Goal: Task Accomplishment & Management: Use online tool/utility

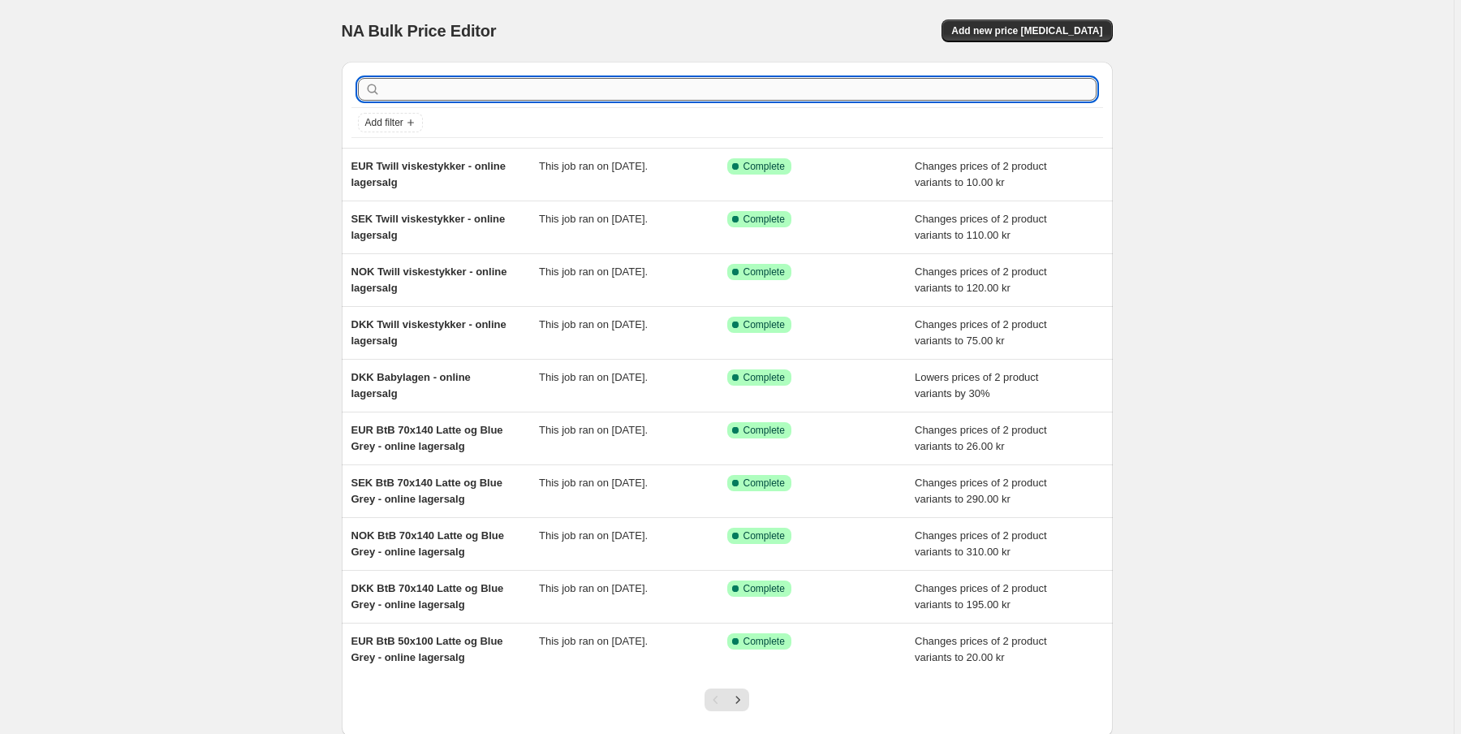
click at [451, 88] on input "text" at bounding box center [740, 89] width 712 height 23
type input "Origi"
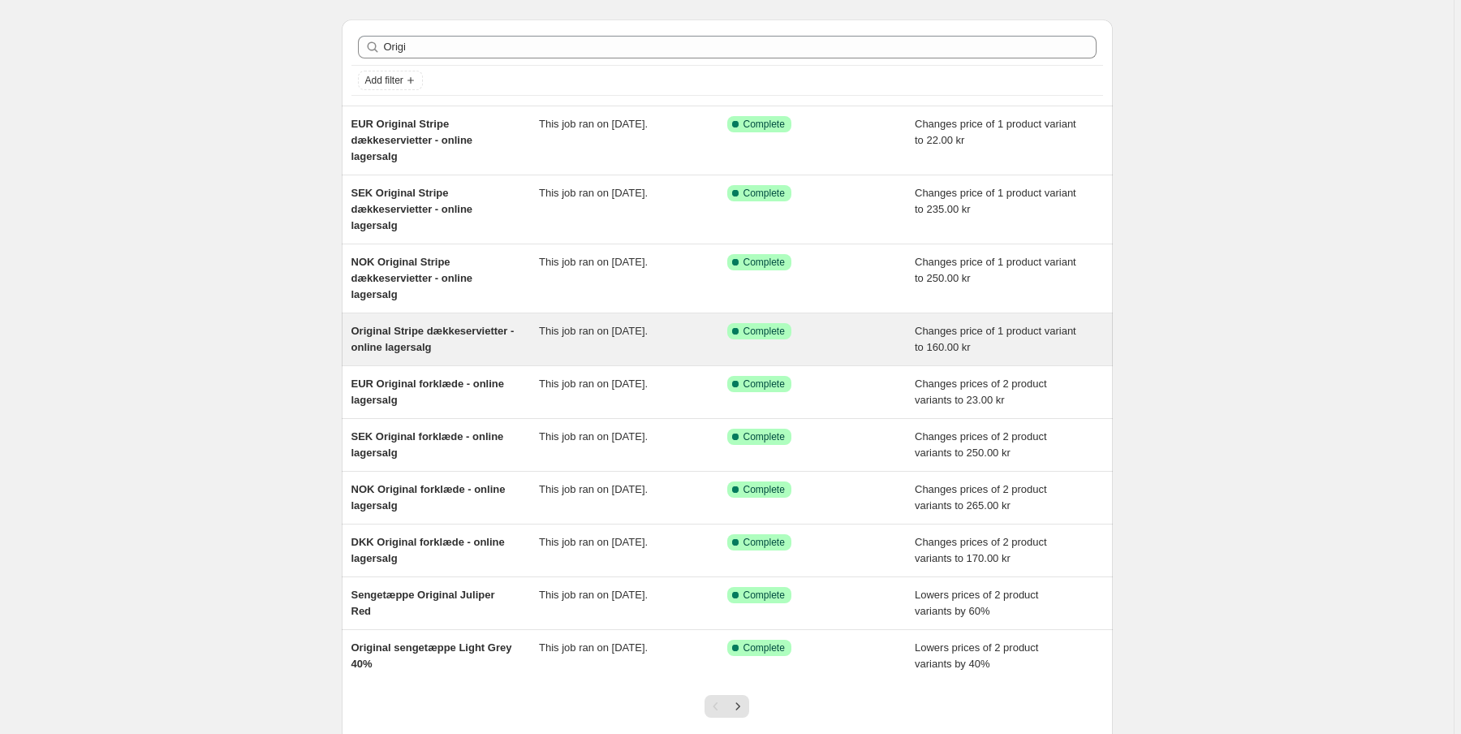
scroll to position [65, 0]
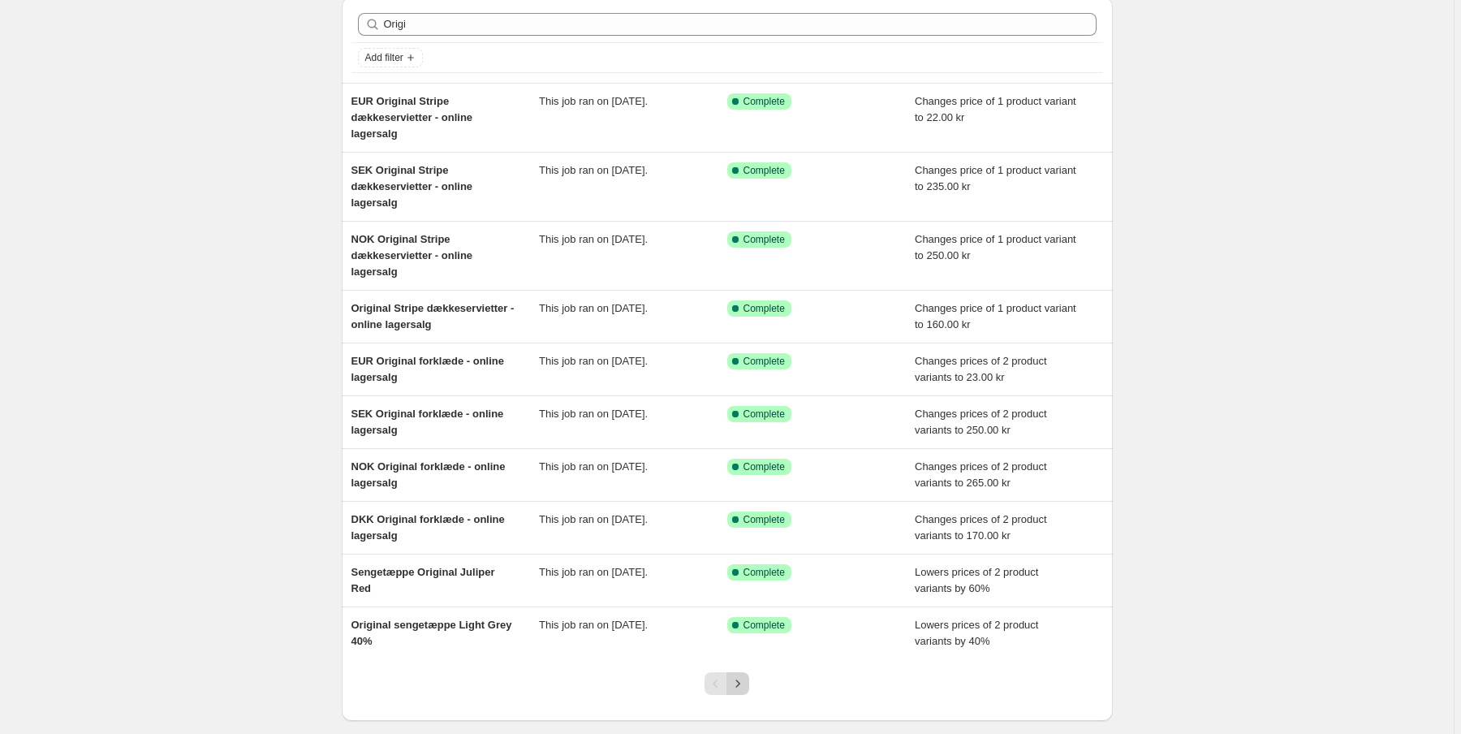
click at [743, 687] on icon "Next" at bounding box center [737, 683] width 16 height 16
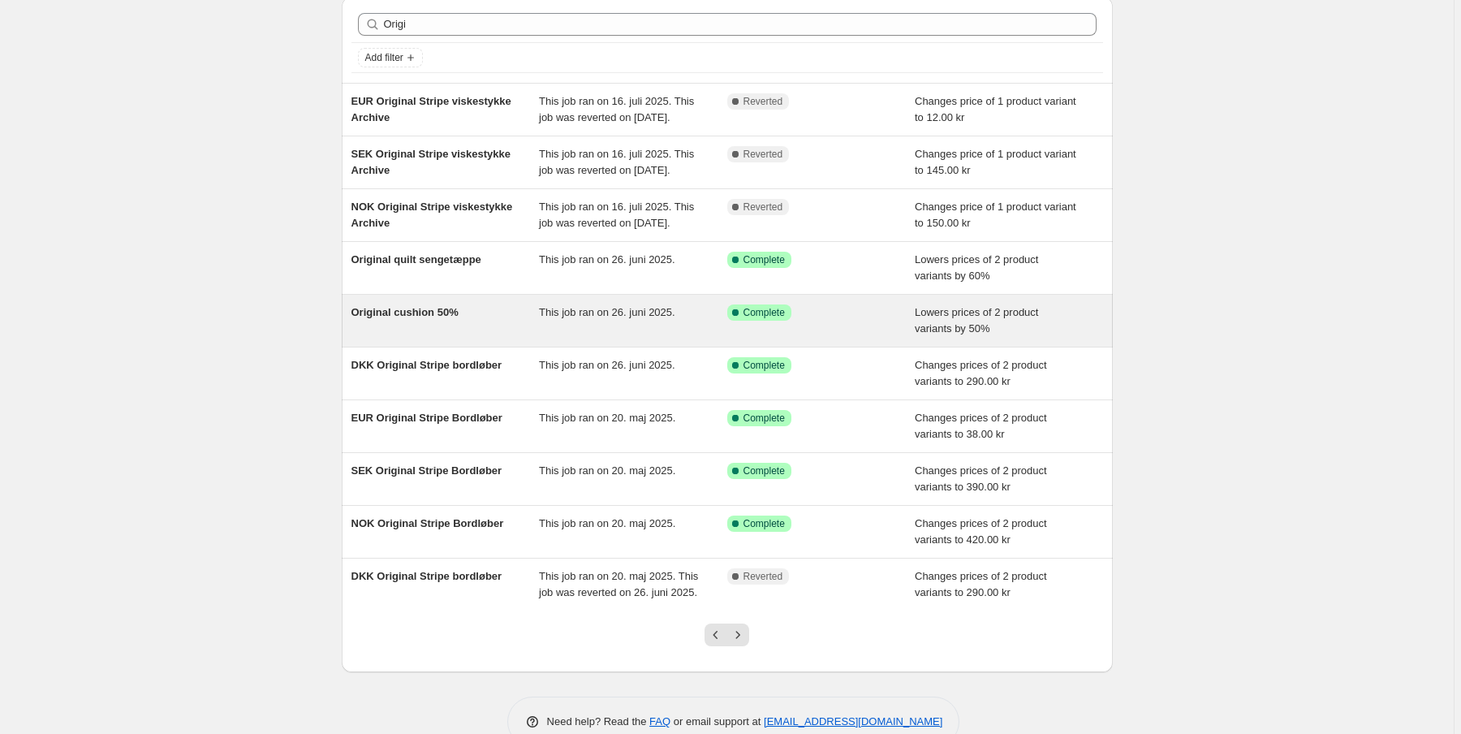
click at [385, 318] on span "Original cushion 50%" at bounding box center [404, 312] width 107 height 12
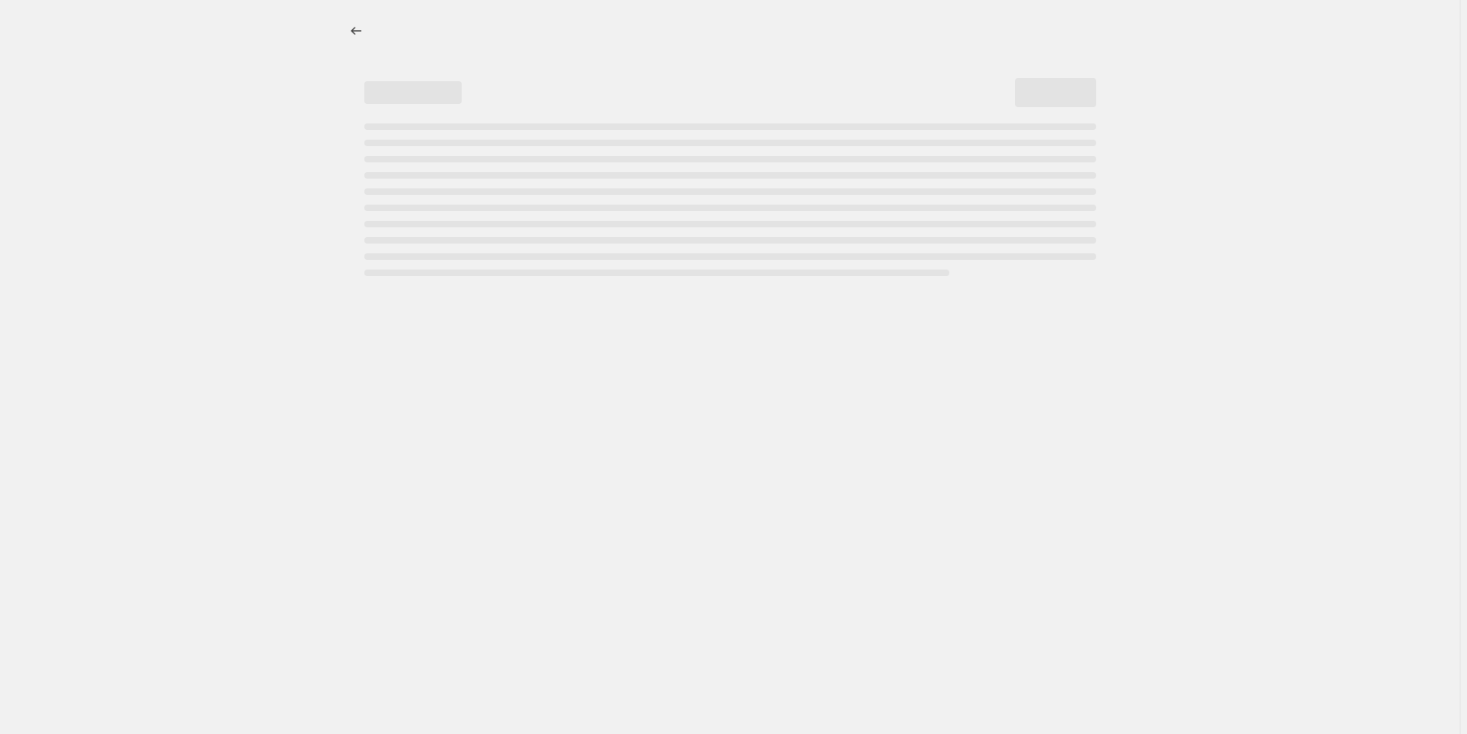
select select "percentage"
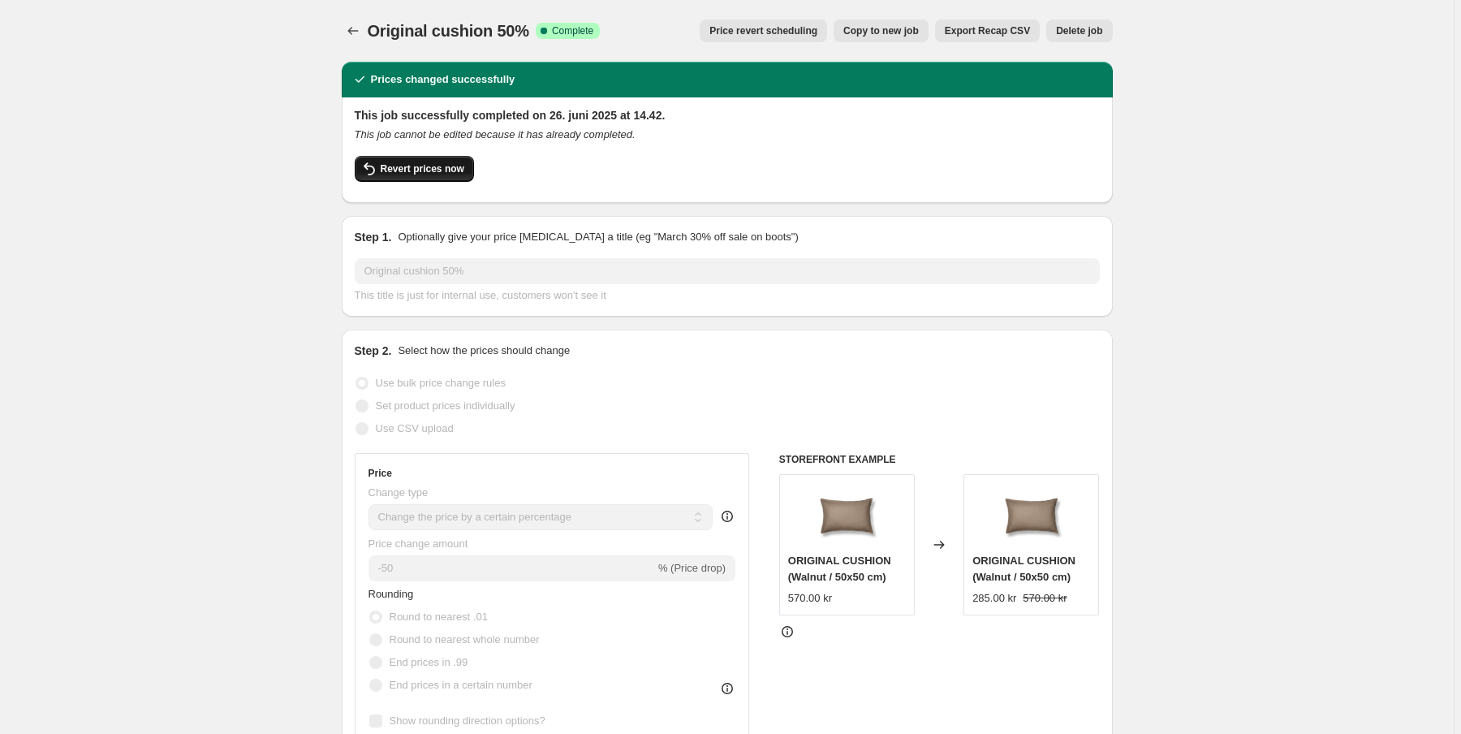
click at [415, 172] on span "Revert prices now" at bounding box center [423, 168] width 84 height 13
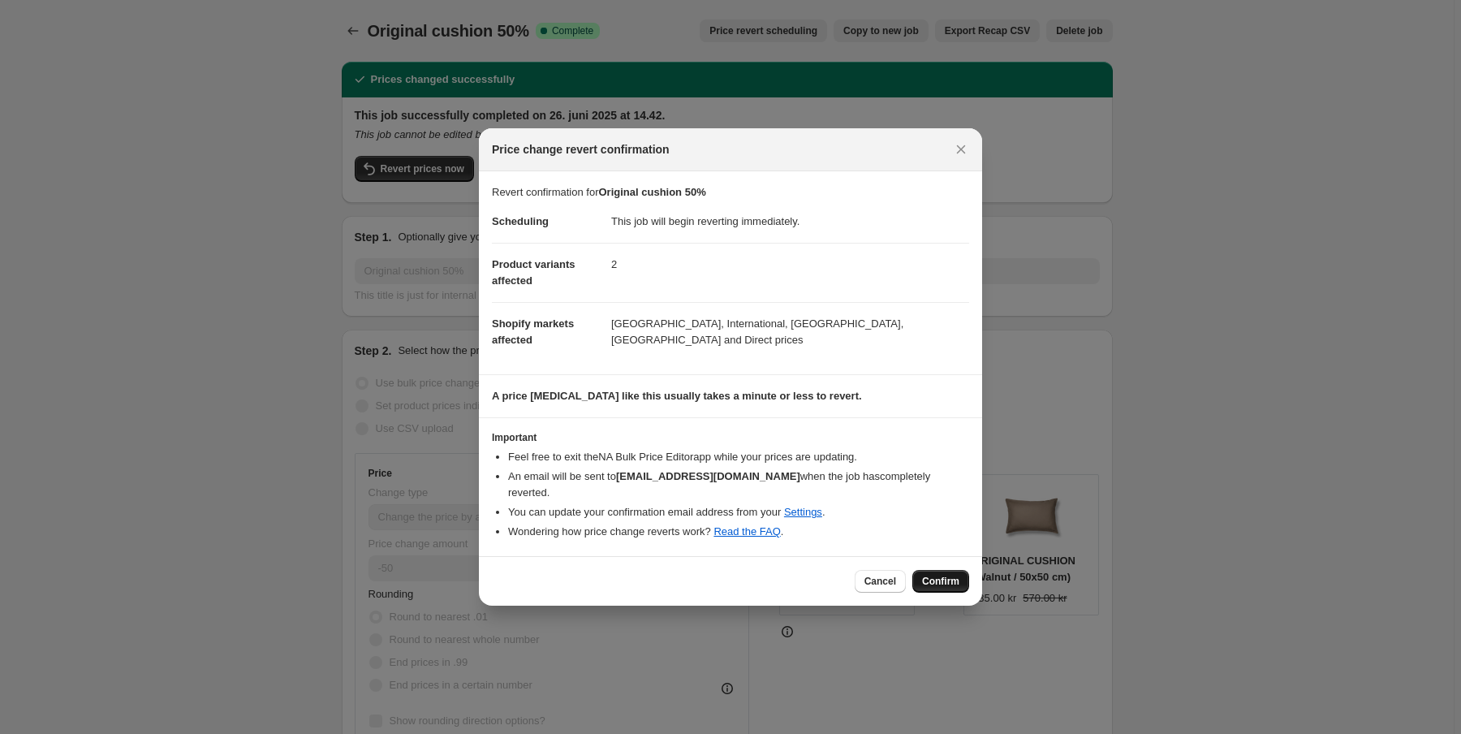
click at [944, 579] on button "Confirm" at bounding box center [940, 581] width 57 height 23
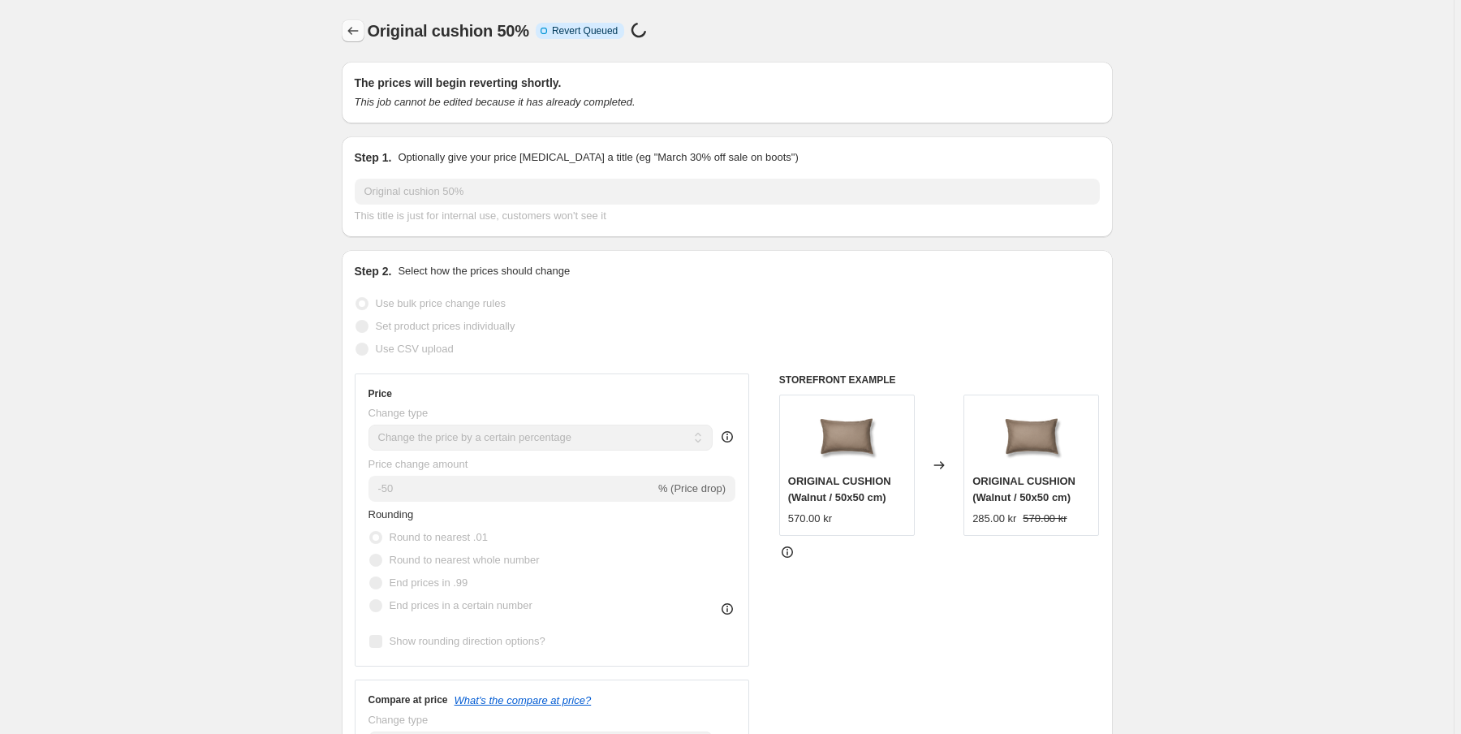
click at [355, 26] on icon "Price change jobs" at bounding box center [353, 31] width 16 height 16
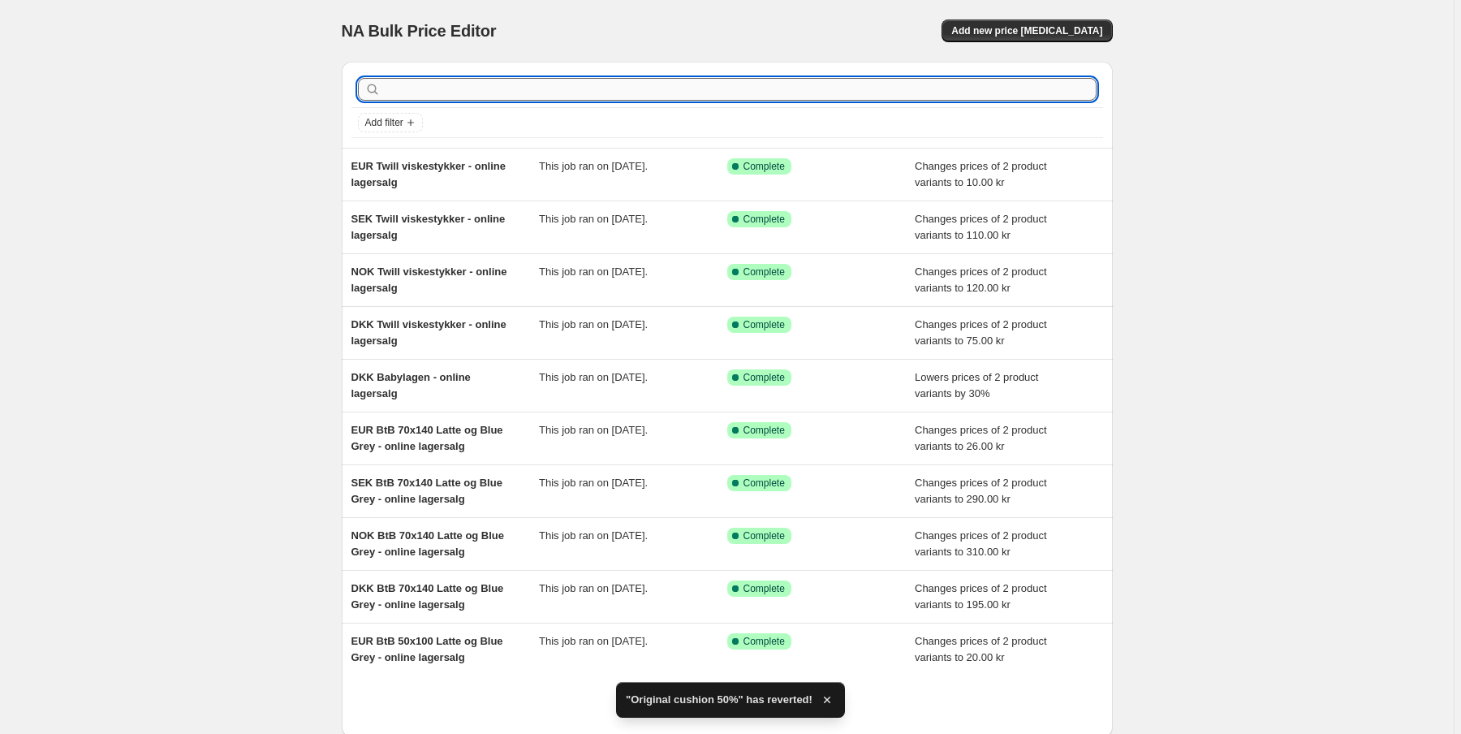
click at [406, 88] on input "text" at bounding box center [740, 89] width 712 height 23
type input "Original"
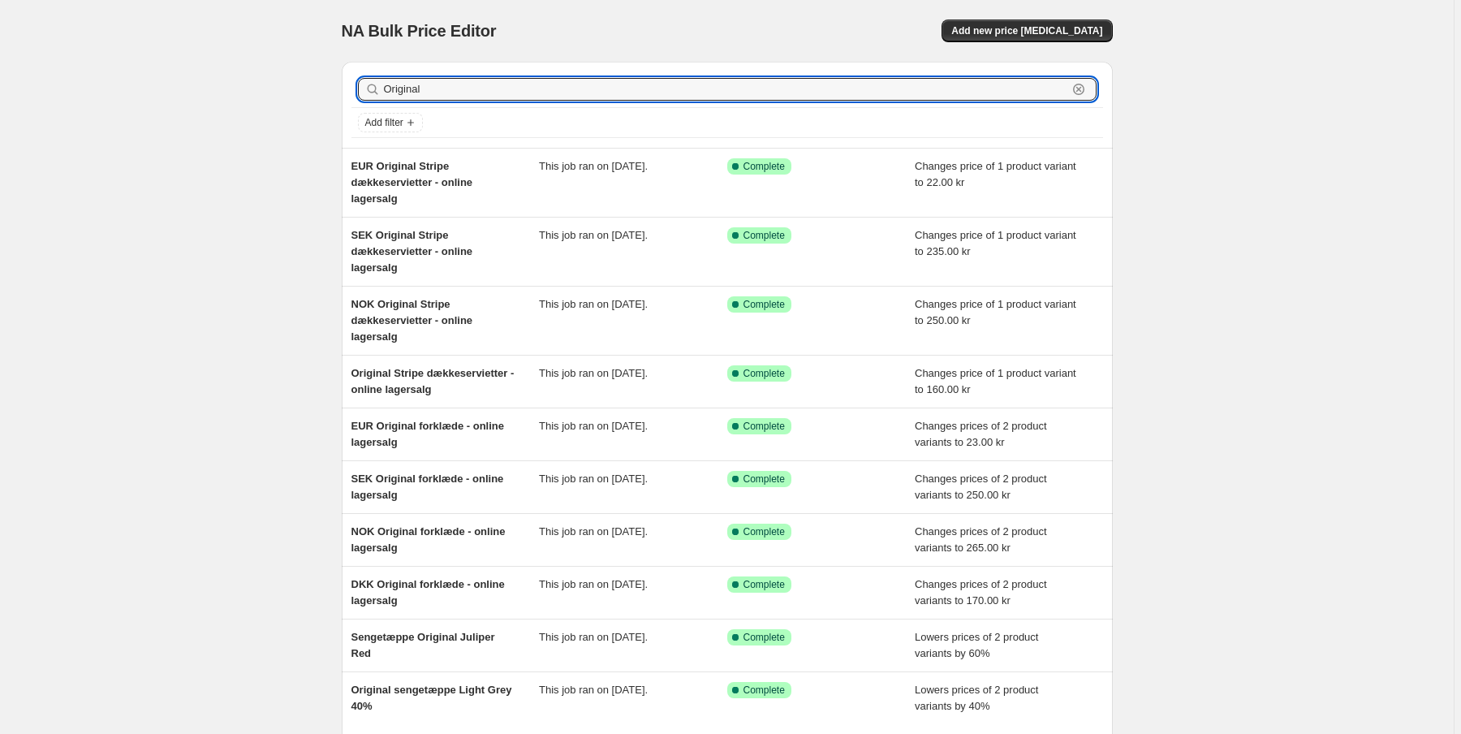
drag, startPoint x: 444, startPoint y: 88, endPoint x: 364, endPoint y: 83, distance: 79.7
click at [364, 83] on div "Original Clear" at bounding box center [727, 89] width 738 height 23
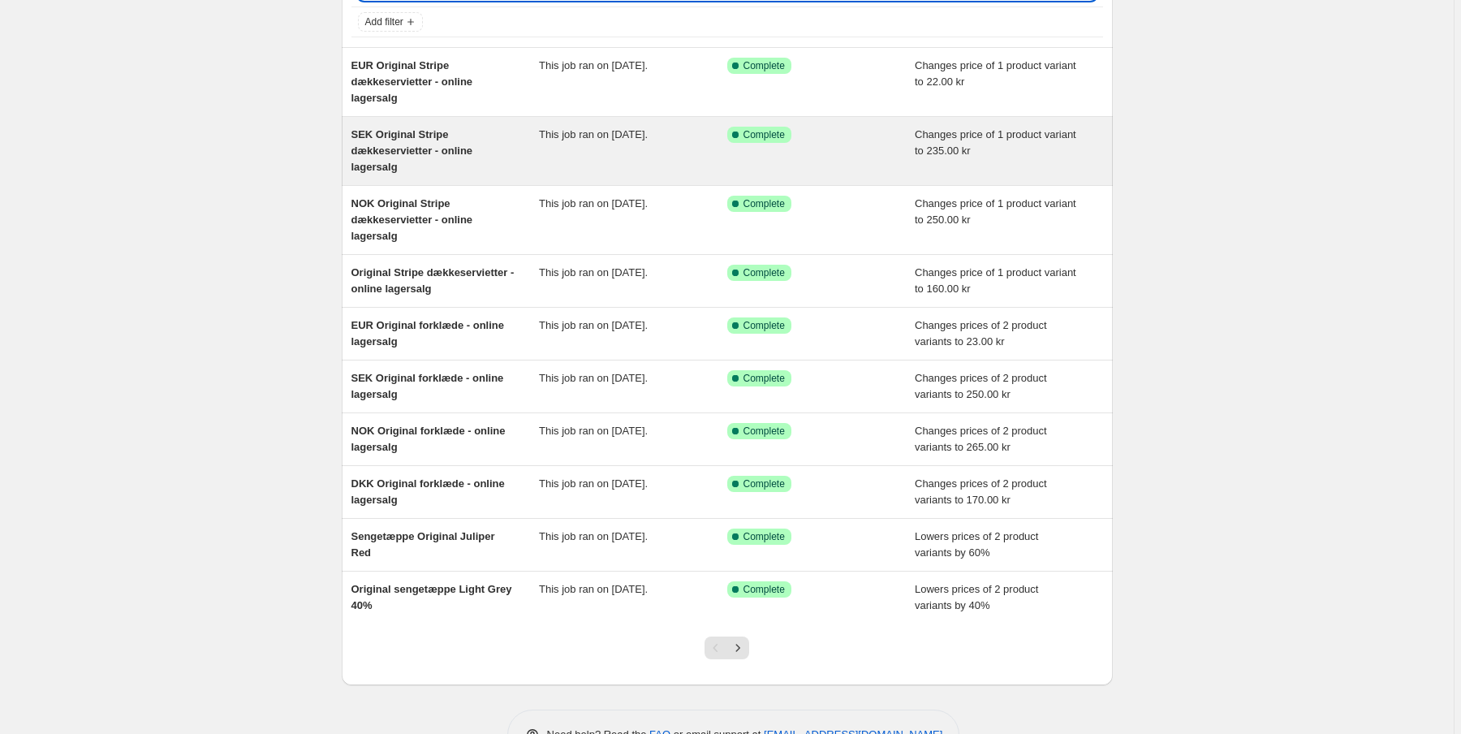
scroll to position [130, 0]
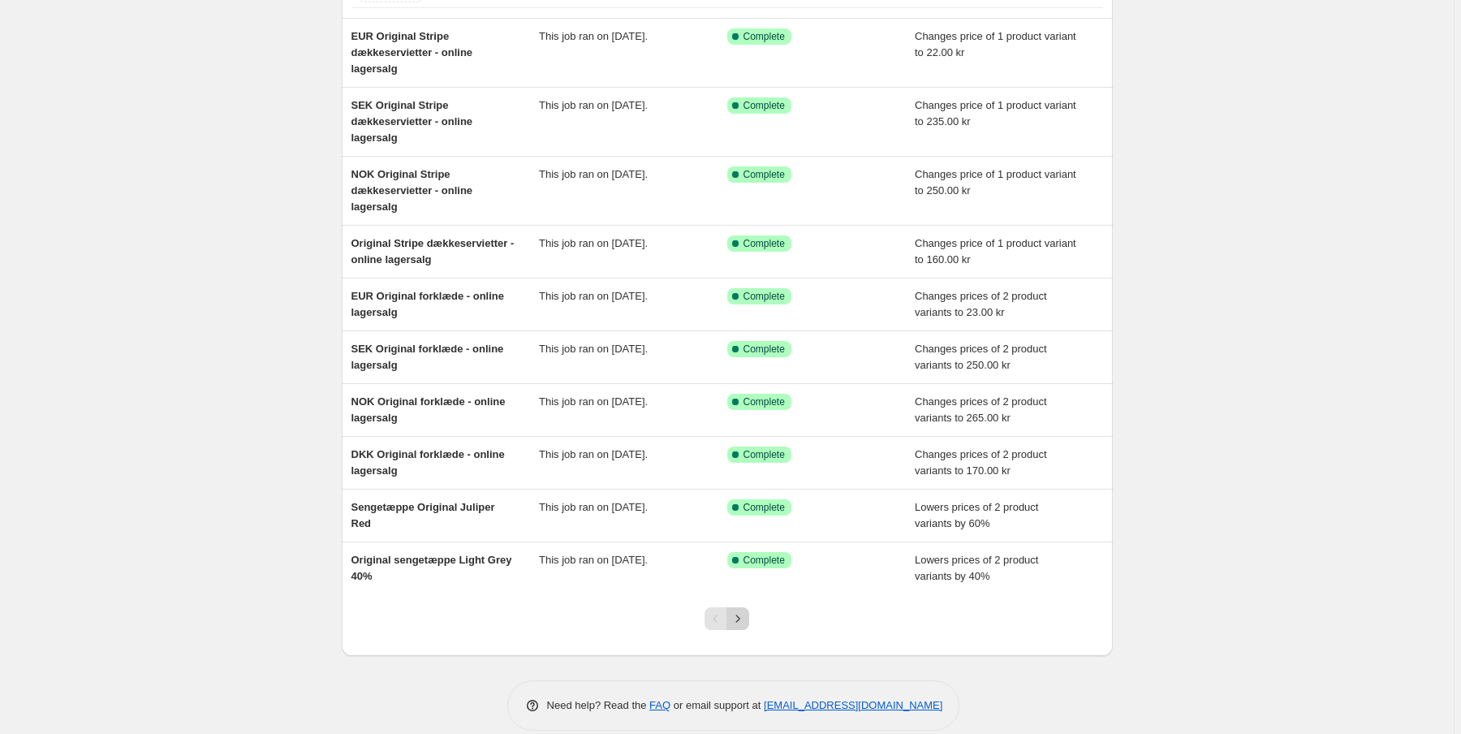
click at [740, 622] on icon "Next" at bounding box center [737, 618] width 16 height 16
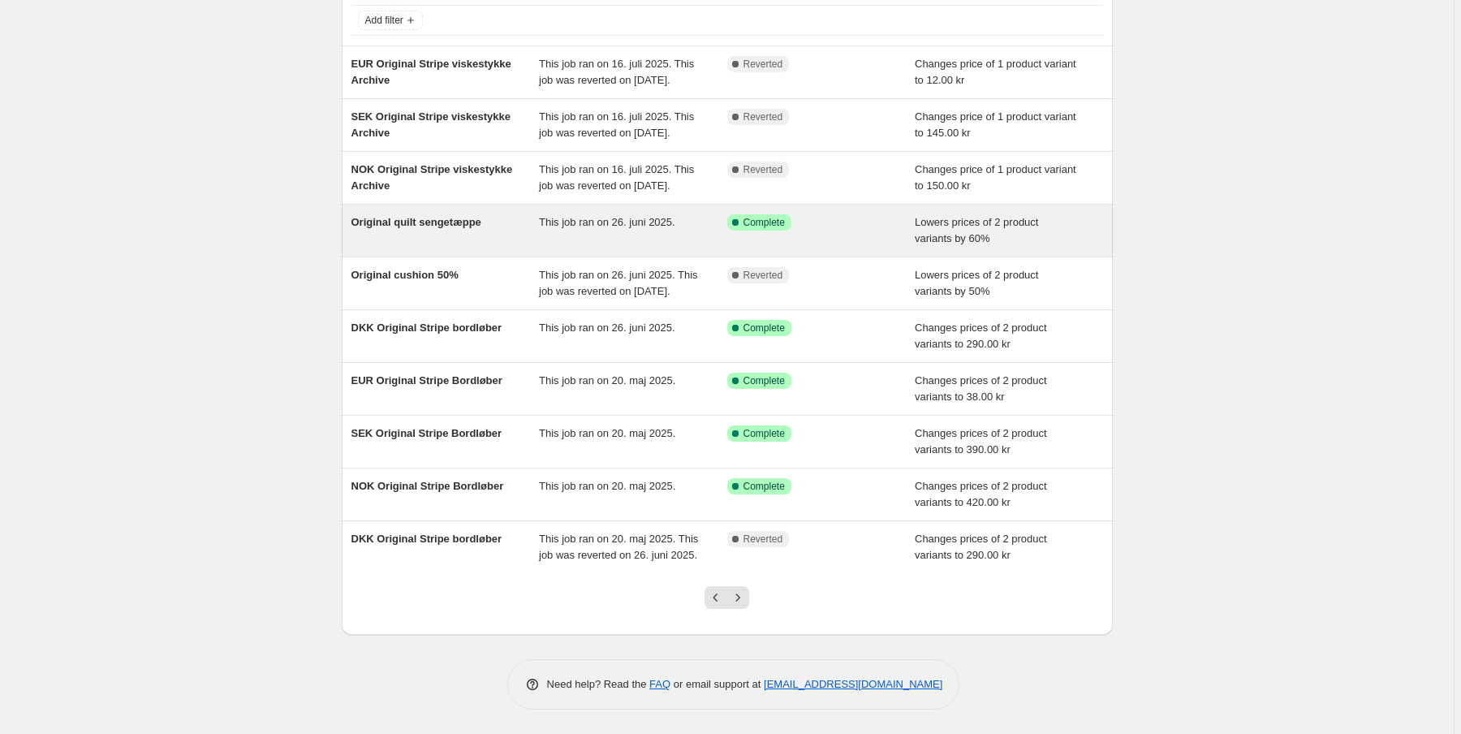
scroll to position [165, 0]
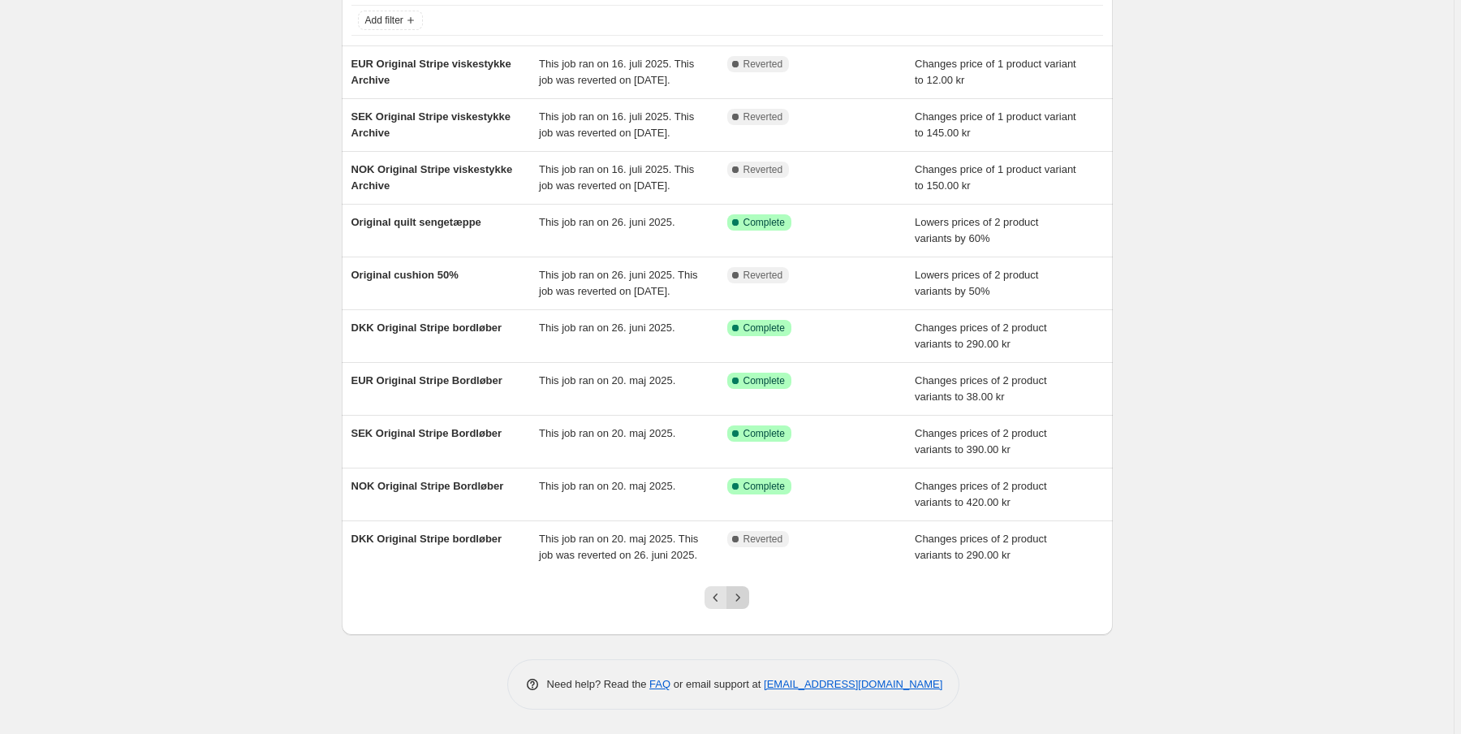
click at [738, 594] on icon "Next" at bounding box center [737, 597] width 16 height 16
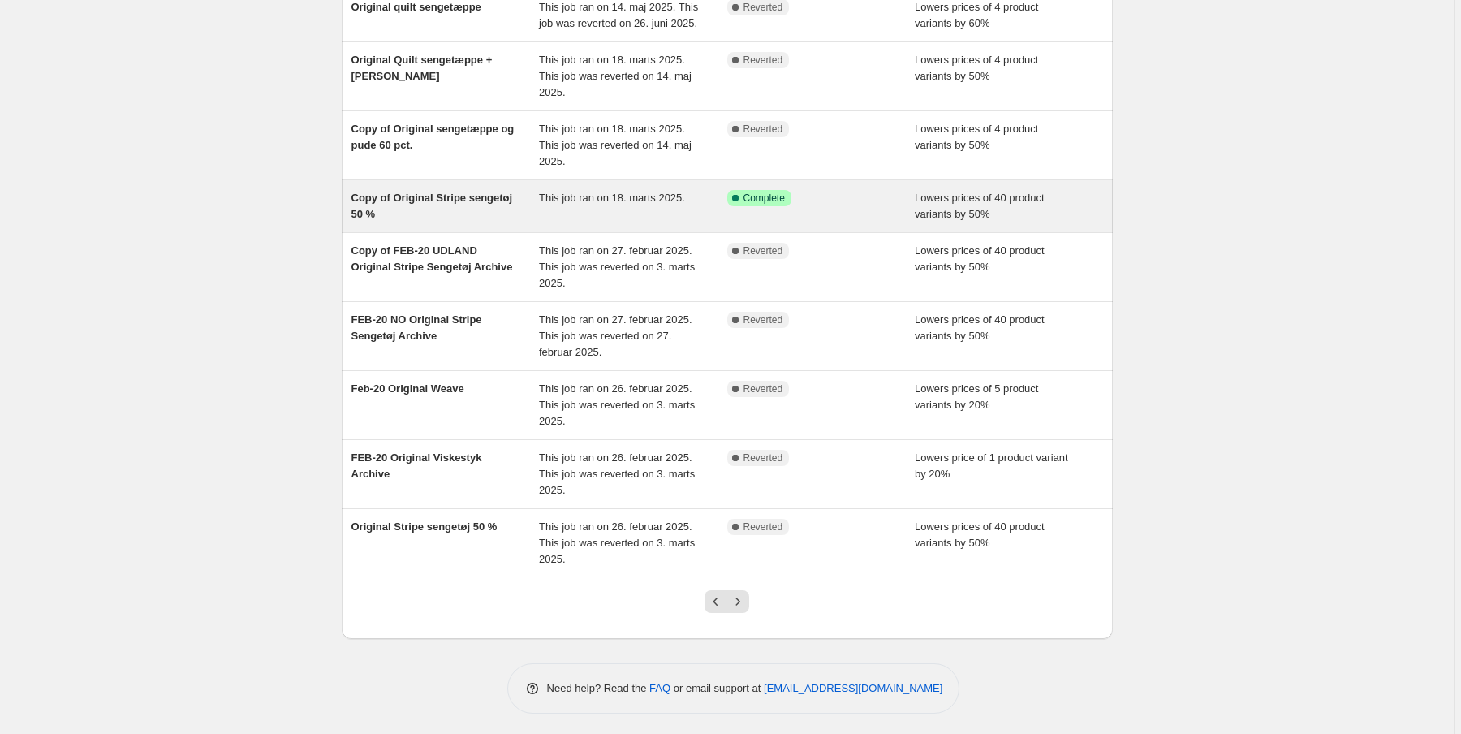
scroll to position [213, 0]
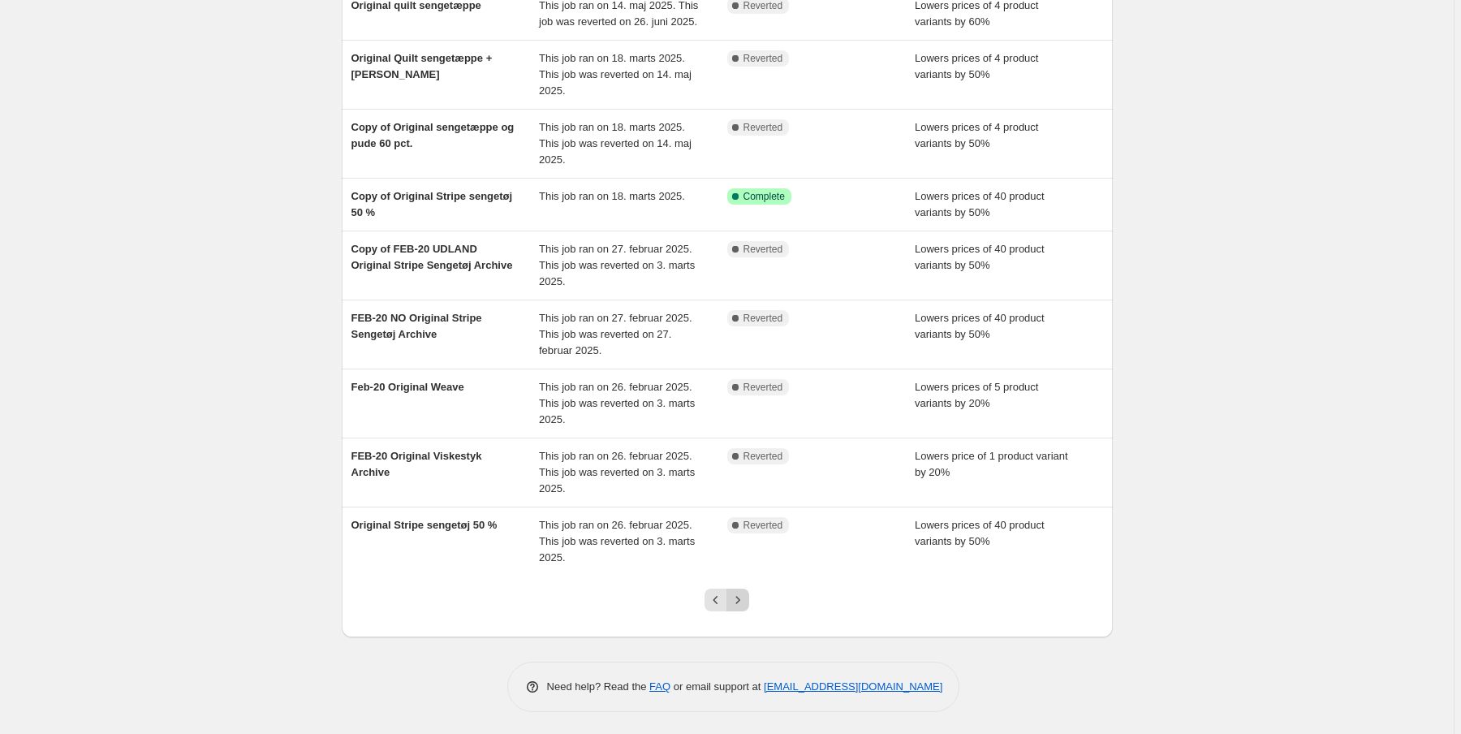
click at [742, 597] on icon "Next" at bounding box center [737, 600] width 16 height 16
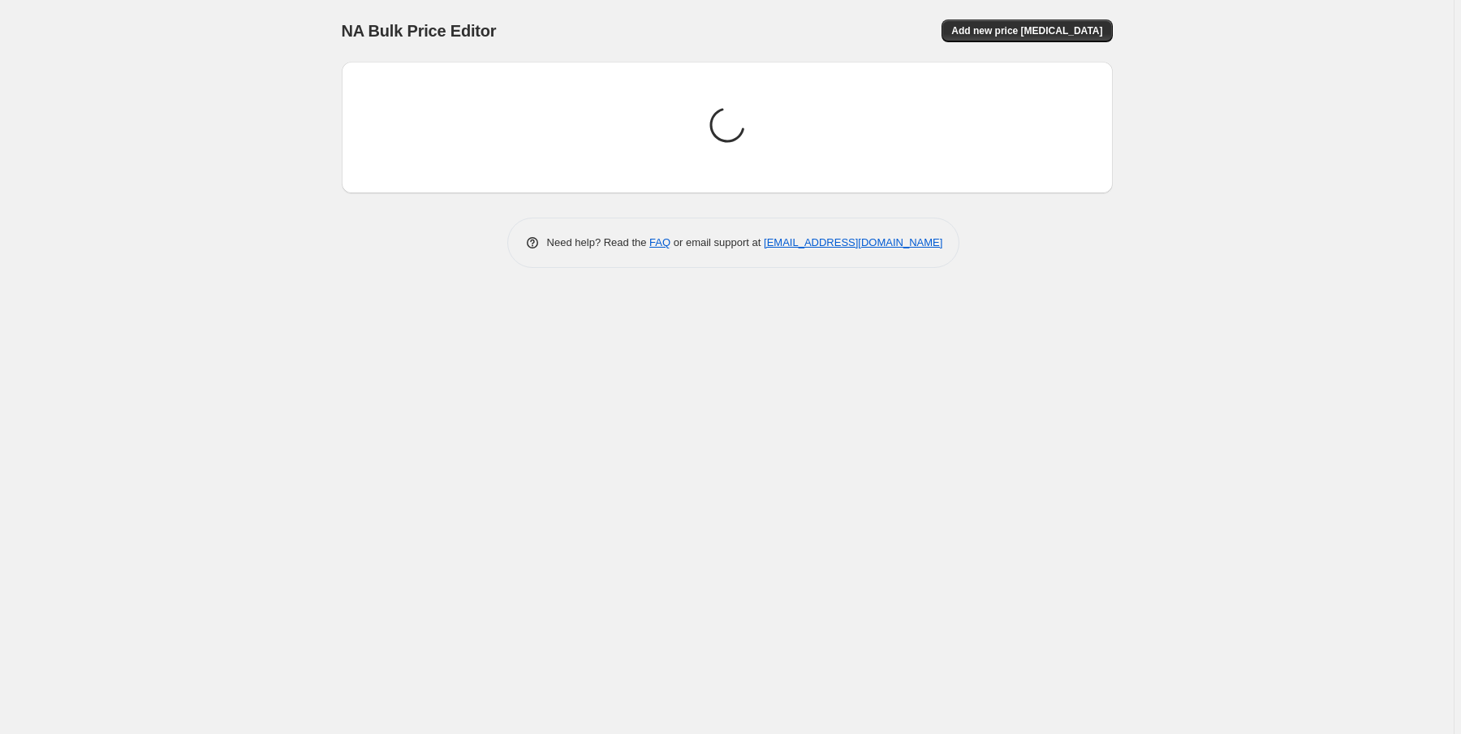
scroll to position [0, 0]
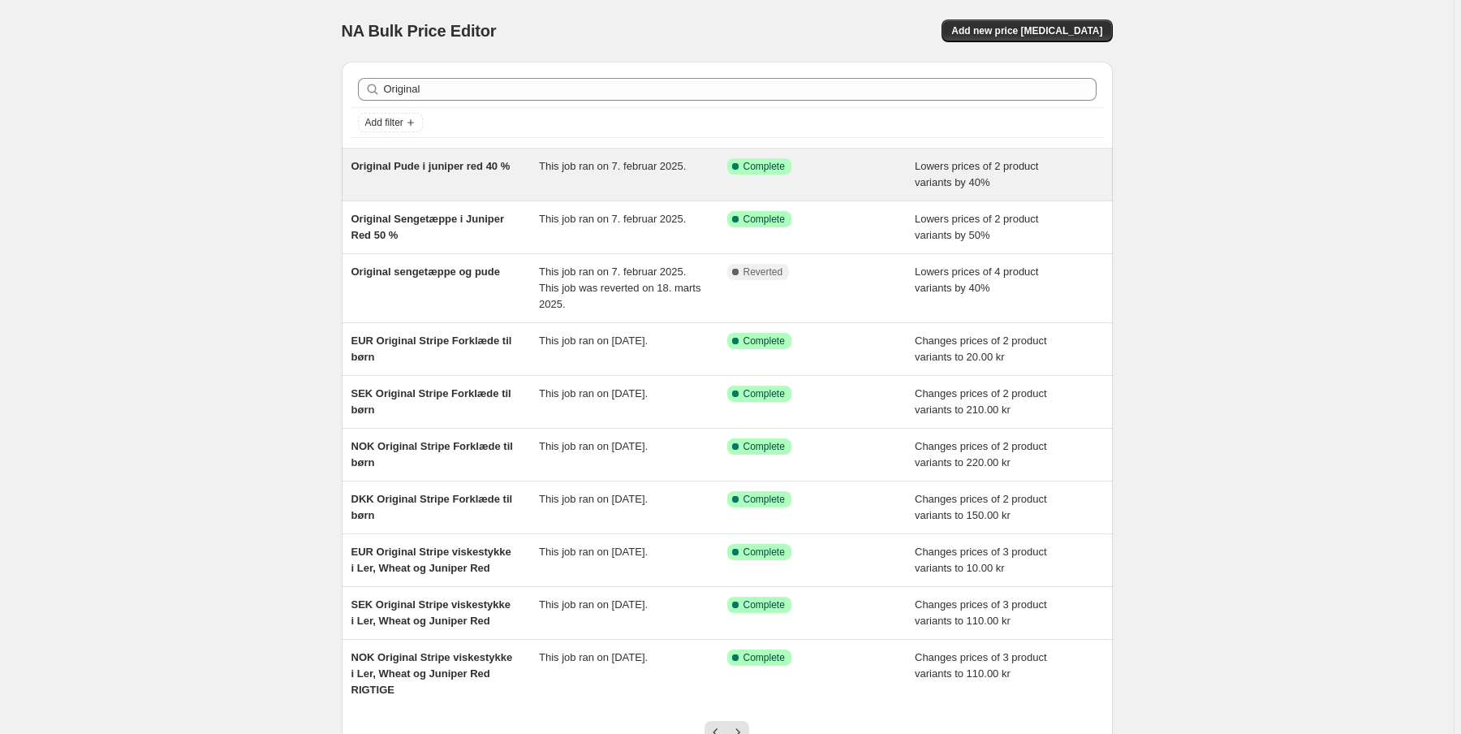
click at [441, 166] on span "Original Pude i juniper red 40 %" at bounding box center [430, 166] width 159 height 12
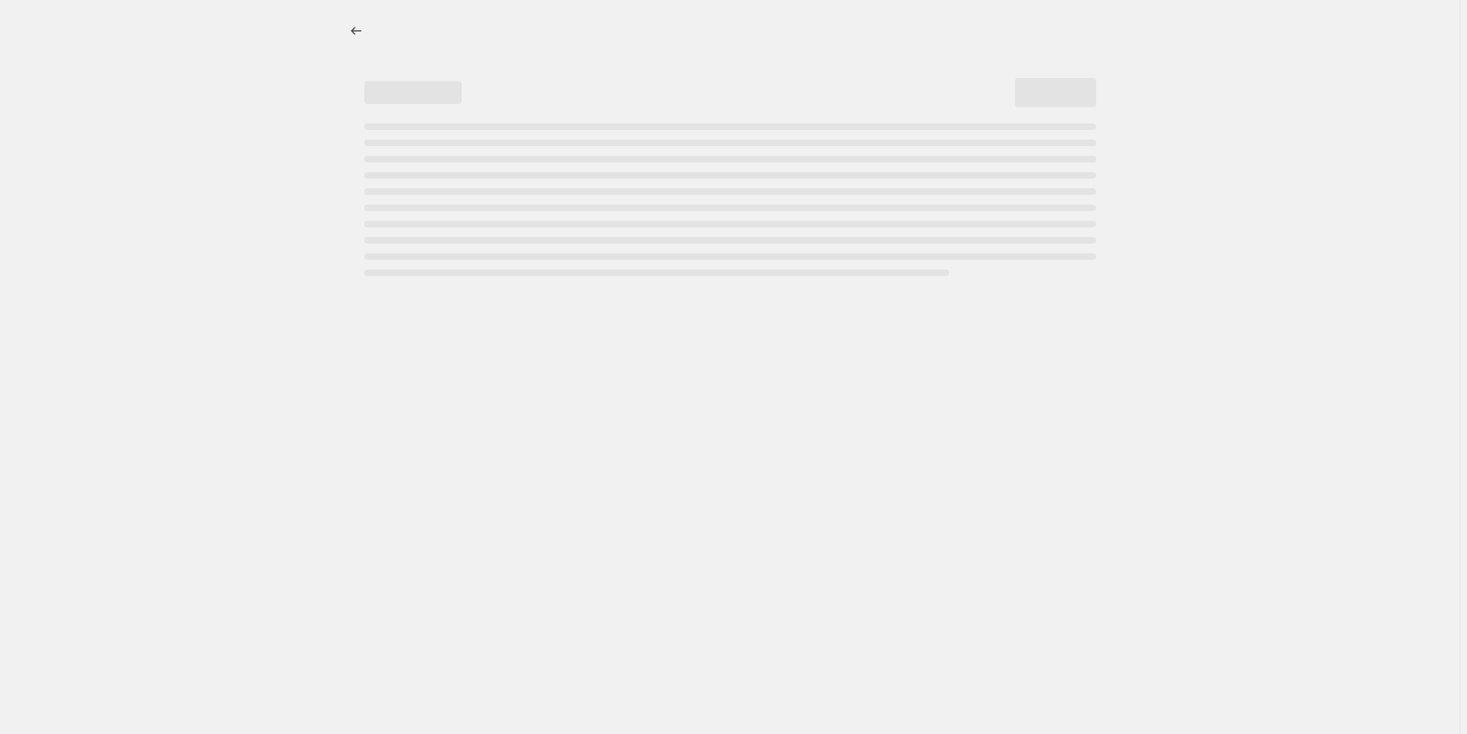
select select "percentage"
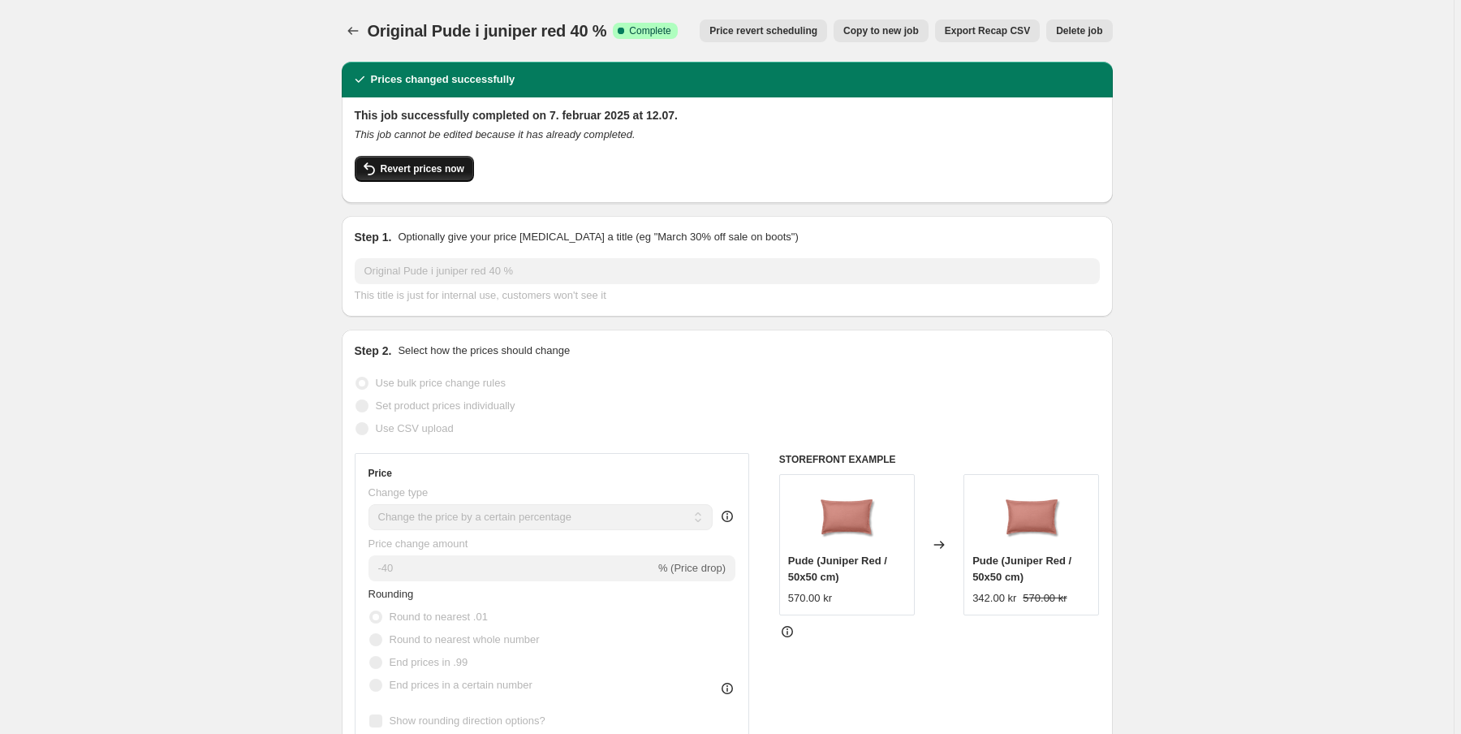
click at [425, 174] on span "Revert prices now" at bounding box center [423, 168] width 84 height 13
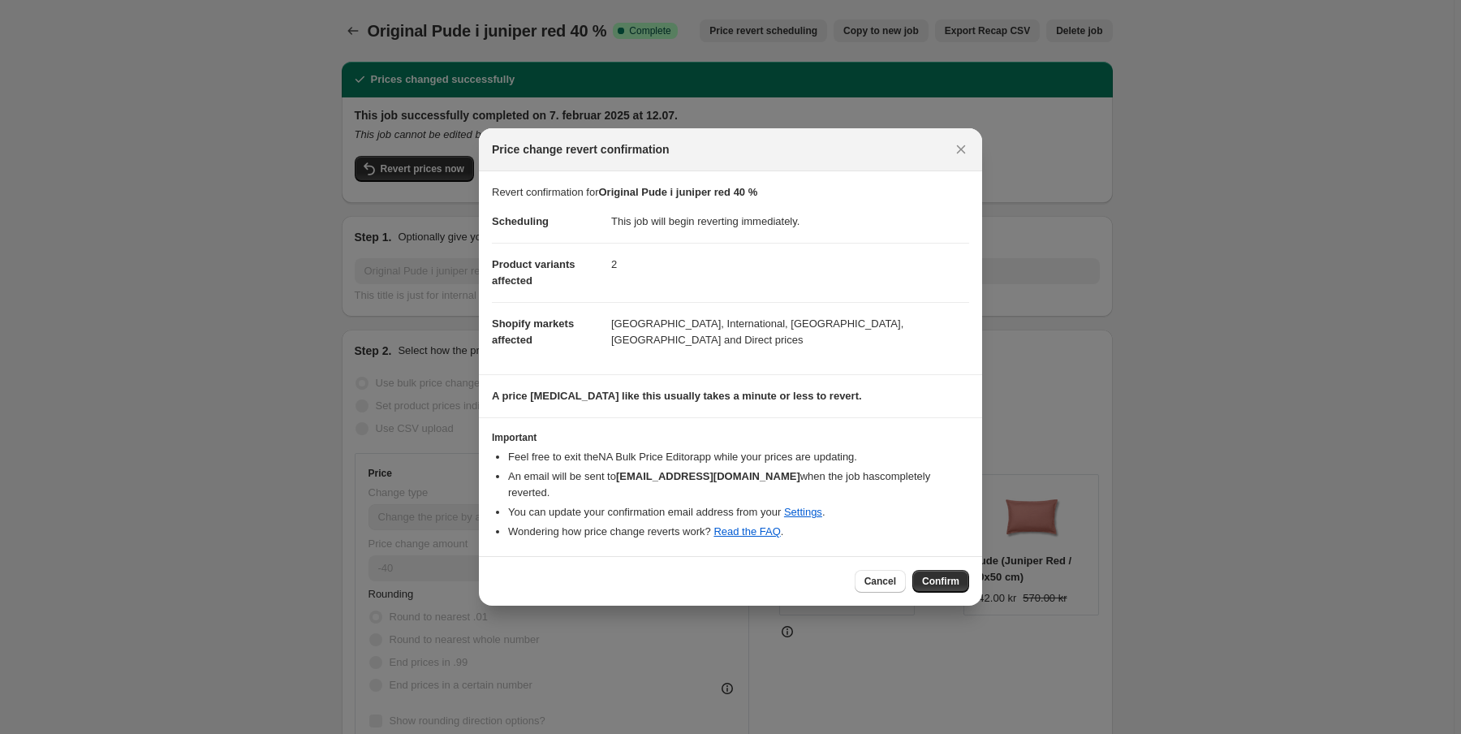
drag, startPoint x: 950, startPoint y: 578, endPoint x: 815, endPoint y: 347, distance: 266.9
click at [950, 574] on span "Confirm" at bounding box center [940, 580] width 37 height 13
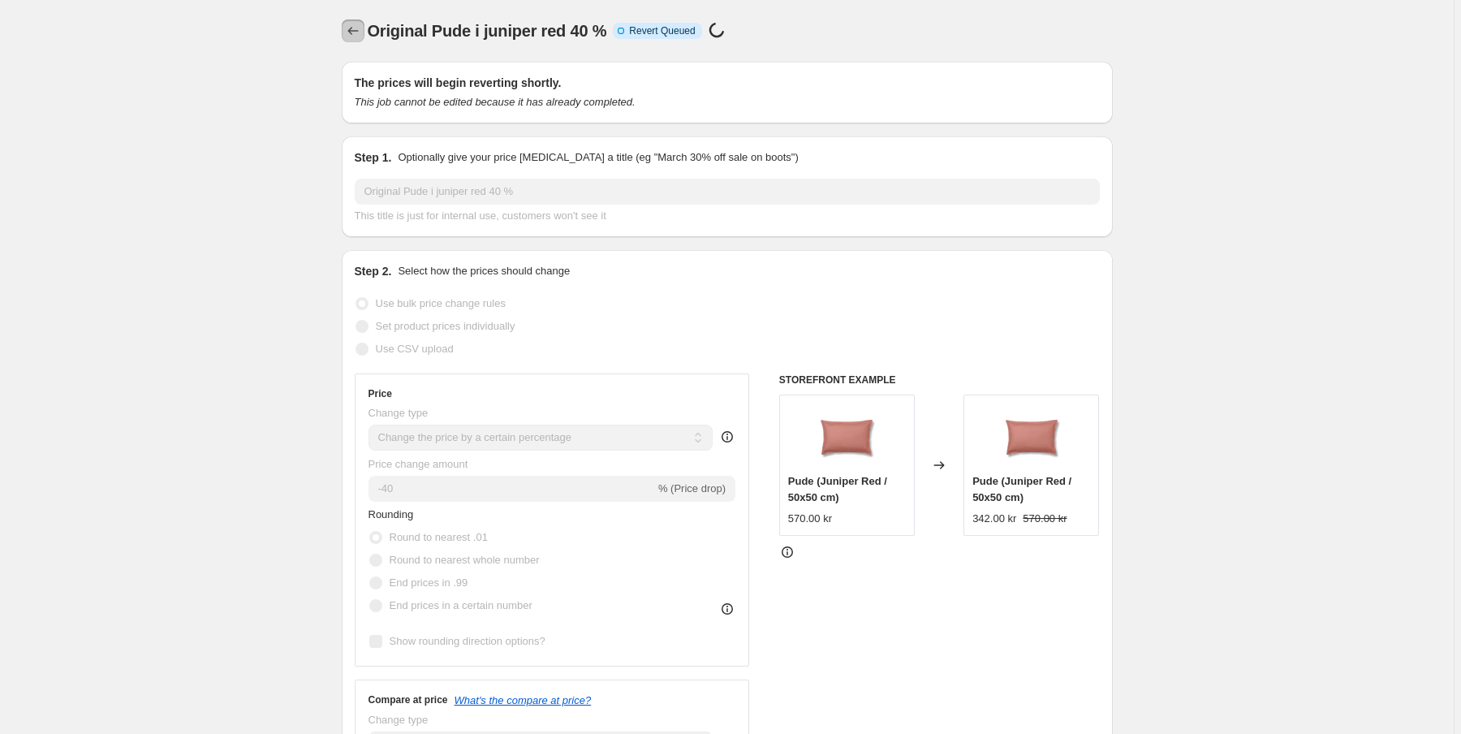
click at [348, 27] on icon "Price change jobs" at bounding box center [353, 31] width 16 height 16
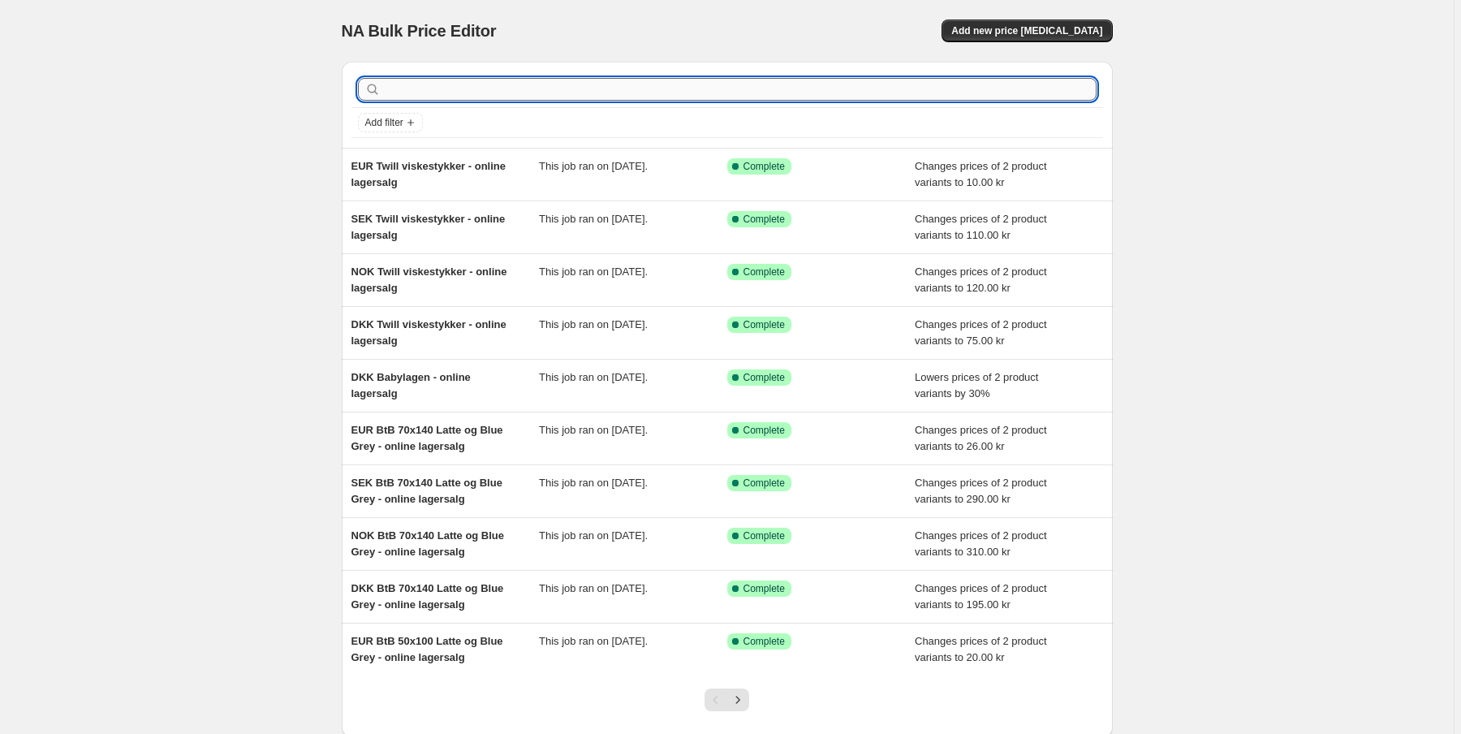
click at [460, 93] on input "text" at bounding box center [740, 89] width 712 height 23
paste input "Original"
type input "Original"
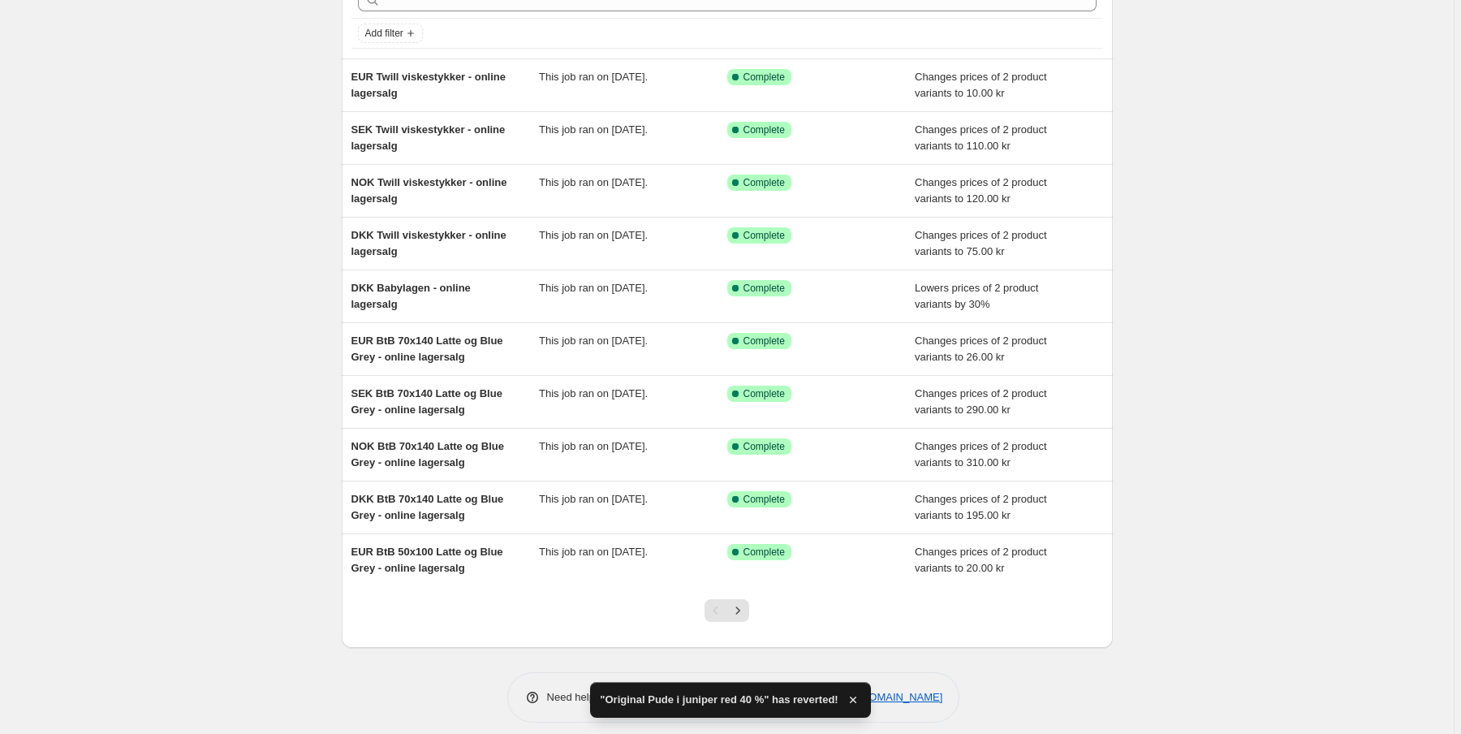
scroll to position [100, 0]
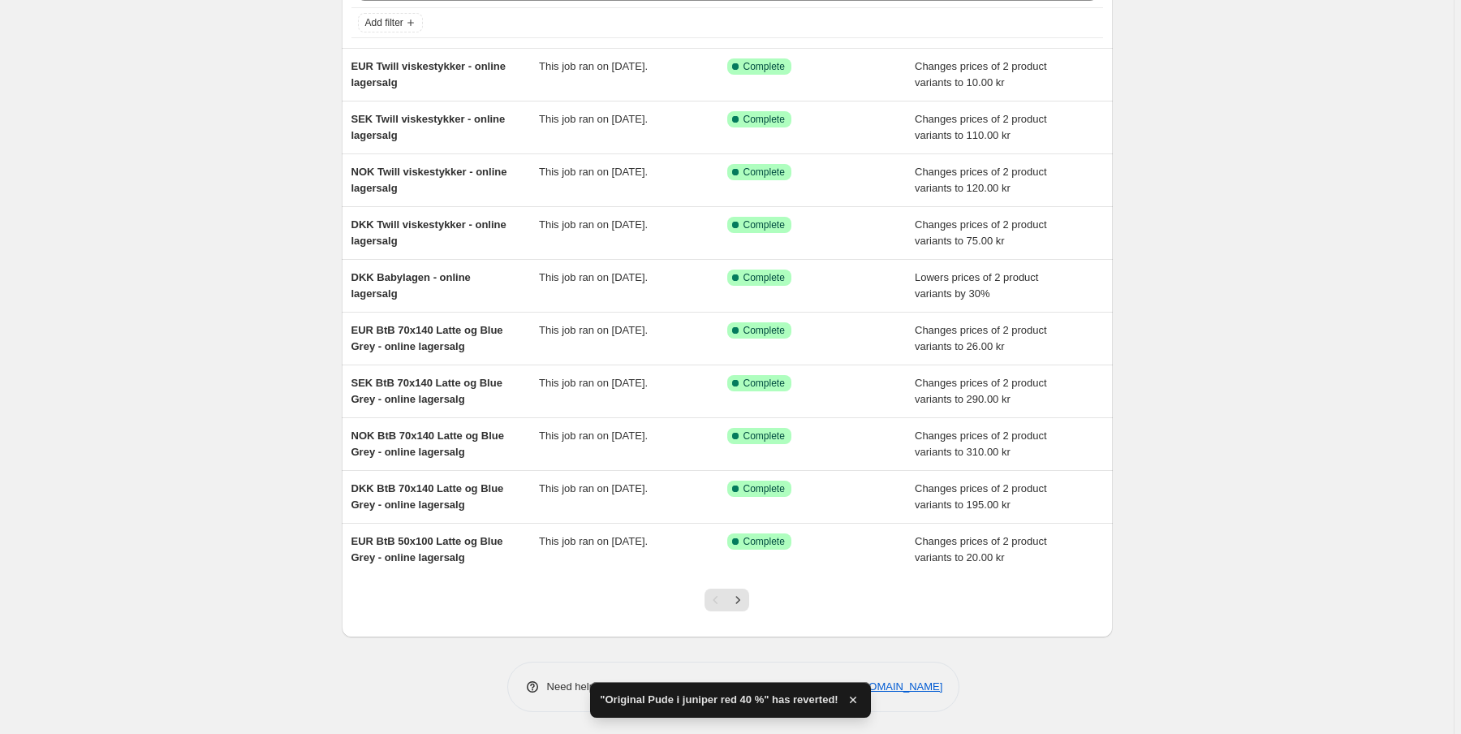
click at [848, 707] on icon "button" at bounding box center [853, 699] width 16 height 16
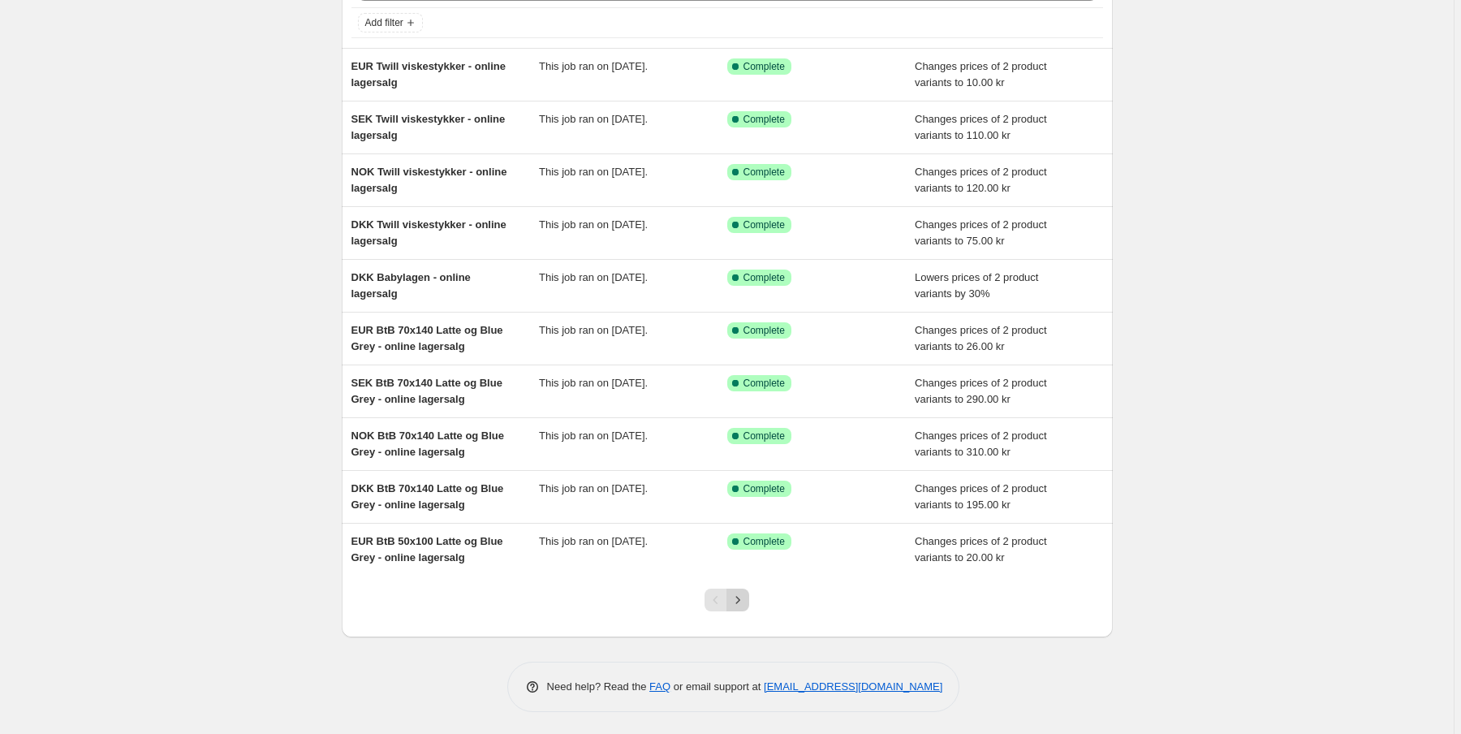
click at [742, 605] on button "Next" at bounding box center [737, 599] width 23 height 23
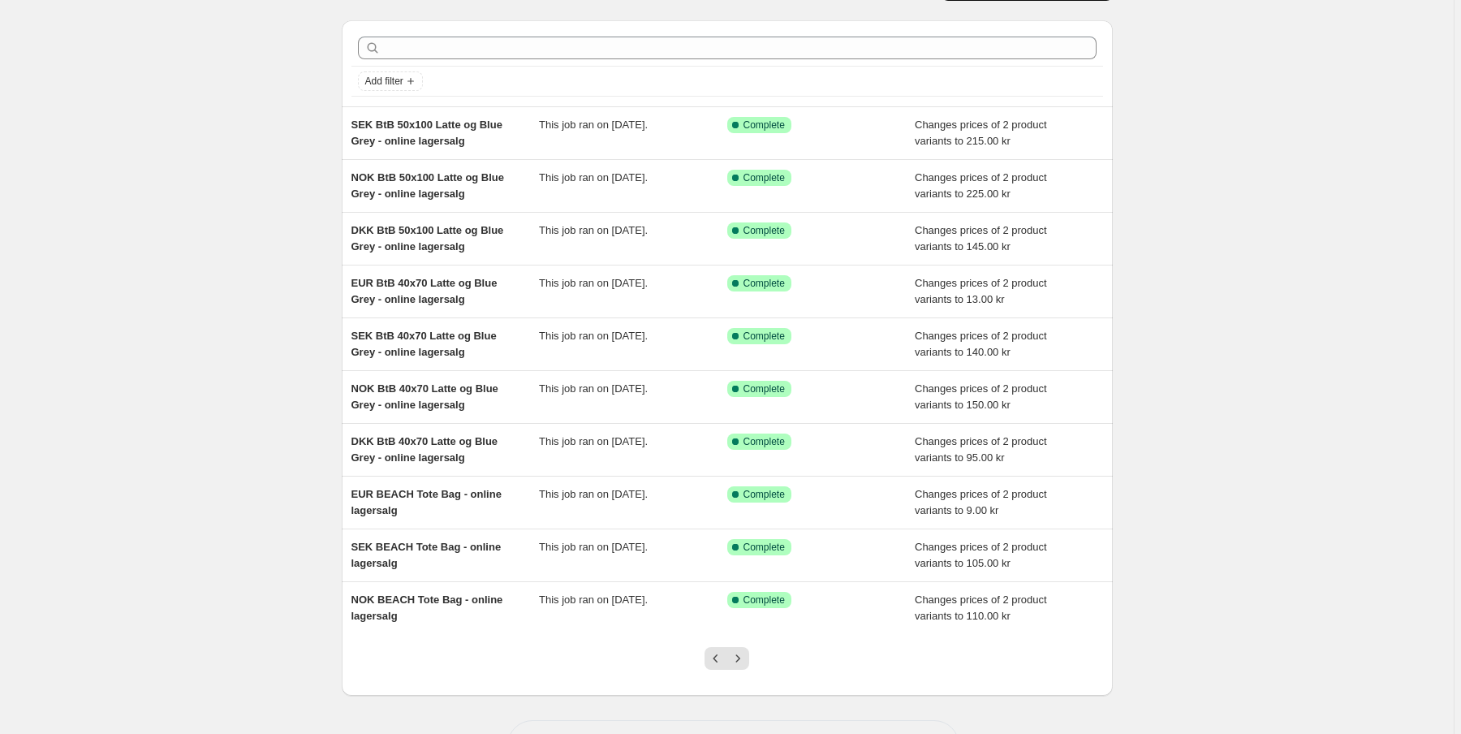
scroll to position [65, 0]
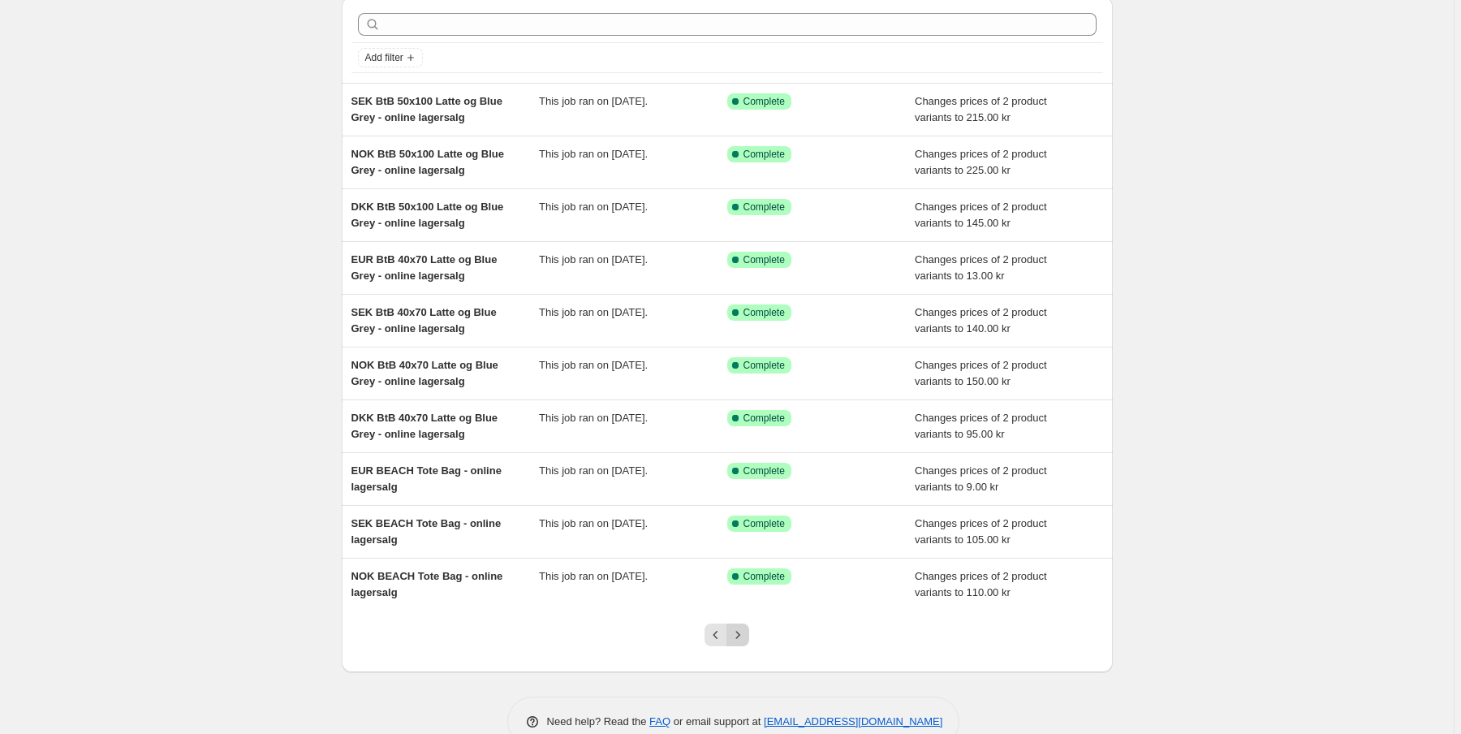
click at [742, 642] on button "Next" at bounding box center [737, 634] width 23 height 23
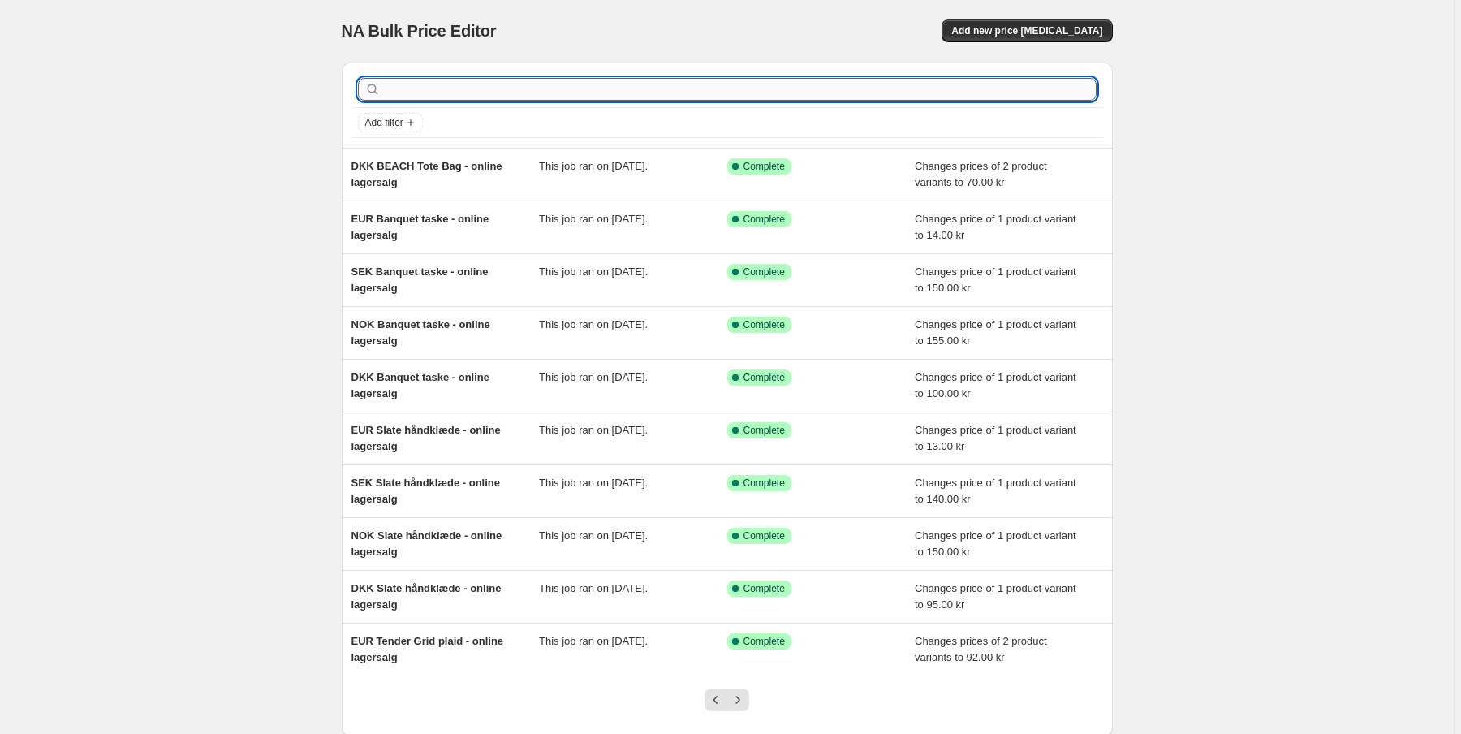
click at [411, 84] on input "text" at bounding box center [740, 89] width 712 height 23
paste input "Original"
type input "Original"
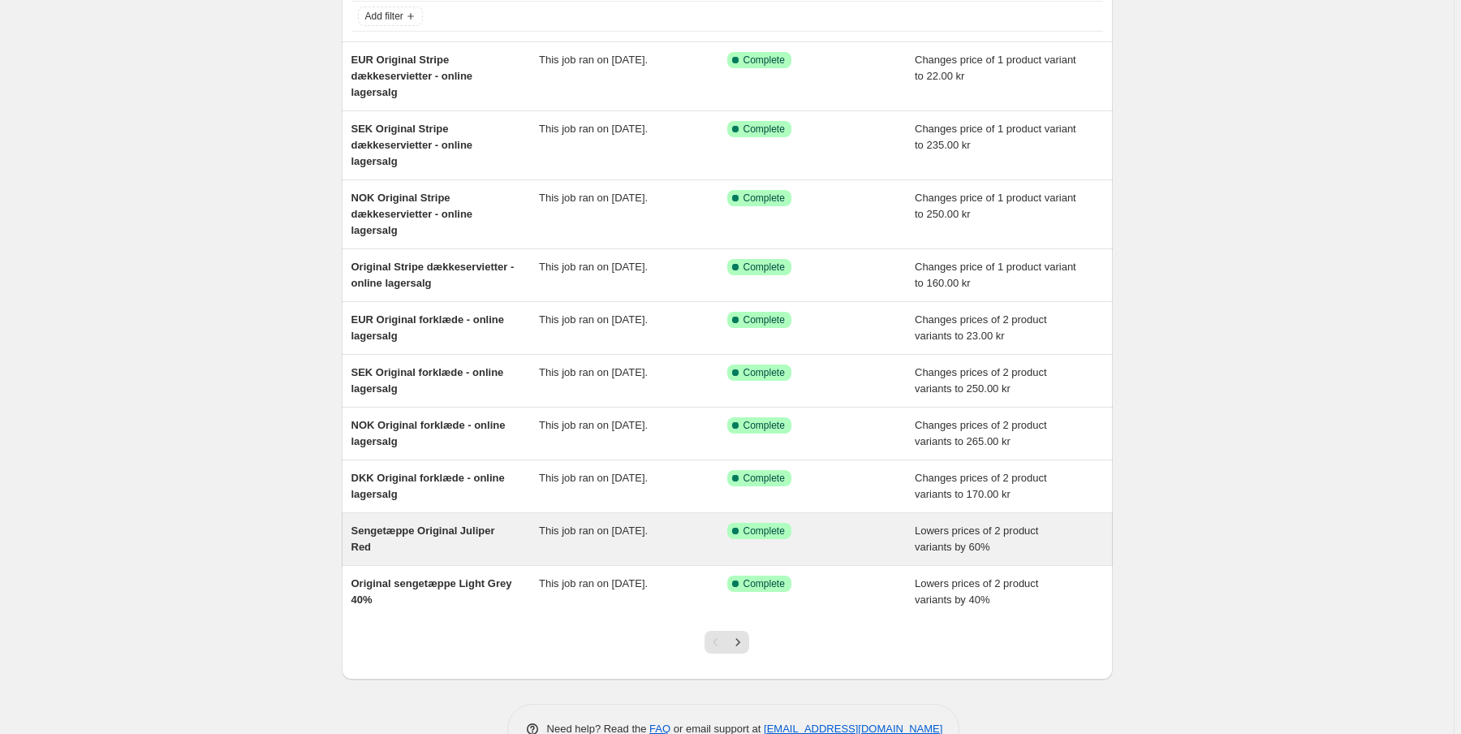
scroll to position [130, 0]
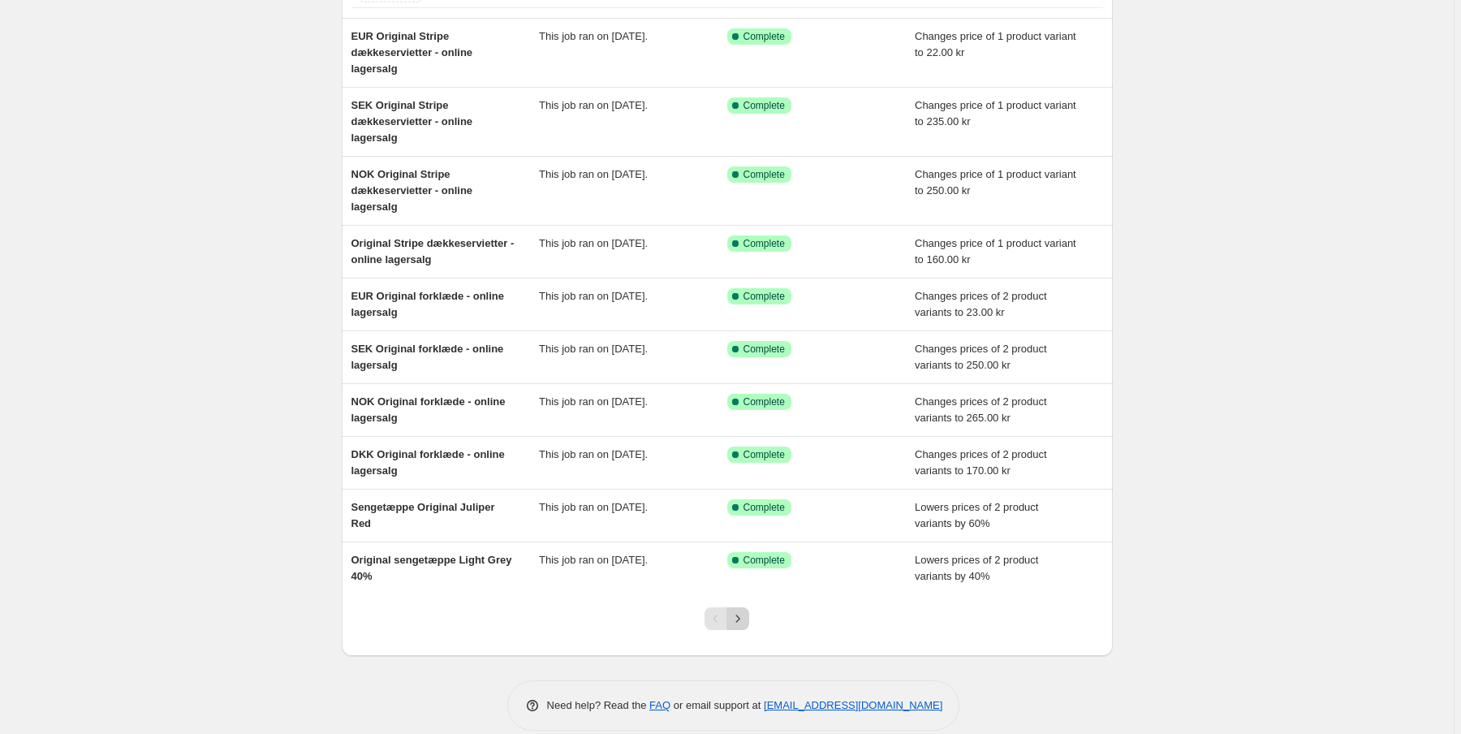
click at [740, 616] on icon "Next" at bounding box center [737, 618] width 16 height 16
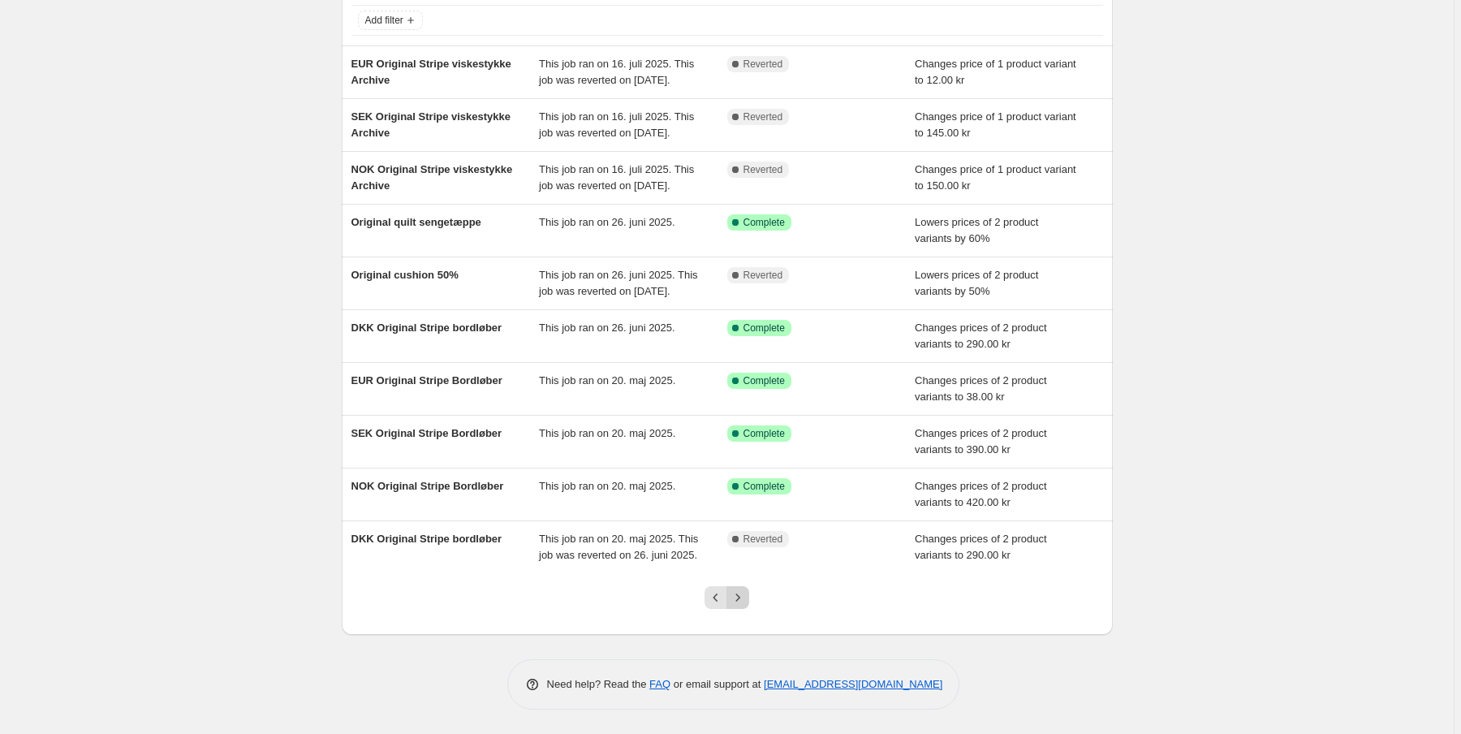
click at [740, 605] on icon "Next" at bounding box center [737, 597] width 16 height 16
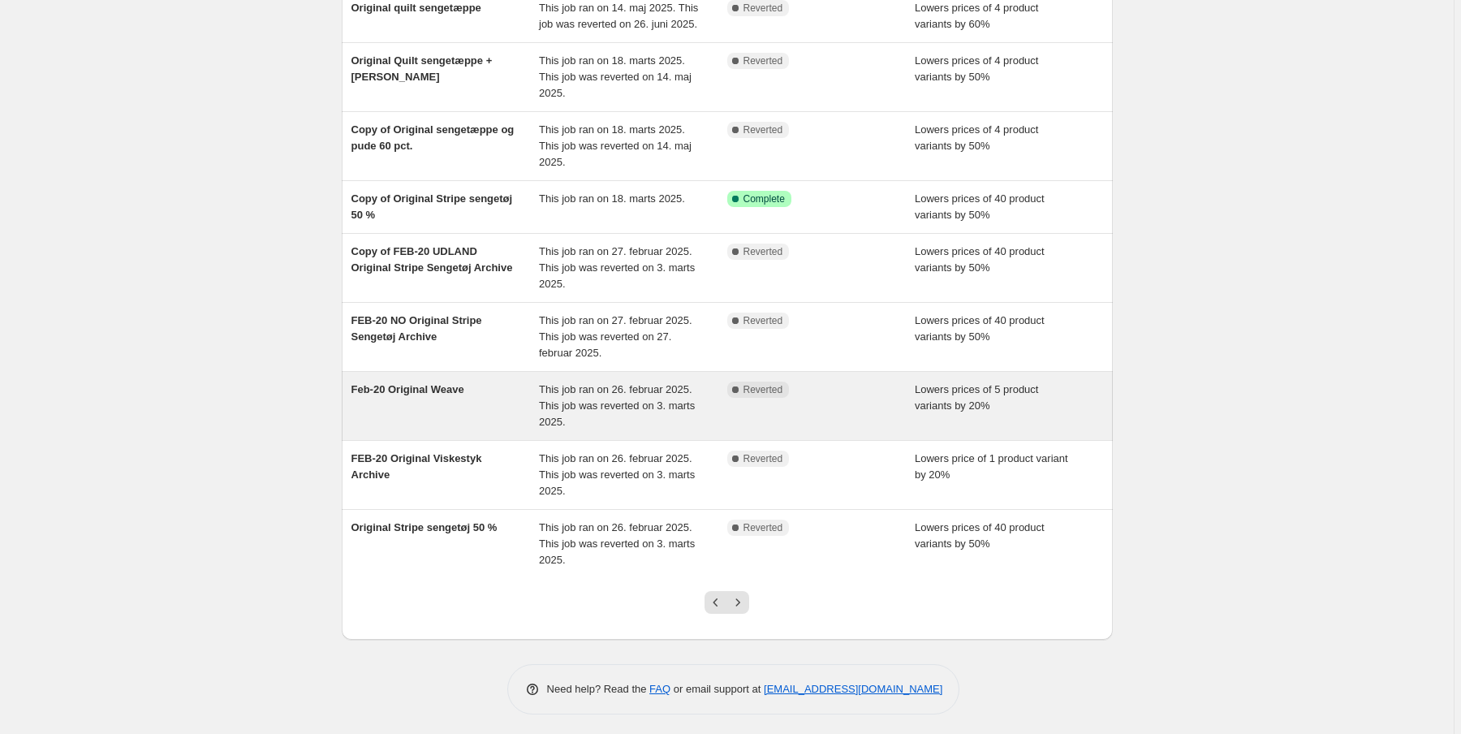
scroll to position [213, 0]
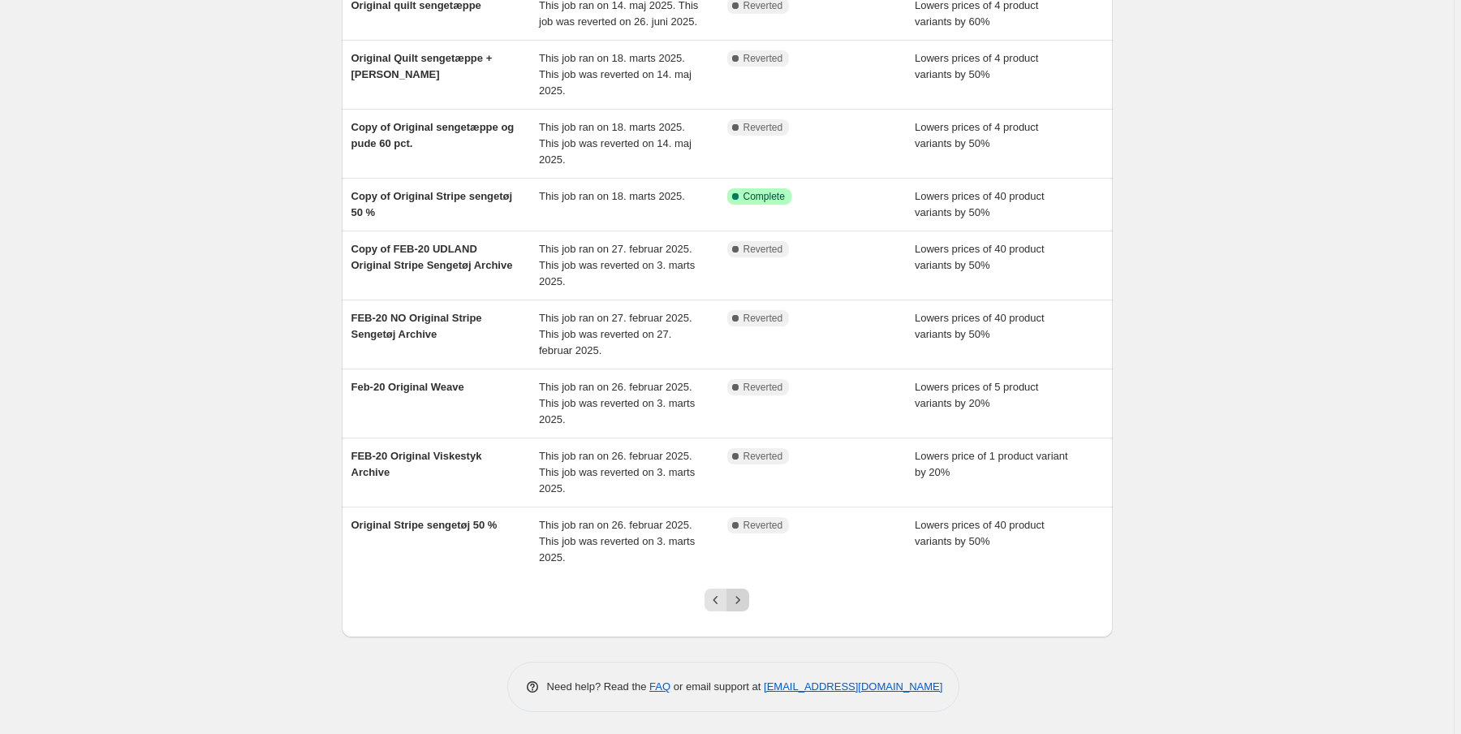
click at [743, 600] on icon "Next" at bounding box center [737, 600] width 16 height 16
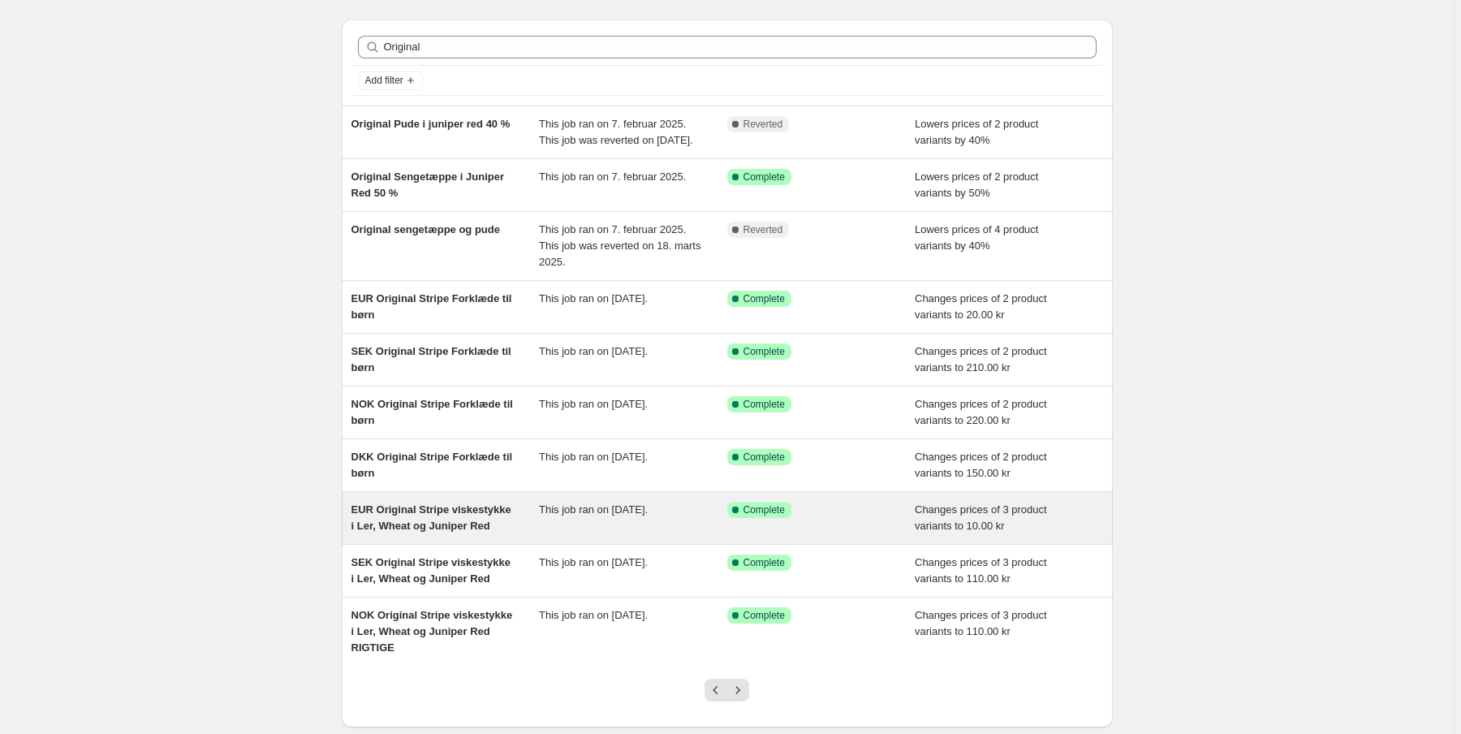
scroll to position [65, 0]
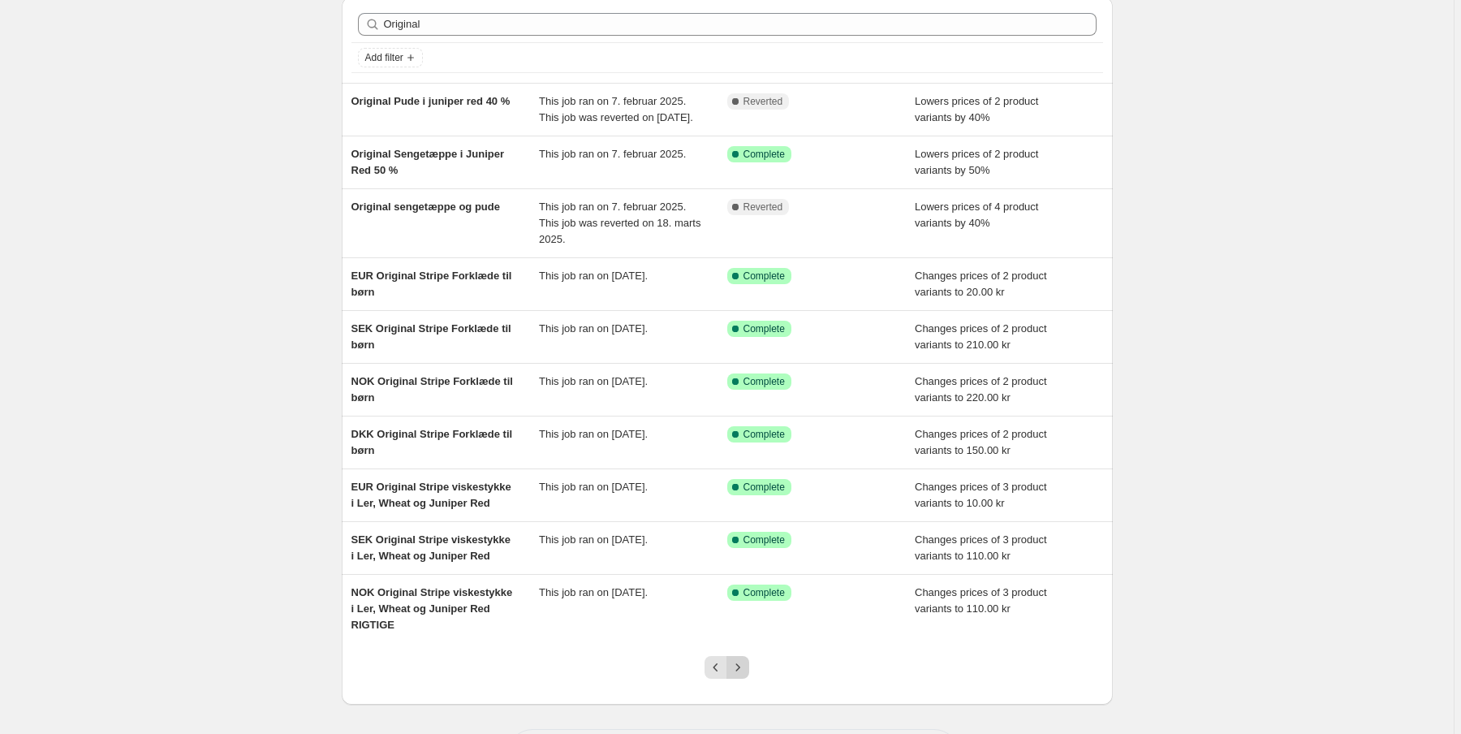
click at [746, 675] on icon "Next" at bounding box center [737, 667] width 16 height 16
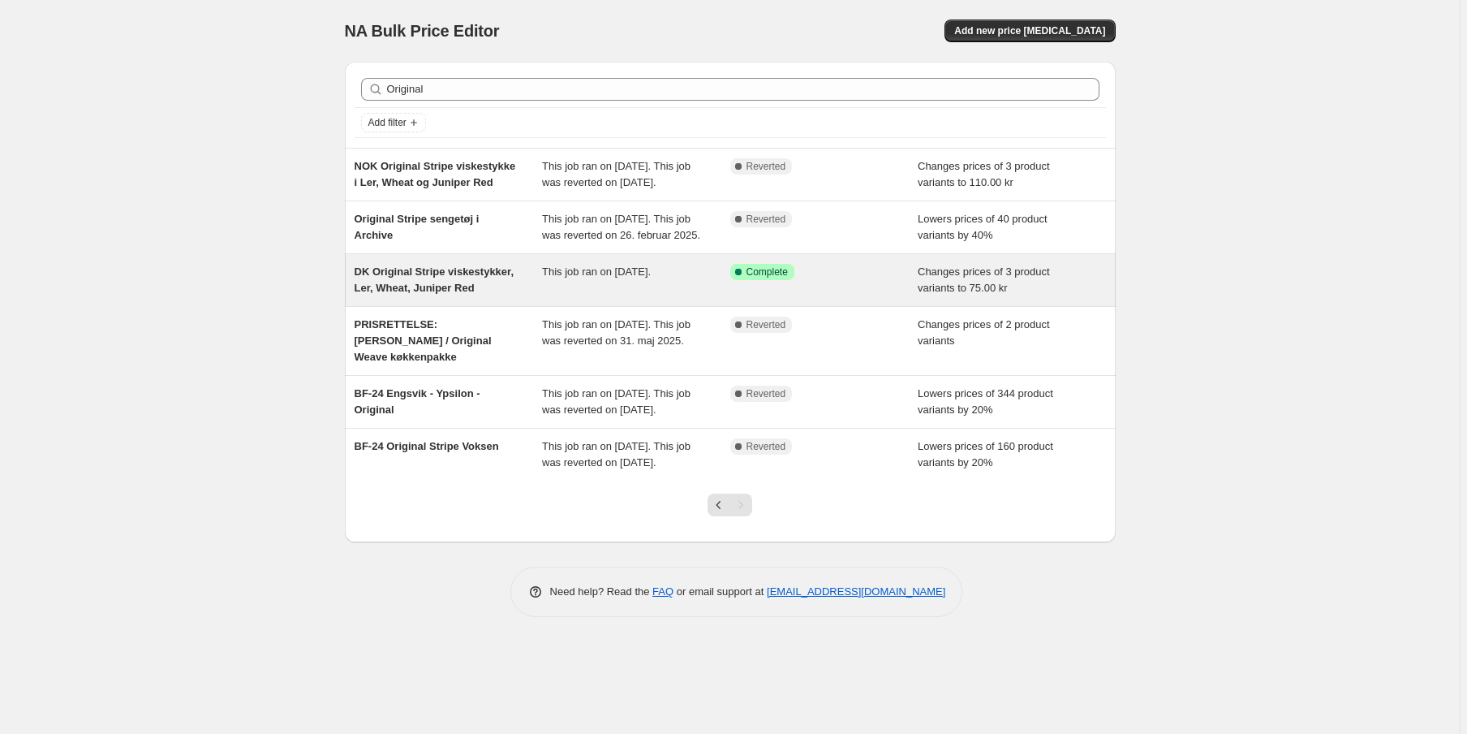
click at [424, 296] on div "DK Original Stripe viskestykker, Ler, Wheat, Juniper Red" at bounding box center [449, 280] width 188 height 32
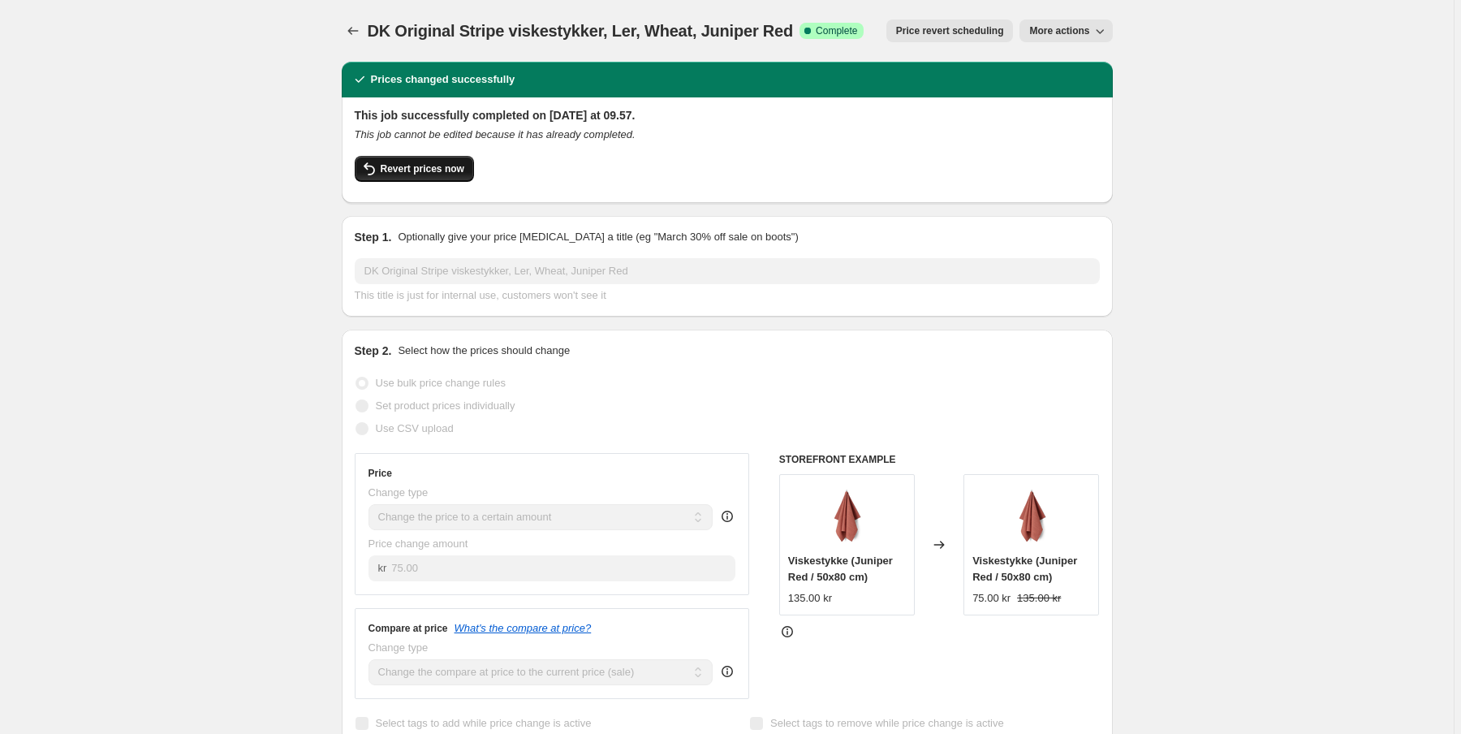
click at [403, 169] on span "Revert prices now" at bounding box center [423, 168] width 84 height 13
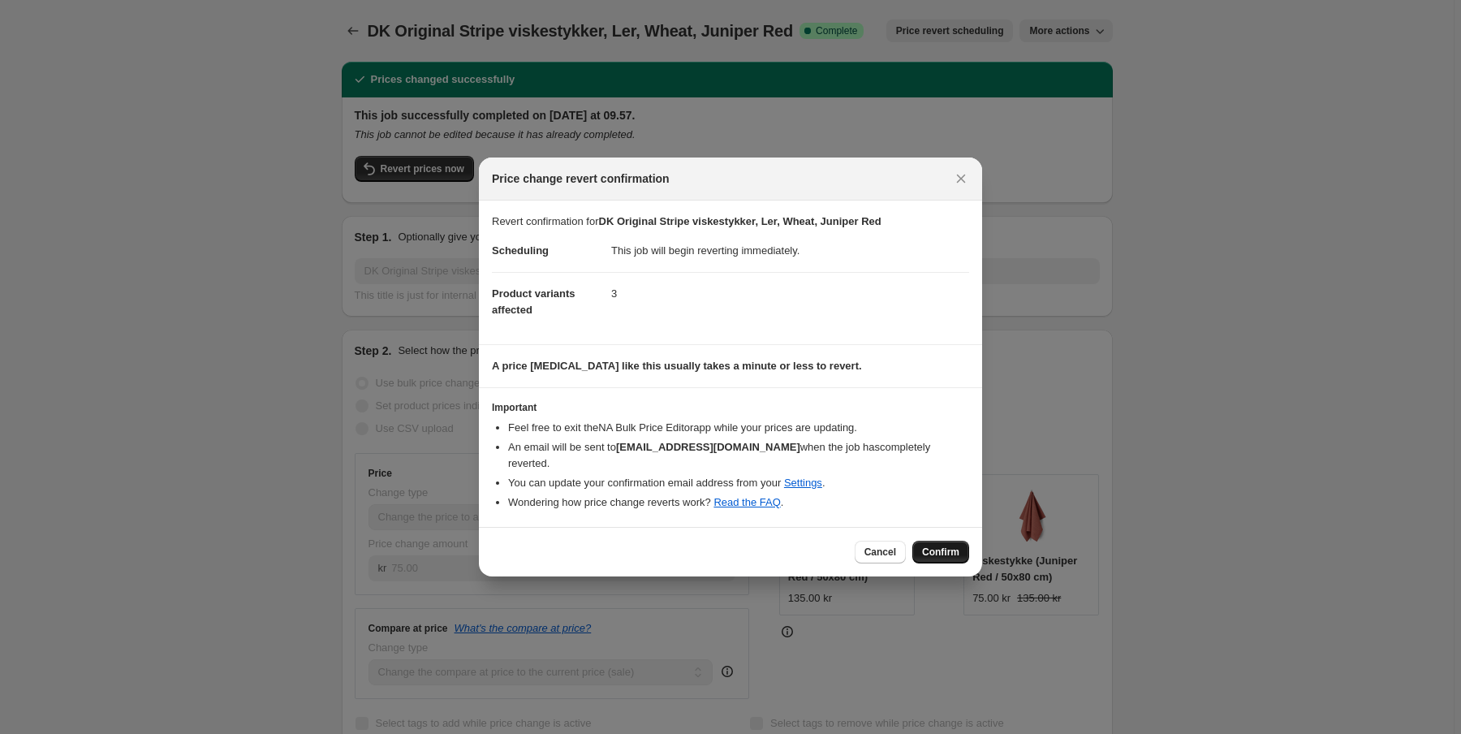
click at [933, 545] on span "Confirm" at bounding box center [940, 551] width 37 height 13
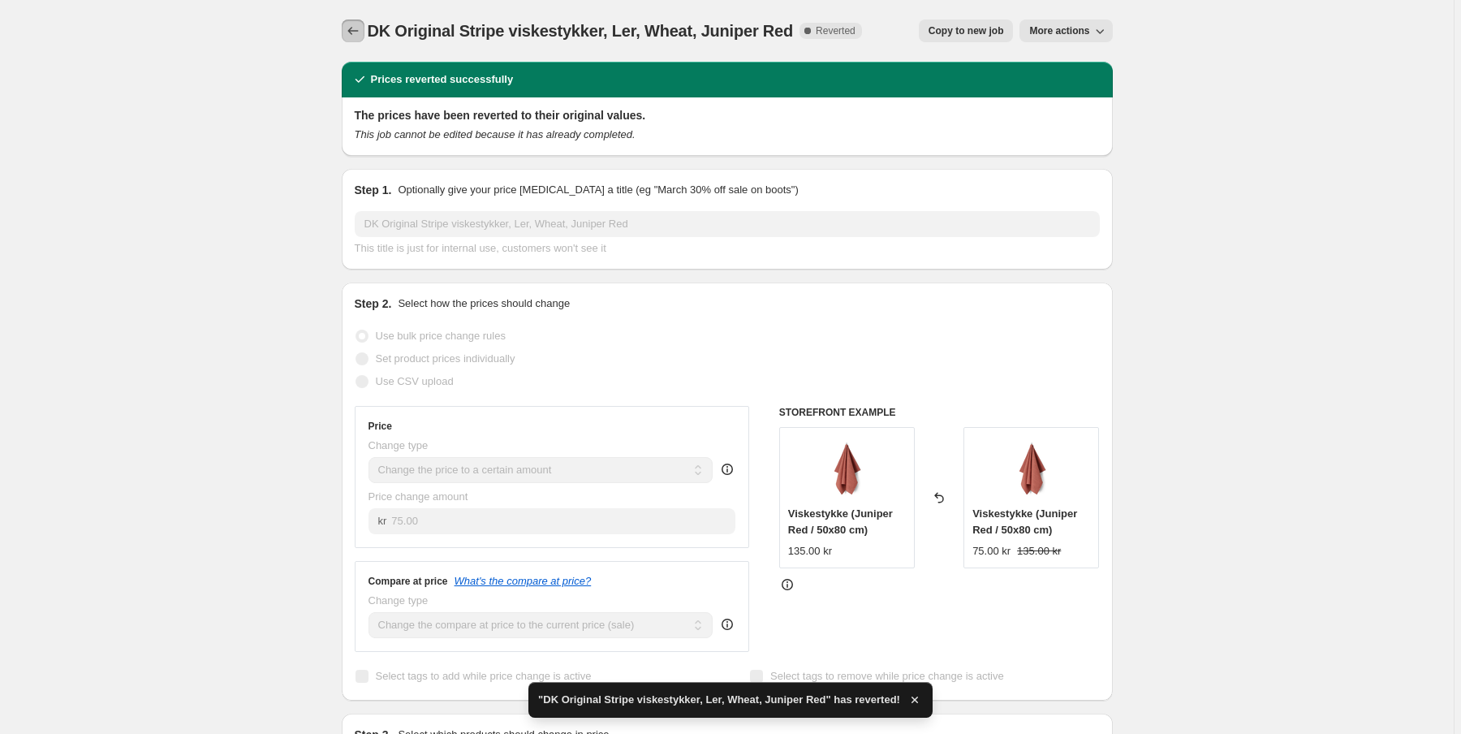
click at [357, 26] on icon "Price change jobs" at bounding box center [353, 31] width 16 height 16
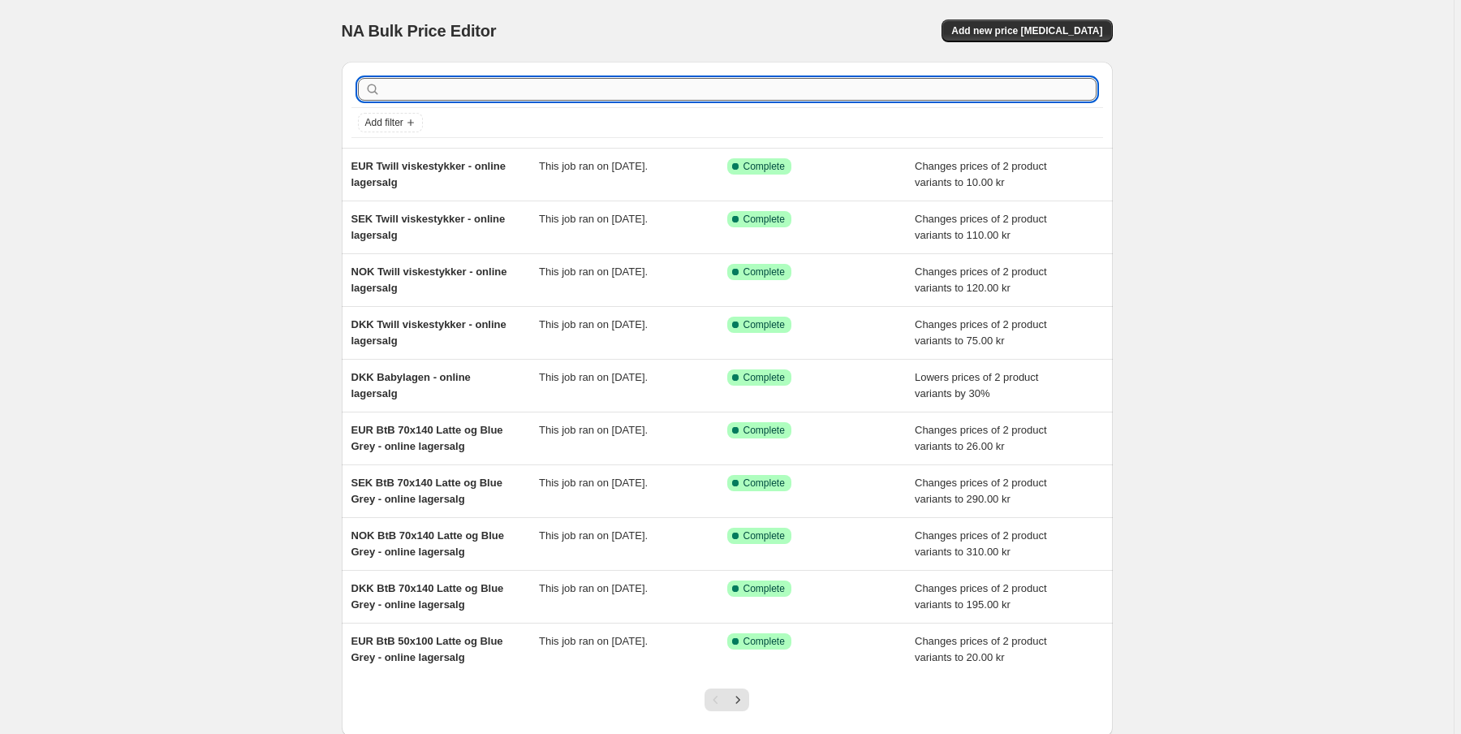
click at [430, 84] on input "text" at bounding box center [740, 89] width 712 height 23
paste input "Original"
type input "Original"
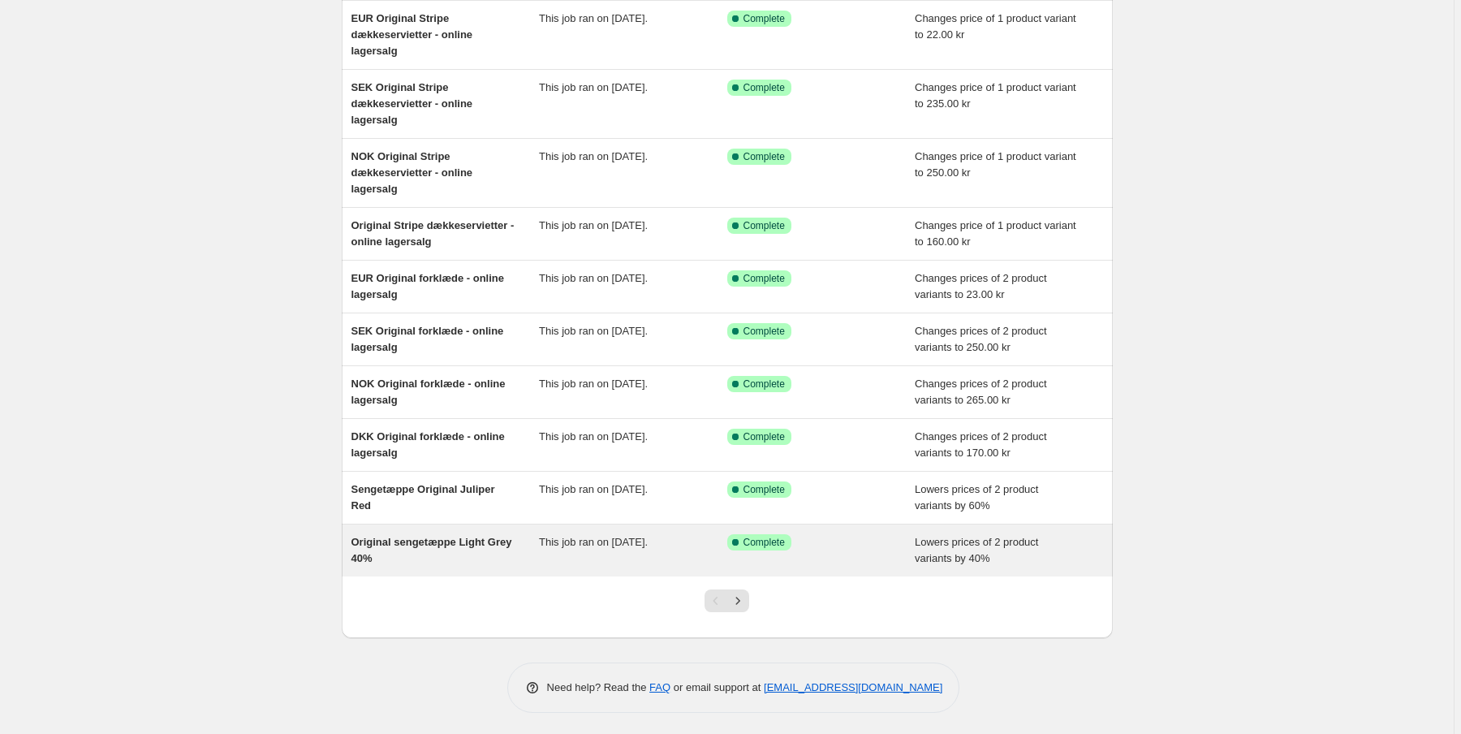
scroll to position [148, 0]
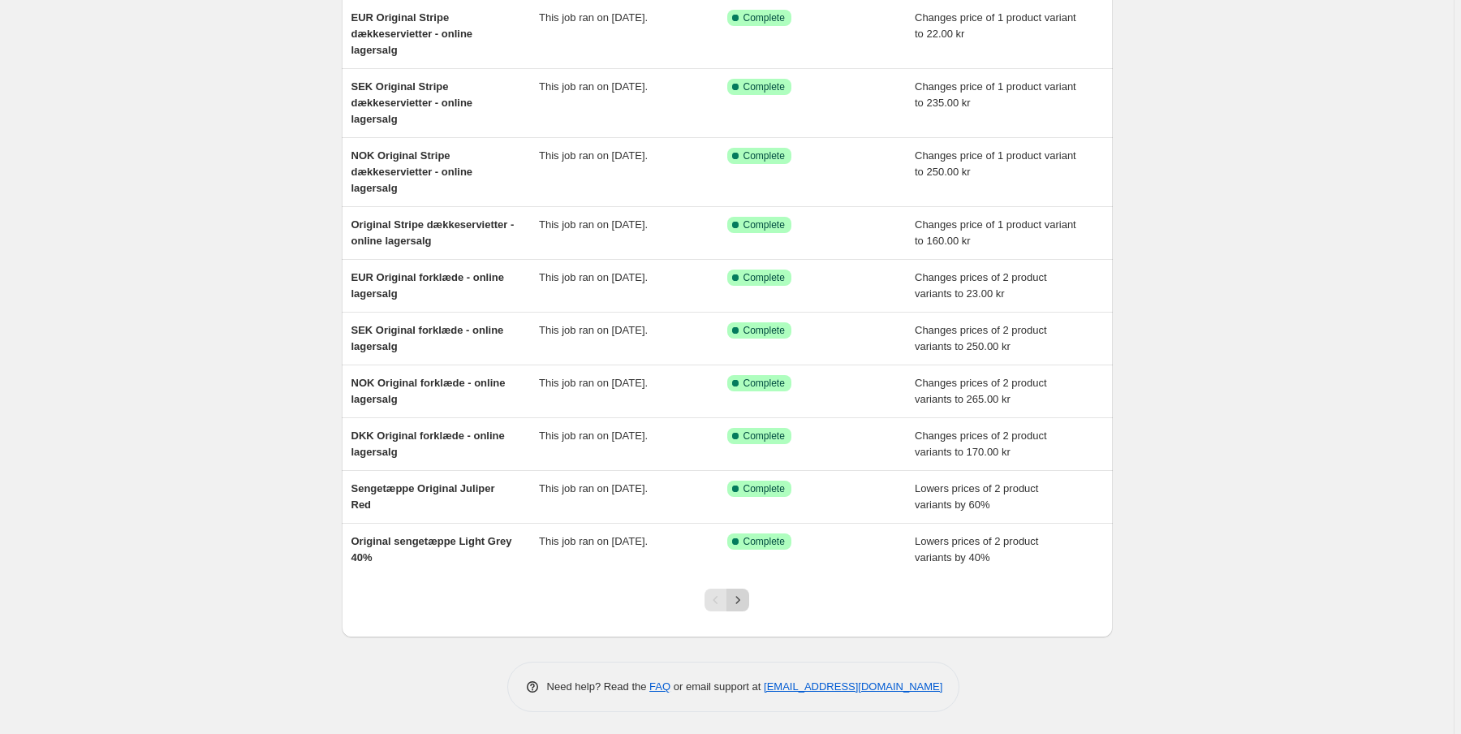
click at [739, 597] on icon "Next" at bounding box center [737, 600] width 16 height 16
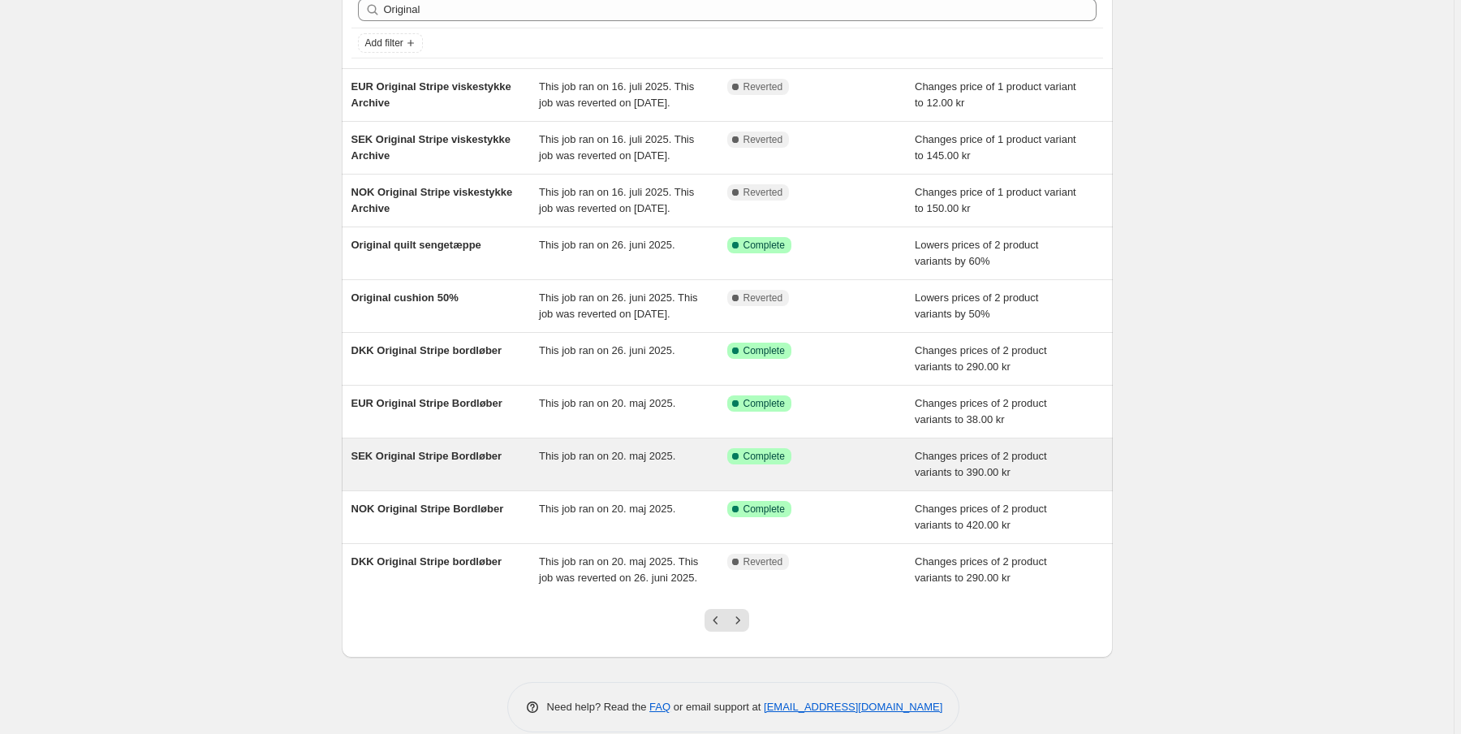
scroll to position [165, 0]
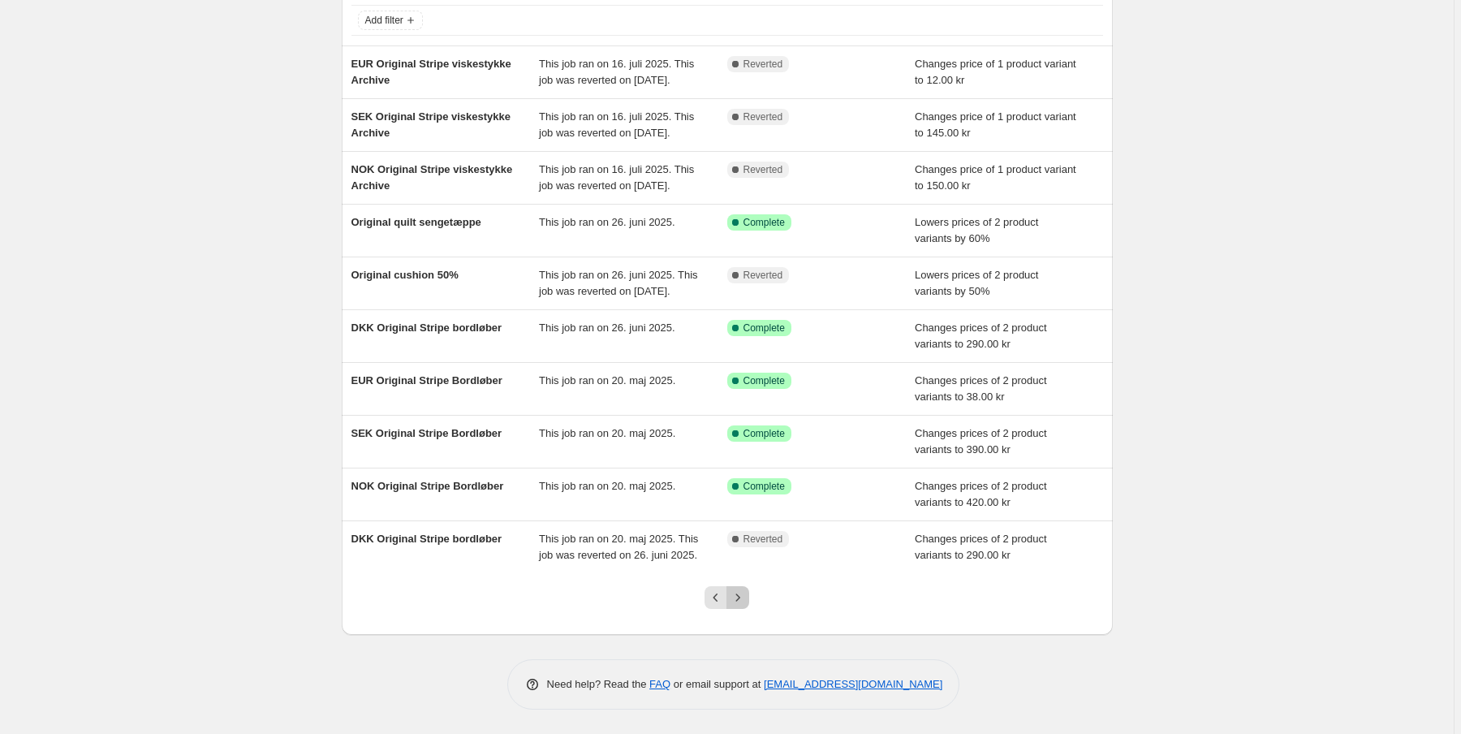
click at [738, 606] on button "Next" at bounding box center [737, 597] width 23 height 23
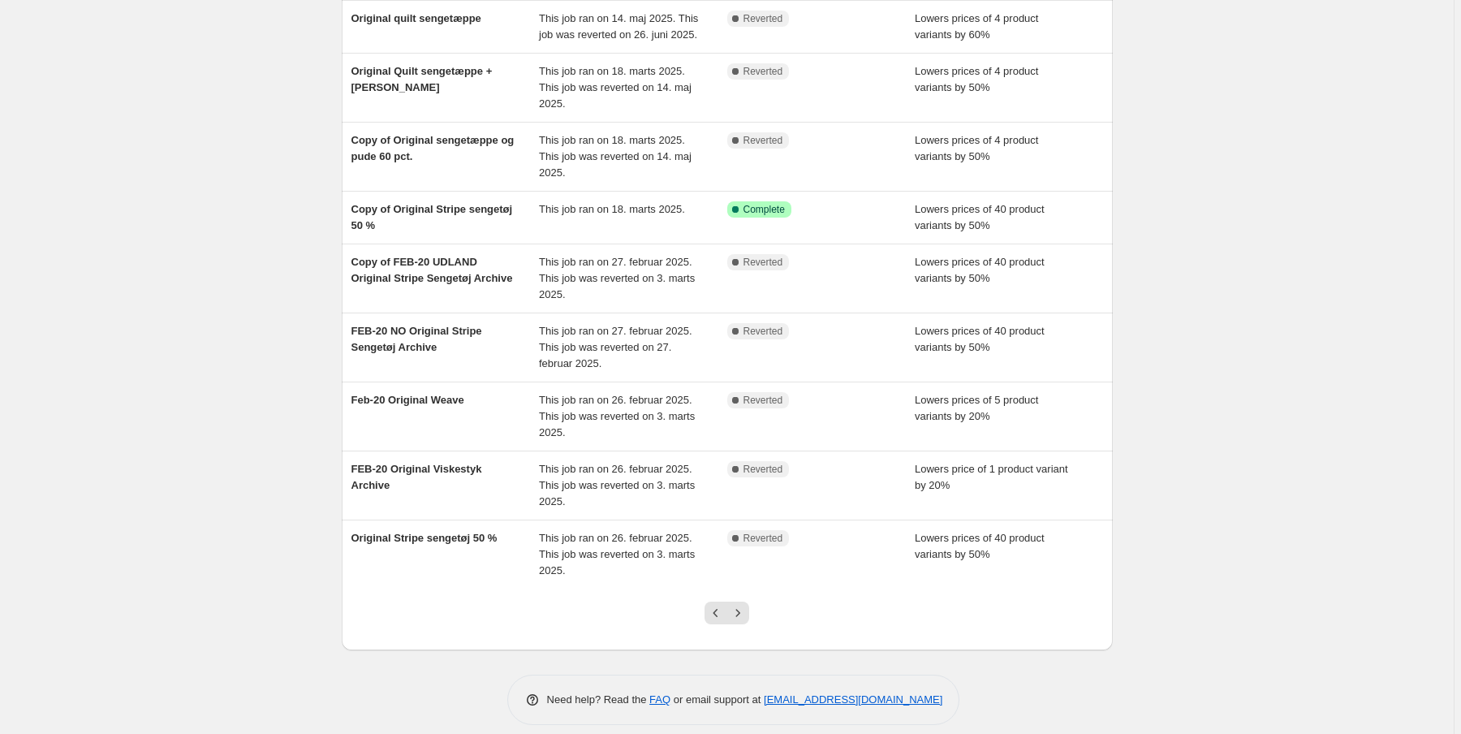
scroll to position [213, 0]
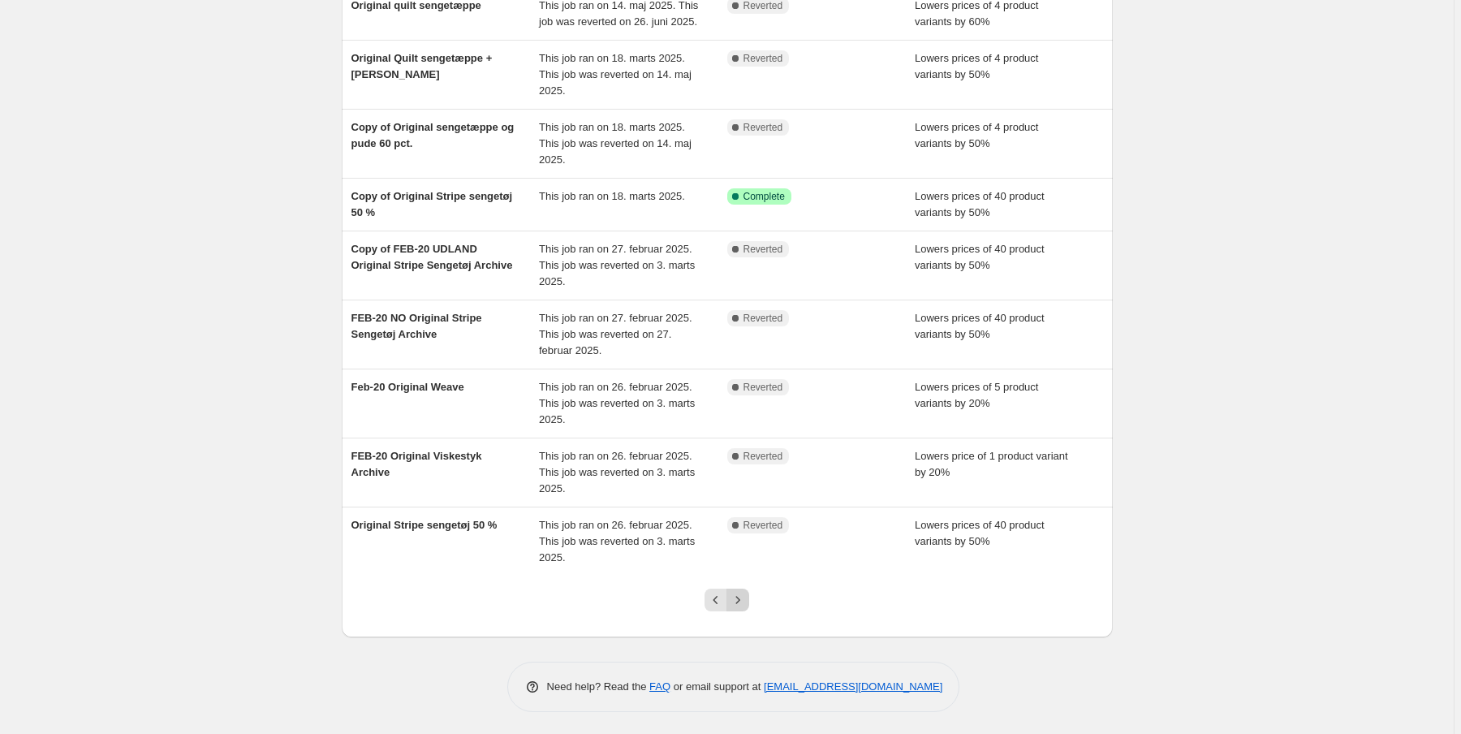
click at [742, 601] on icon "Next" at bounding box center [737, 600] width 16 height 16
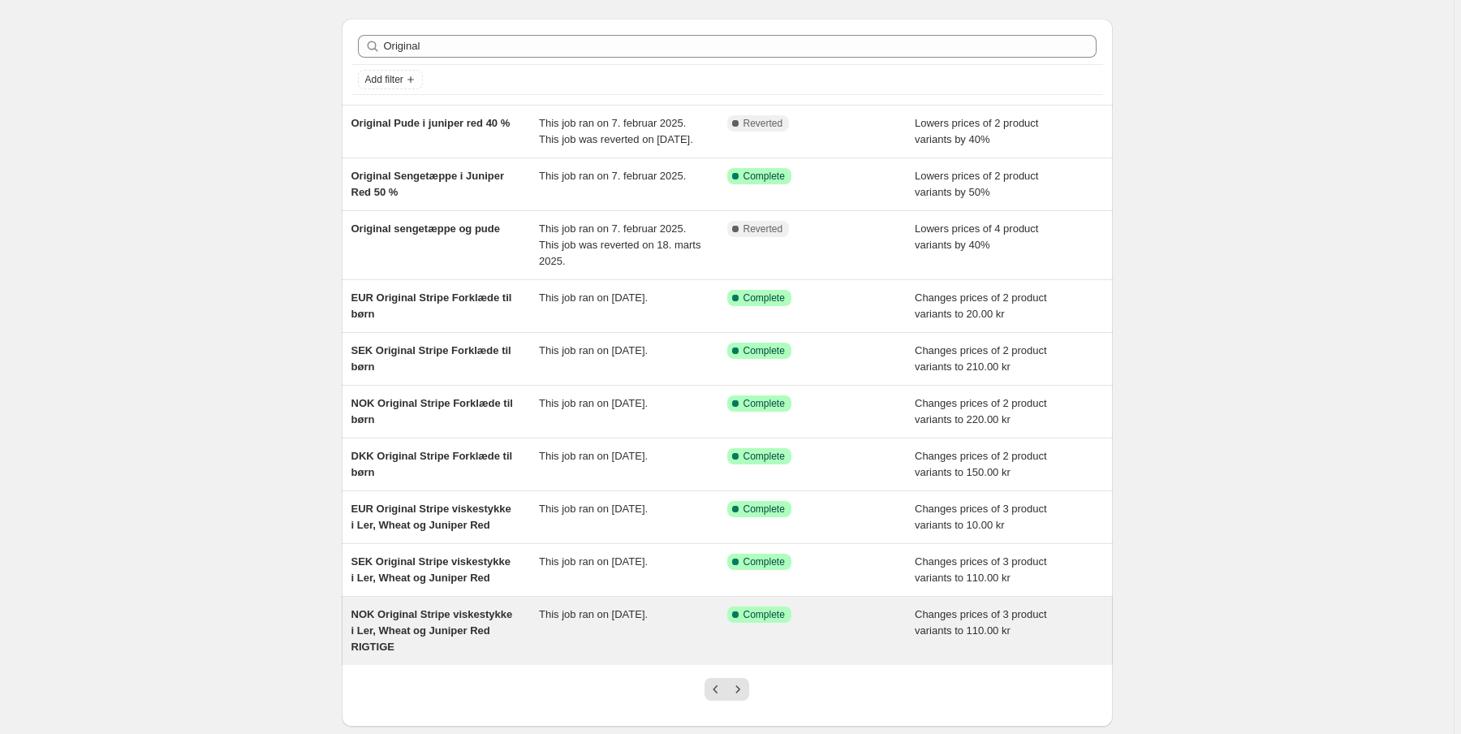
scroll to position [65, 0]
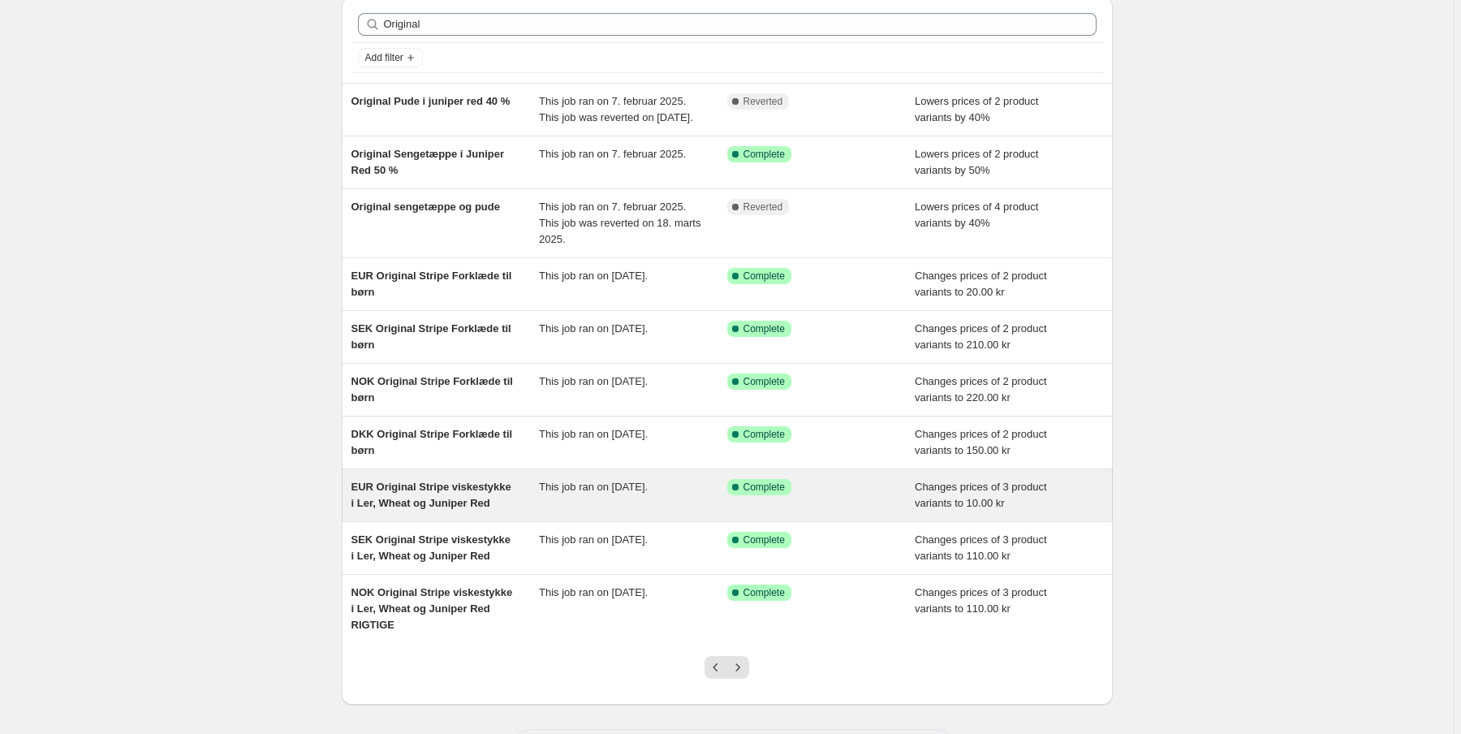
click at [449, 509] on span "EUR Original Stripe viskestykke i Ler, Wheat og Juniper Red" at bounding box center [431, 494] width 160 height 28
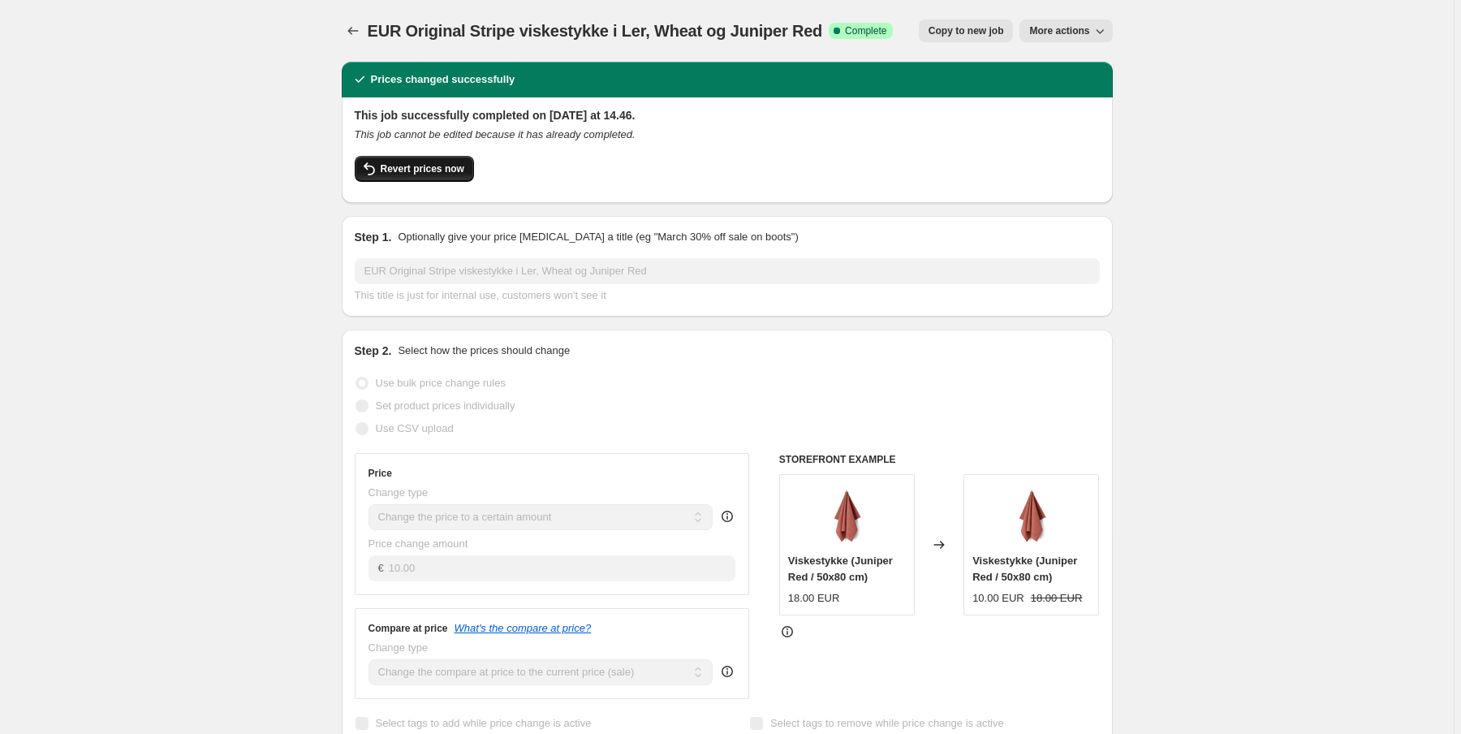
click at [415, 166] on span "Revert prices now" at bounding box center [423, 168] width 84 height 13
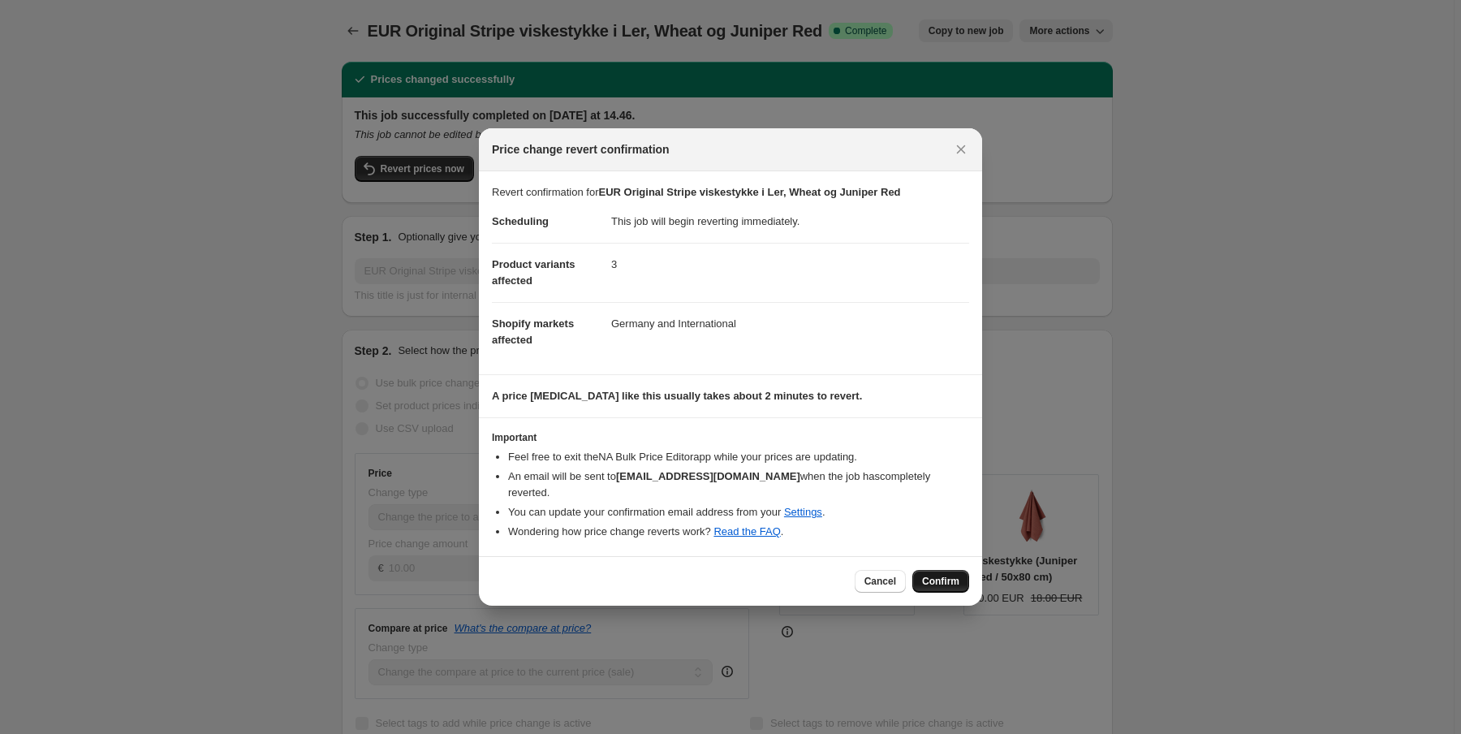
click at [943, 574] on span "Confirm" at bounding box center [940, 580] width 37 height 13
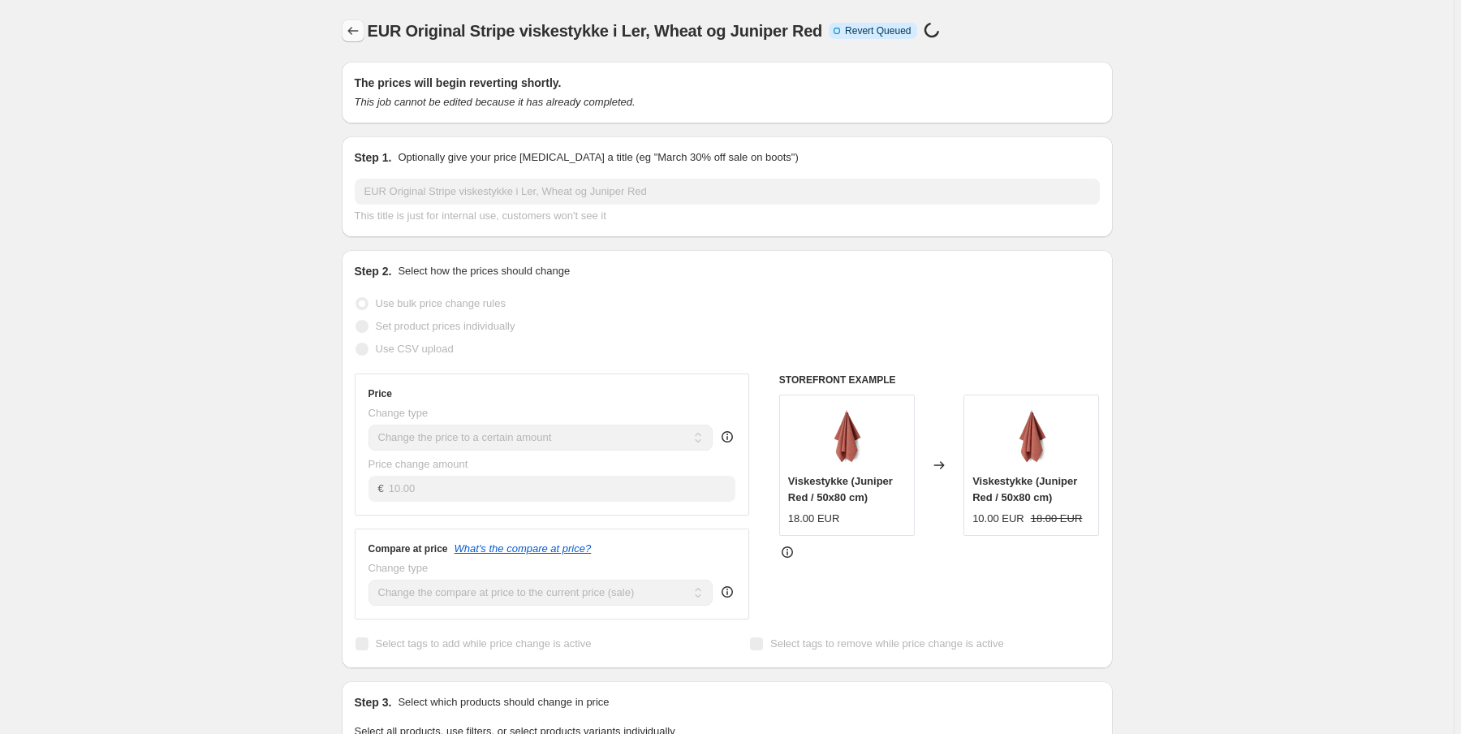
click at [352, 35] on icon "Price change jobs" at bounding box center [353, 31] width 16 height 16
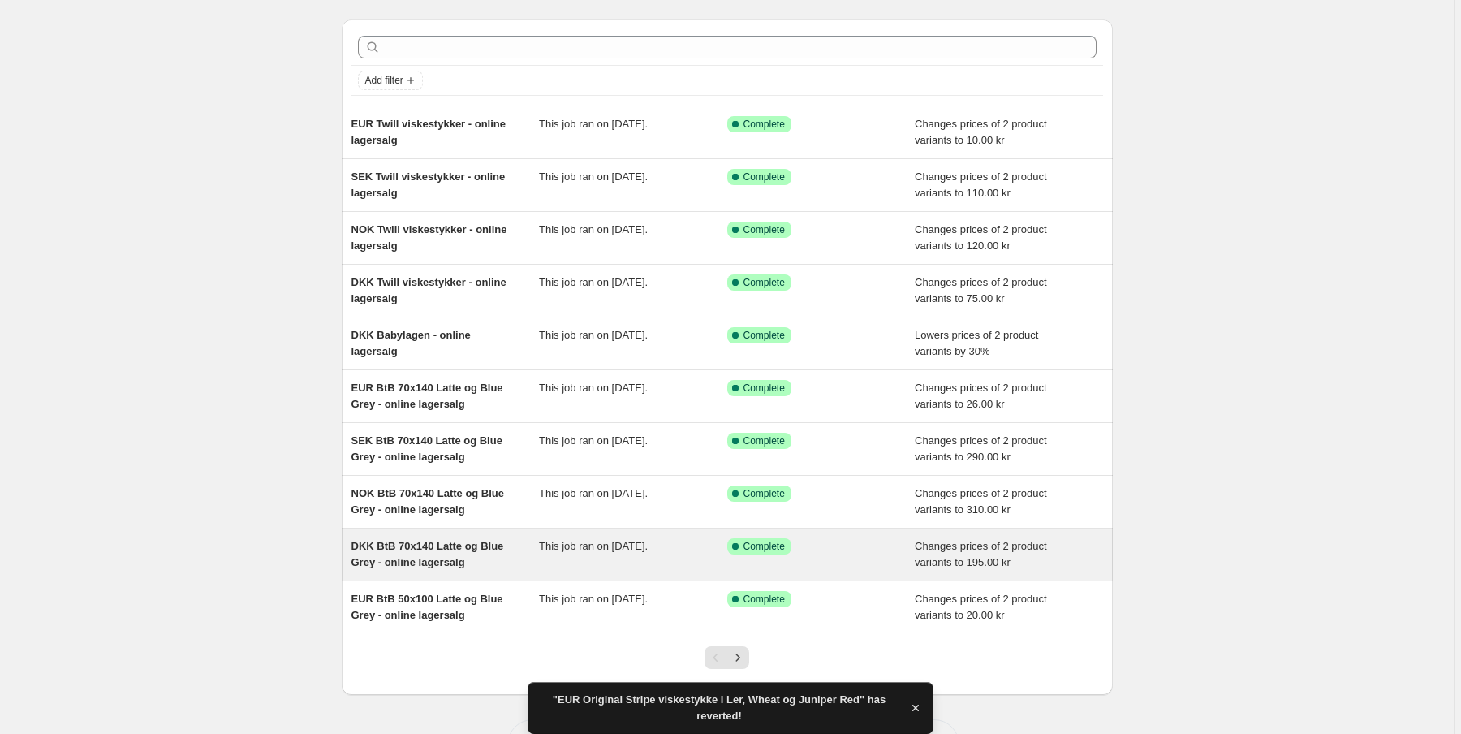
scroll to position [65, 0]
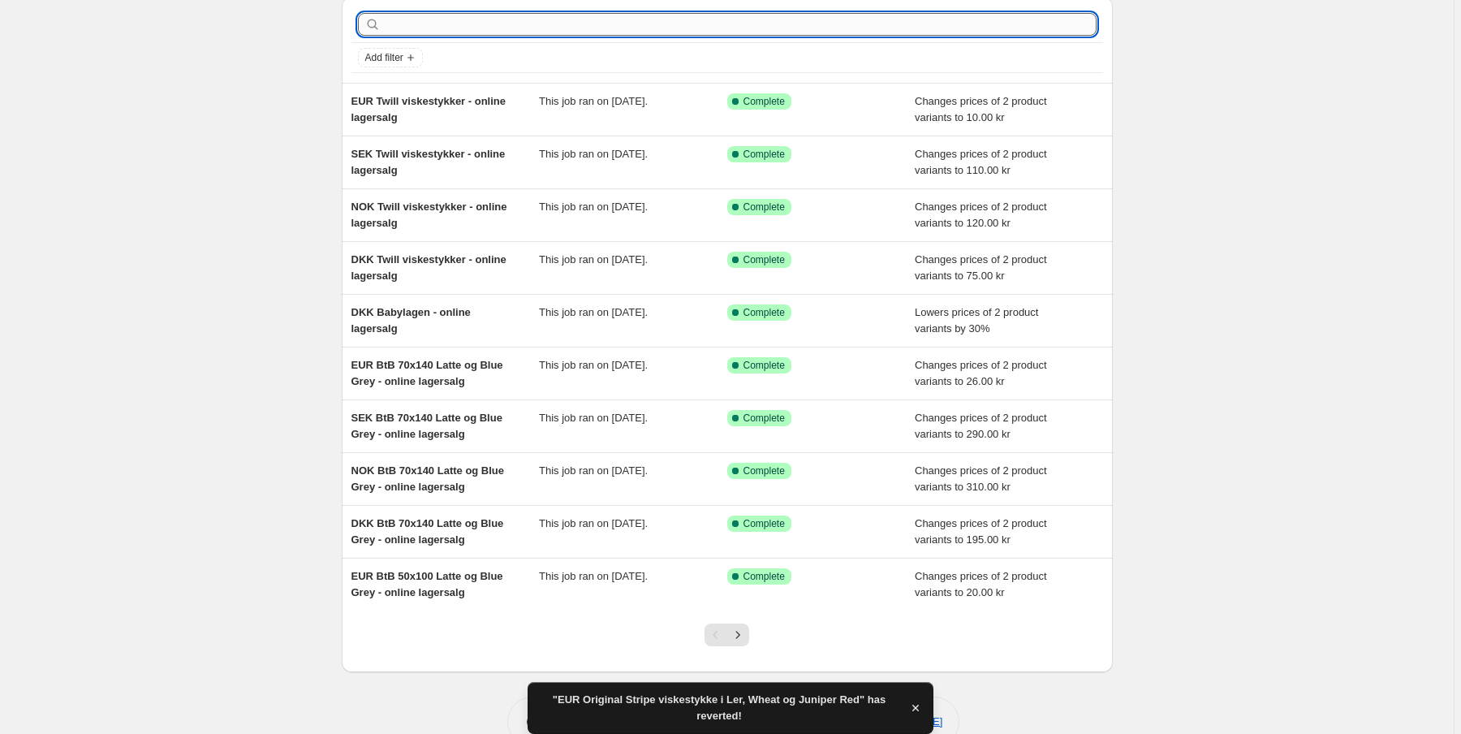
click at [414, 28] on input "text" at bounding box center [740, 24] width 712 height 23
paste input "Original"
type input "Original"
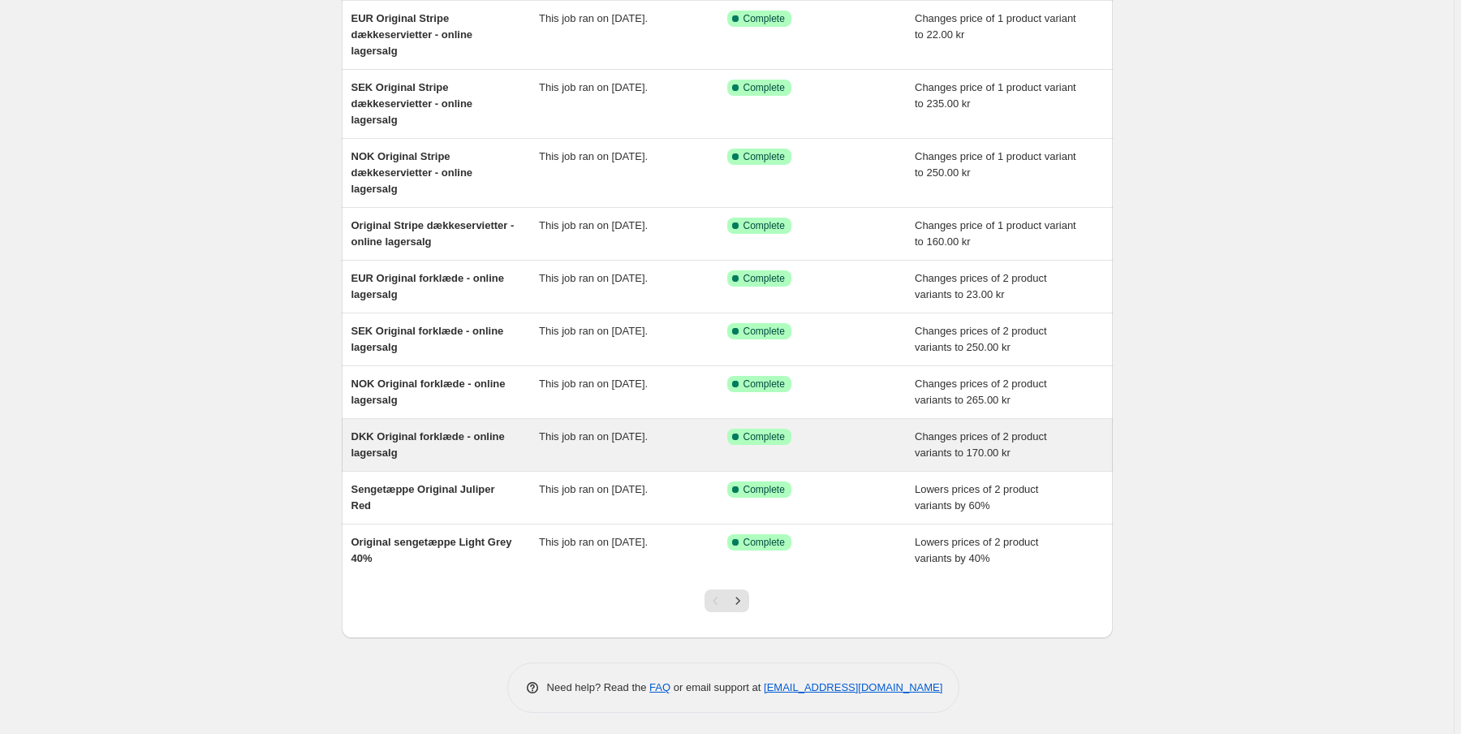
scroll to position [148, 0]
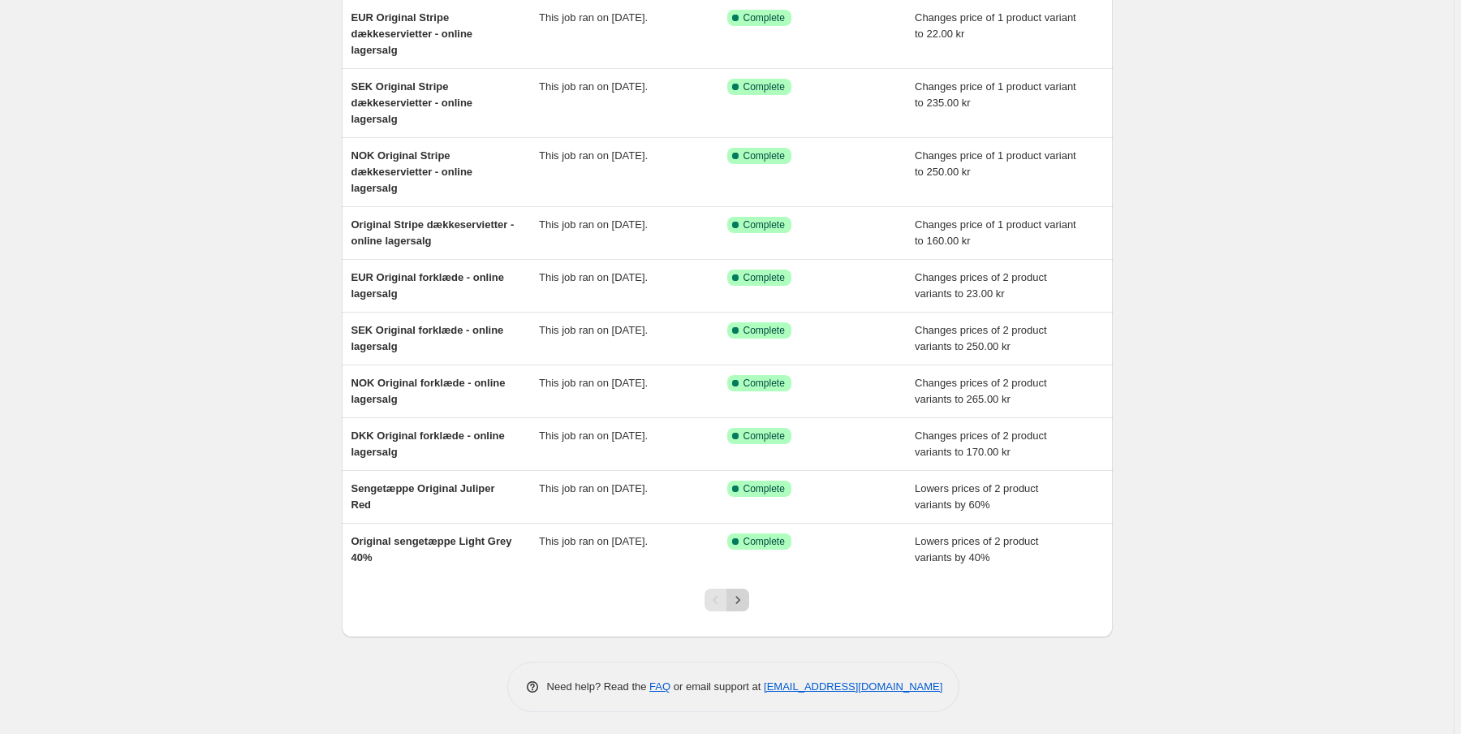
click at [740, 597] on icon "Next" at bounding box center [738, 599] width 4 height 7
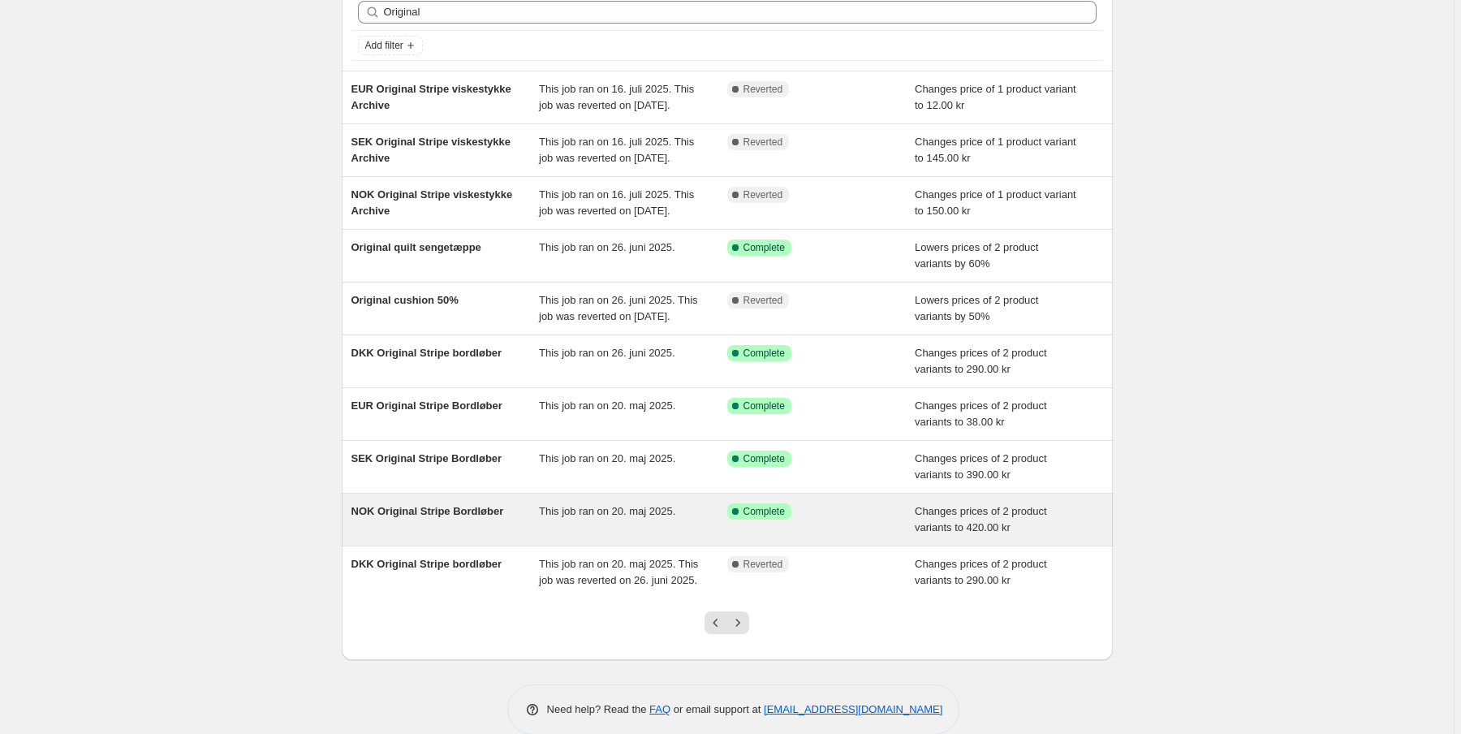
scroll to position [165, 0]
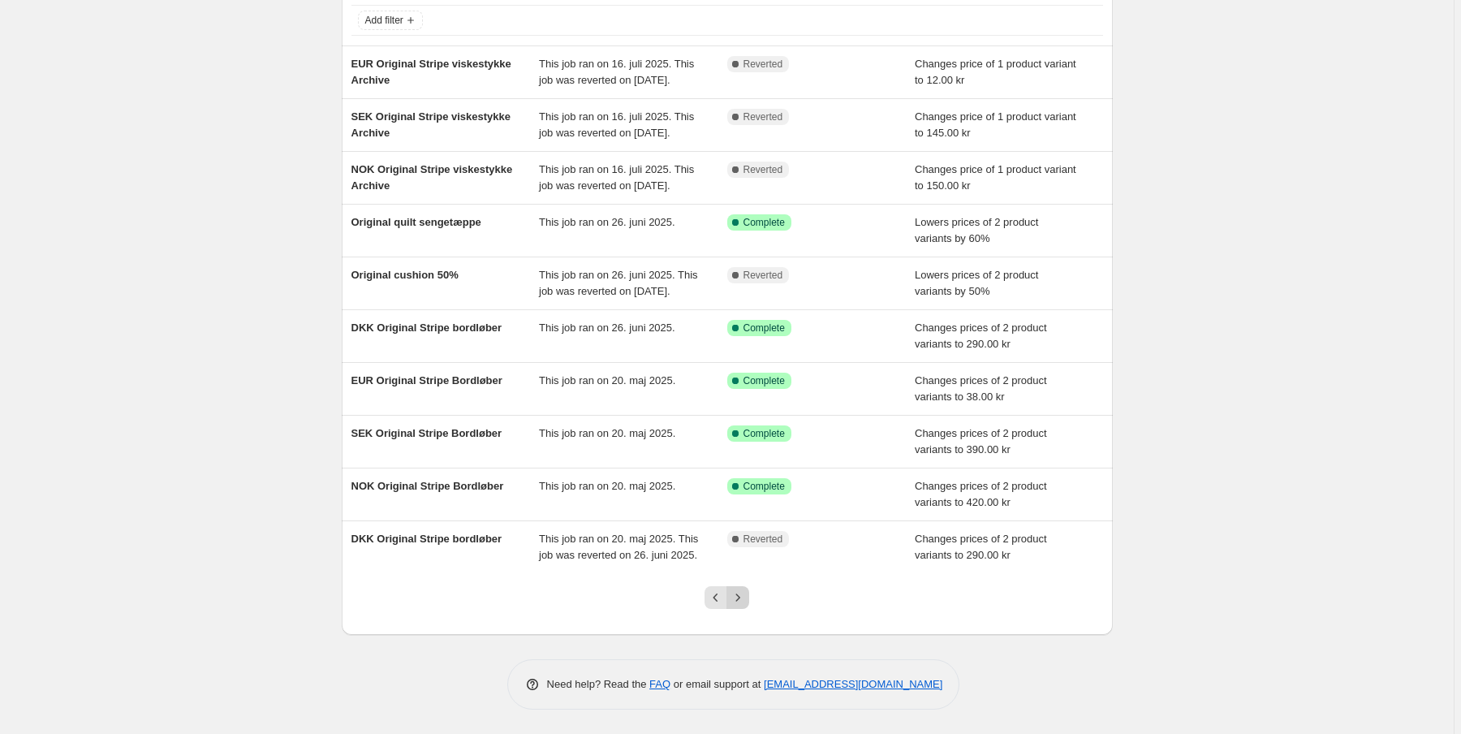
click at [738, 595] on icon "Next" at bounding box center [737, 597] width 16 height 16
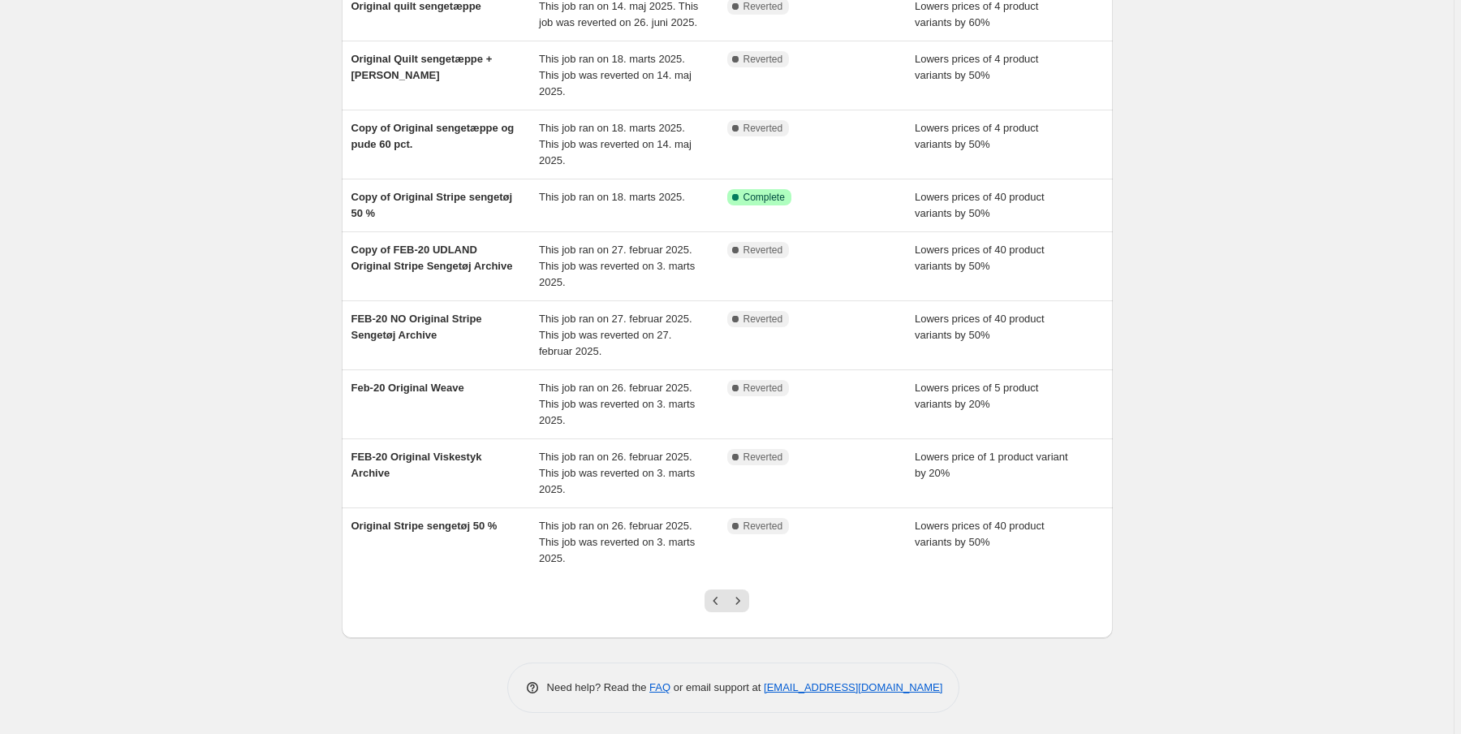
scroll to position [213, 0]
click at [740, 592] on icon "Next" at bounding box center [737, 600] width 16 height 16
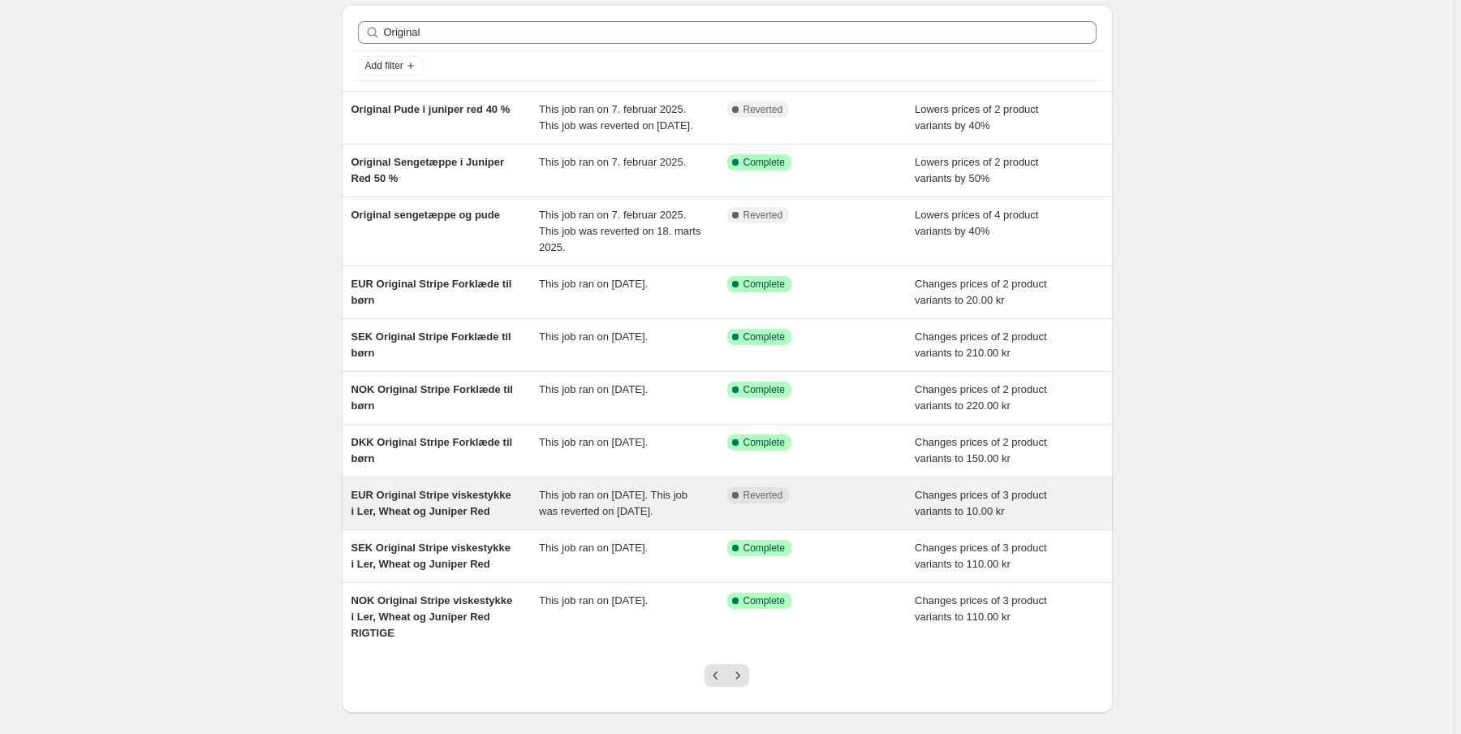
scroll to position [165, 0]
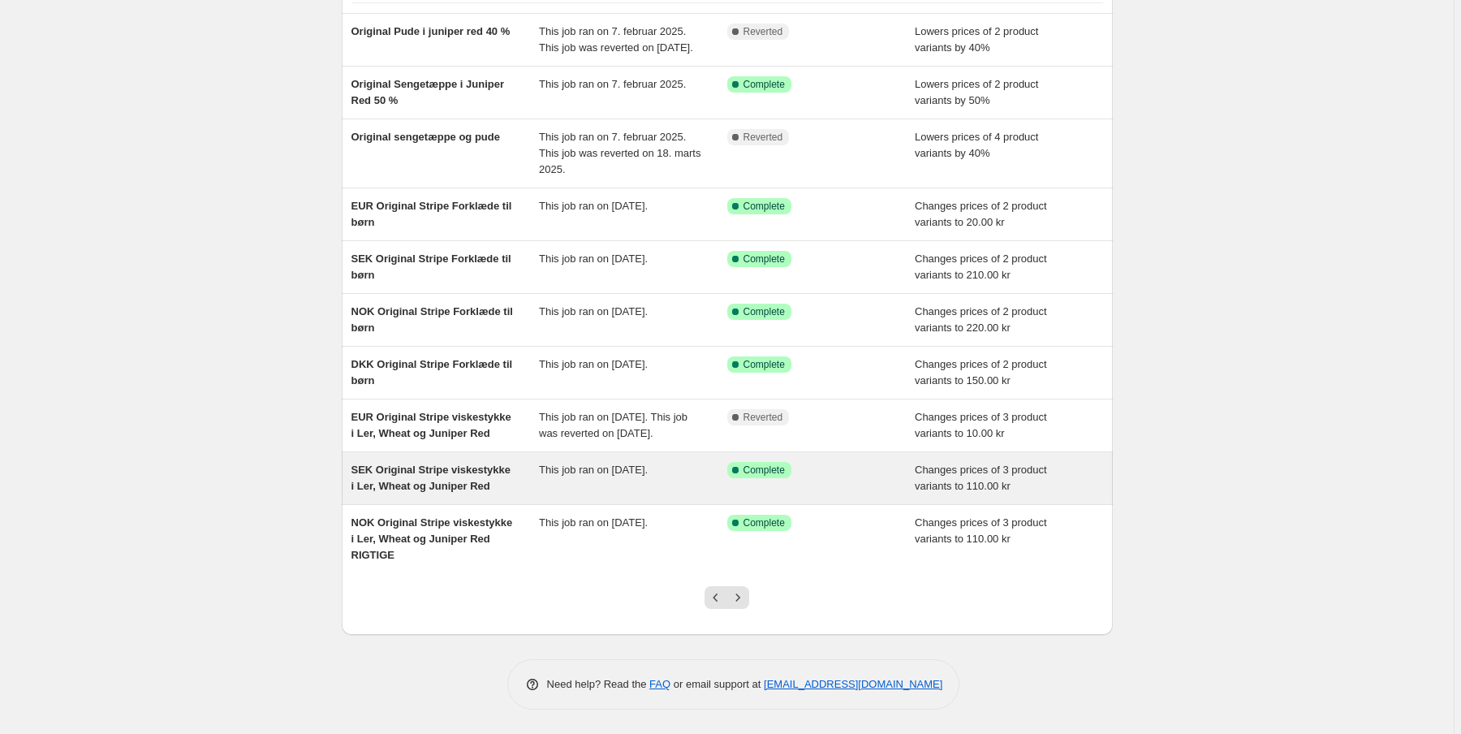
click at [444, 490] on span "SEK Original Stripe viskestykke i Ler, Wheat og Juniper Red" at bounding box center [431, 477] width 160 height 28
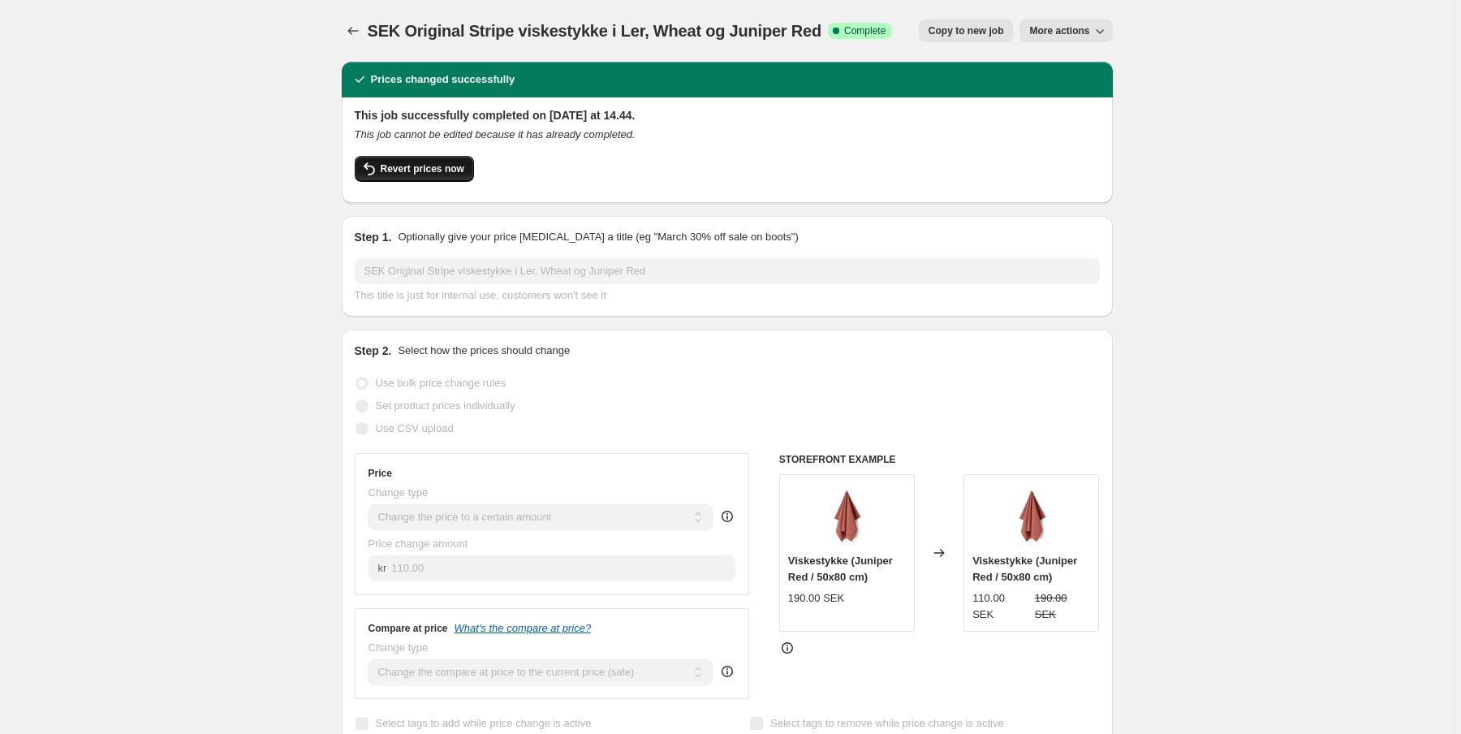
click at [436, 168] on span "Revert prices now" at bounding box center [423, 168] width 84 height 13
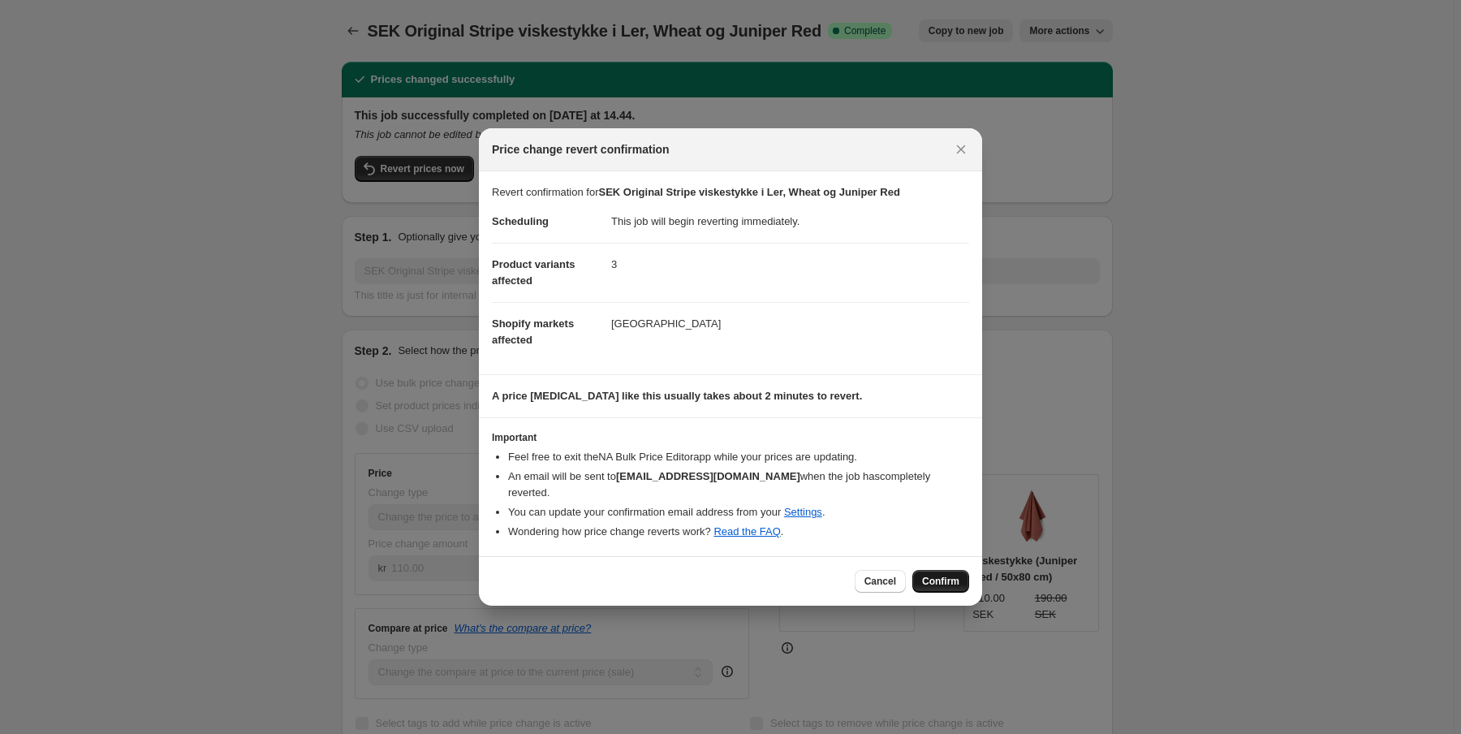
click at [941, 579] on button "Confirm" at bounding box center [940, 581] width 57 height 23
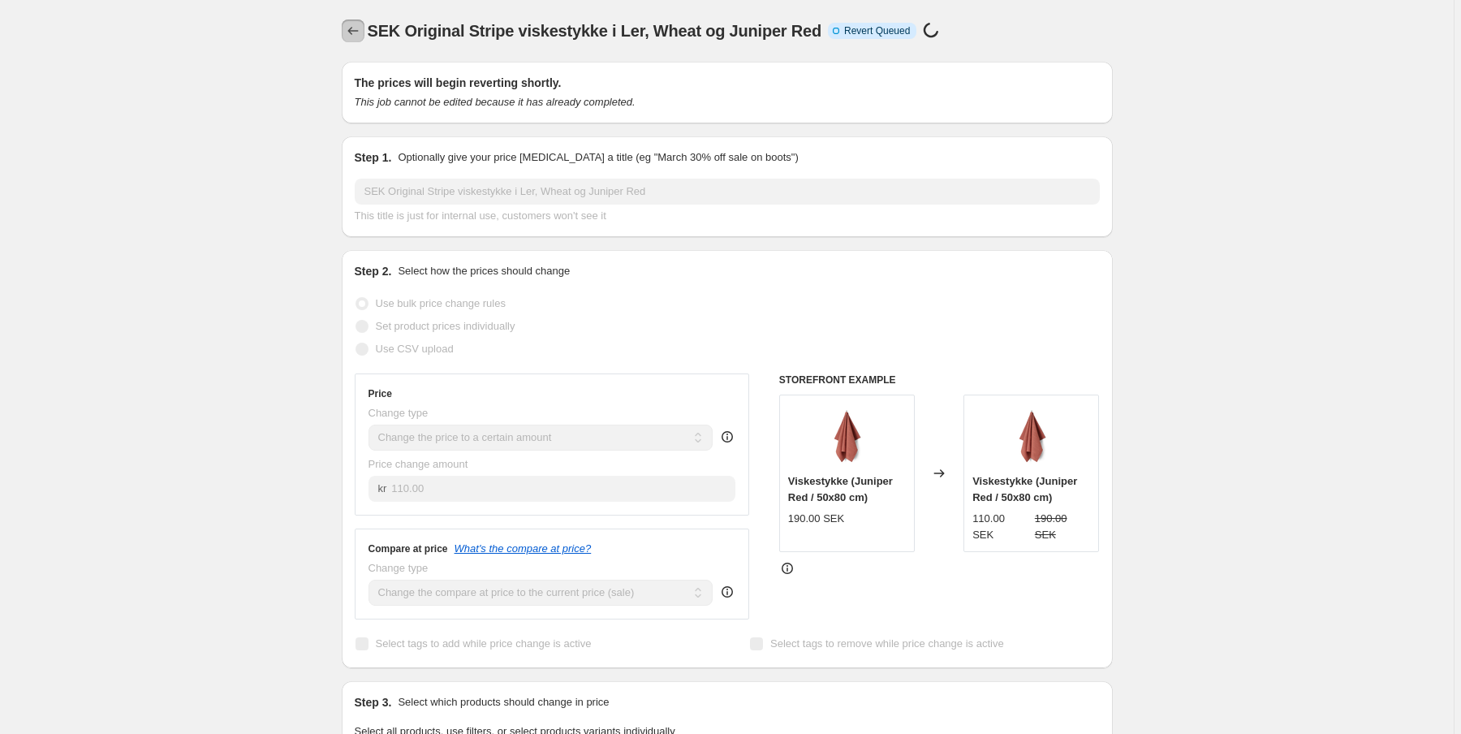
click at [352, 32] on icon "Price change jobs" at bounding box center [352, 31] width 11 height 8
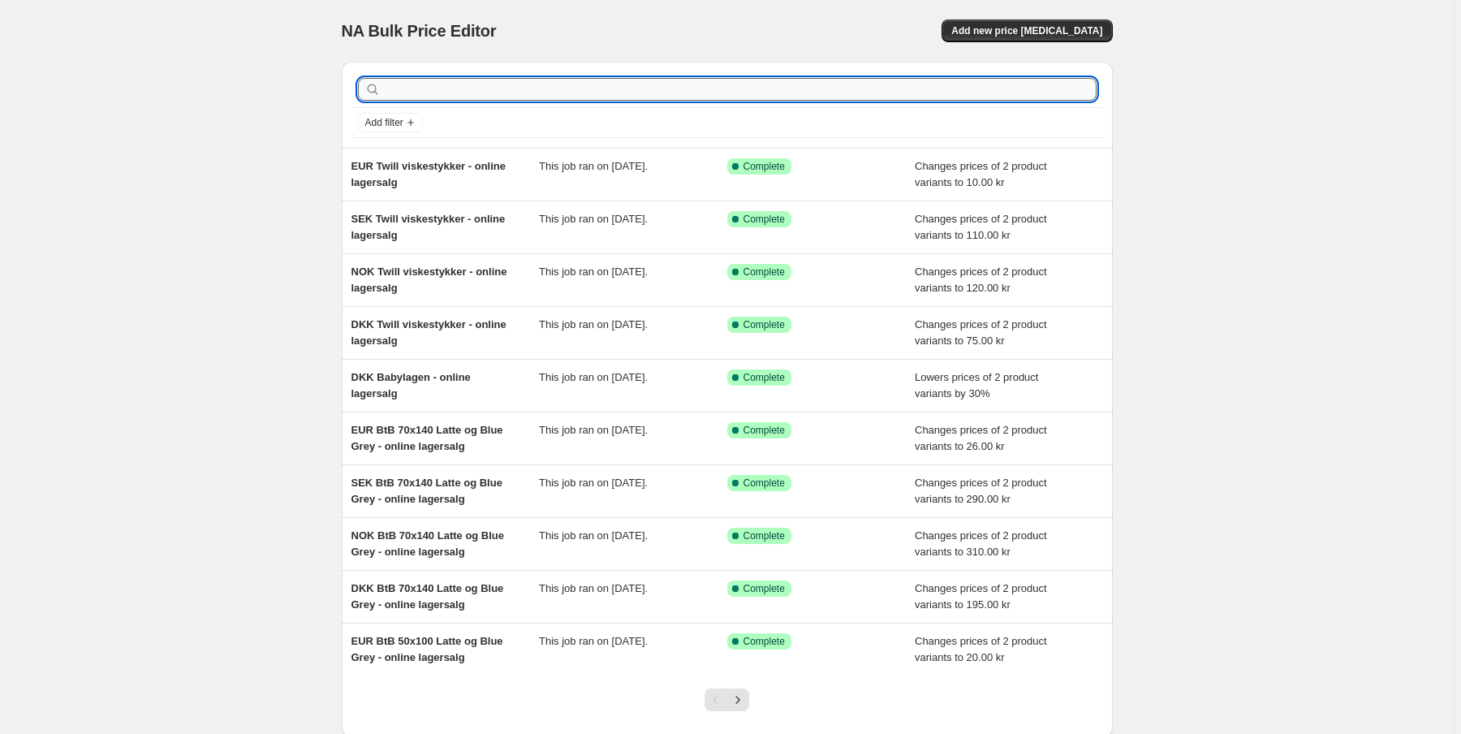
click at [449, 88] on input "text" at bounding box center [740, 89] width 712 height 23
paste input "Original"
type input "Original"
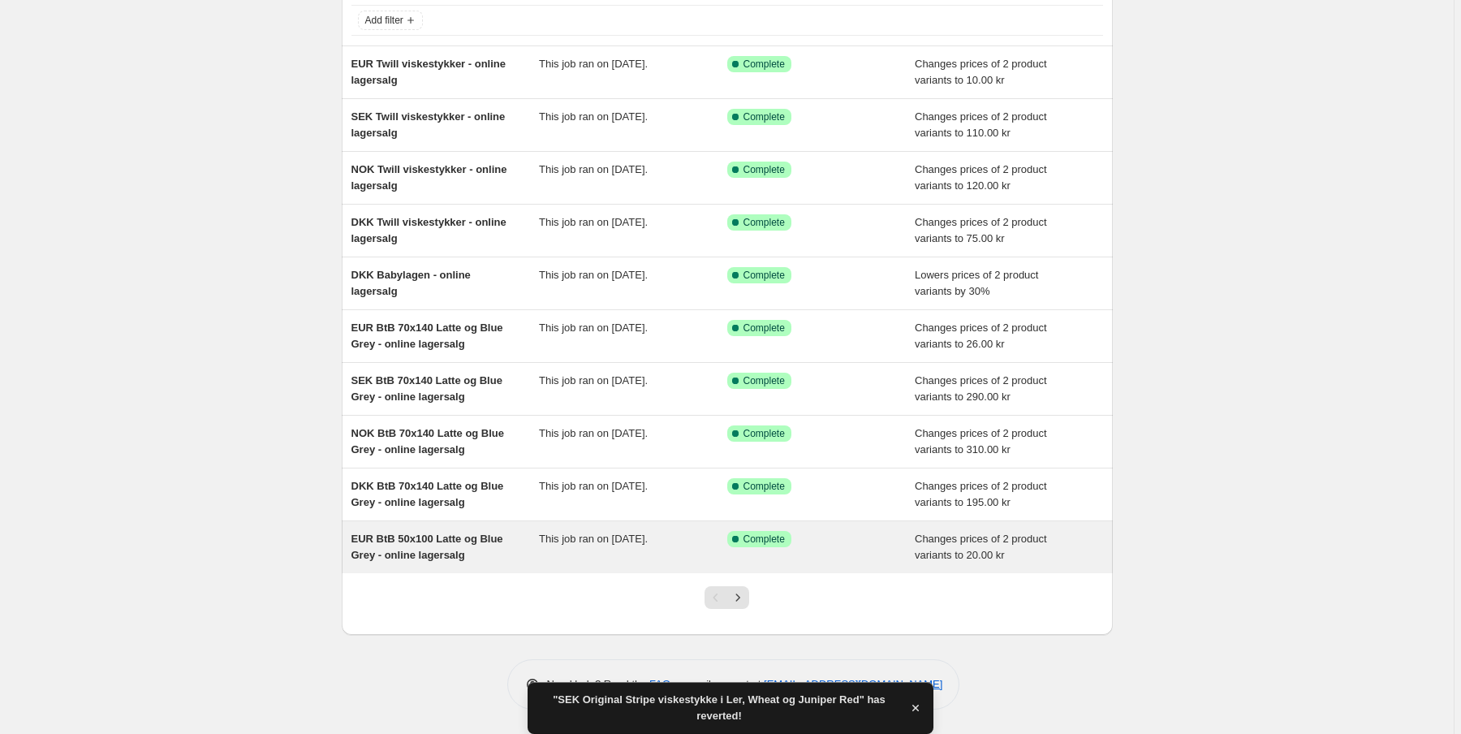
scroll to position [100, 0]
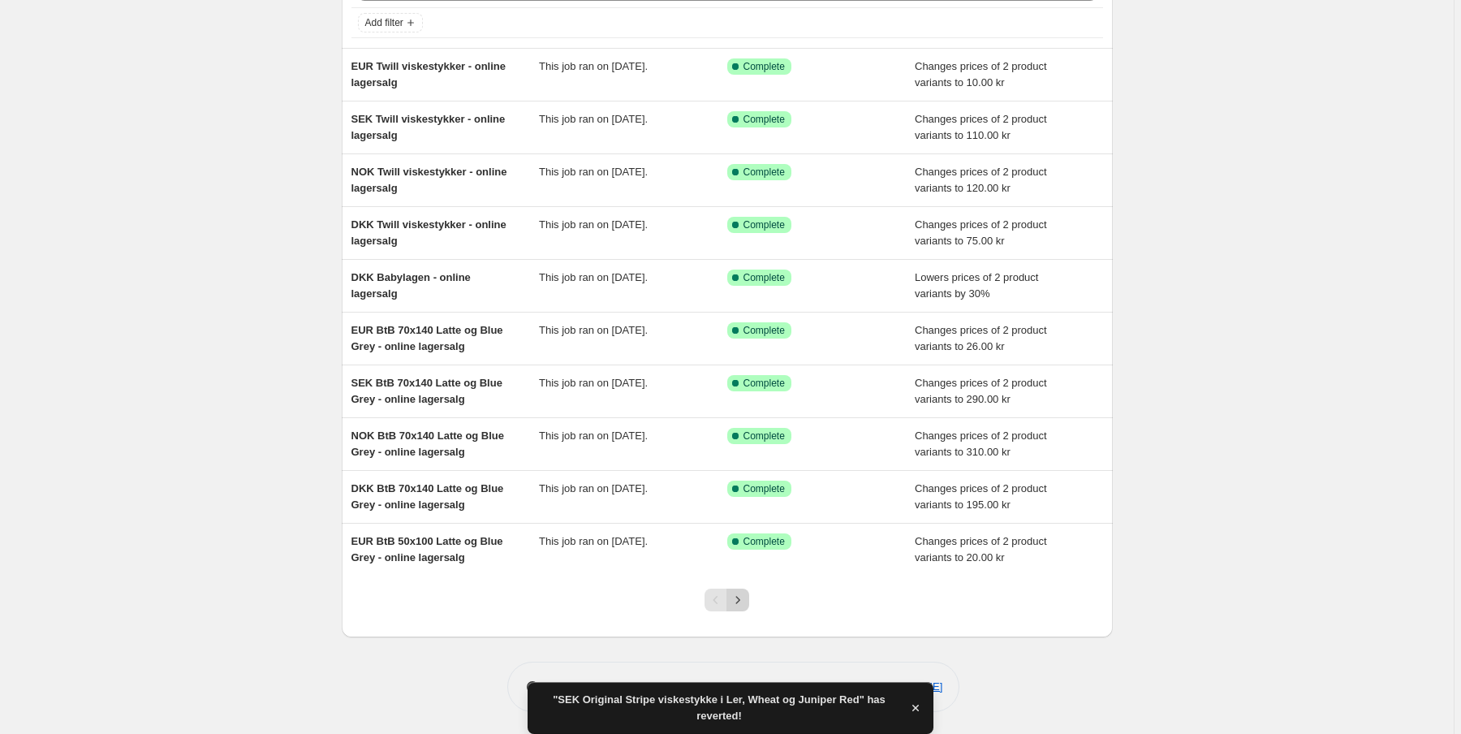
click at [740, 603] on icon "Next" at bounding box center [737, 600] width 16 height 16
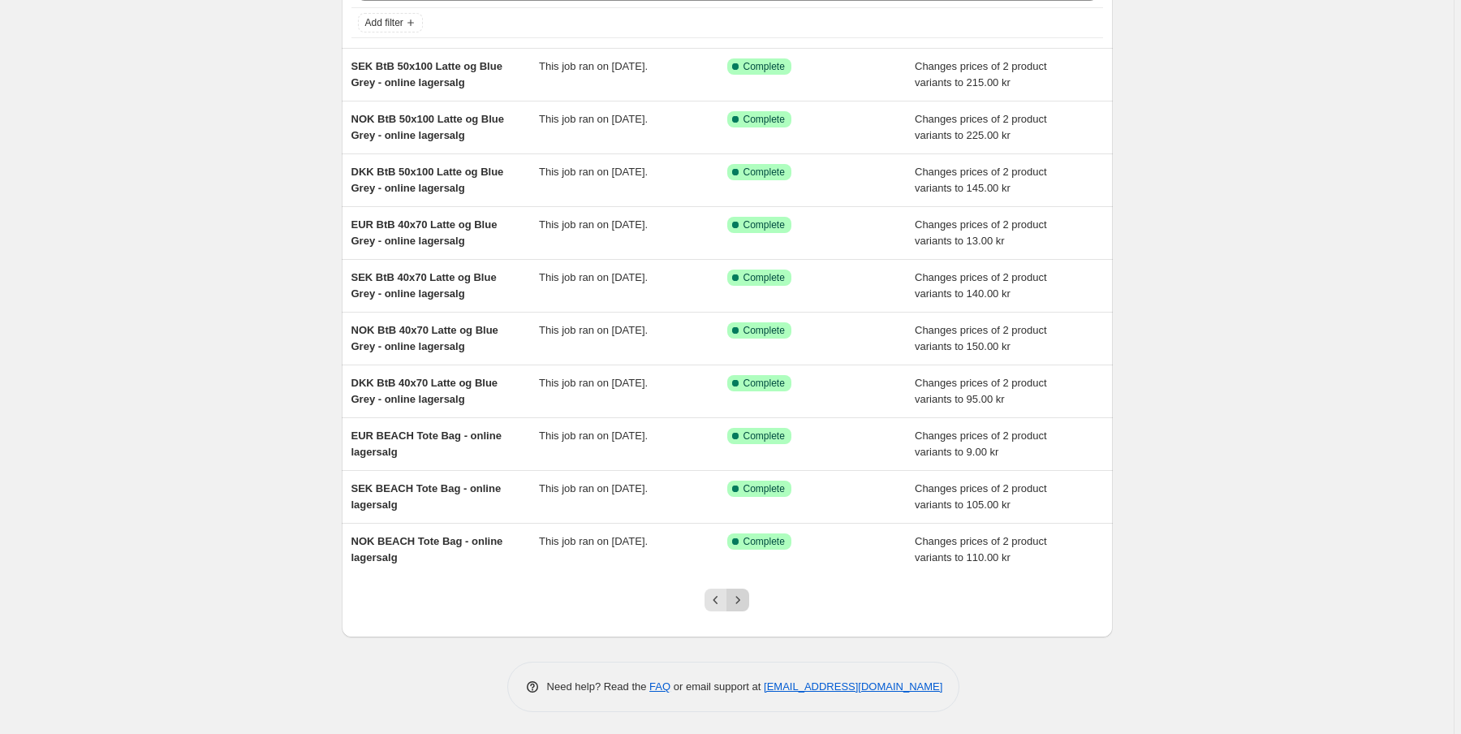
click at [740, 599] on icon "Next" at bounding box center [737, 600] width 16 height 16
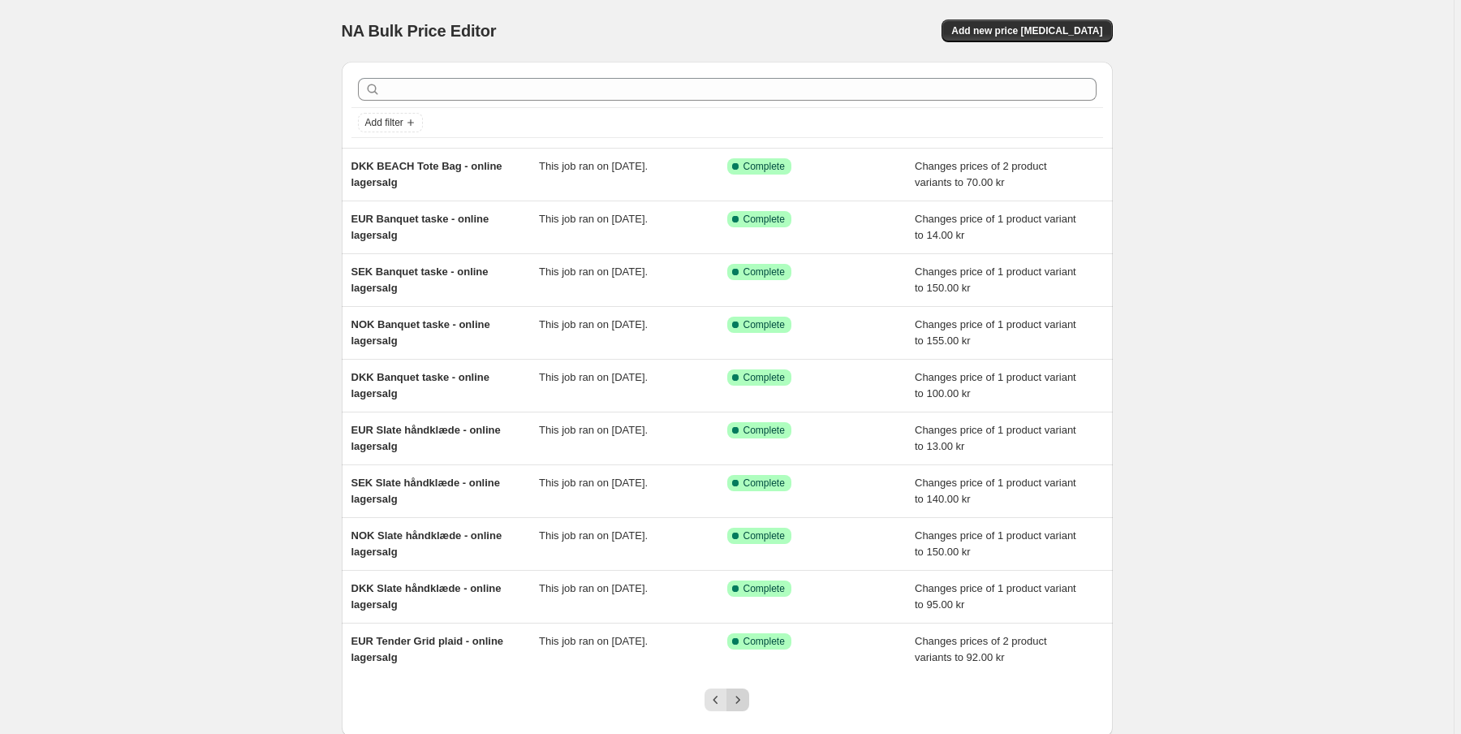
click at [741, 697] on icon "Next" at bounding box center [737, 699] width 16 height 16
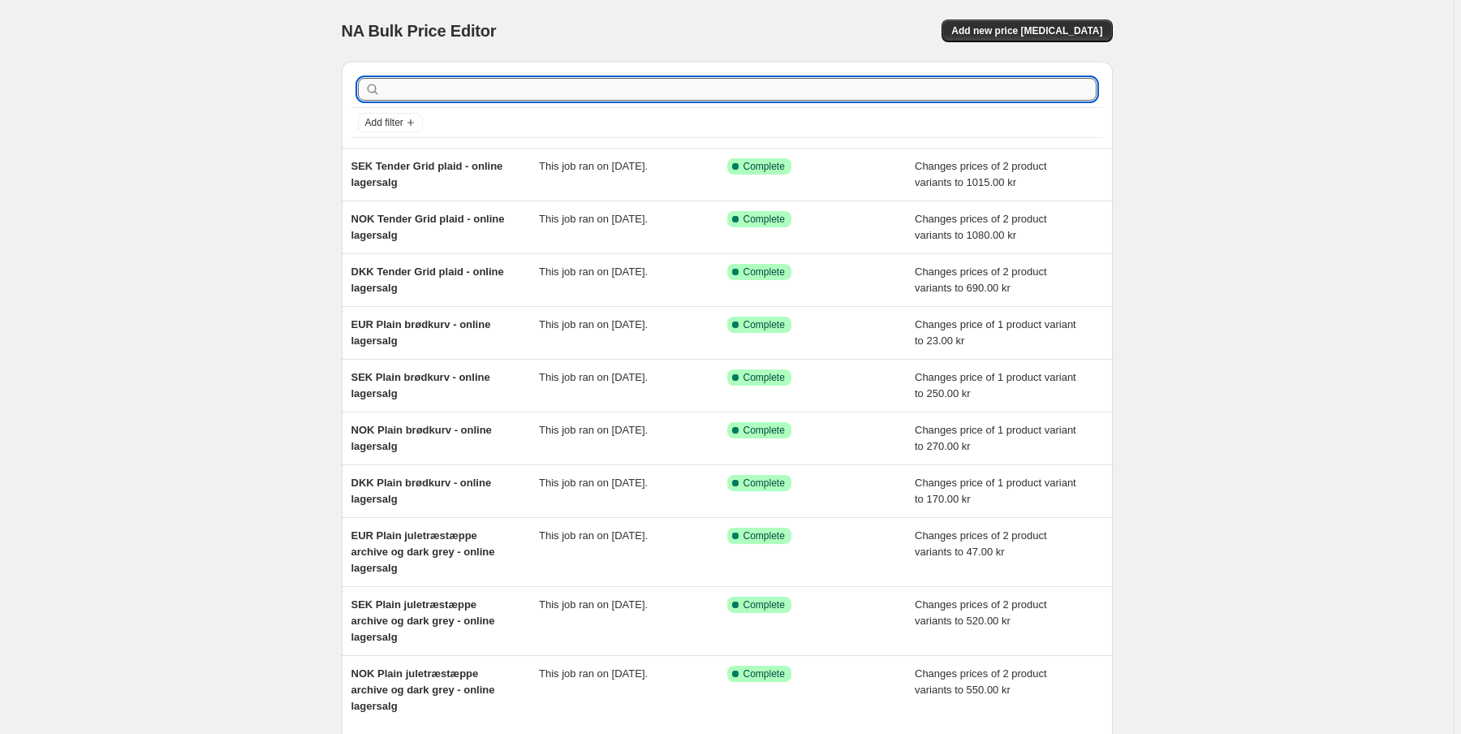
click at [402, 93] on input "text" at bounding box center [740, 89] width 712 height 23
paste input "Original"
type input "Original"
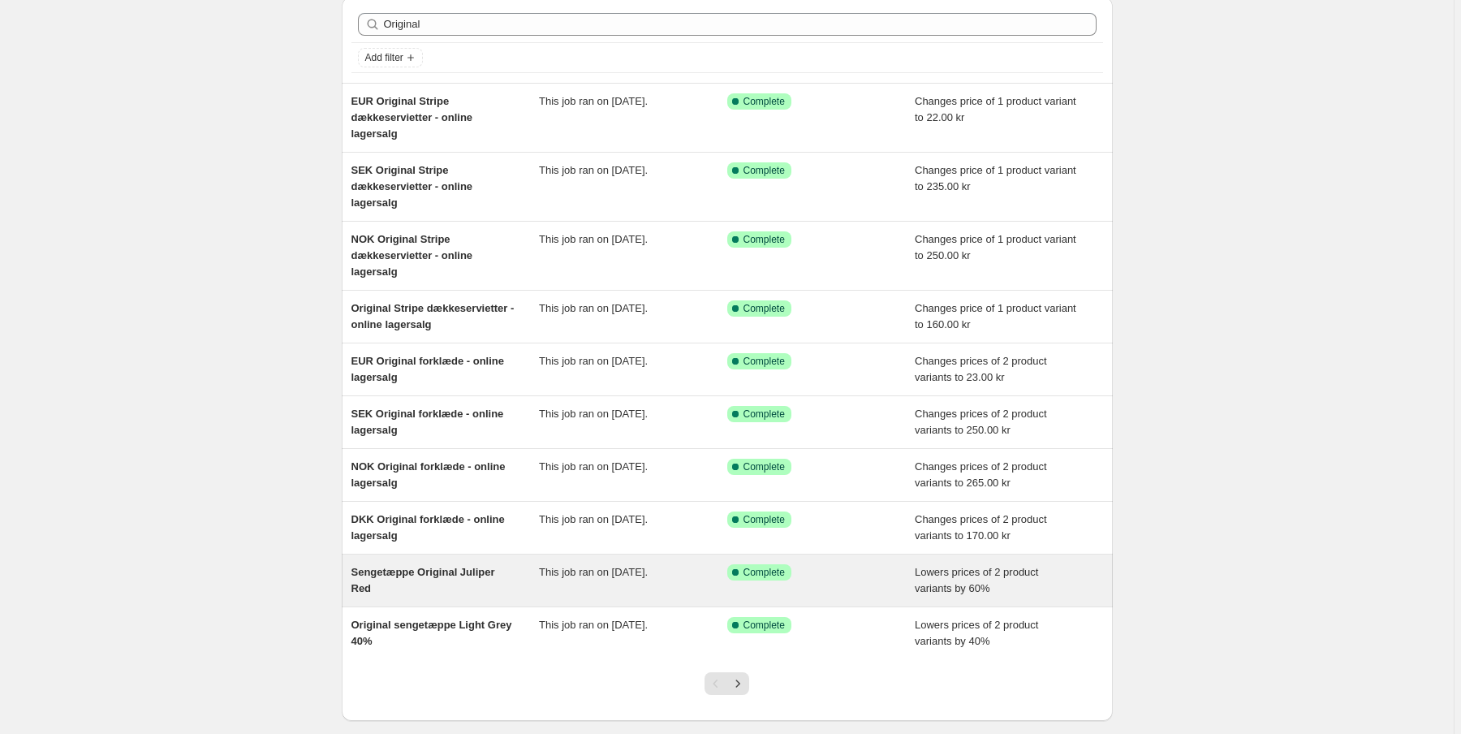
scroll to position [148, 0]
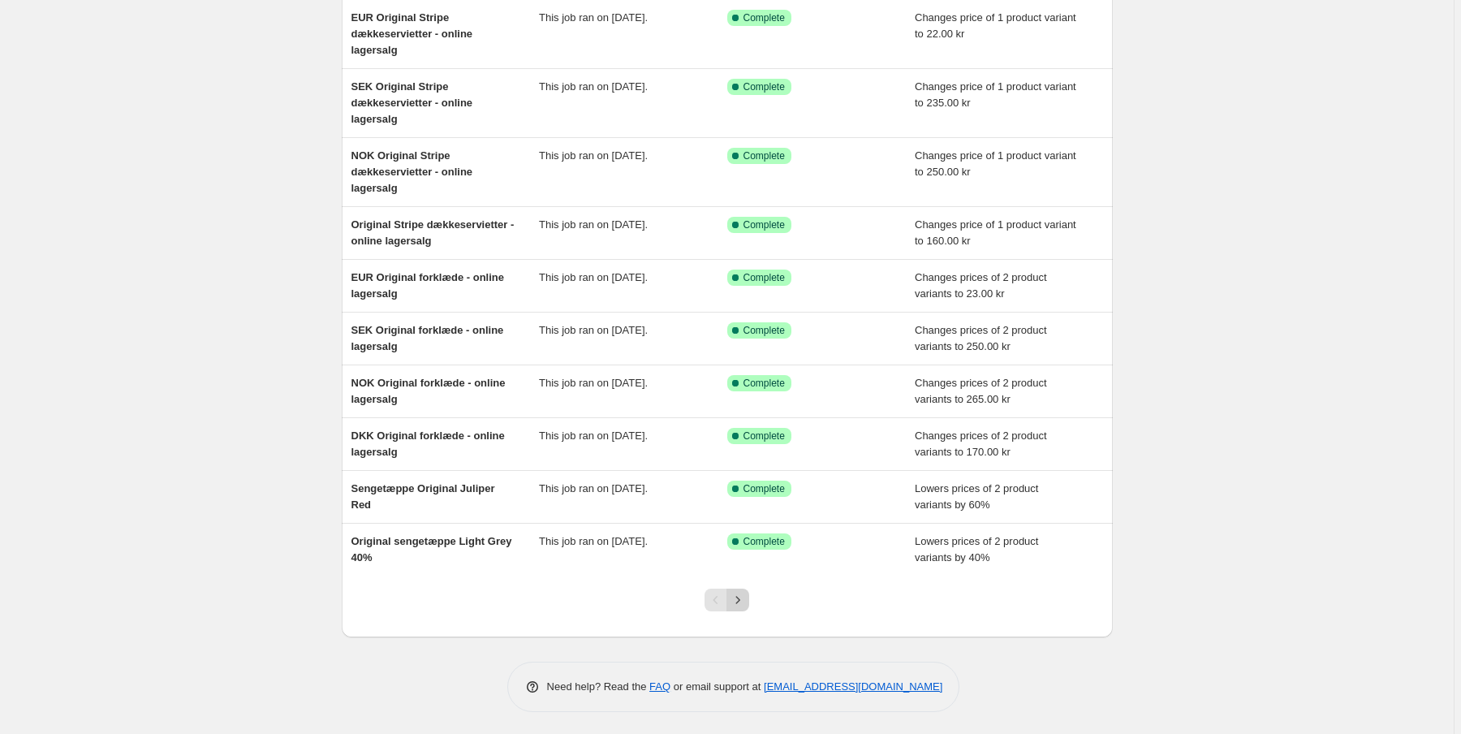
click at [743, 600] on icon "Next" at bounding box center [737, 600] width 16 height 16
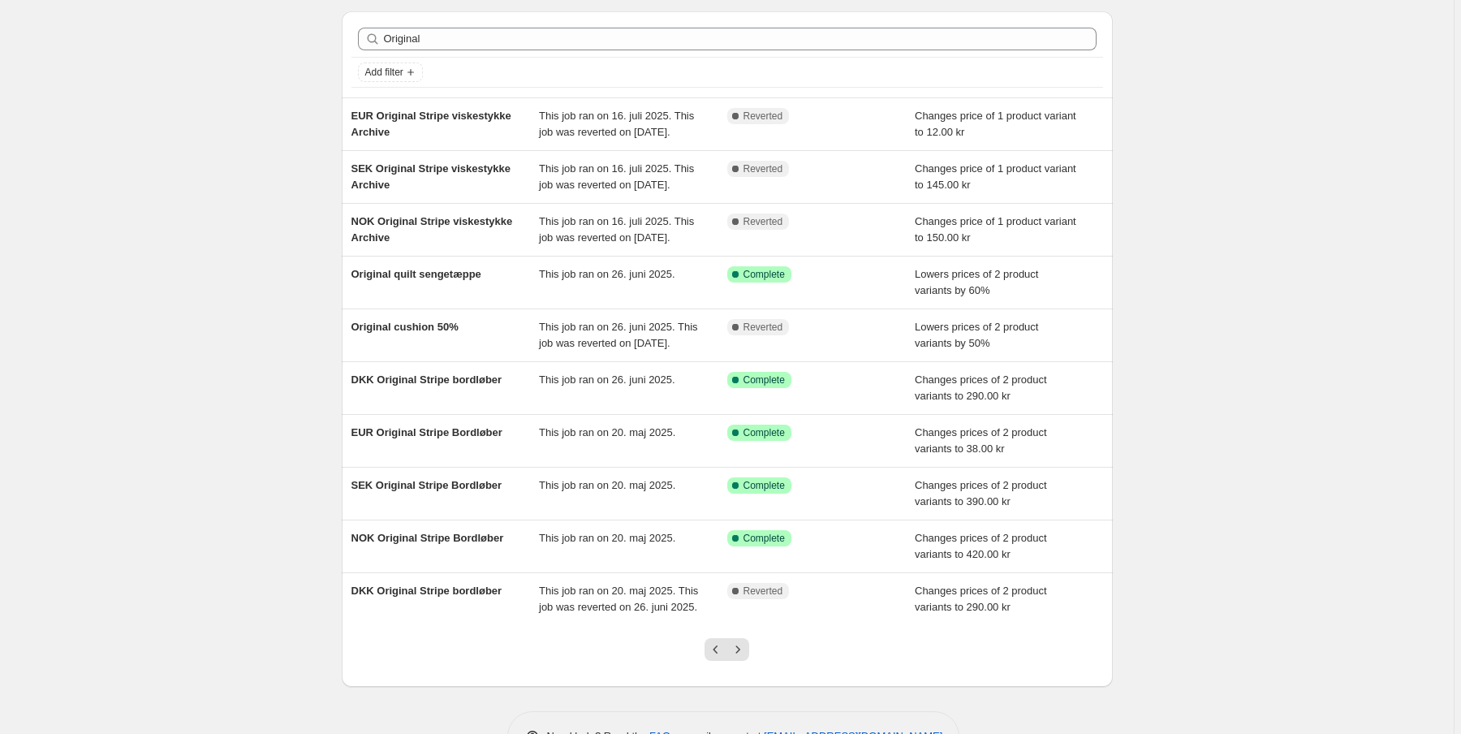
scroll to position [65, 0]
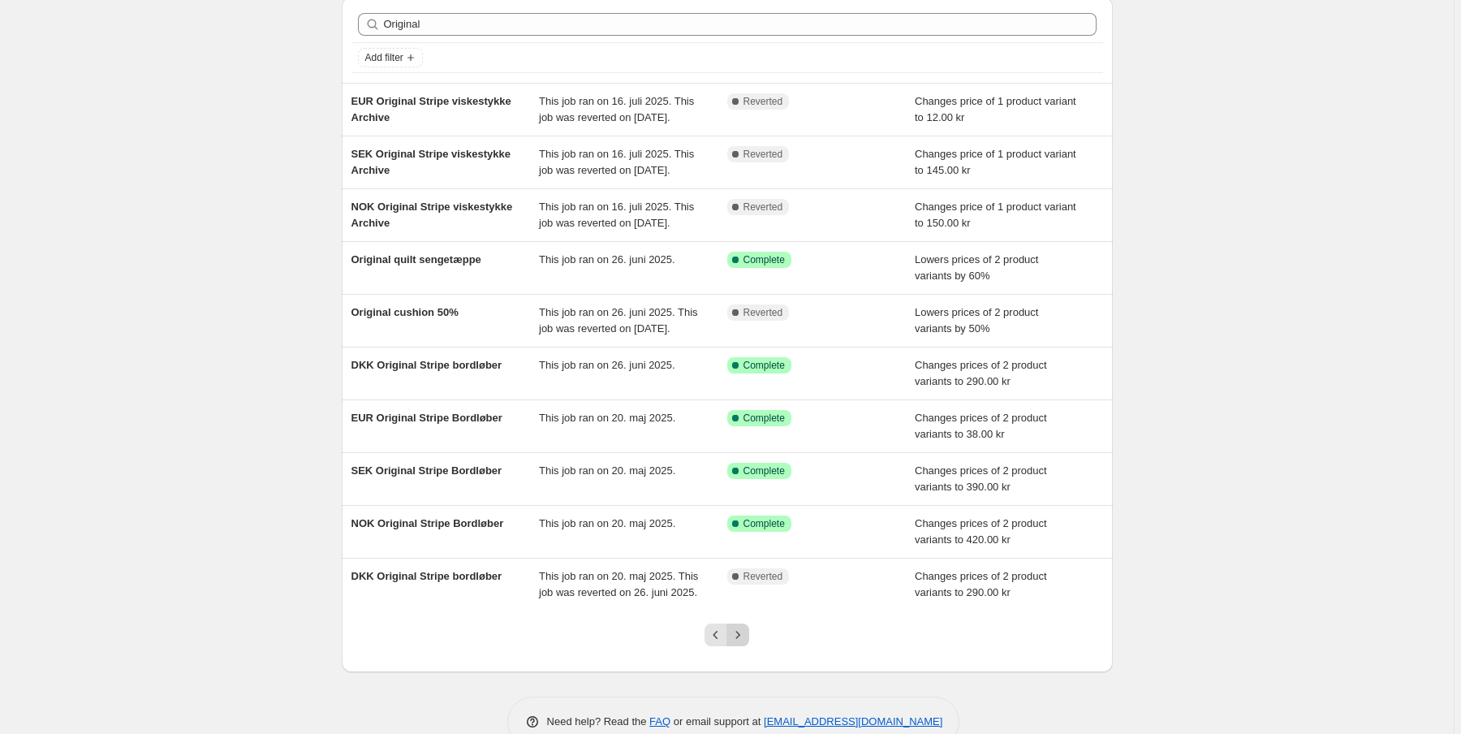
click at [737, 643] on icon "Next" at bounding box center [737, 634] width 16 height 16
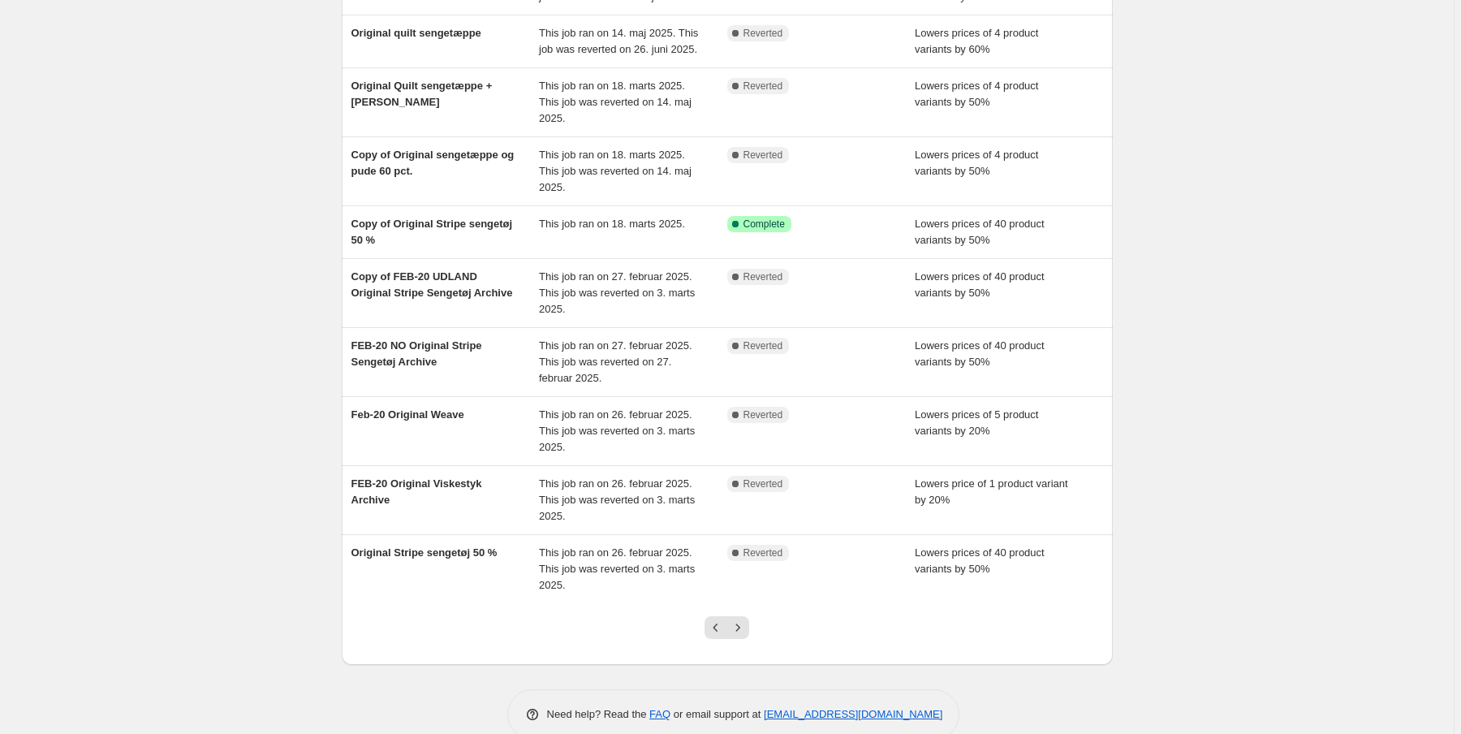
scroll to position [195, 0]
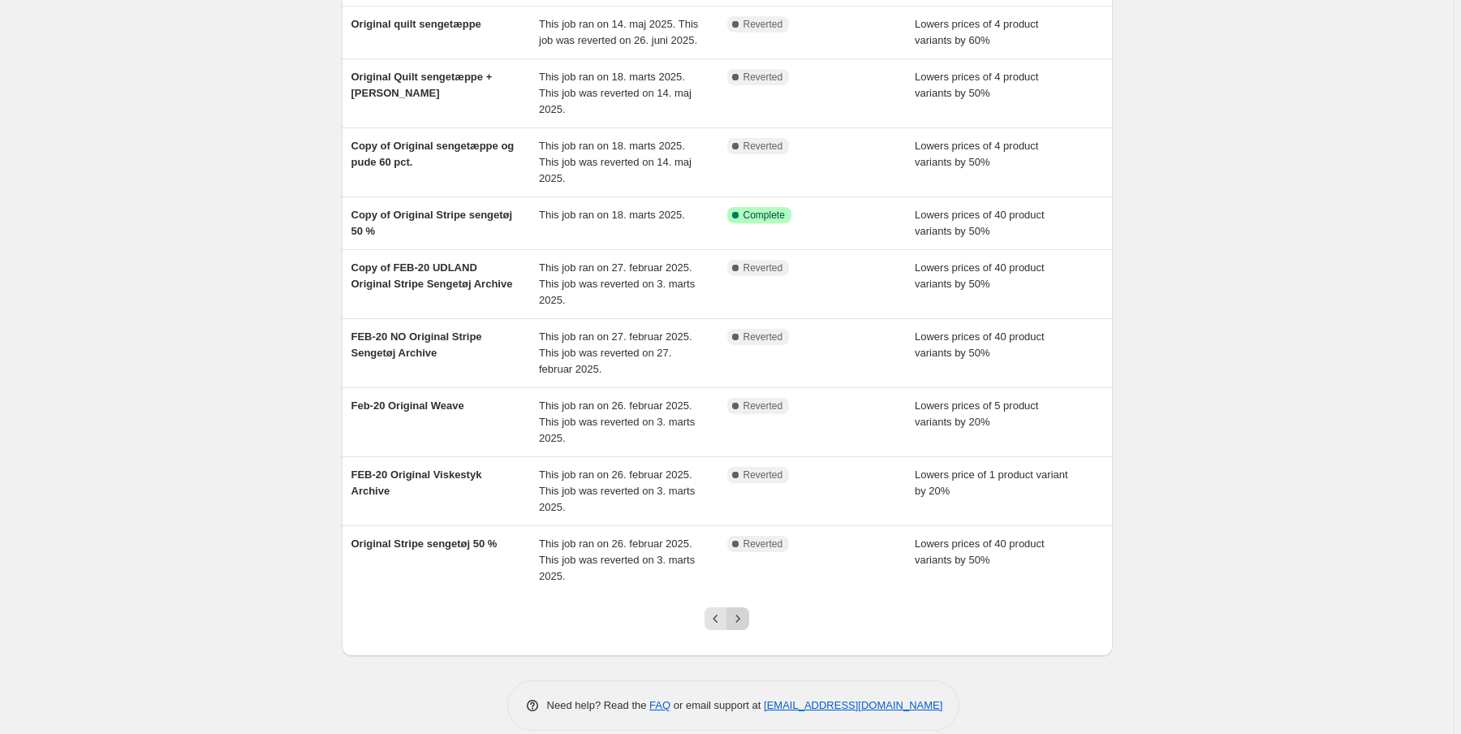
click at [738, 616] on icon "Next" at bounding box center [737, 618] width 16 height 16
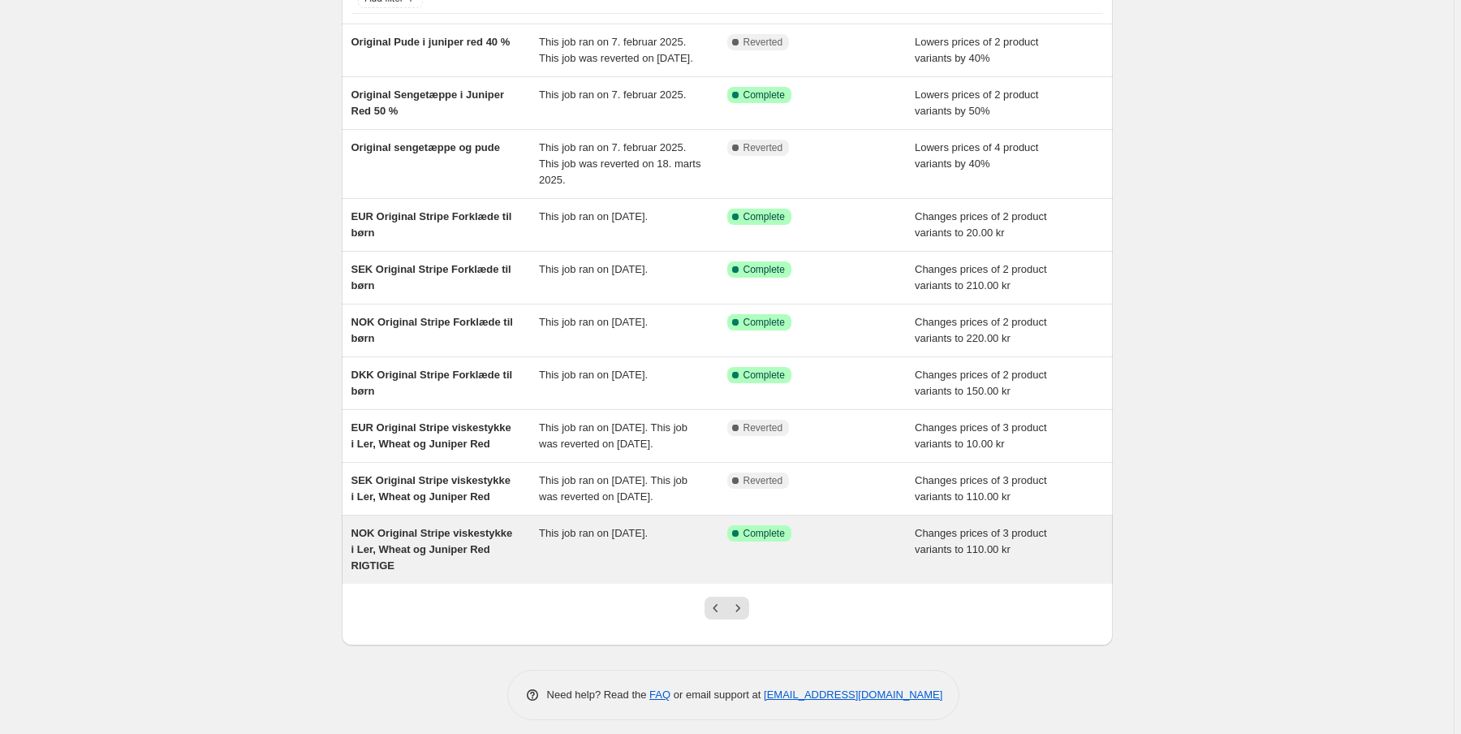
scroll to position [130, 0]
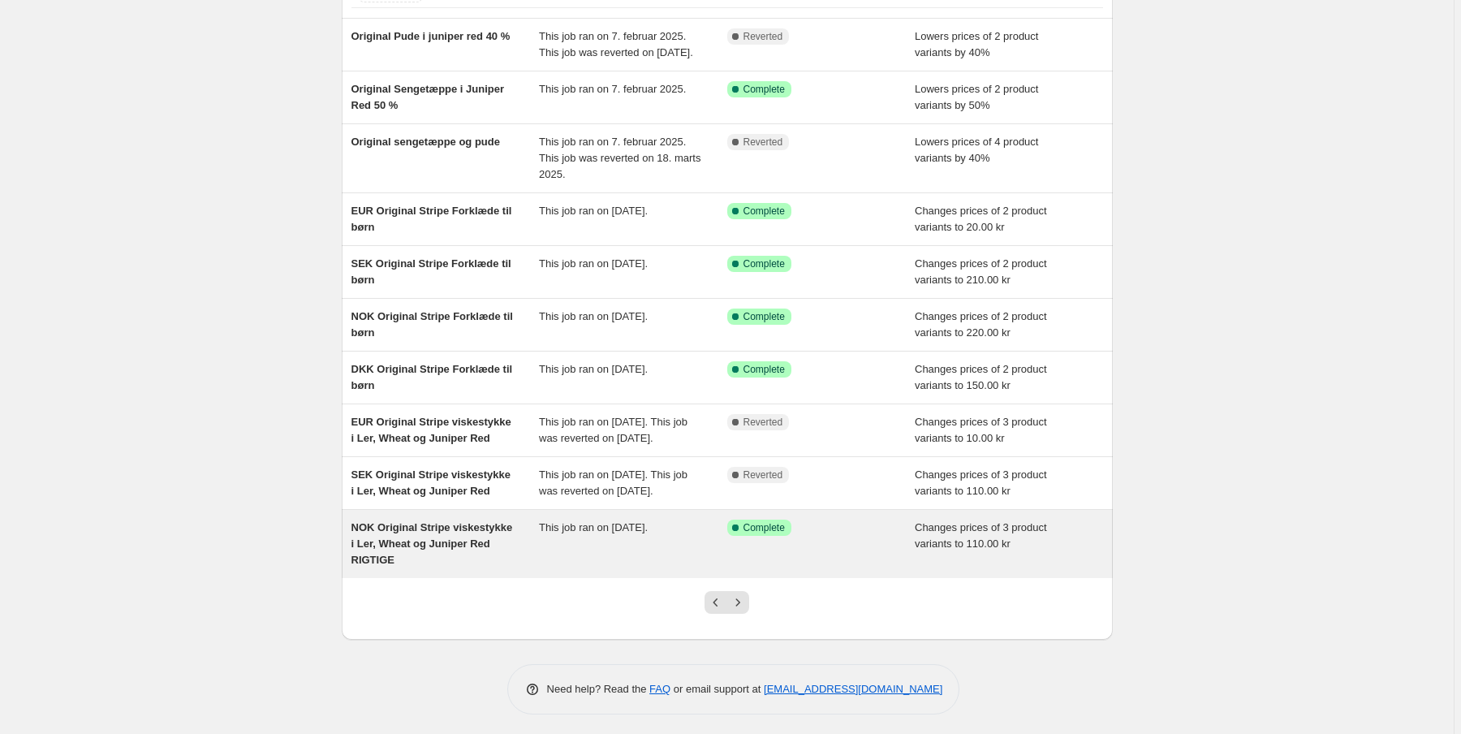
click at [489, 566] on span "NOK Original Stripe viskestykke i Ler, Wheat og Juniper Red RIGTIGE" at bounding box center [431, 543] width 161 height 45
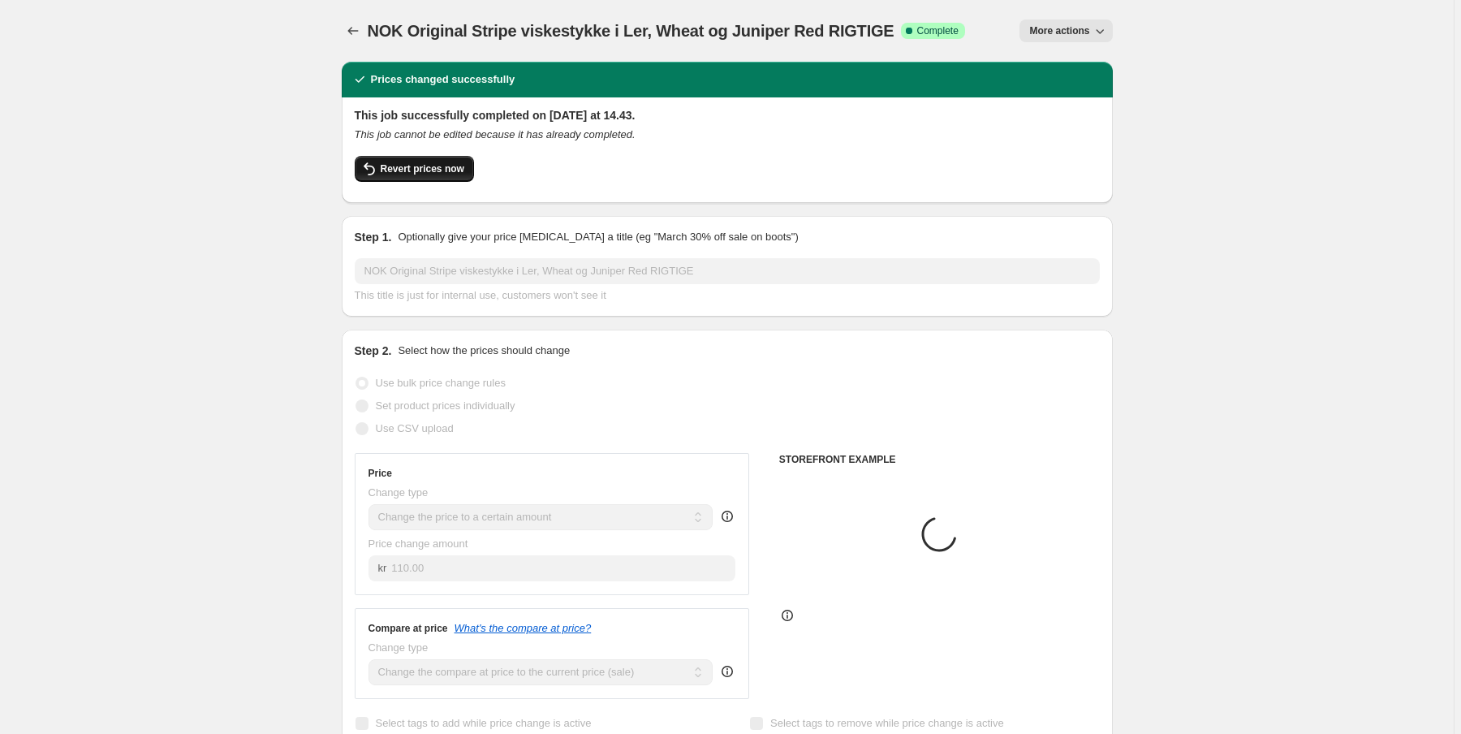
click at [424, 170] on span "Revert prices now" at bounding box center [423, 168] width 84 height 13
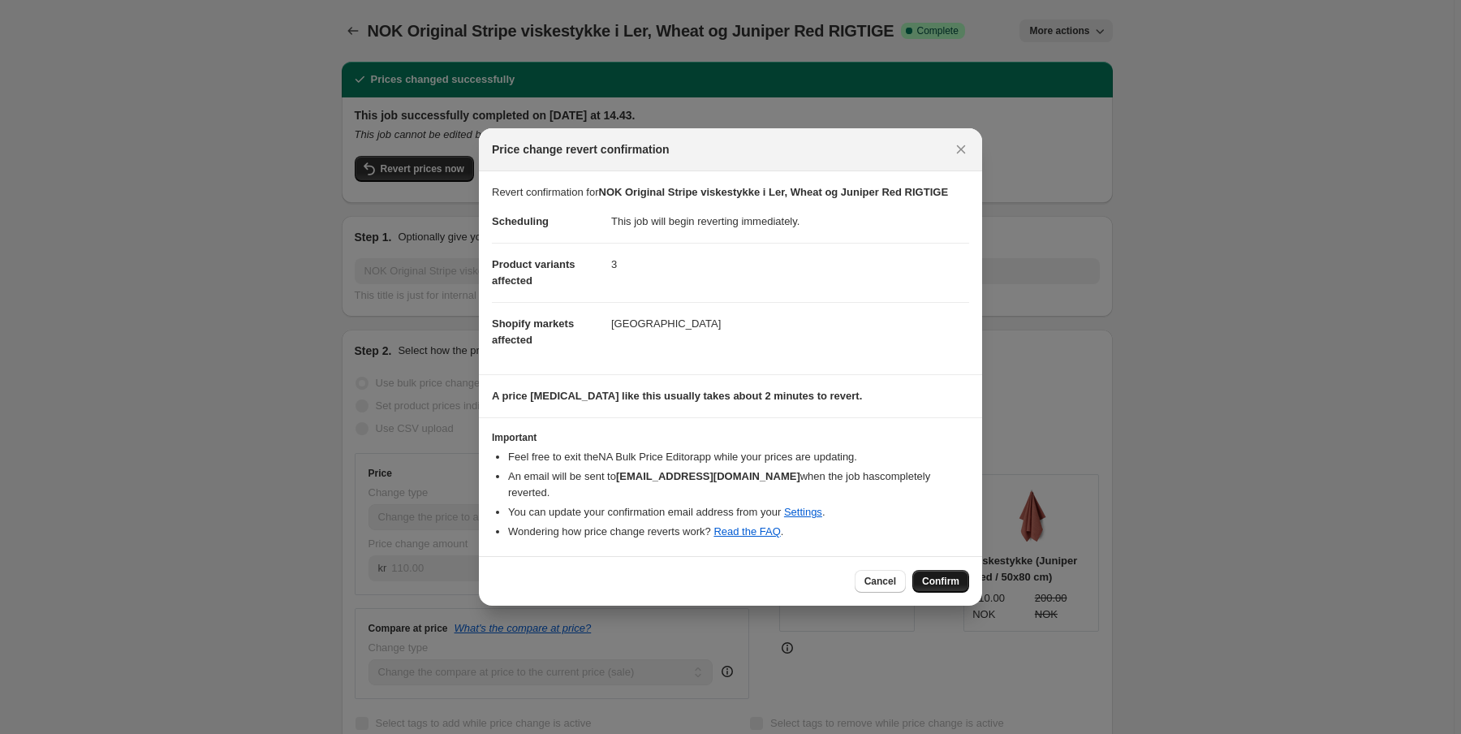
click at [945, 574] on span "Confirm" at bounding box center [940, 580] width 37 height 13
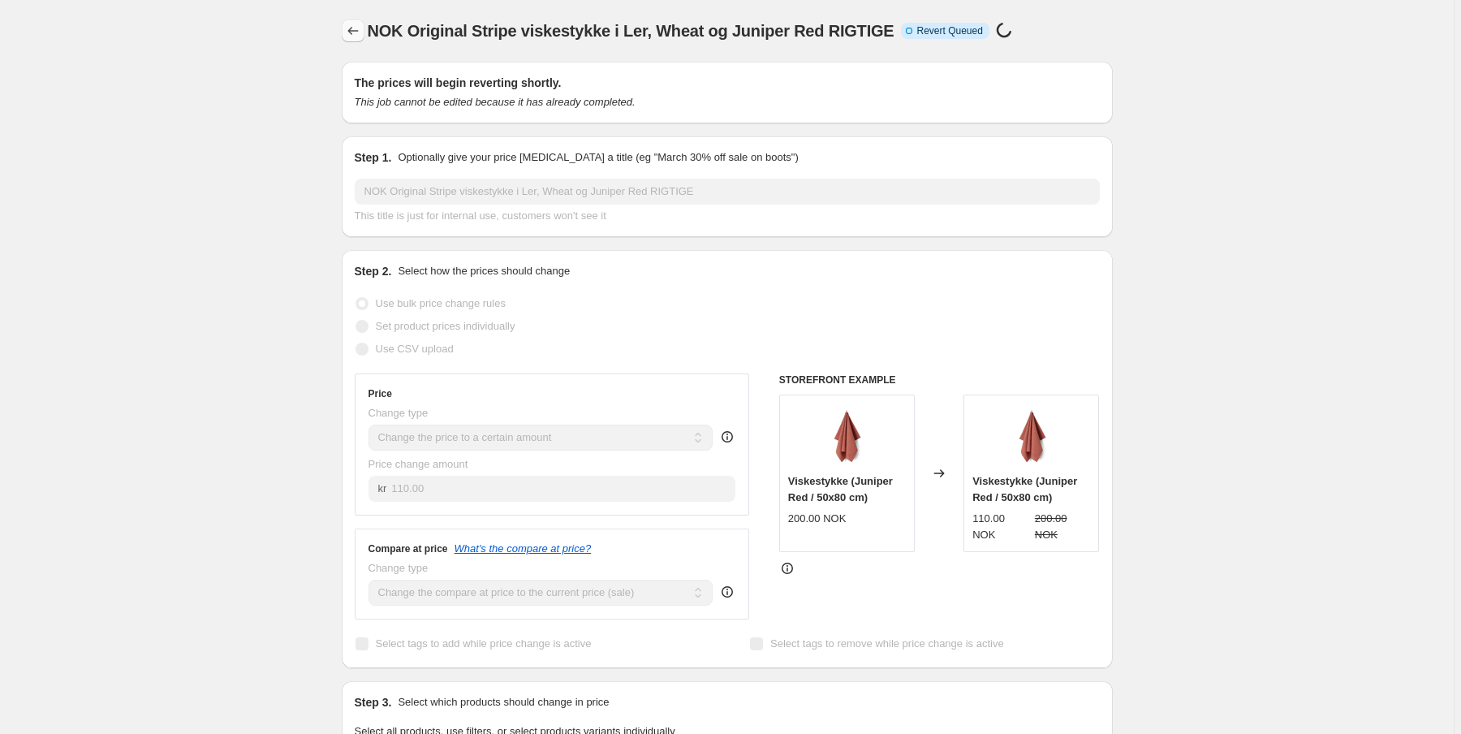
click at [353, 28] on icon "Price change jobs" at bounding box center [353, 31] width 16 height 16
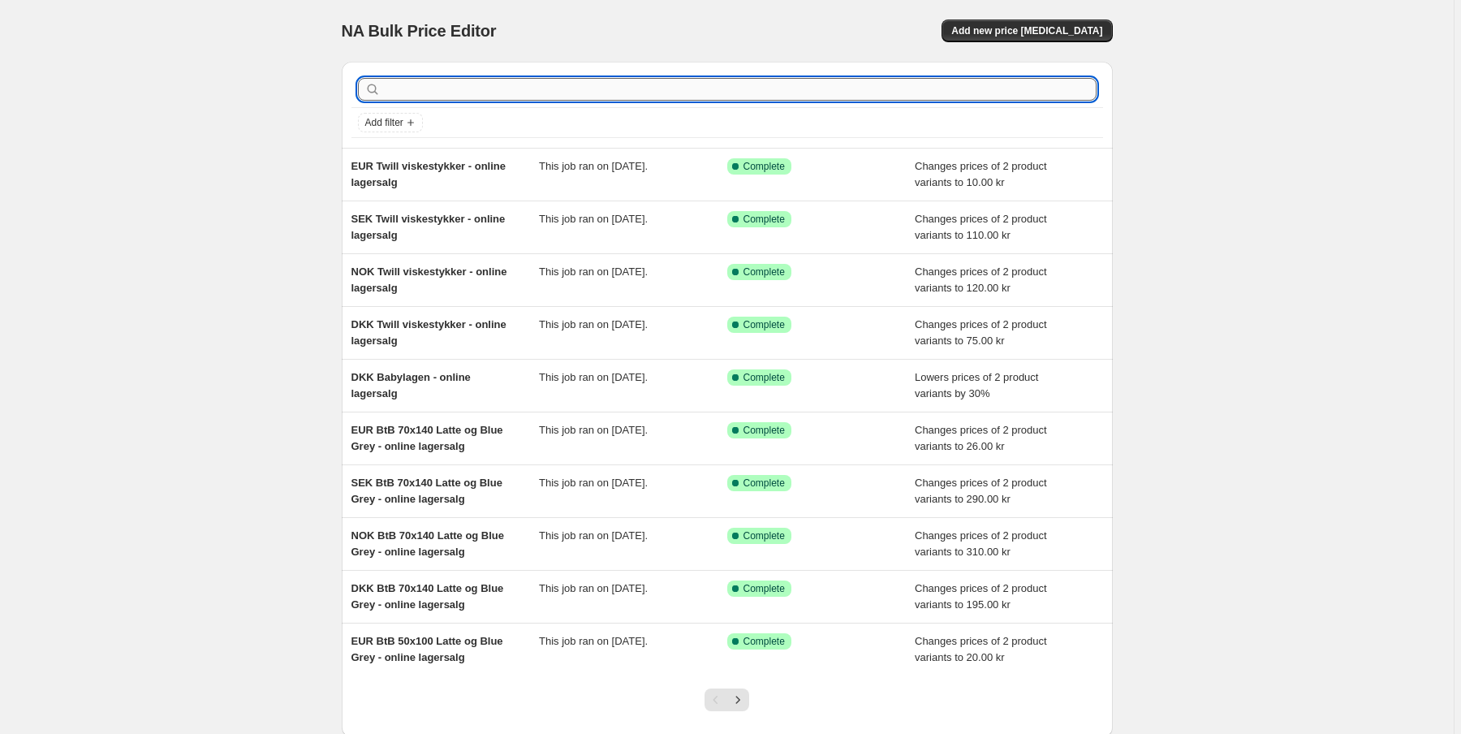
click at [416, 85] on input "text" at bounding box center [740, 89] width 712 height 23
paste input "Original"
type input "Original"
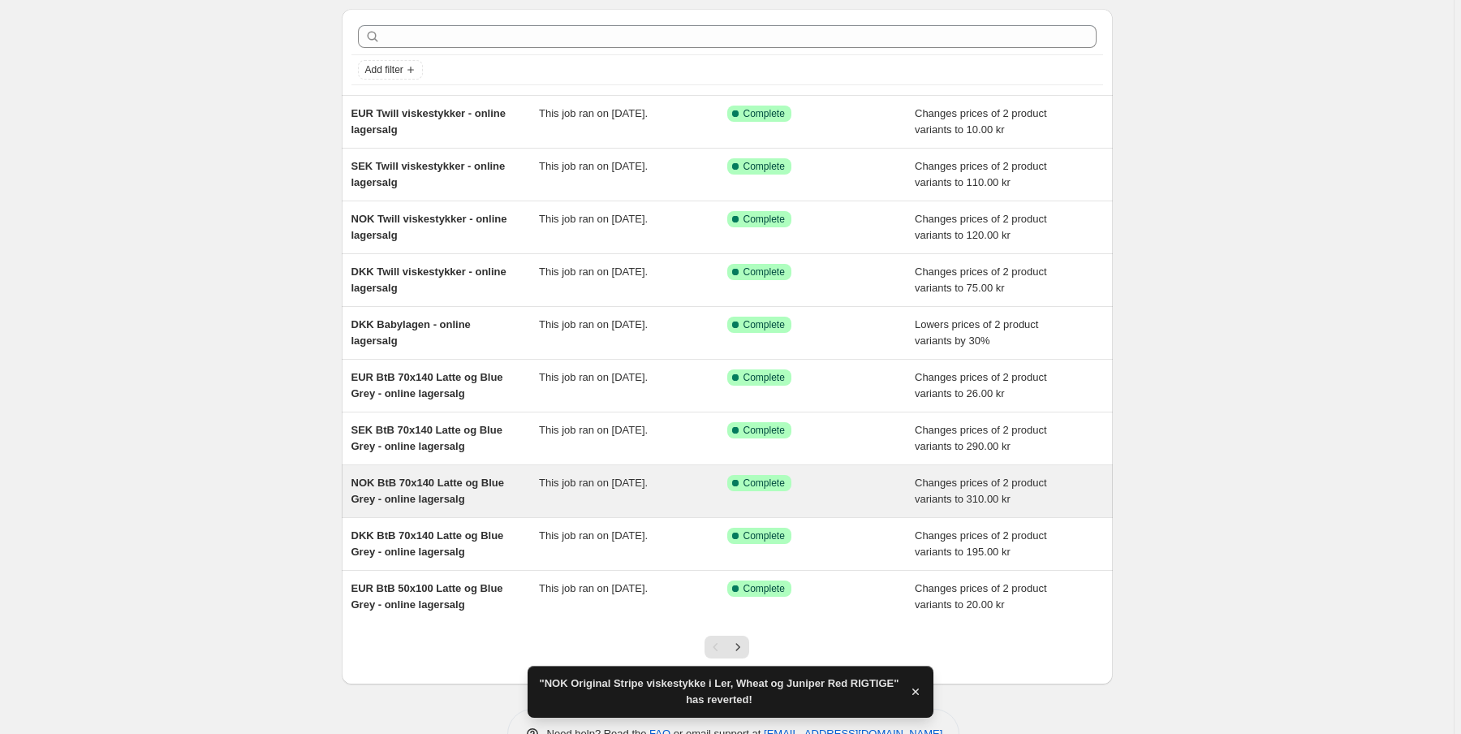
scroll to position [100, 0]
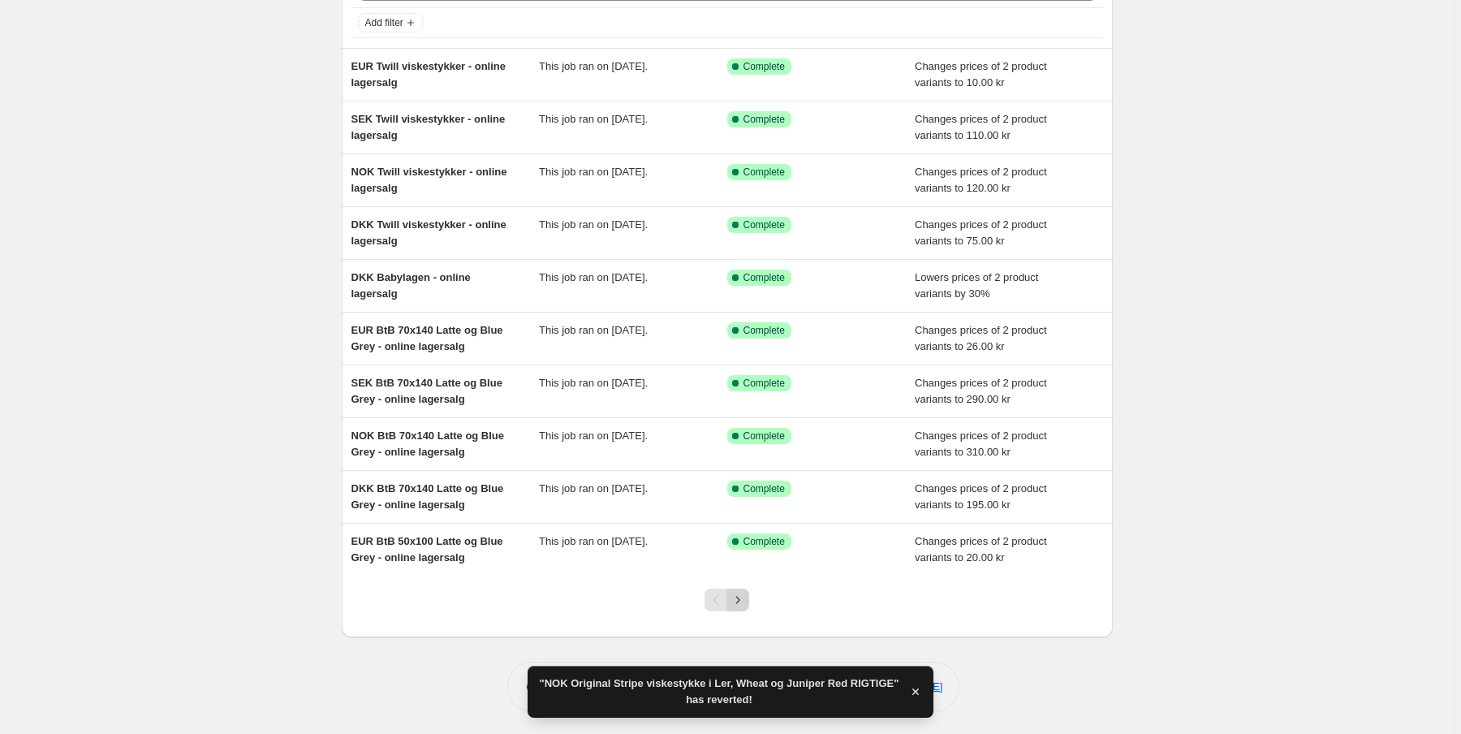
click at [746, 603] on icon "Next" at bounding box center [737, 600] width 16 height 16
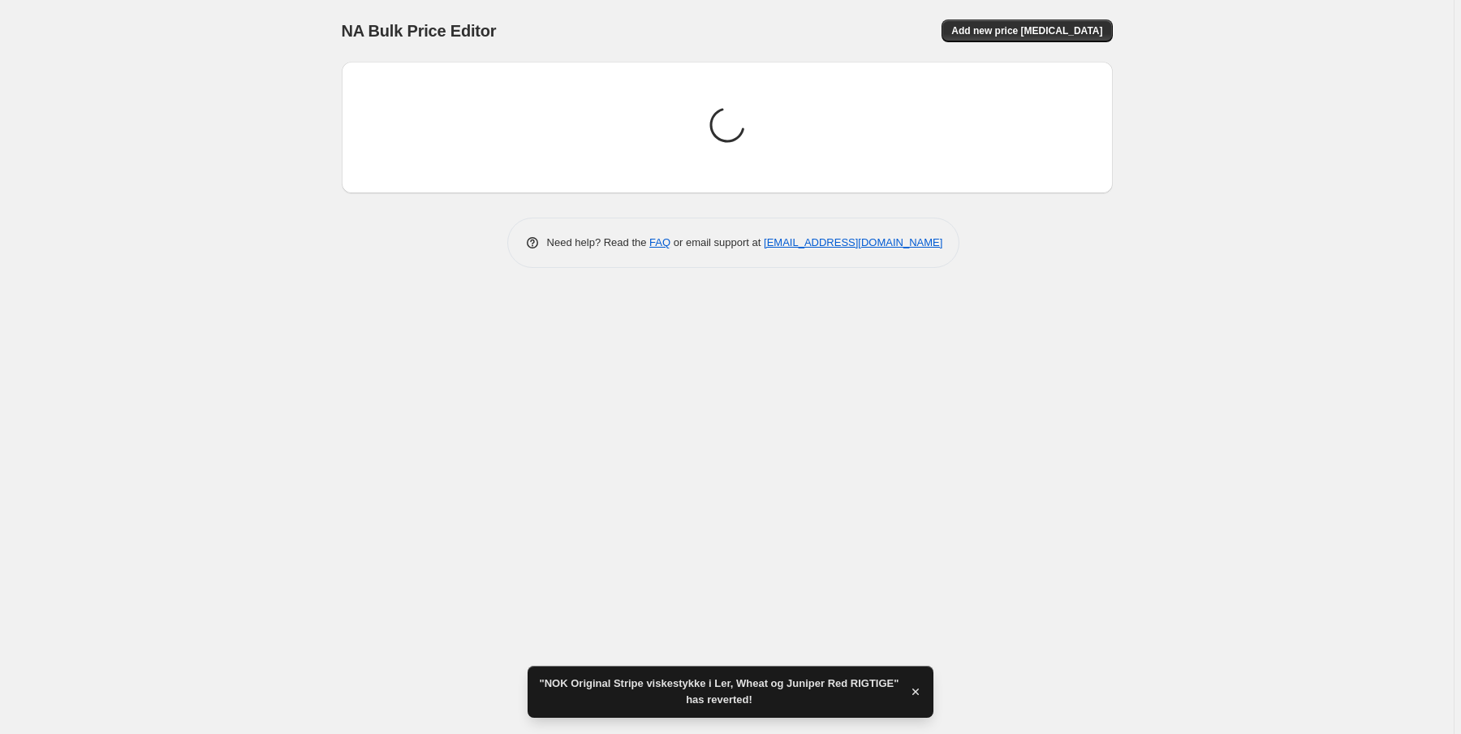
scroll to position [0, 0]
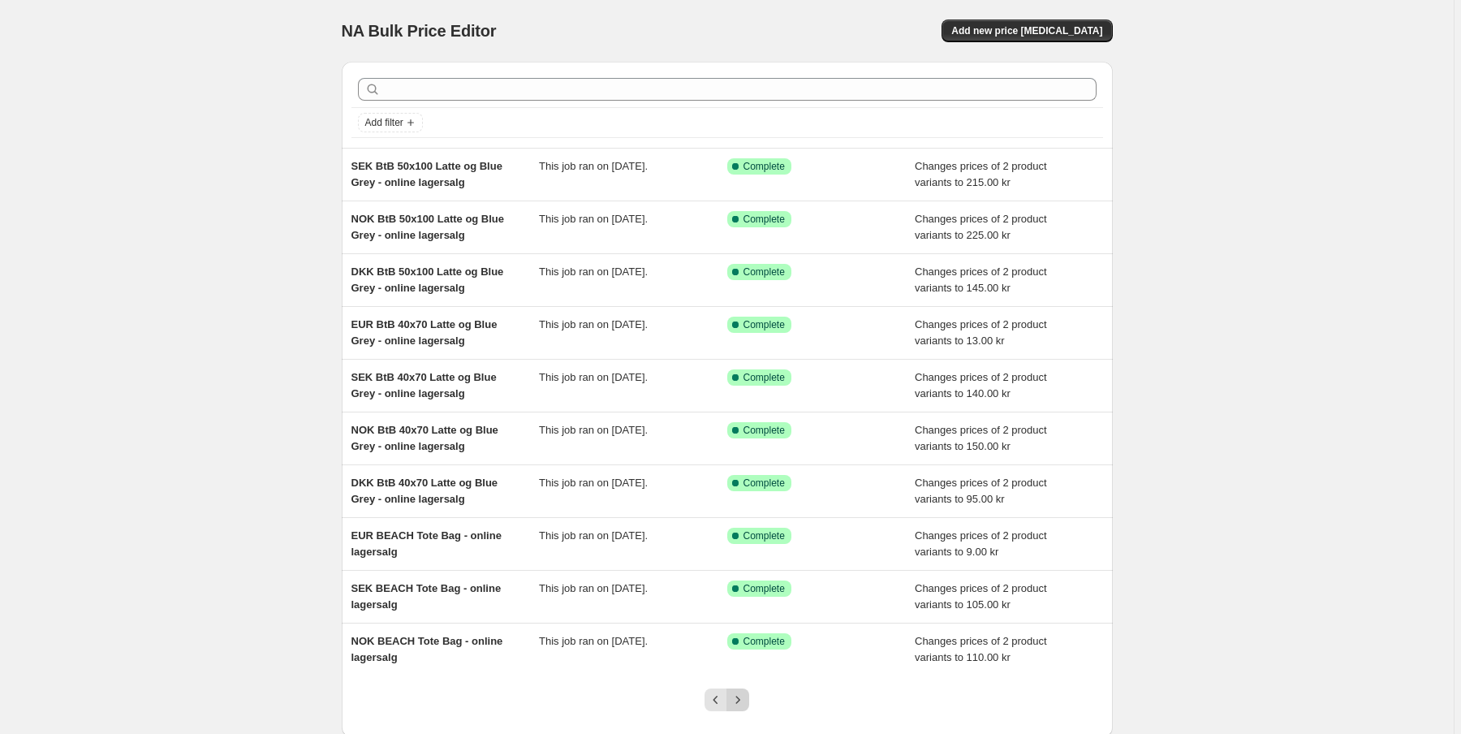
click at [743, 696] on icon "Next" at bounding box center [737, 699] width 16 height 16
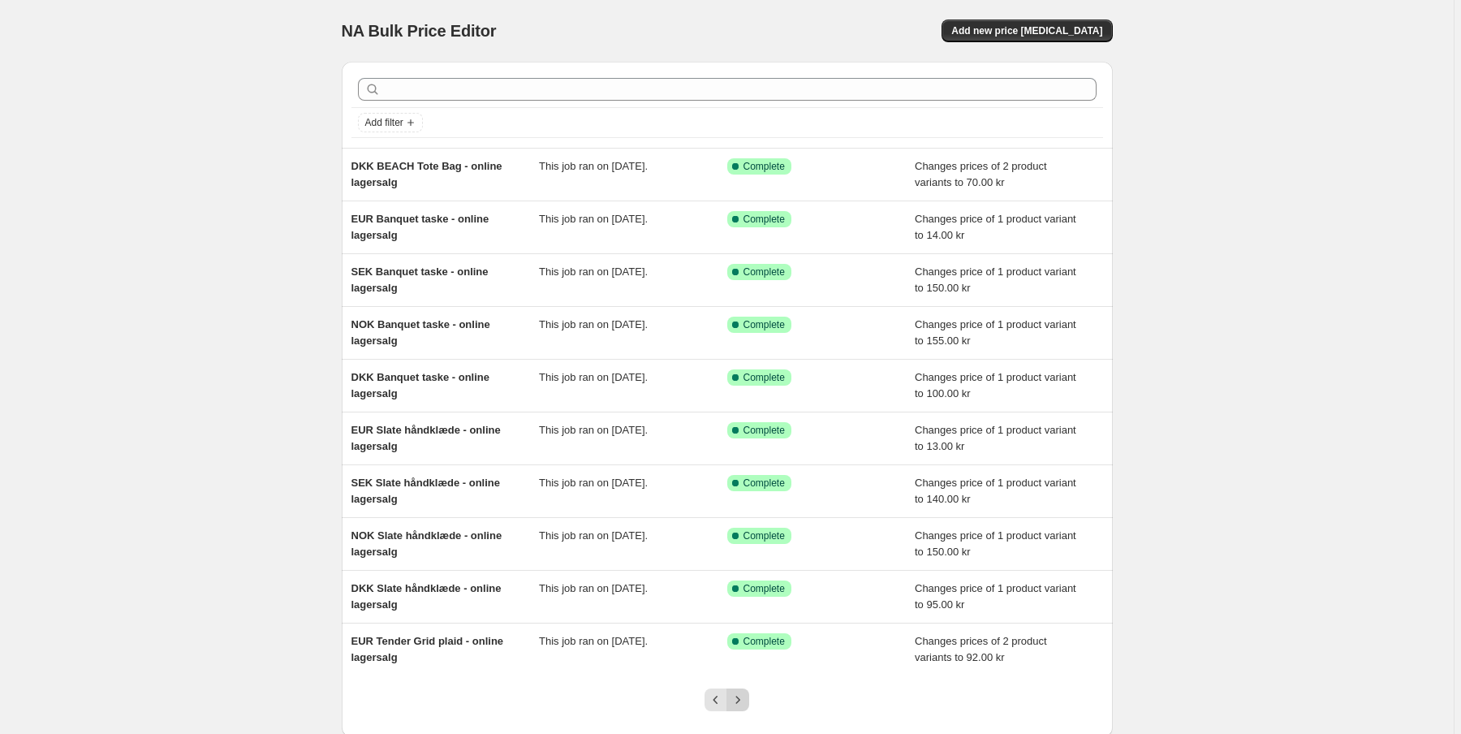
click at [746, 706] on button "Next" at bounding box center [737, 699] width 23 height 23
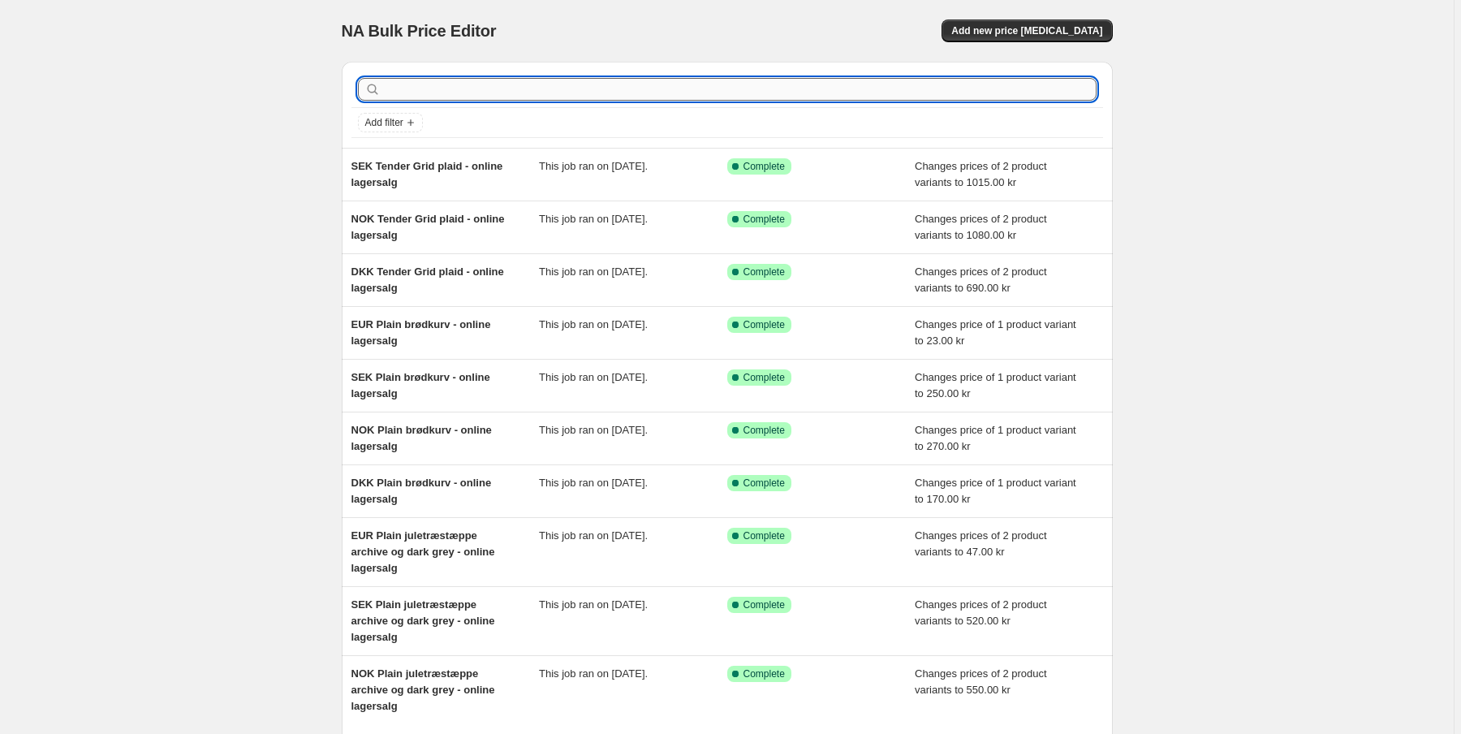
click at [417, 93] on input "text" at bounding box center [740, 89] width 712 height 23
paste input "Original"
type input "Original"
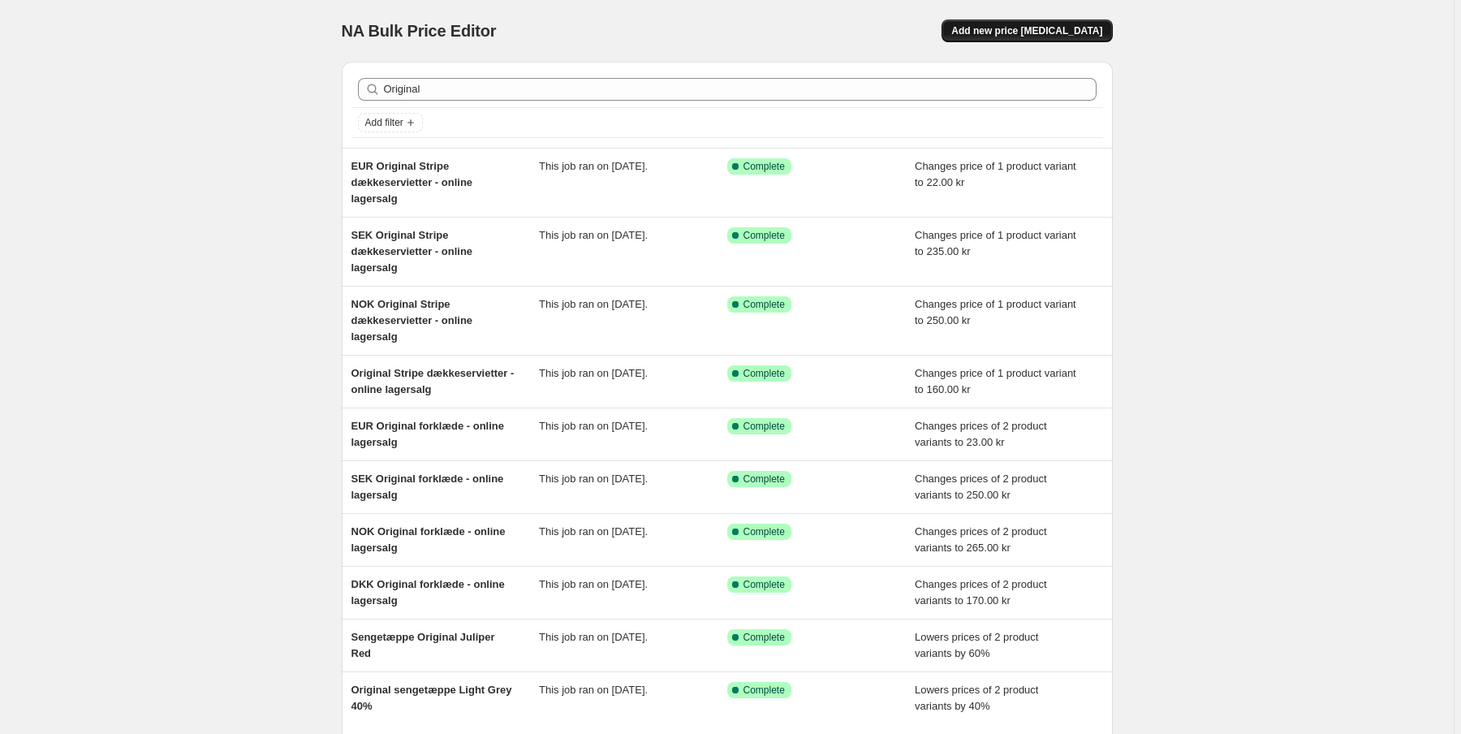
click at [1061, 30] on span "Add new price change job" at bounding box center [1026, 30] width 151 height 13
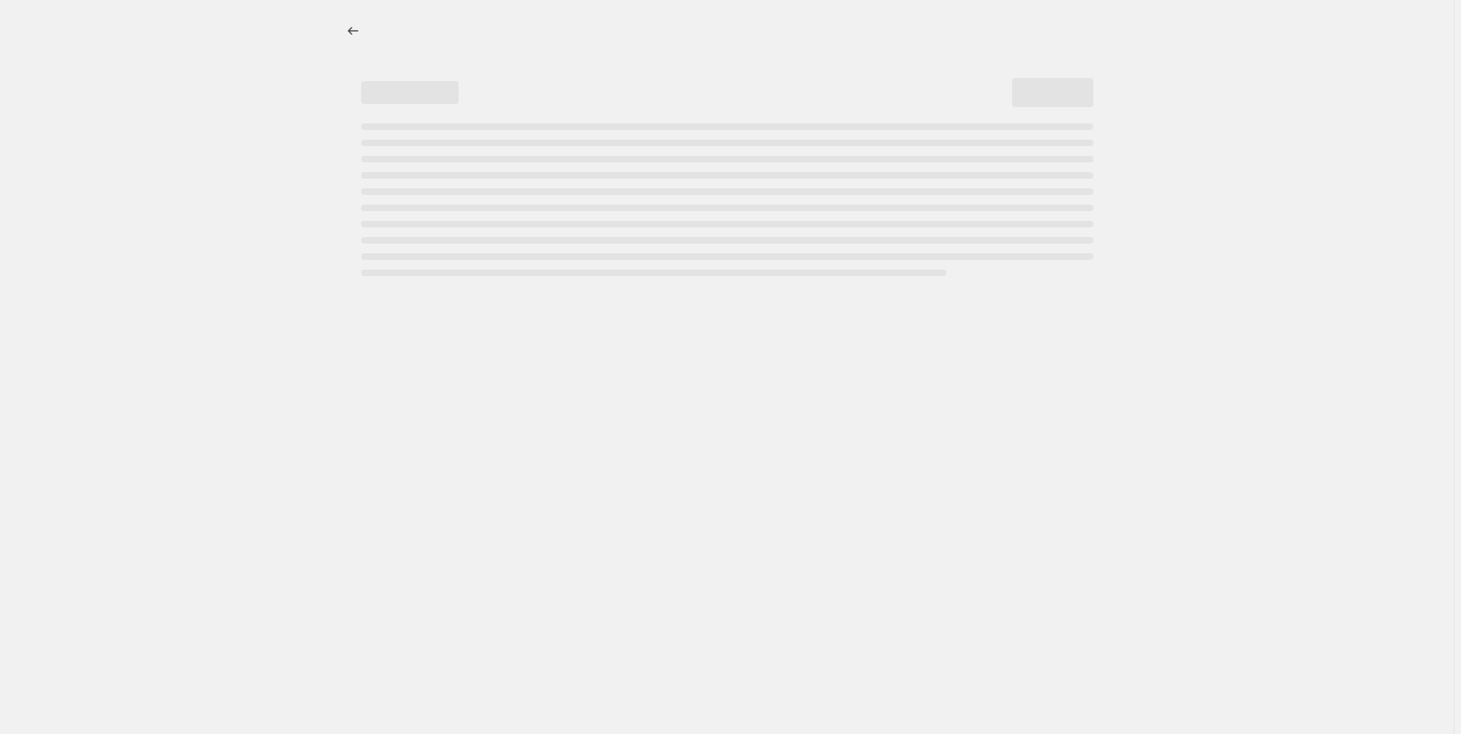
select select "percentage"
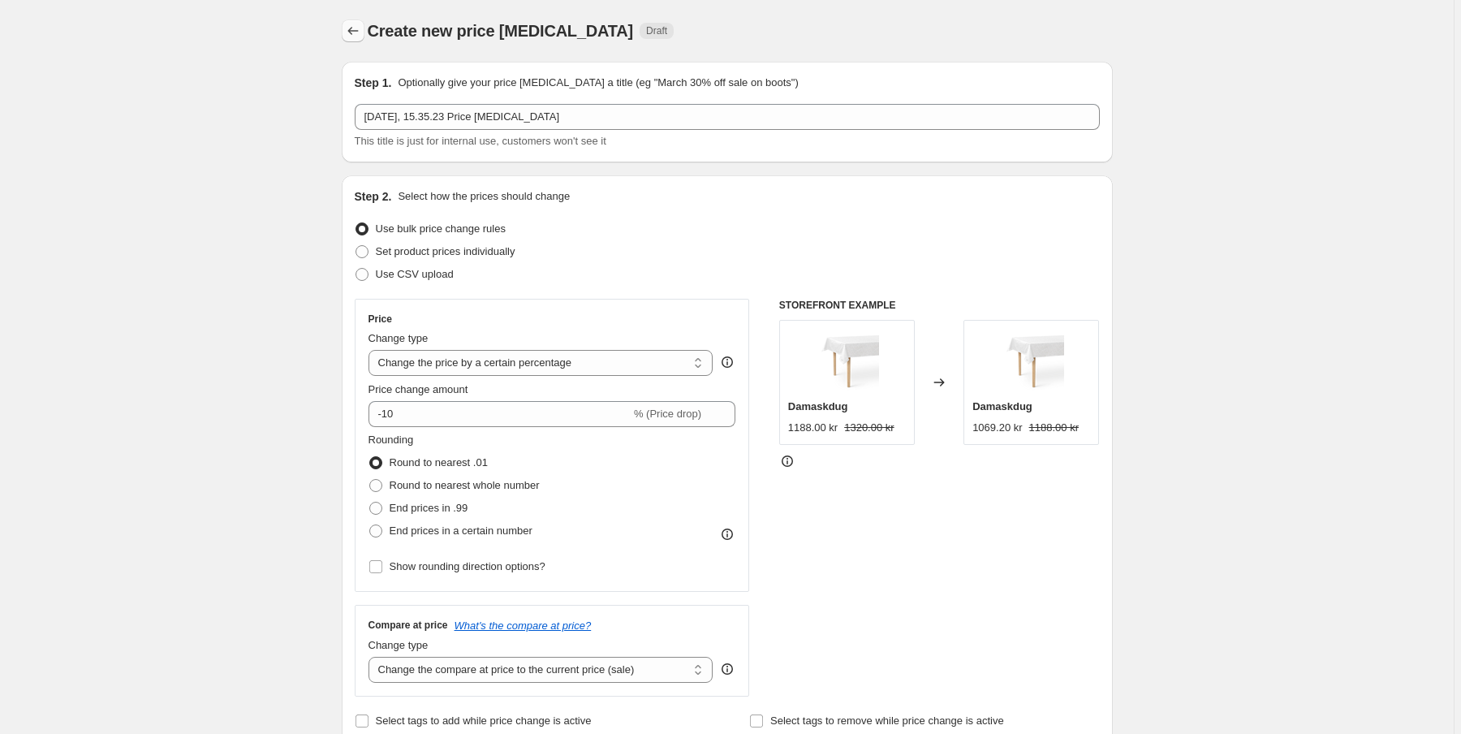
click at [361, 31] on icon "Price change jobs" at bounding box center [353, 31] width 16 height 16
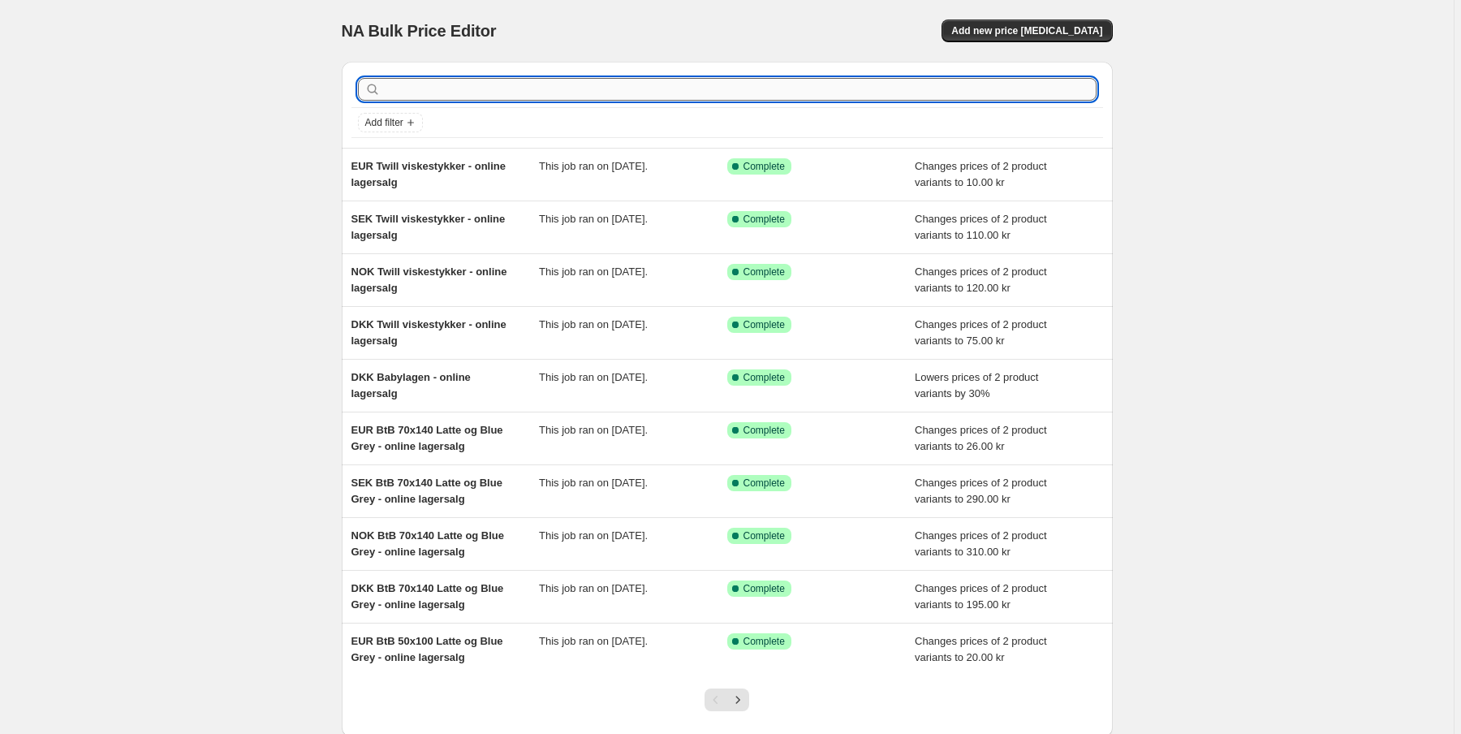
click at [429, 81] on input "text" at bounding box center [740, 89] width 712 height 23
paste input "Original"
type input "Original"
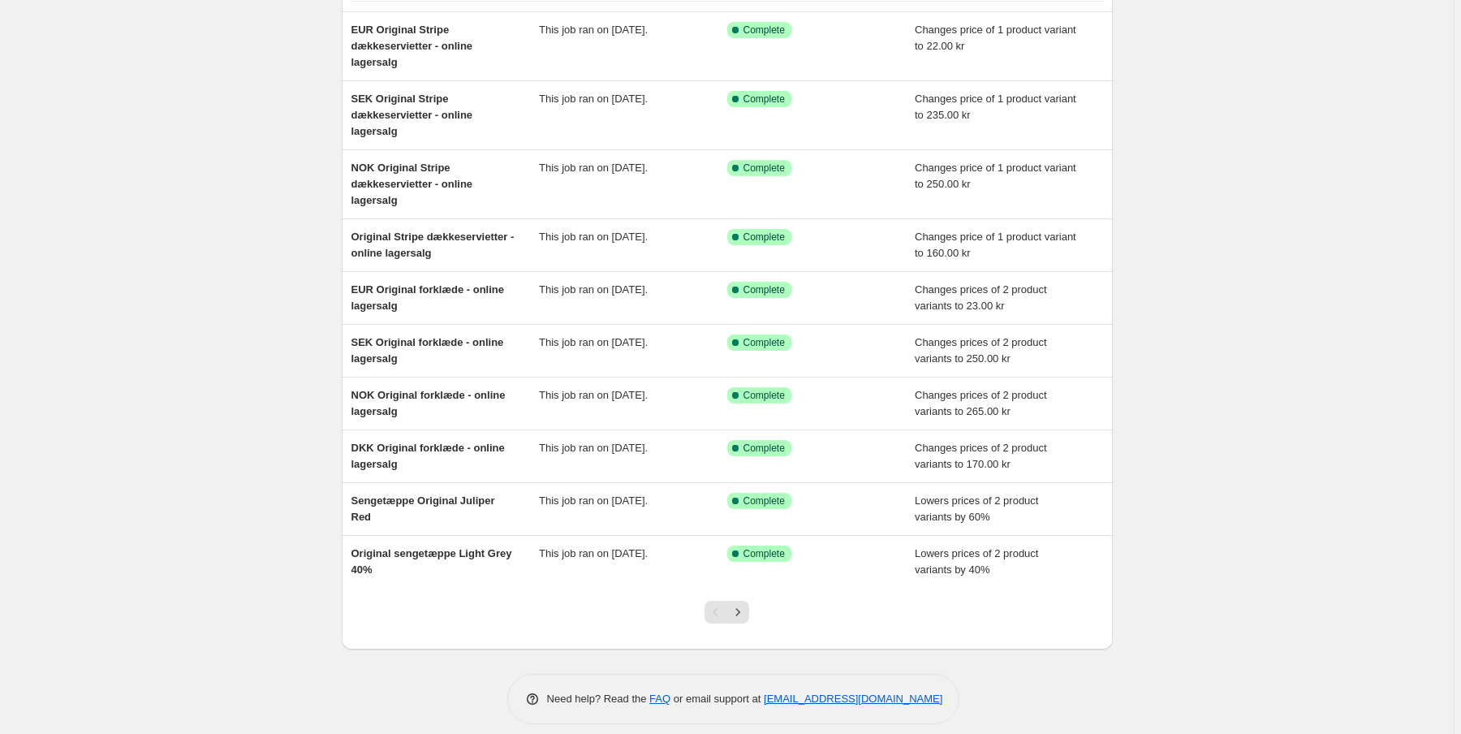
scroll to position [148, 0]
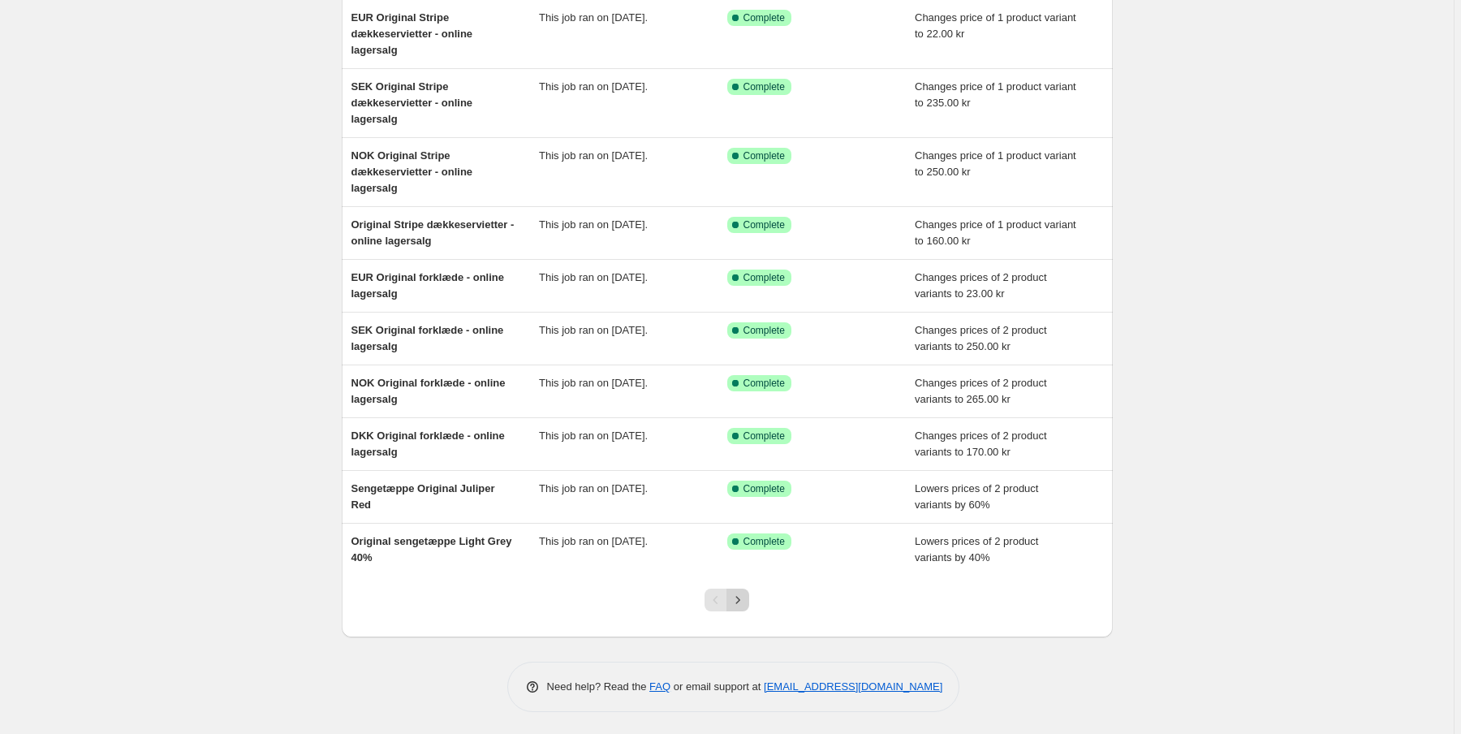
click at [740, 597] on icon "Next" at bounding box center [738, 599] width 4 height 7
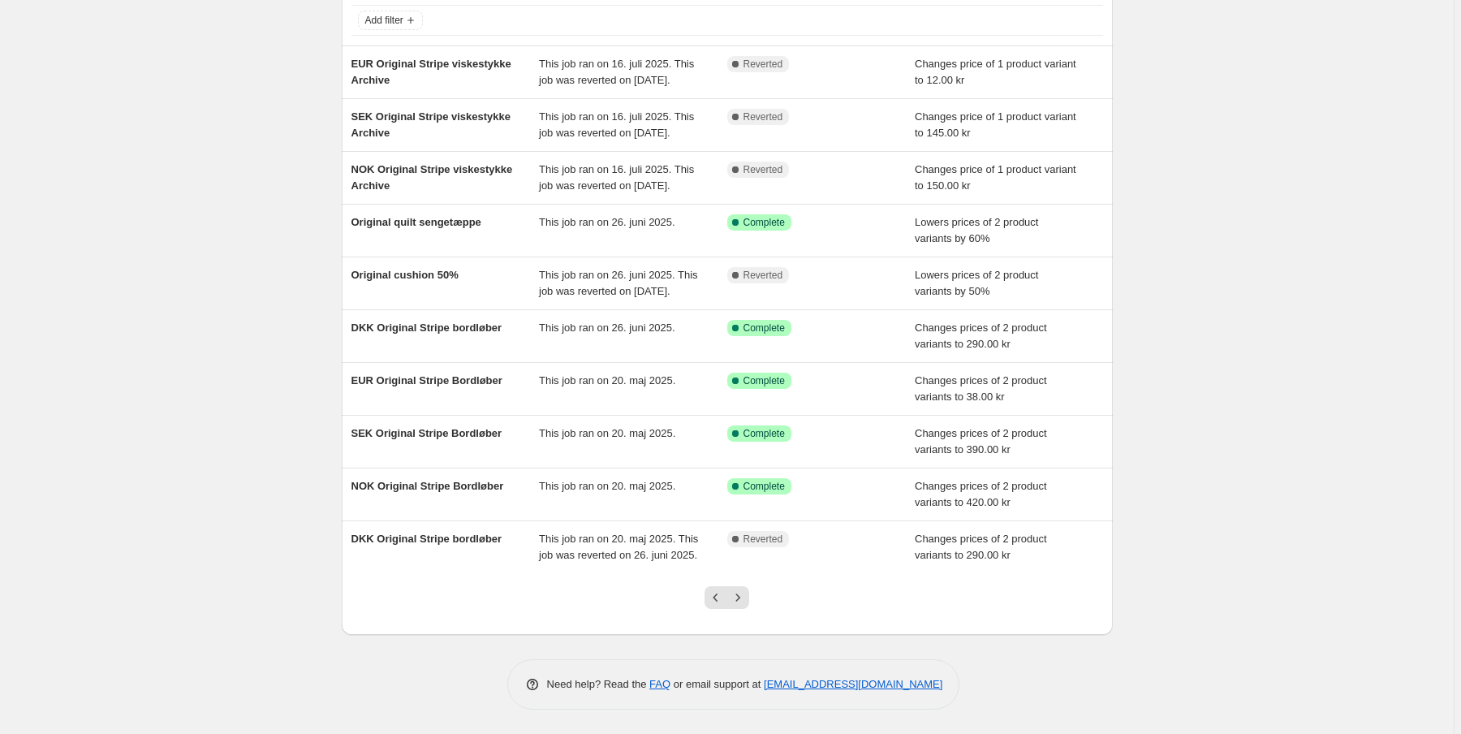
scroll to position [165, 0]
click at [743, 592] on icon "Next" at bounding box center [737, 597] width 16 height 16
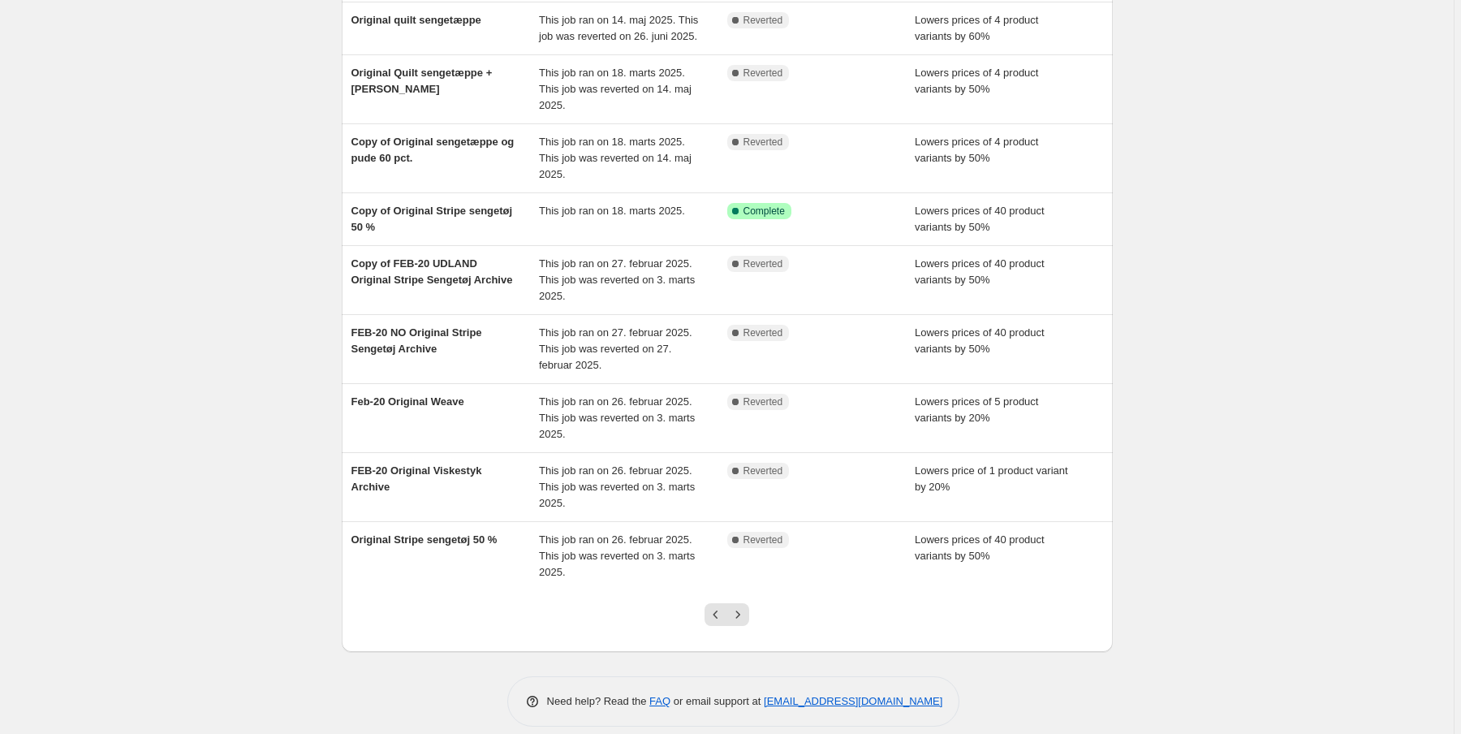
scroll to position [213, 0]
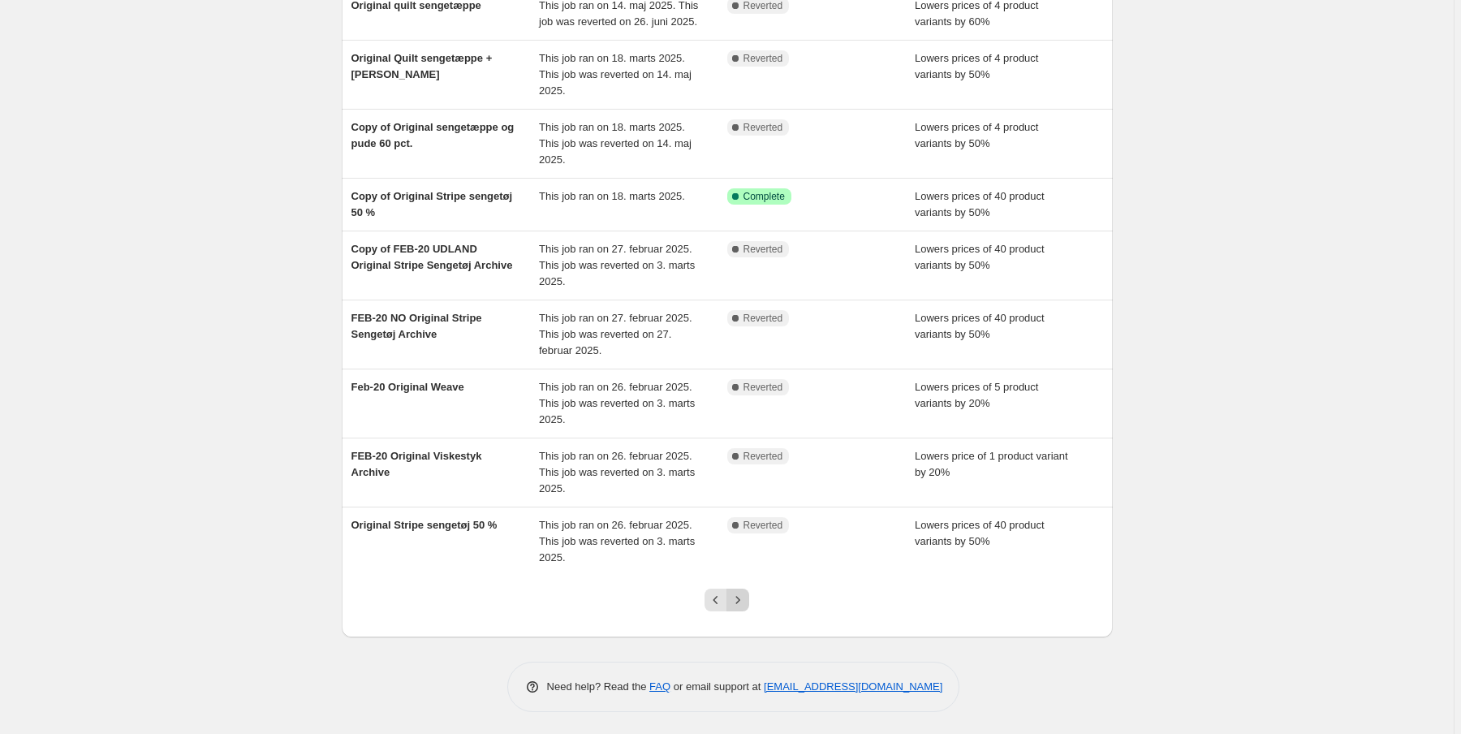
click at [745, 597] on icon "Next" at bounding box center [737, 600] width 16 height 16
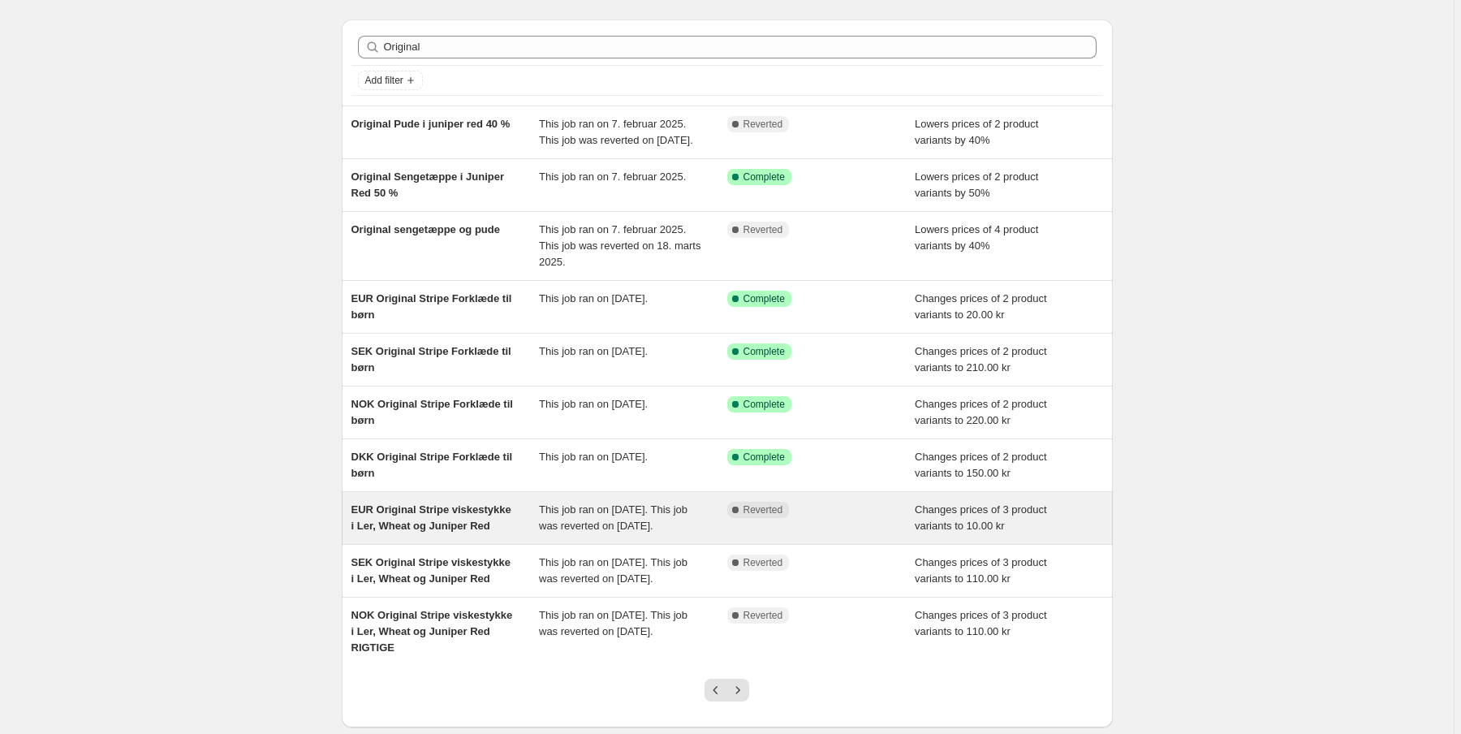
scroll to position [65, 0]
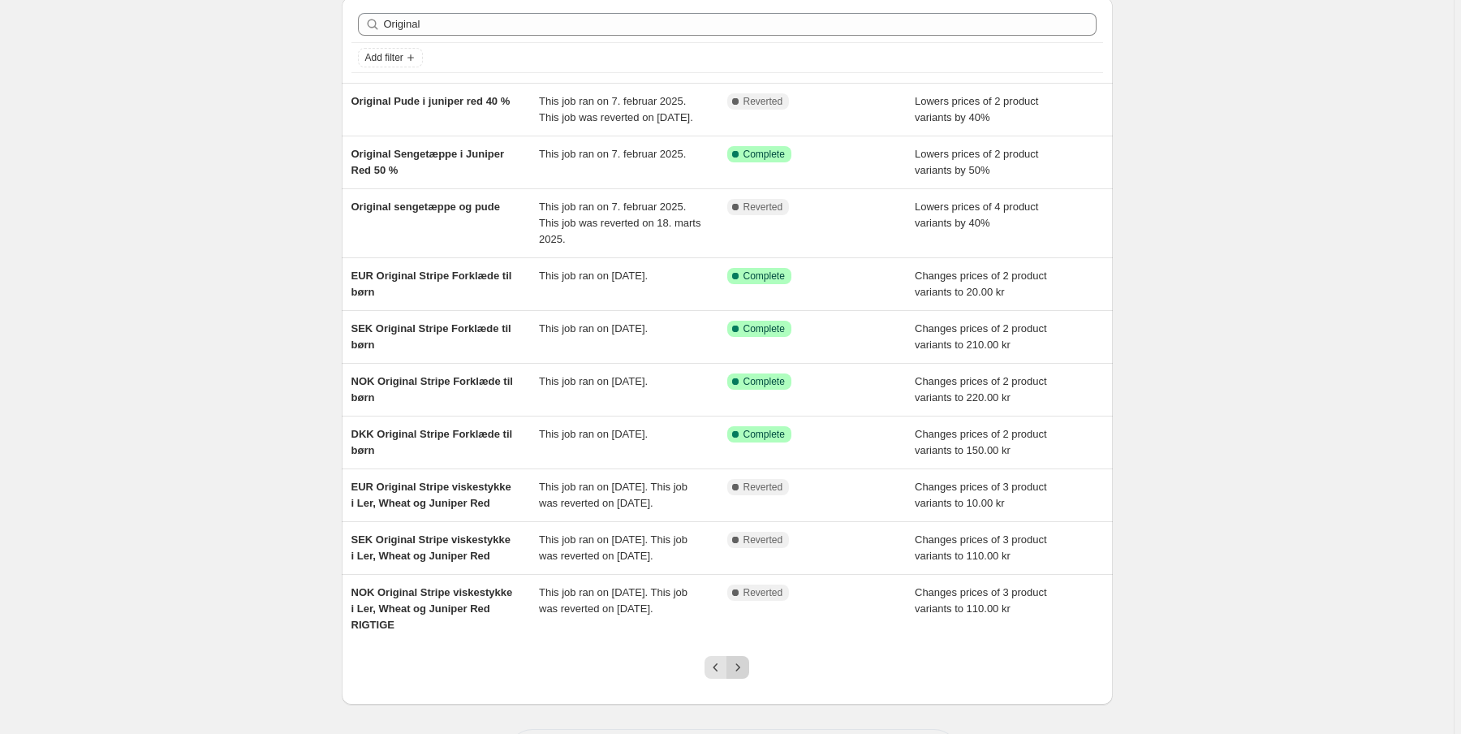
click at [737, 675] on icon "Next" at bounding box center [737, 667] width 16 height 16
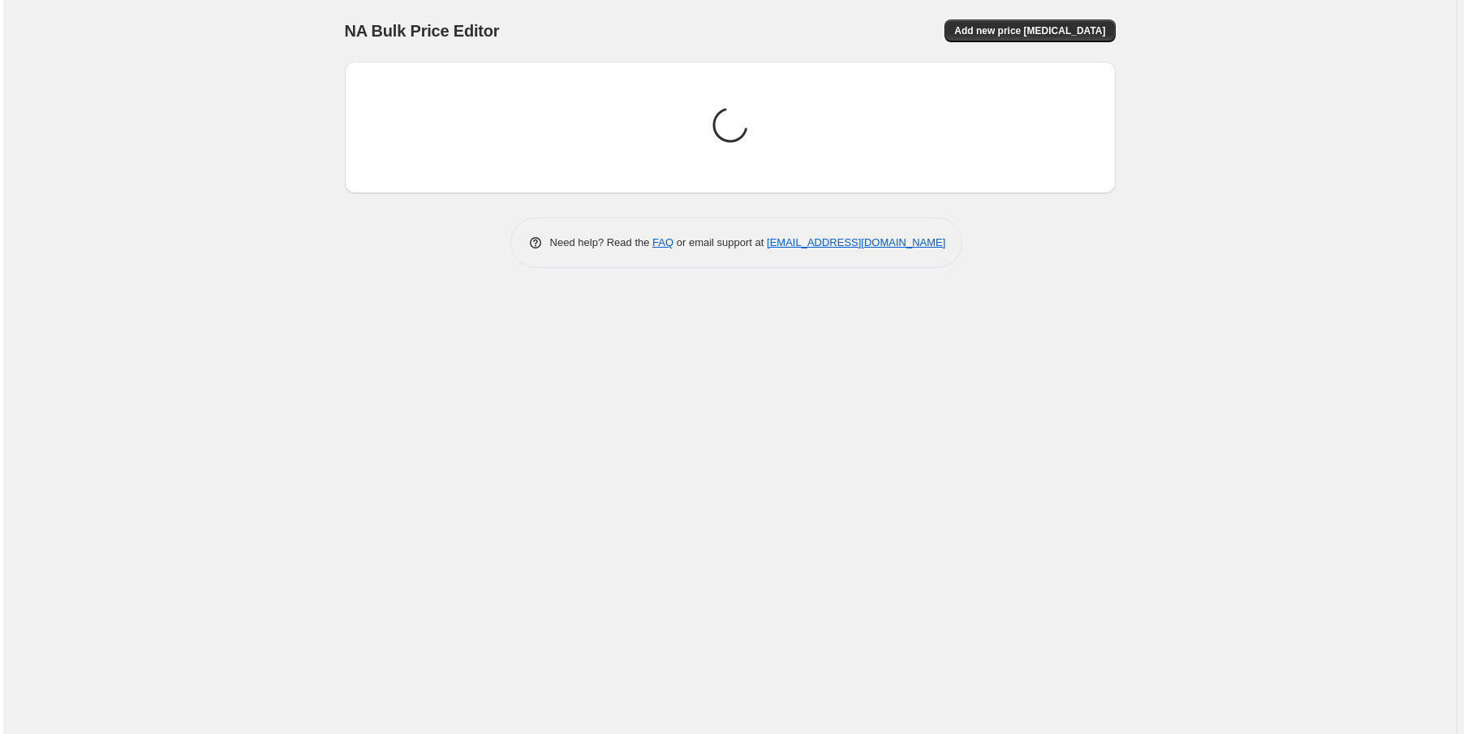
scroll to position [0, 0]
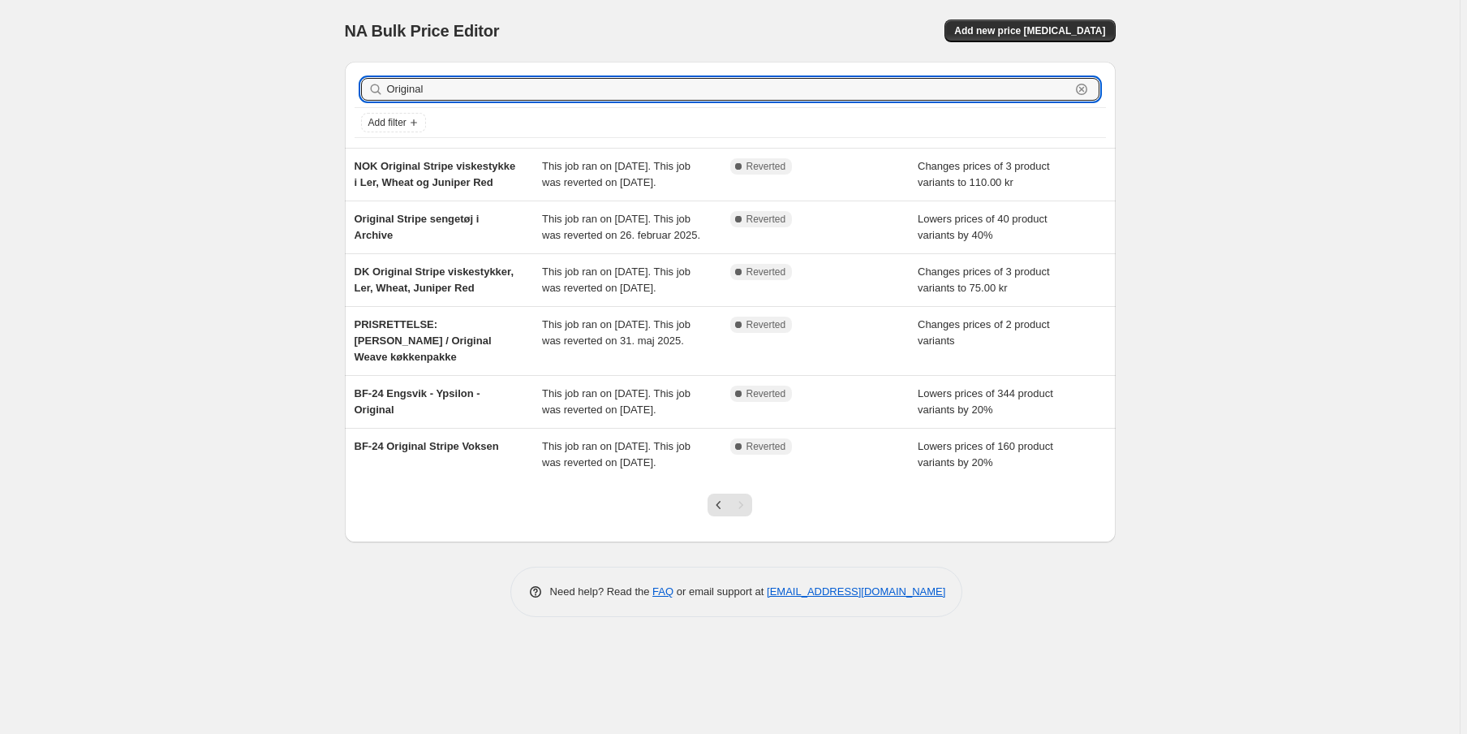
drag, startPoint x: 433, startPoint y: 86, endPoint x: 259, endPoint y: 59, distance: 176.5
click at [259, 59] on div "NA Bulk Price Editor. This page is ready NA Bulk Price Editor Add new price cha…" at bounding box center [730, 367] width 1460 height 734
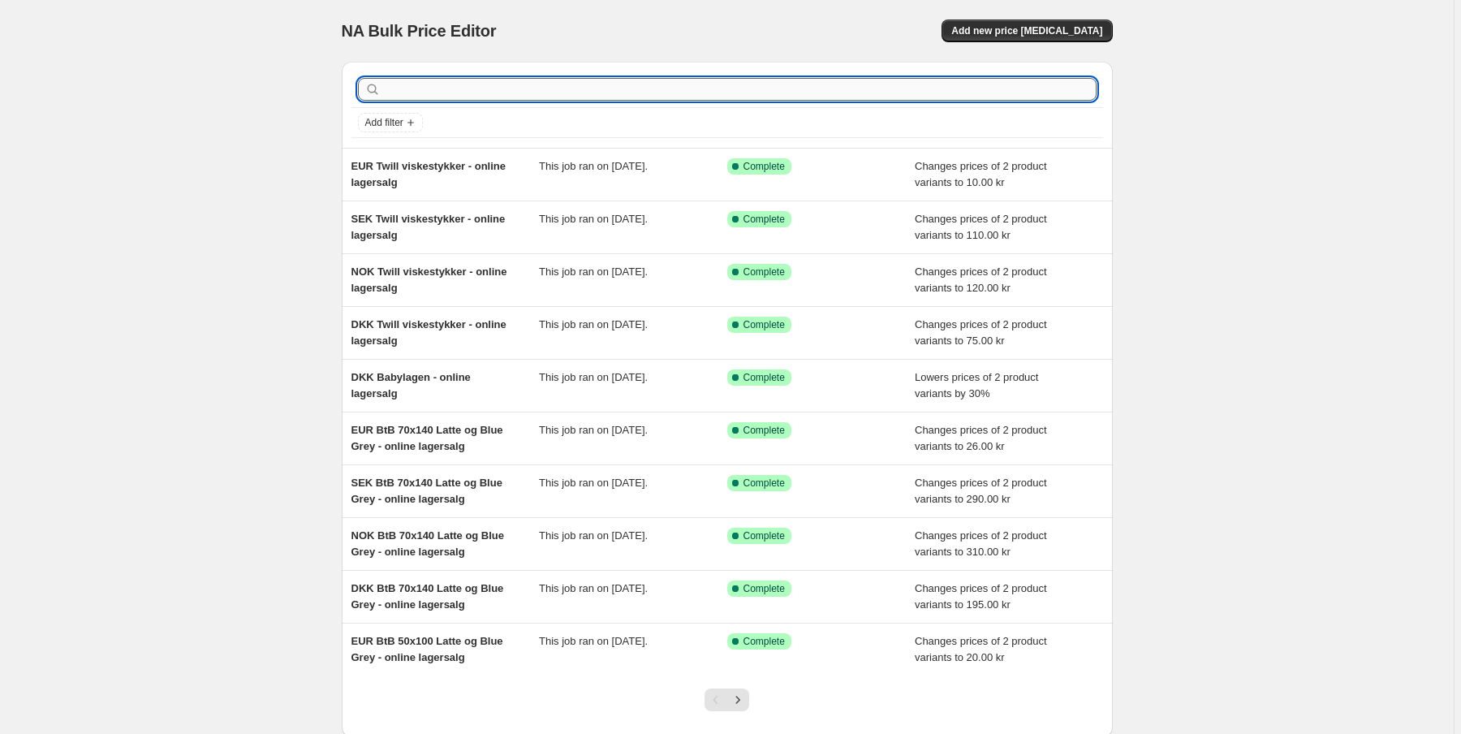
click at [414, 91] on input "text" at bounding box center [740, 89] width 712 height 23
type input "Viskestykke"
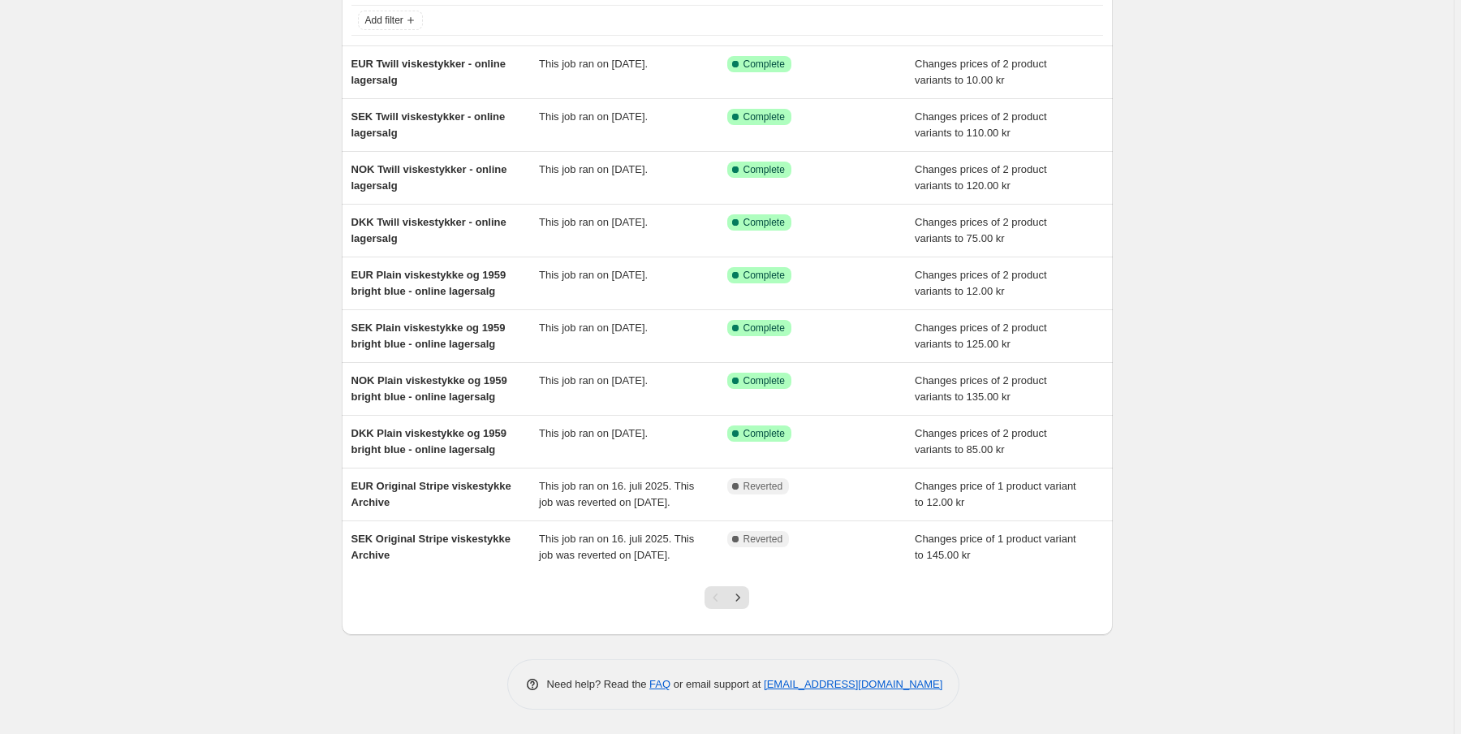
scroll to position [130, 0]
click at [740, 600] on icon "Next" at bounding box center [738, 596] width 4 height 7
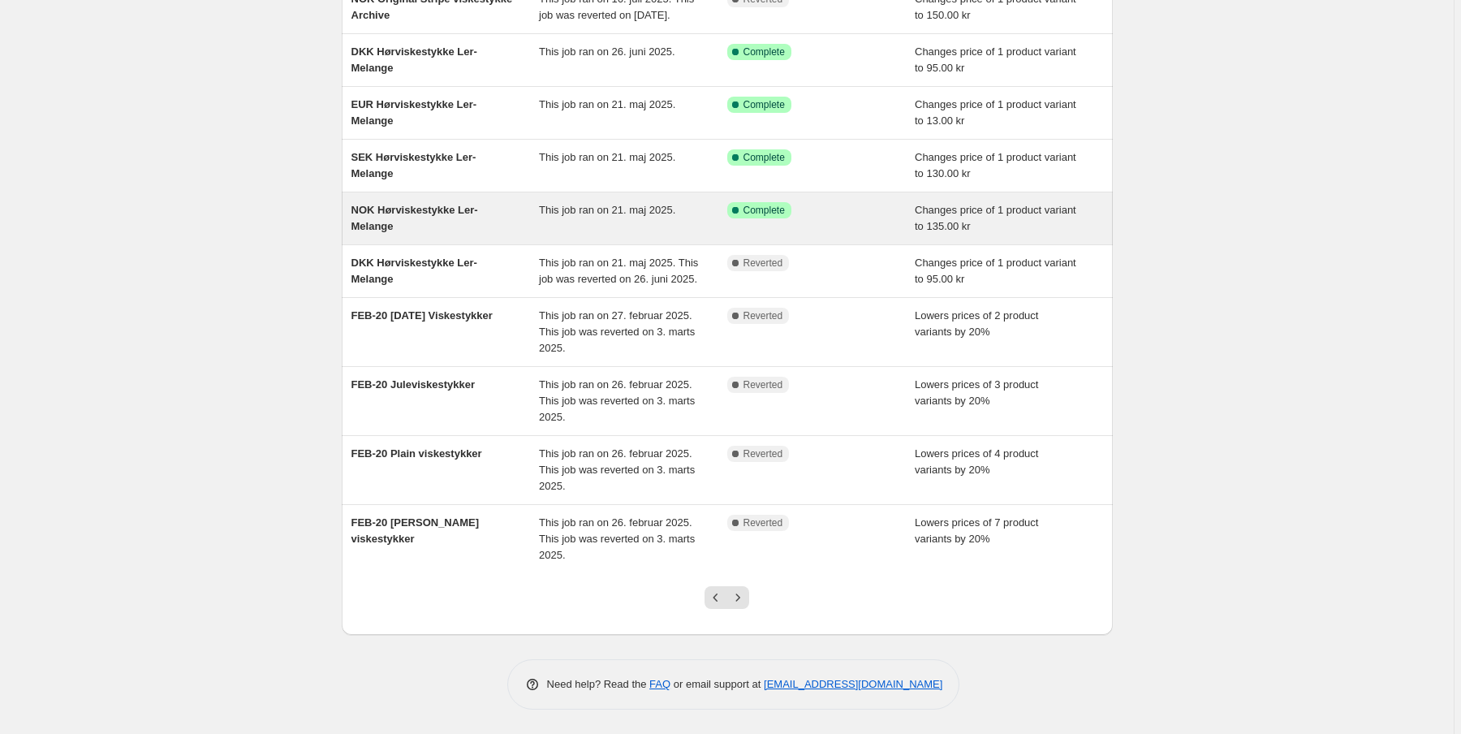
scroll to position [181, 0]
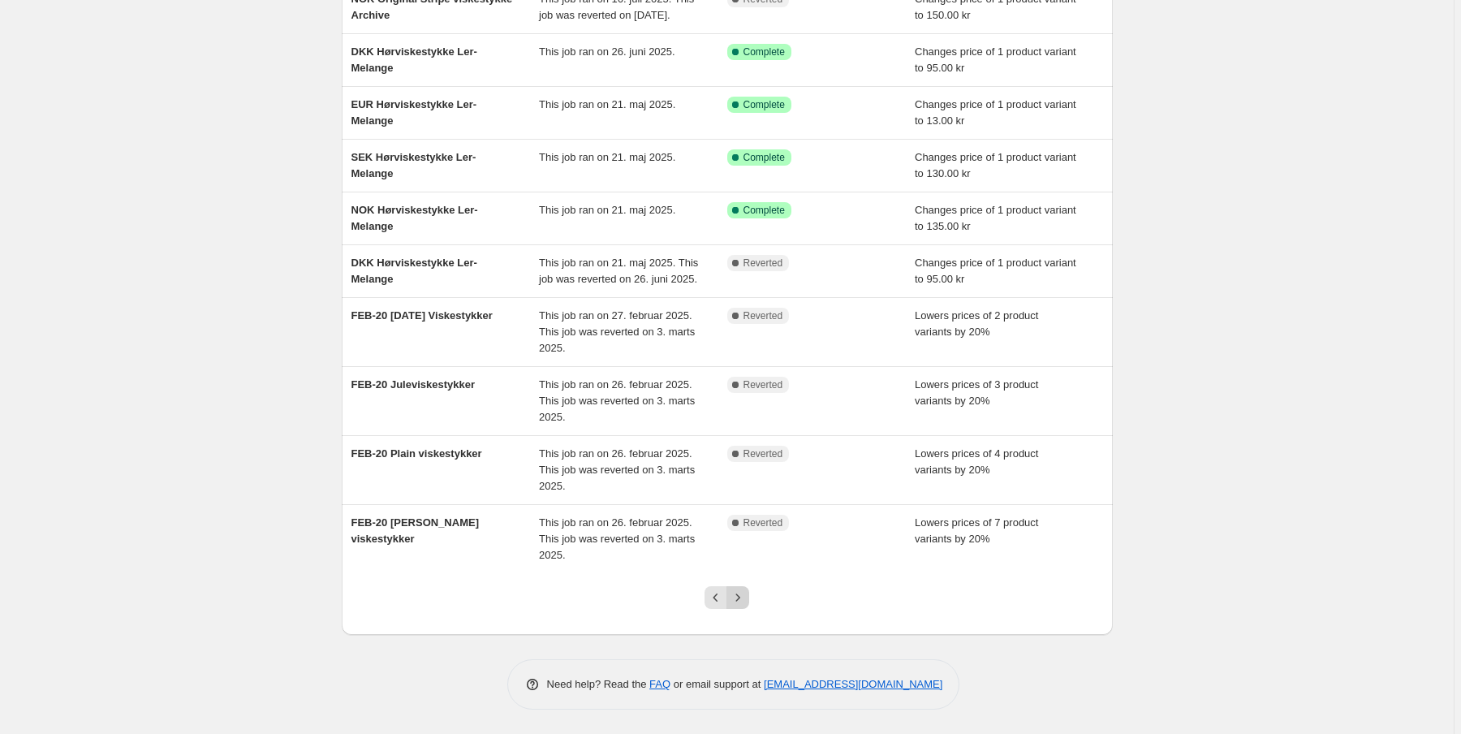
click at [742, 600] on icon "Next" at bounding box center [737, 597] width 16 height 16
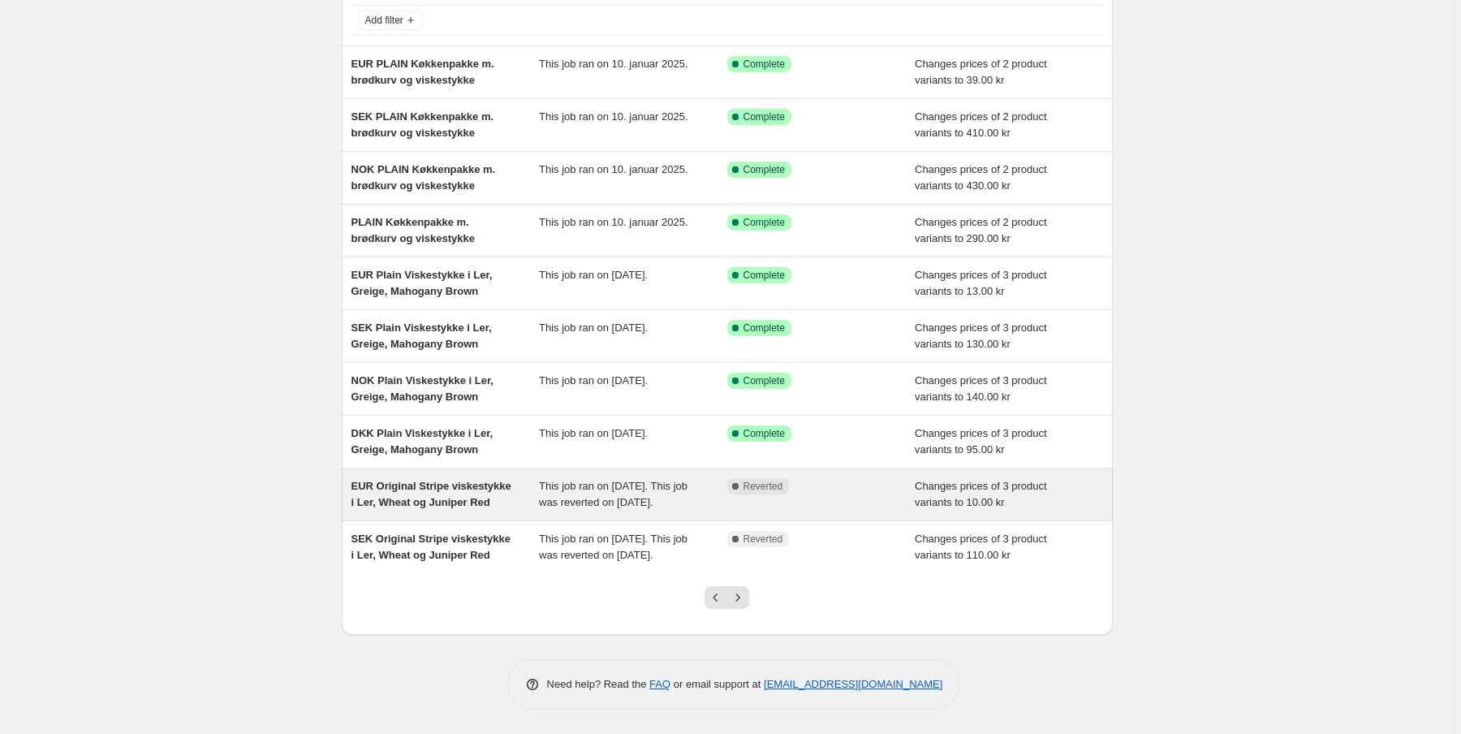
scroll to position [130, 0]
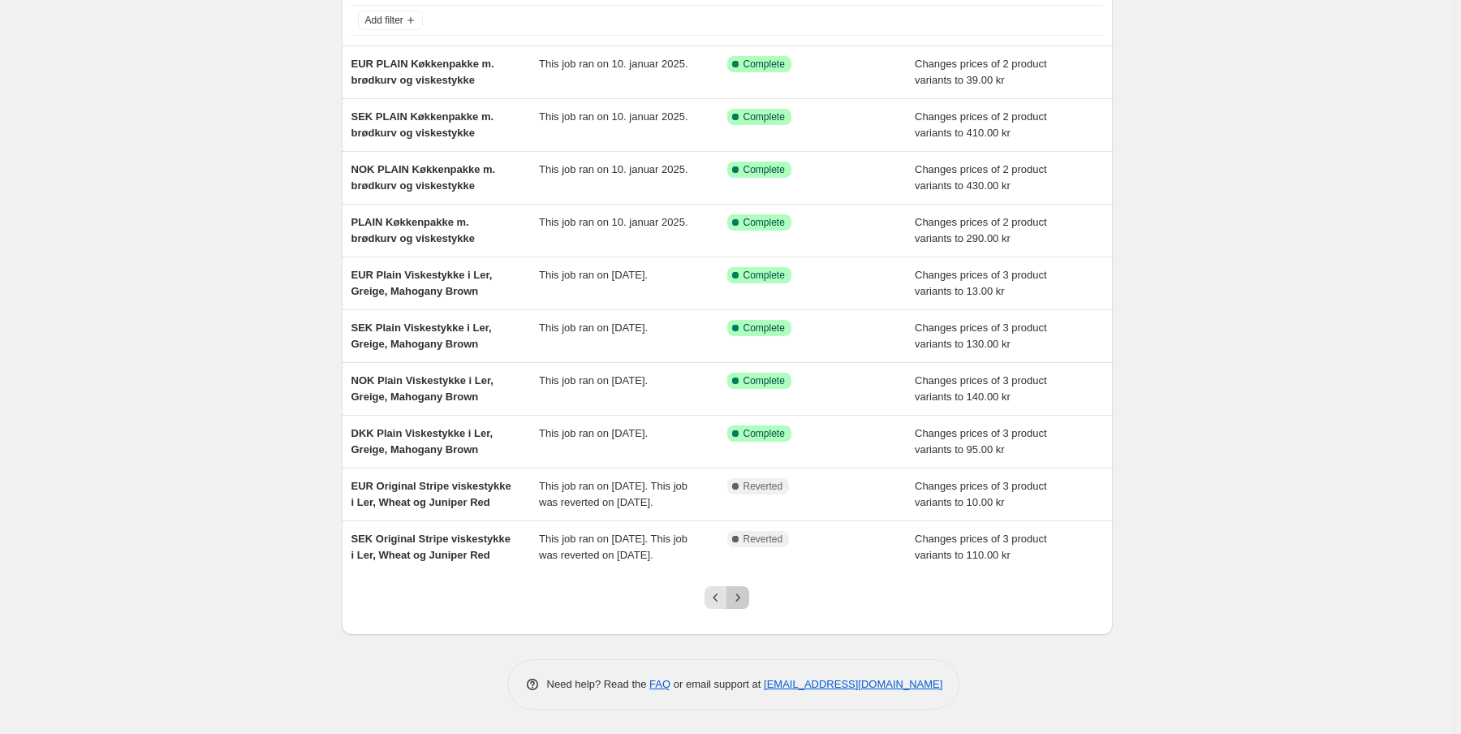
drag, startPoint x: 748, startPoint y: 604, endPoint x: 835, endPoint y: 607, distance: 86.9
click at [835, 607] on div at bounding box center [727, 604] width 771 height 62
click at [739, 600] on icon "Next" at bounding box center [738, 596] width 4 height 7
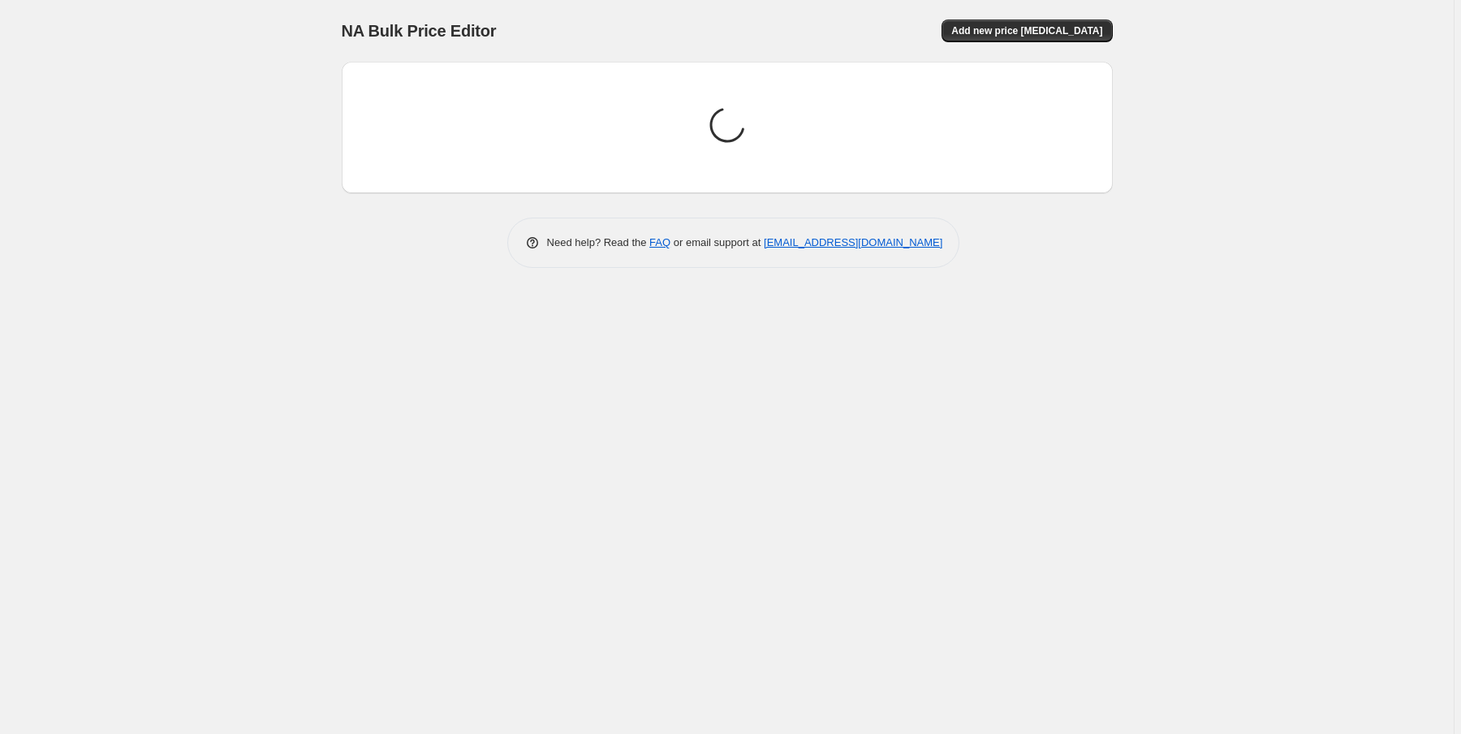
scroll to position [0, 0]
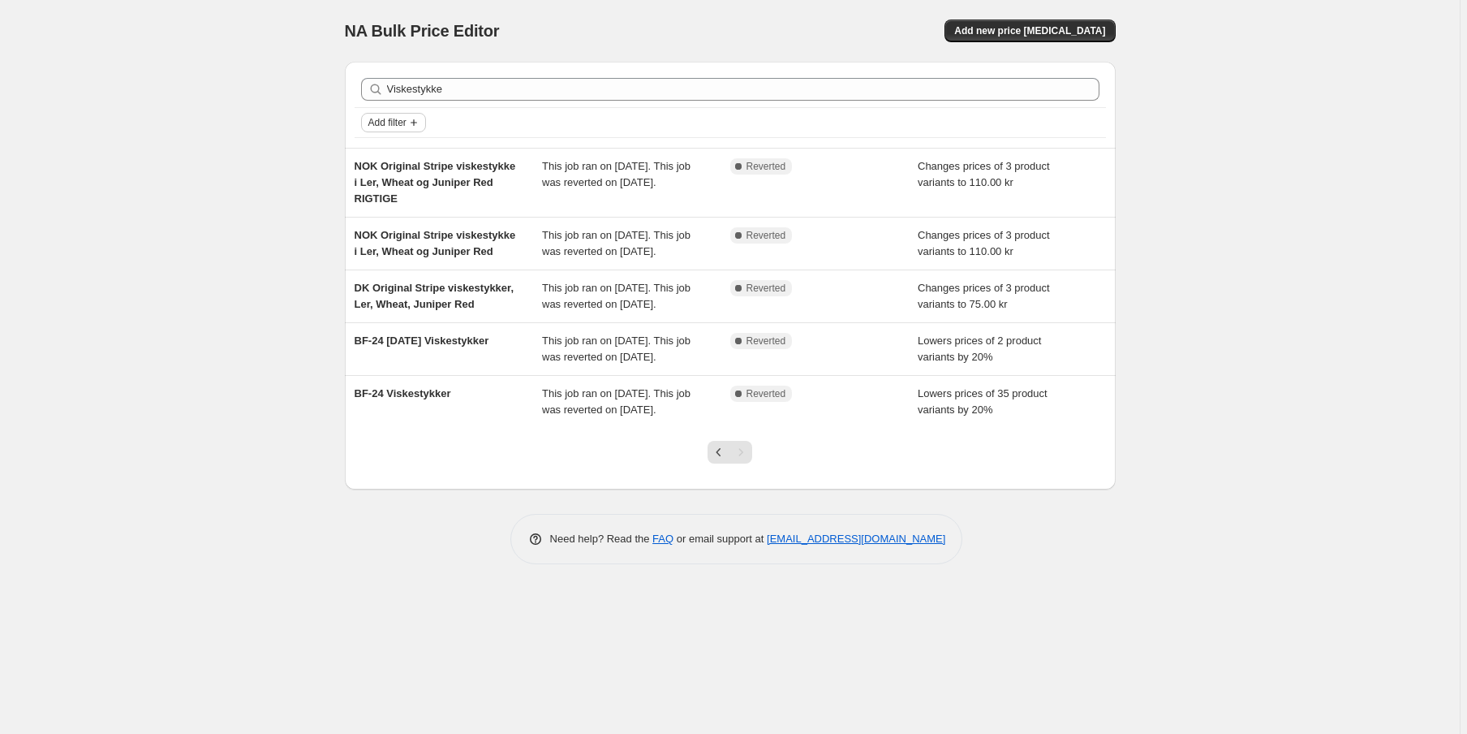
click at [404, 127] on span "Add filter" at bounding box center [387, 122] width 38 height 13
click at [404, 151] on span "Job status" at bounding box center [395, 154] width 48 height 12
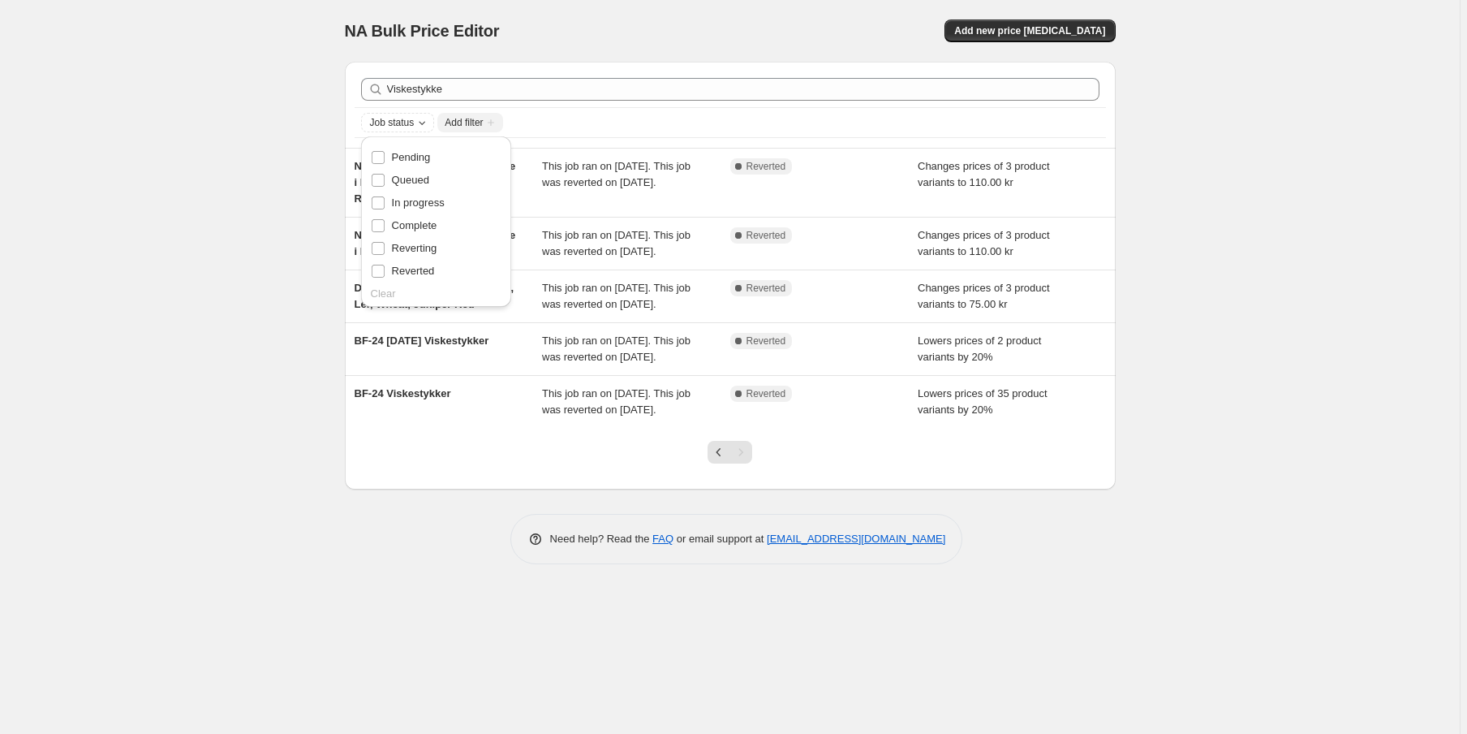
click at [620, 52] on div "NA Bulk Price Editor. This page is ready NA Bulk Price Editor Add new price cha…" at bounding box center [730, 31] width 771 height 62
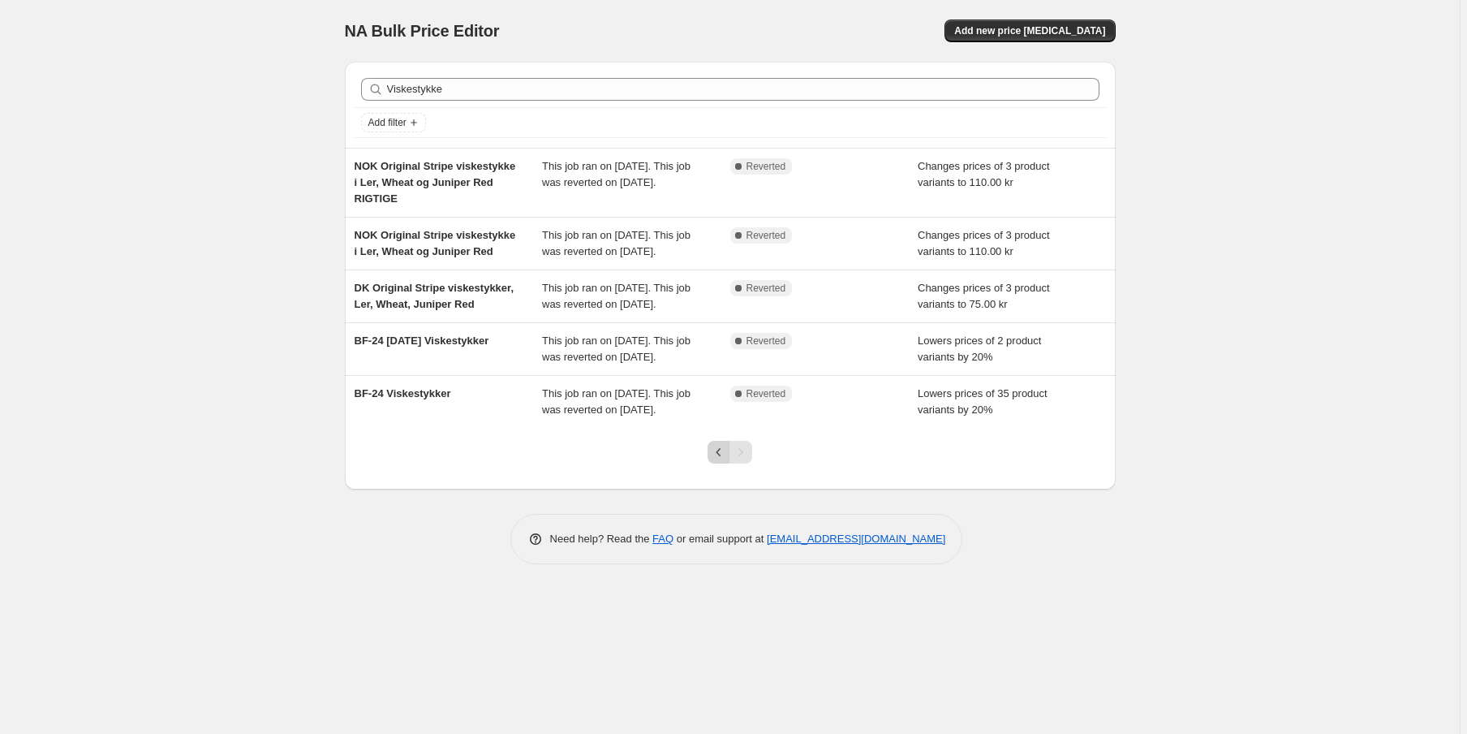
click at [721, 460] on icon "Previous" at bounding box center [719, 452] width 16 height 16
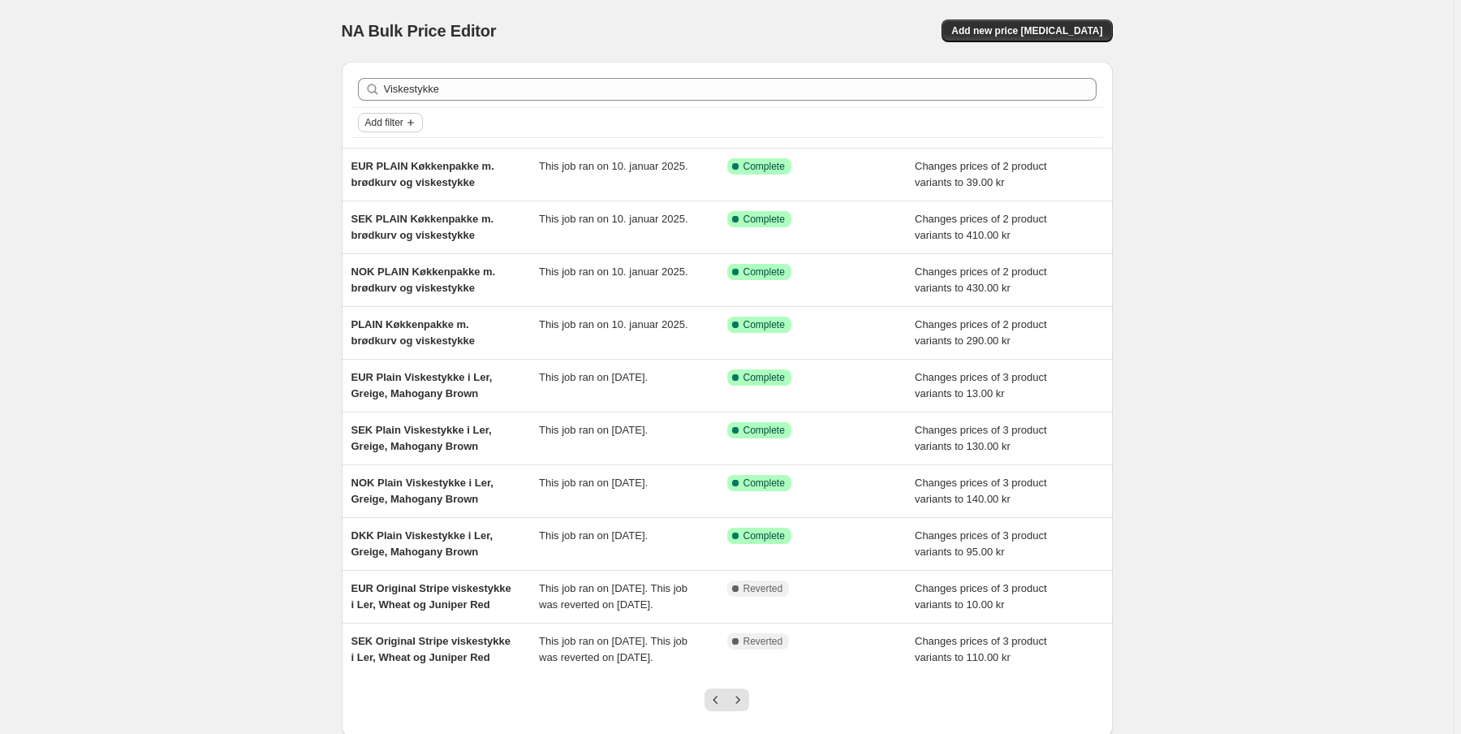
click at [389, 125] on span "Add filter" at bounding box center [384, 122] width 38 height 13
click at [399, 152] on span "Job status" at bounding box center [395, 154] width 48 height 12
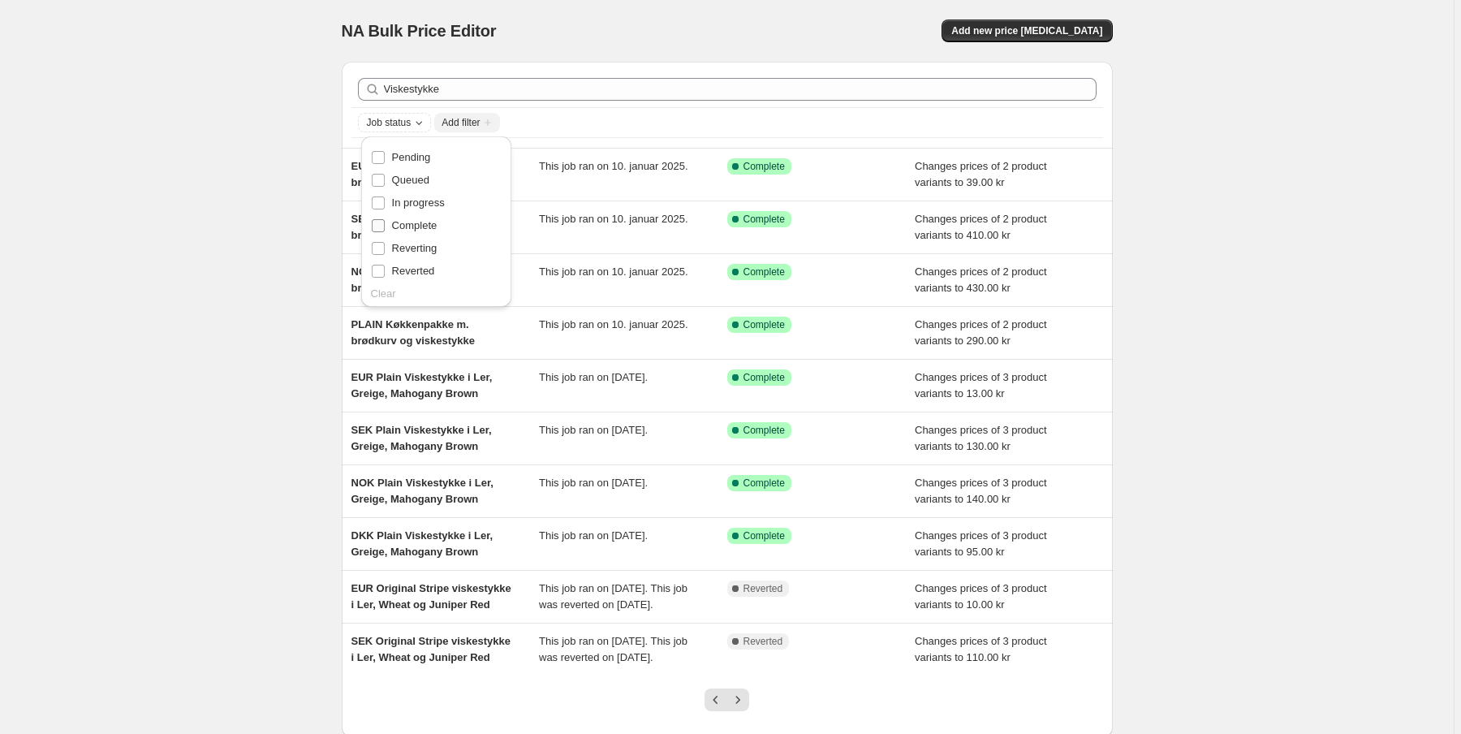
click at [374, 229] on input "Complete" at bounding box center [378, 225] width 13 height 13
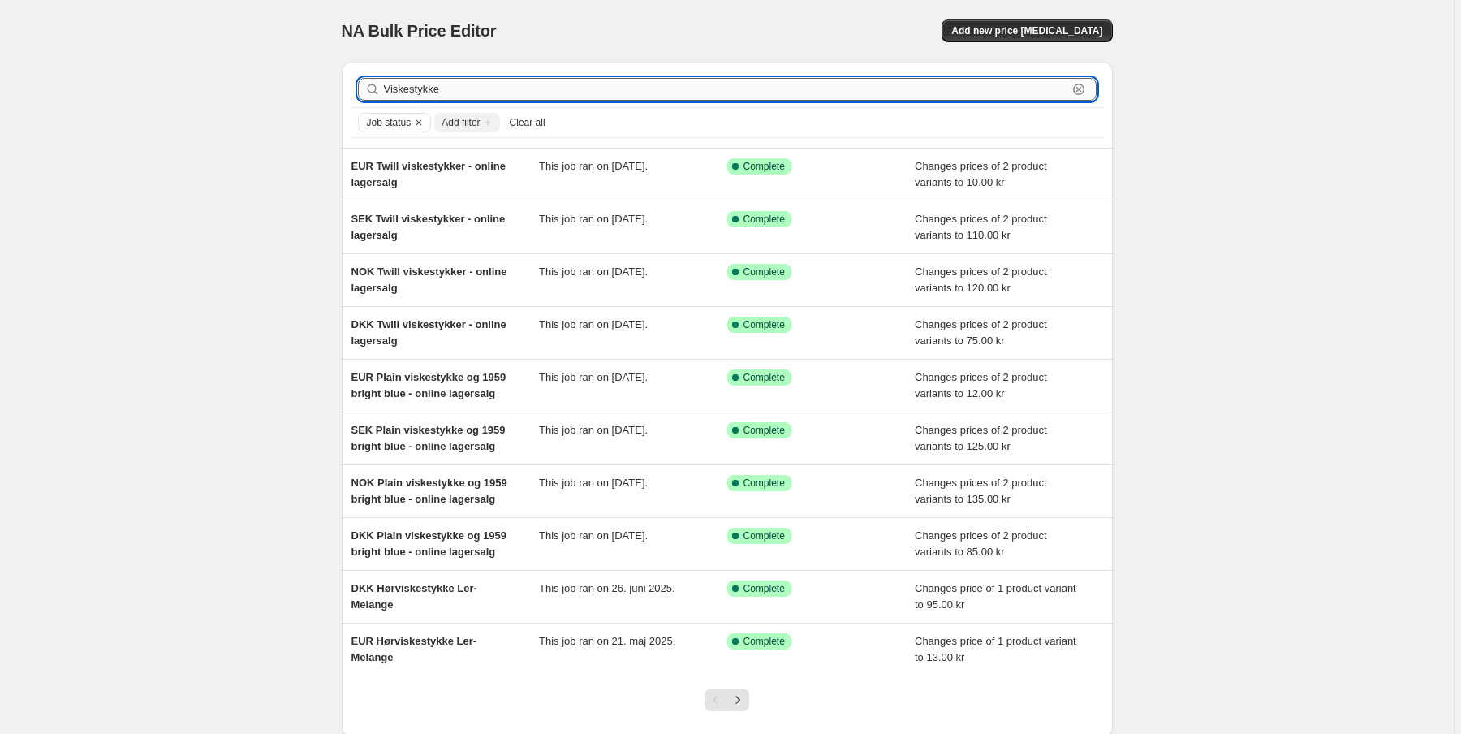
drag, startPoint x: 458, startPoint y: 80, endPoint x: 445, endPoint y: 88, distance: 14.6
click at [445, 88] on input "Viskestykke" at bounding box center [725, 89] width 683 height 23
drag, startPoint x: 452, startPoint y: 91, endPoint x: 360, endPoint y: 81, distance: 92.2
click at [363, 75] on div "Viskestykke Clear" at bounding box center [726, 89] width 751 height 36
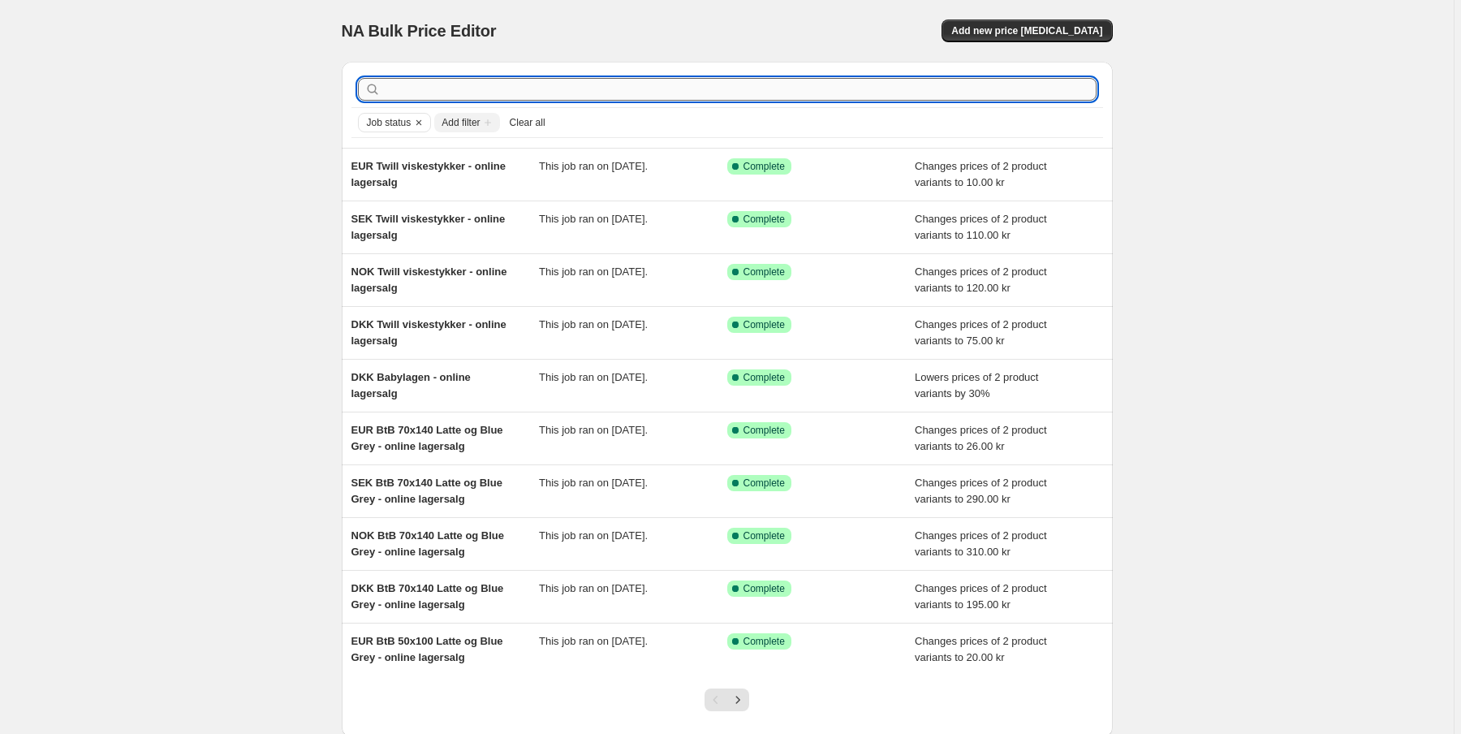
click at [471, 86] on input "text" at bounding box center [740, 89] width 712 height 23
type input "Arch"
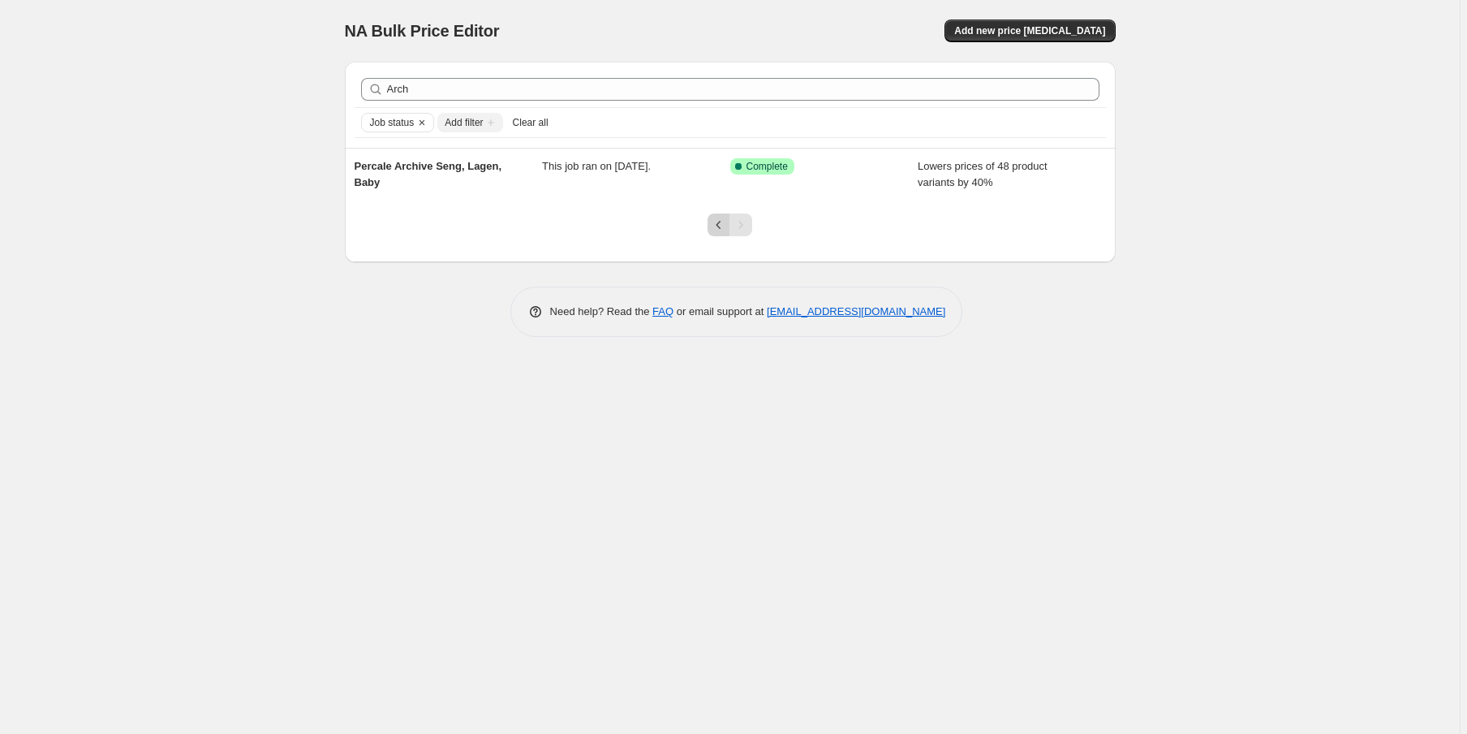
click at [712, 227] on icon "Previous" at bounding box center [719, 225] width 16 height 16
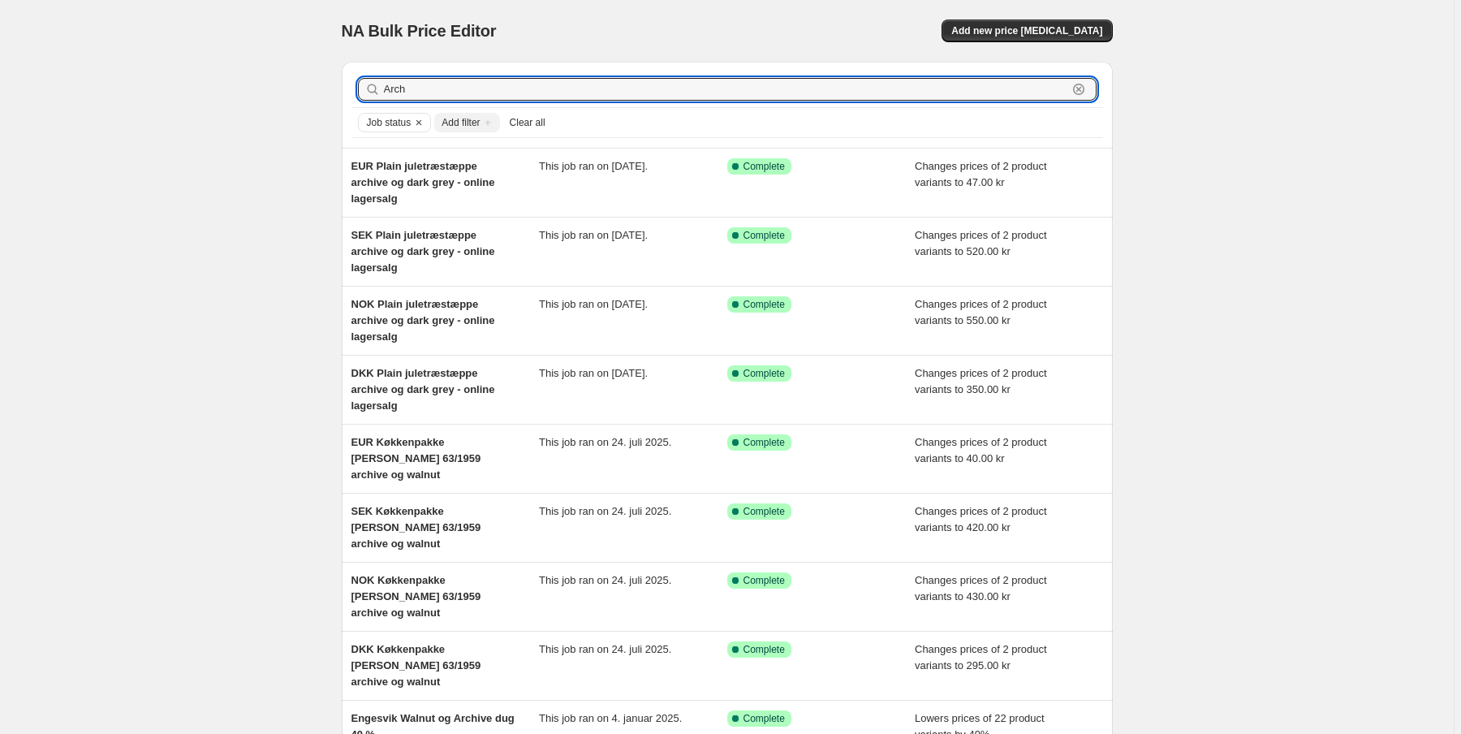
drag, startPoint x: 431, startPoint y: 93, endPoint x: 329, endPoint y: 85, distance: 102.5
click at [329, 85] on div "NA Bulk Price Editor. This page is ready NA Bulk Price Editor Add new price cha…" at bounding box center [727, 483] width 810 height 966
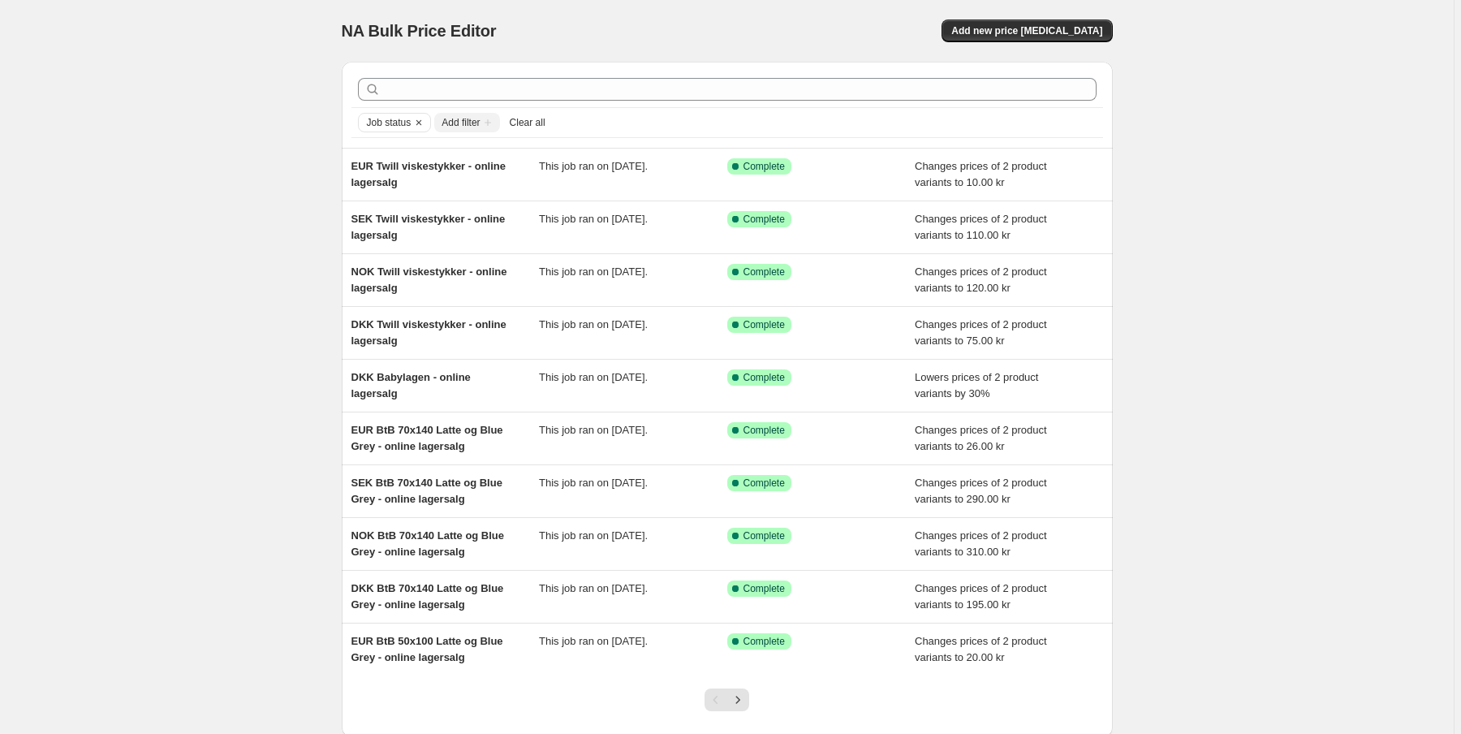
click at [479, 124] on span "Add filter" at bounding box center [460, 122] width 38 height 13
click at [496, 130] on button "Add filter" at bounding box center [466, 122] width 65 height 19
click at [219, 130] on div "NA Bulk Price Editor. This page is ready NA Bulk Price Editor Add new price cha…" at bounding box center [726, 418] width 1453 height 836
click at [378, 120] on span "Job status" at bounding box center [389, 122] width 45 height 13
click at [473, 117] on span "Add filter" at bounding box center [460, 122] width 38 height 13
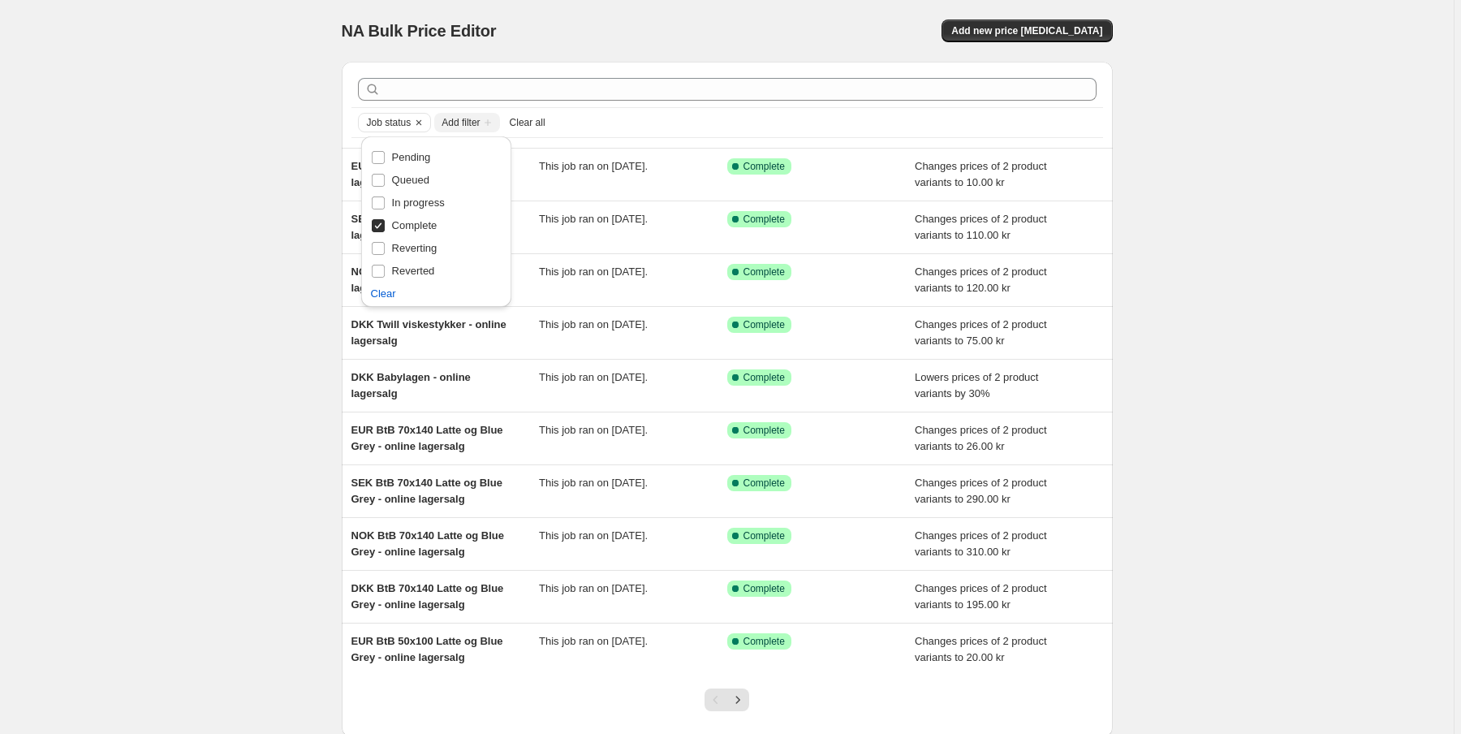
click at [473, 120] on span "Add filter" at bounding box center [460, 122] width 38 height 13
click at [662, 121] on div "Job status Add filter Clear all" at bounding box center [727, 122] width 738 height 19
click at [746, 702] on icon "Next" at bounding box center [737, 699] width 16 height 16
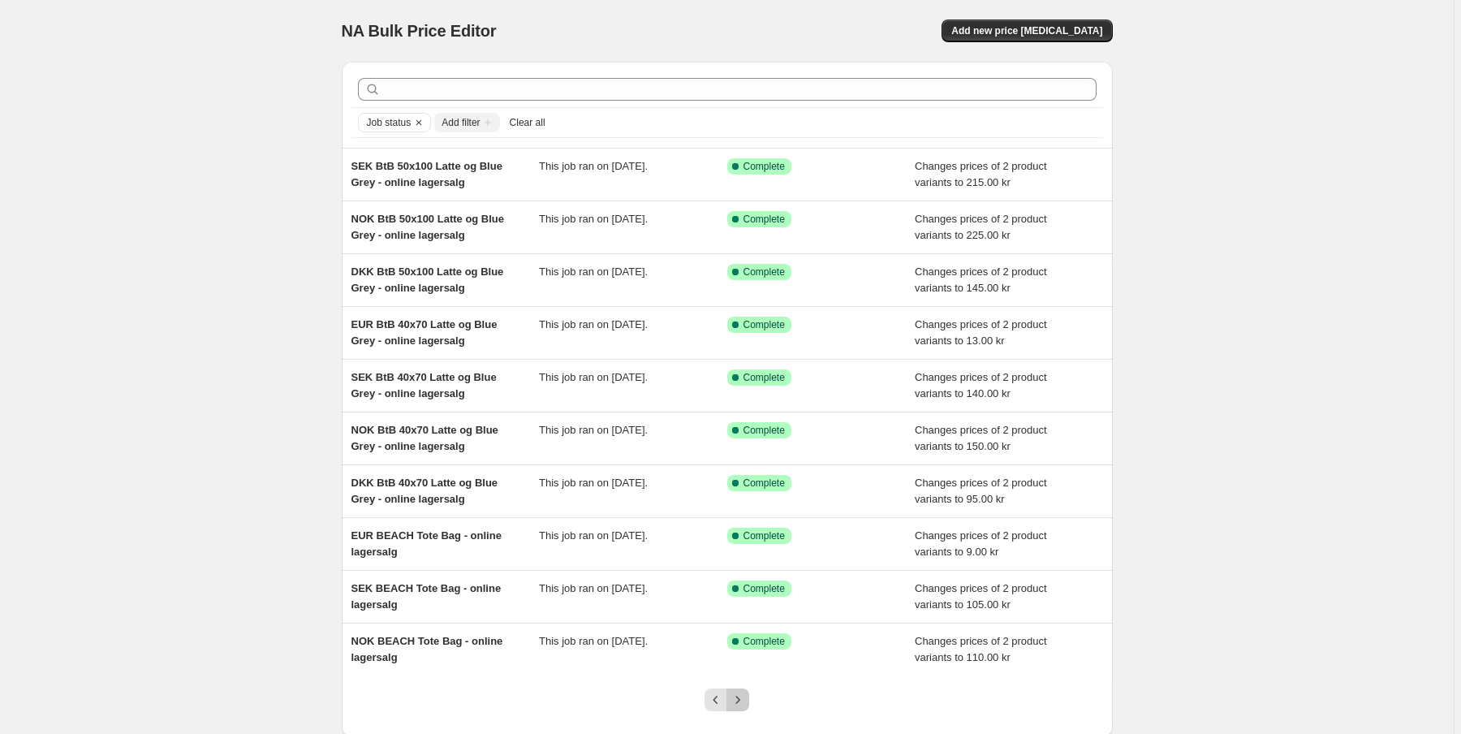
click at [746, 702] on icon "Next" at bounding box center [737, 699] width 16 height 16
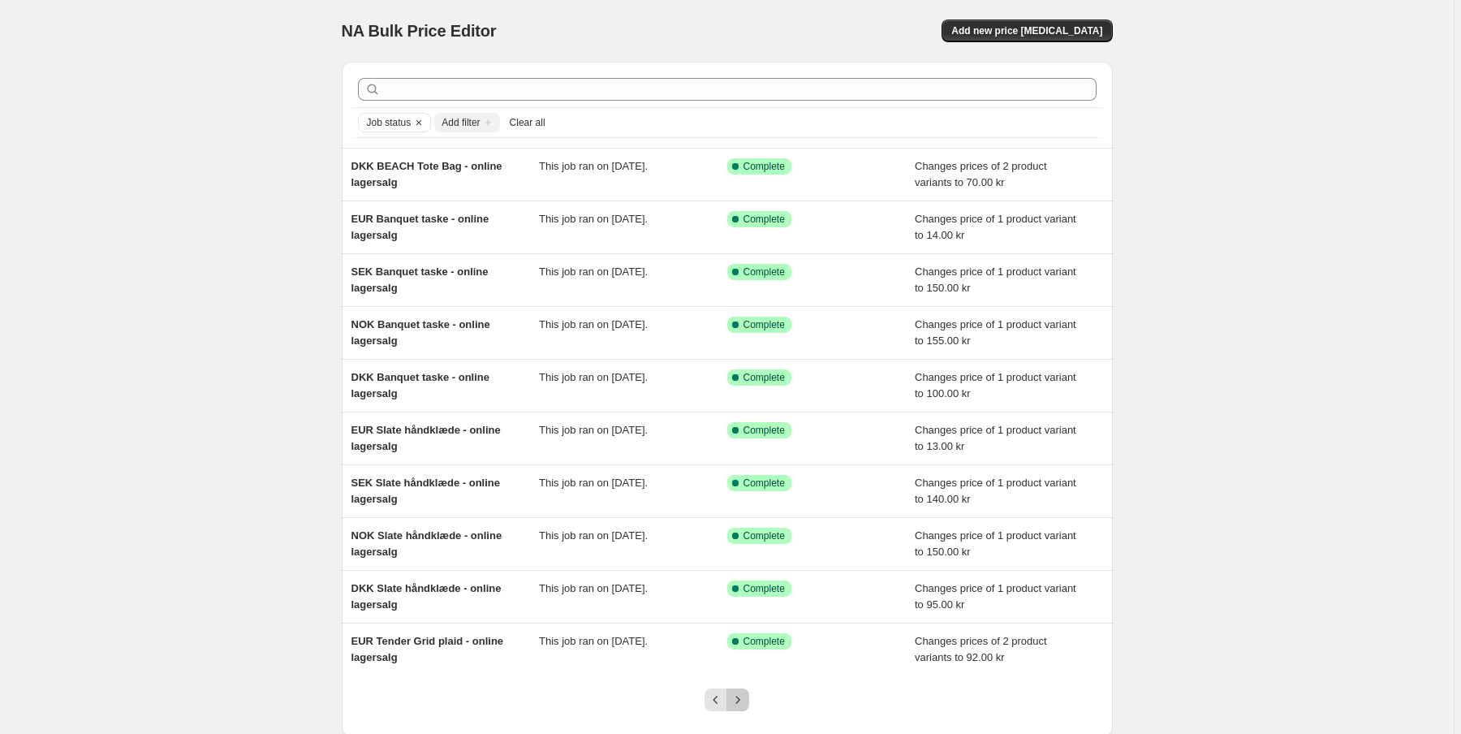
click at [746, 702] on icon "Next" at bounding box center [737, 699] width 16 height 16
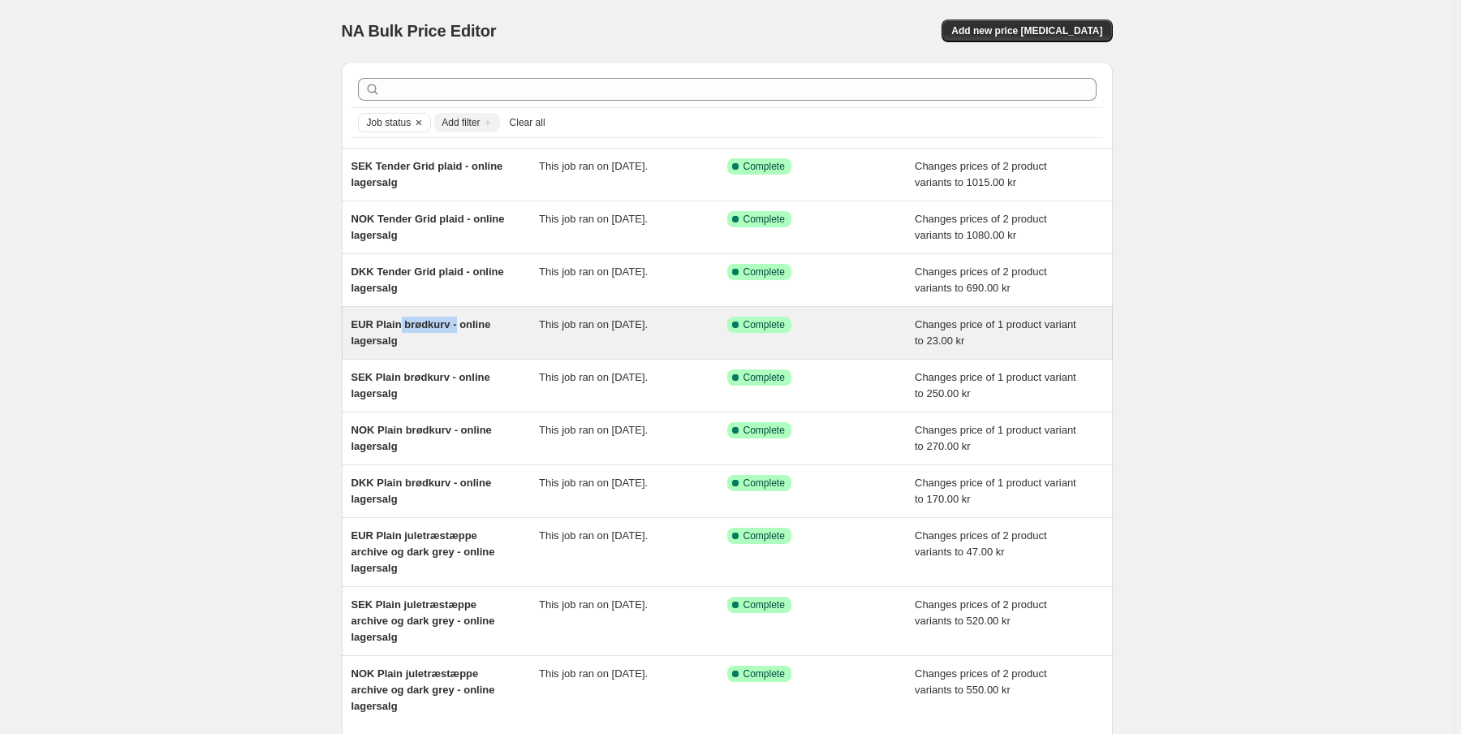
drag, startPoint x: 401, startPoint y: 328, endPoint x: 457, endPoint y: 328, distance: 56.0
click at [457, 328] on span "EUR Plain brødkurv - online lagersalg" at bounding box center [421, 332] width 140 height 28
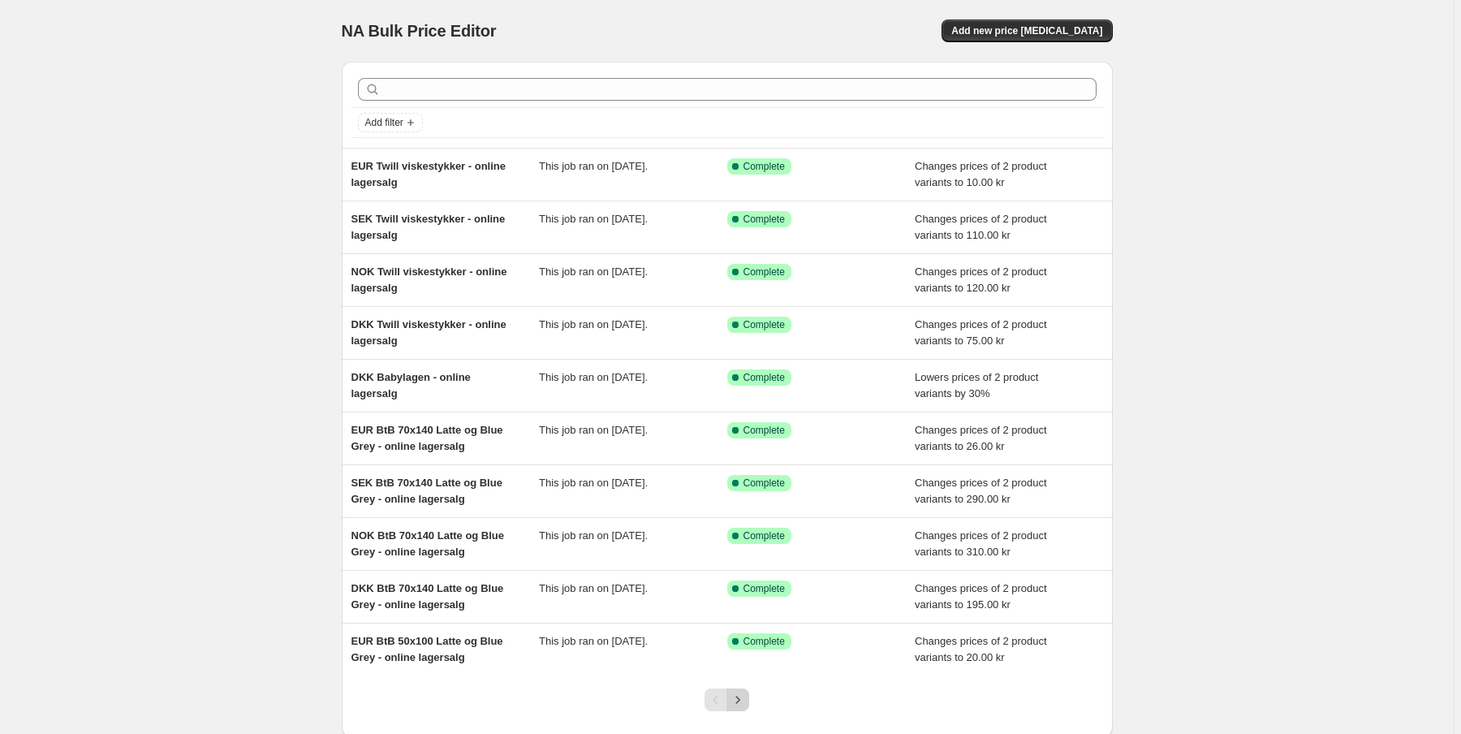
click at [742, 699] on icon "Next" at bounding box center [737, 699] width 16 height 16
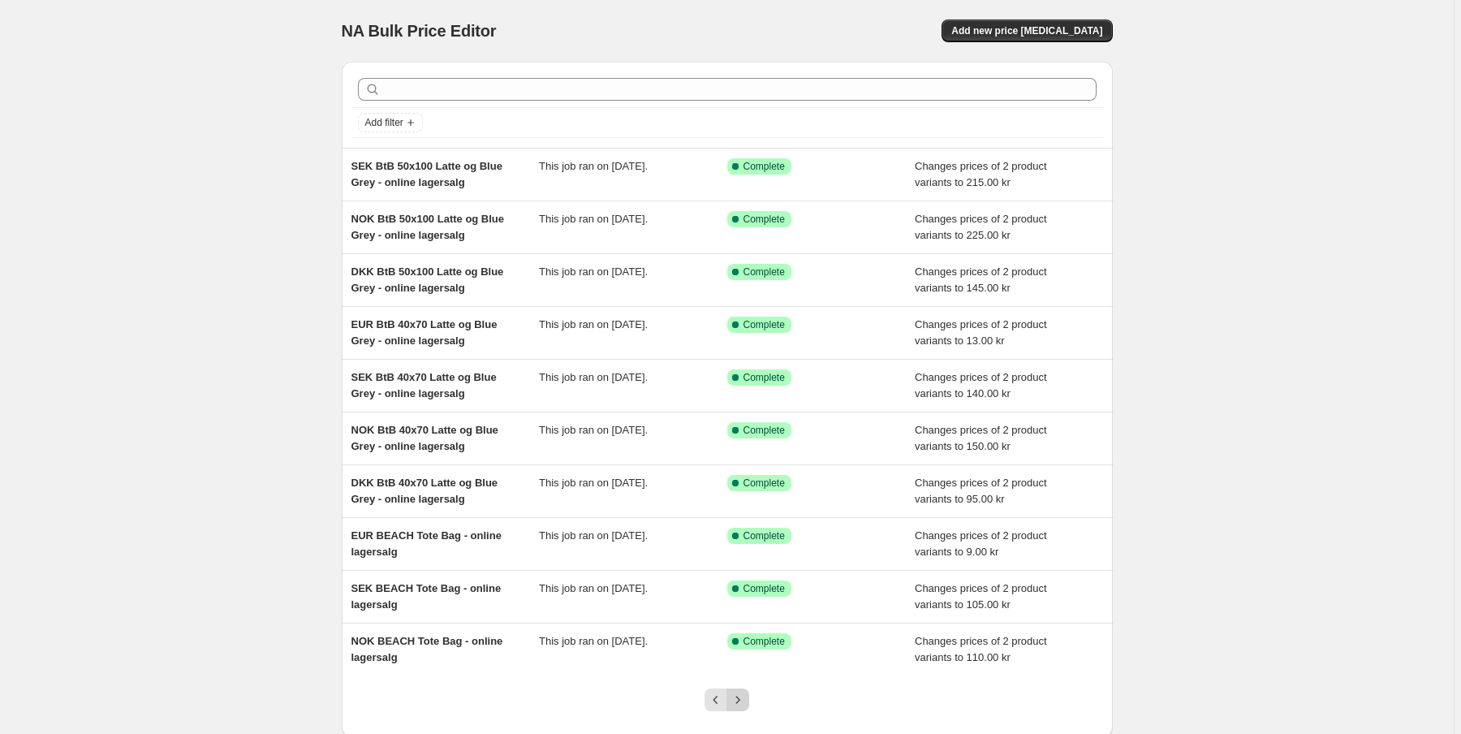
click at [742, 704] on icon "Next" at bounding box center [737, 699] width 16 height 16
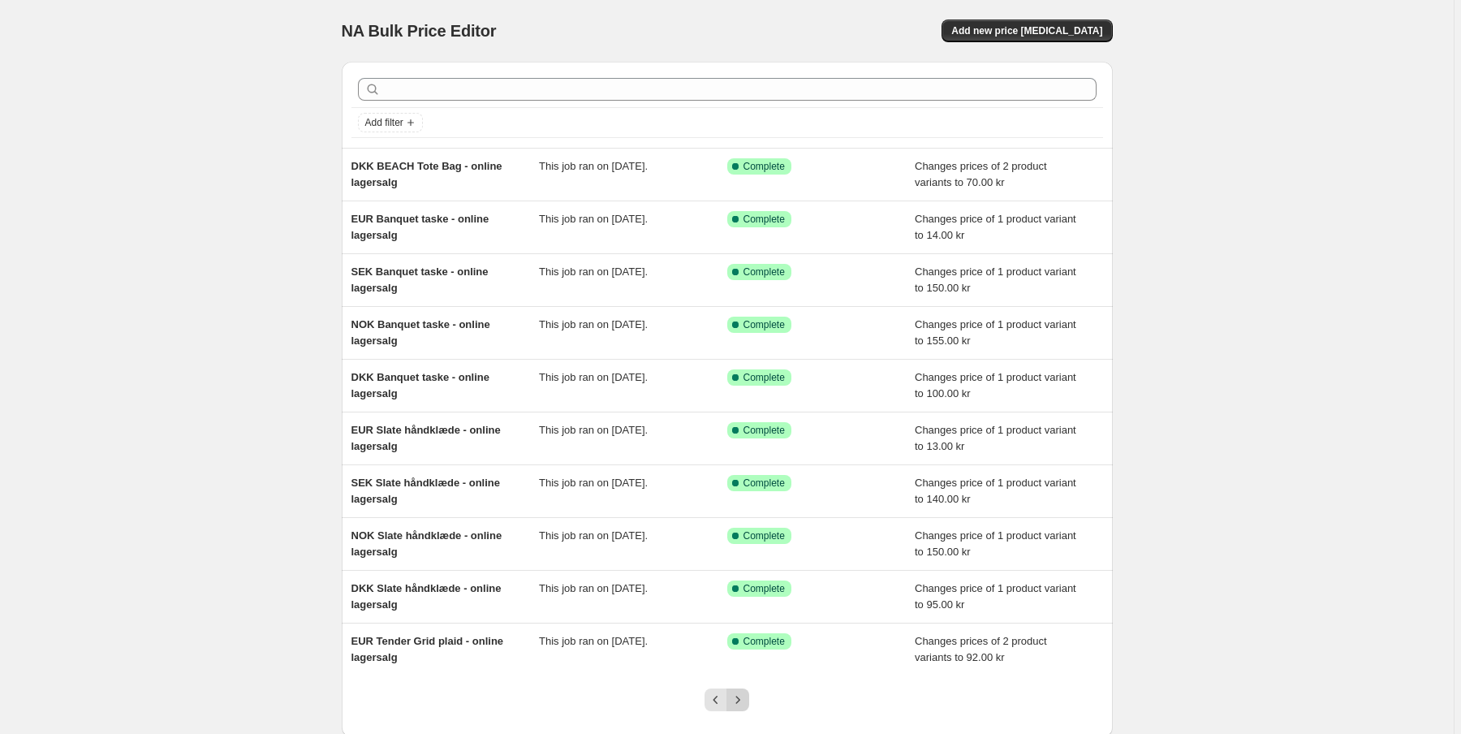
click at [743, 704] on icon "Next" at bounding box center [737, 699] width 16 height 16
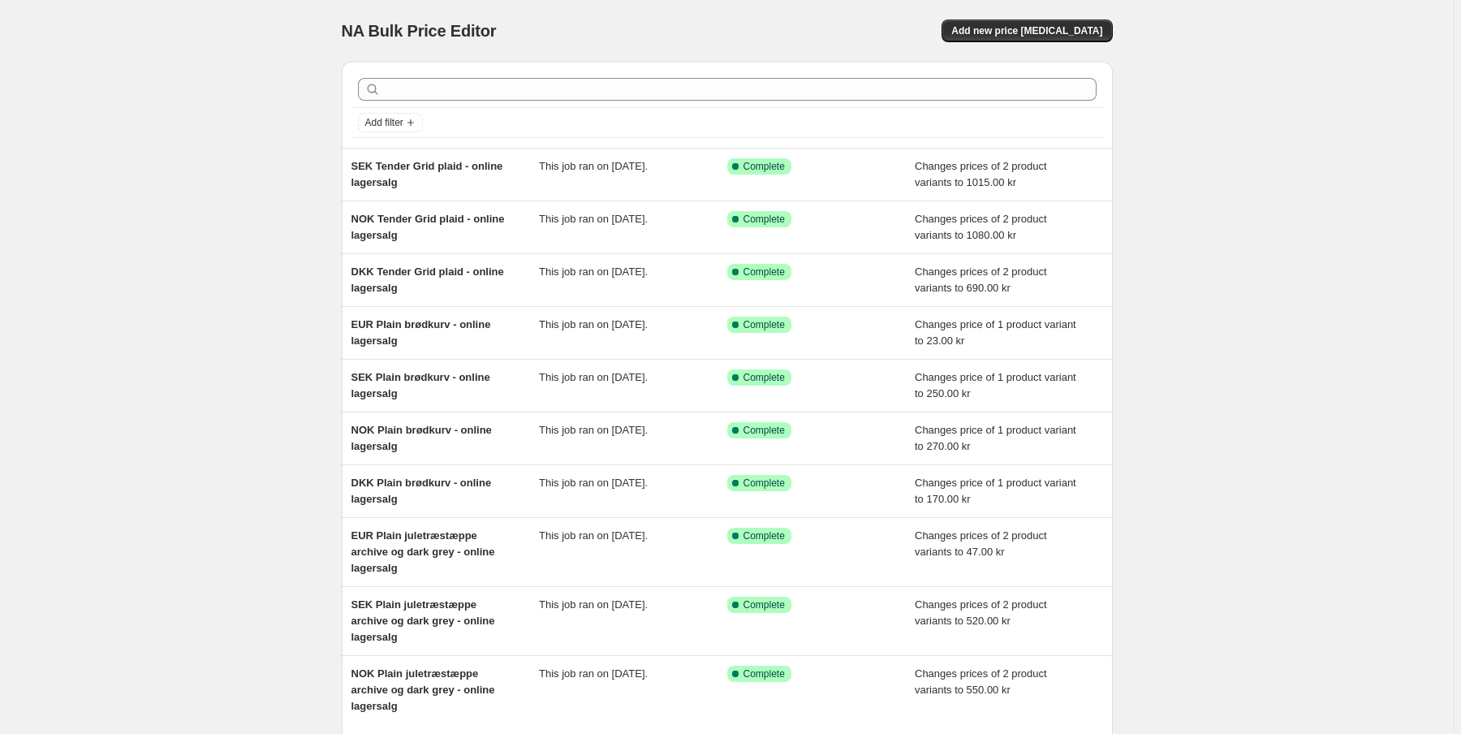
click at [743, 733] on icon "Next" at bounding box center [737, 748] width 16 height 16
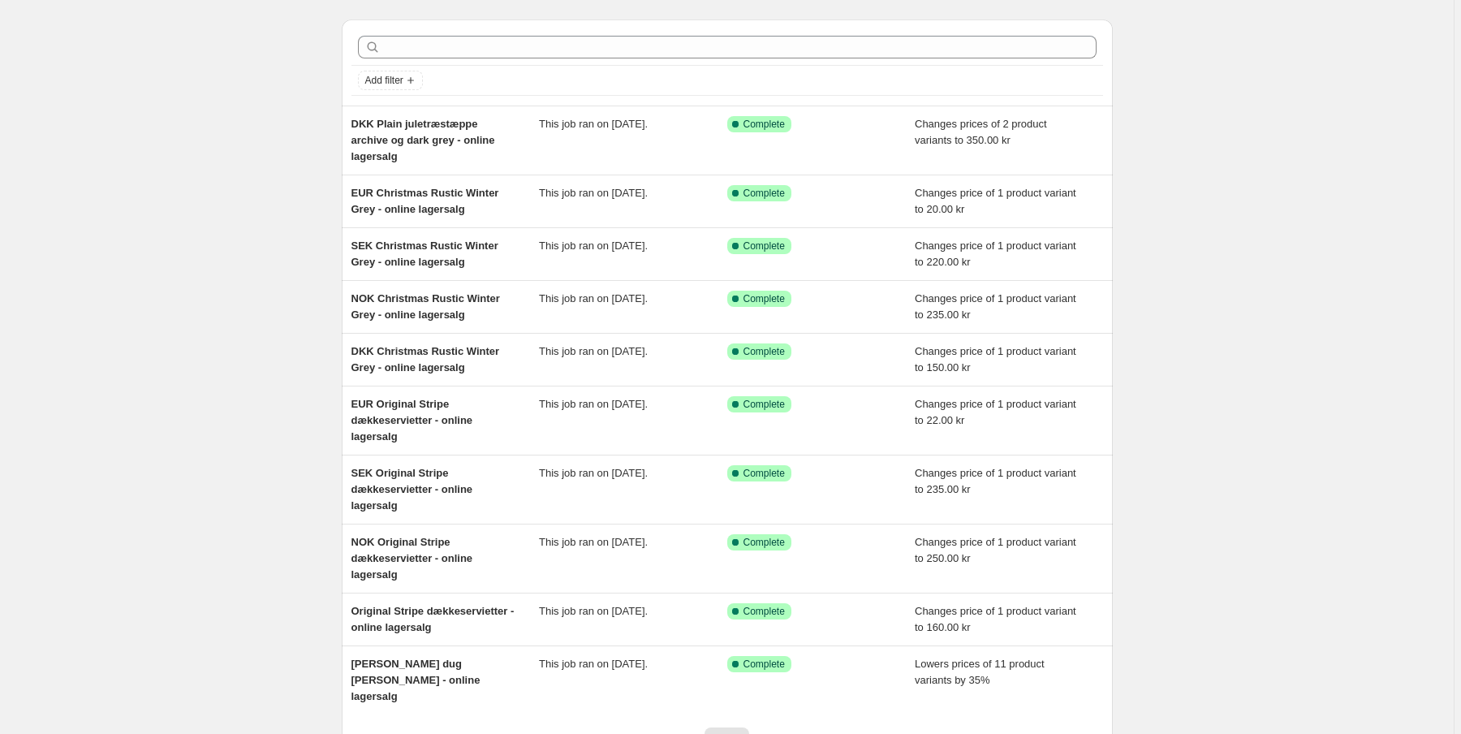
scroll to position [65, 0]
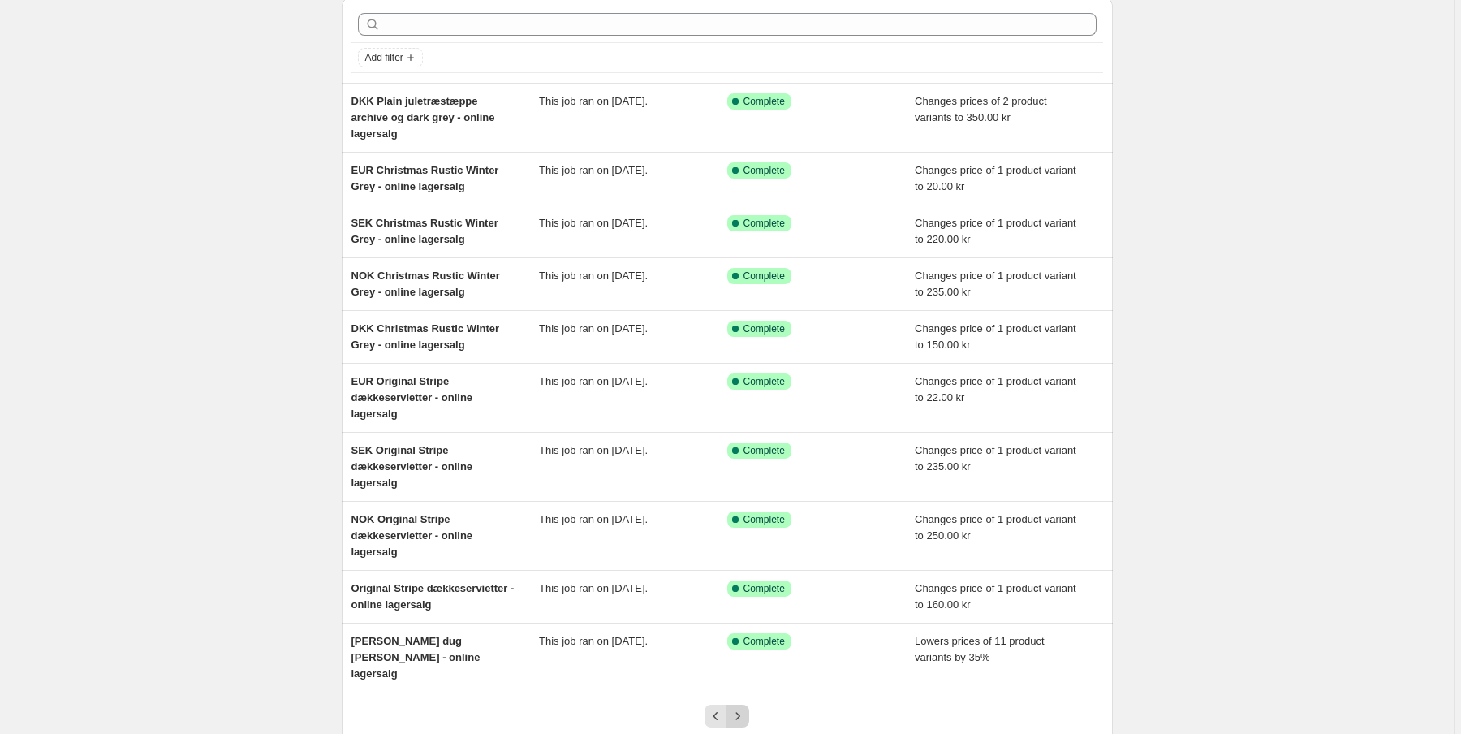
click at [746, 708] on icon "Next" at bounding box center [737, 716] width 16 height 16
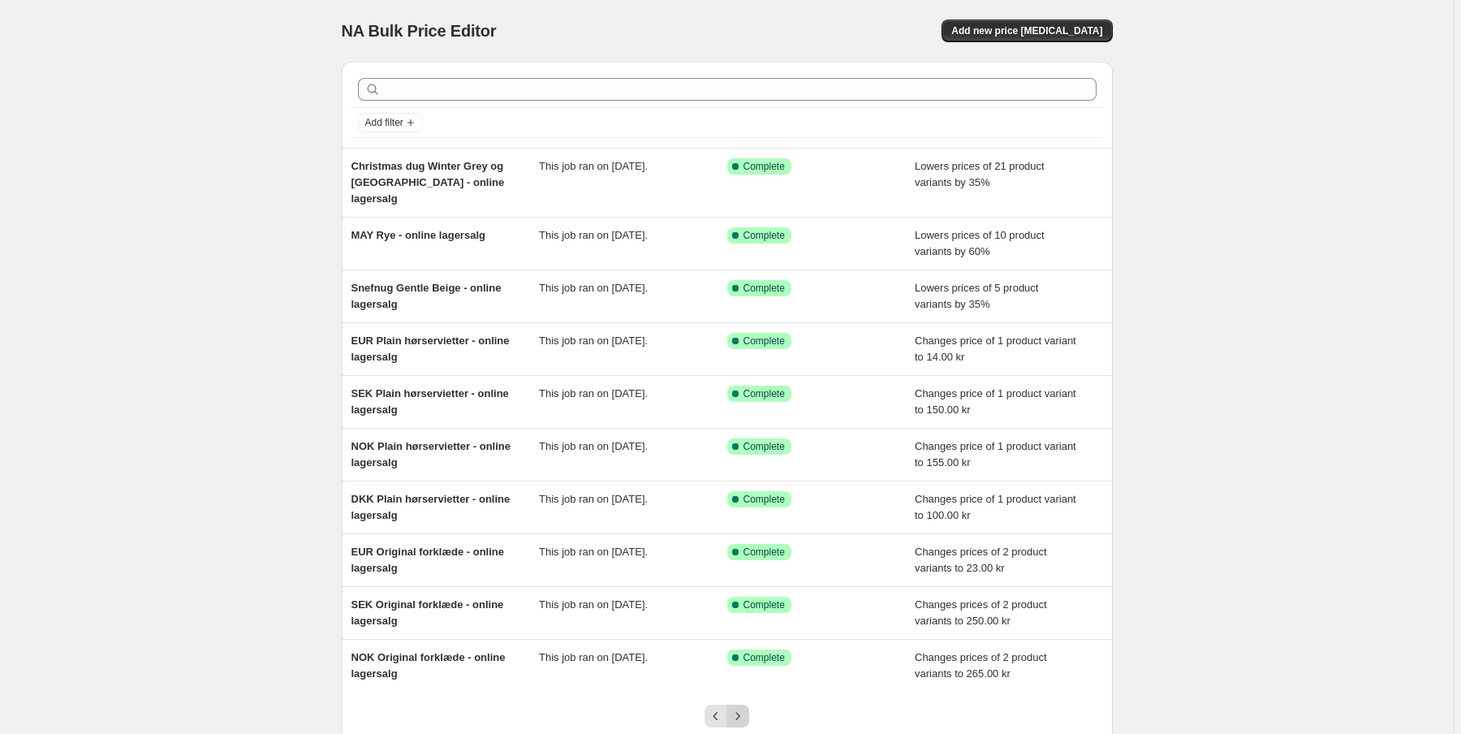
click at [746, 708] on icon "Next" at bounding box center [737, 716] width 16 height 16
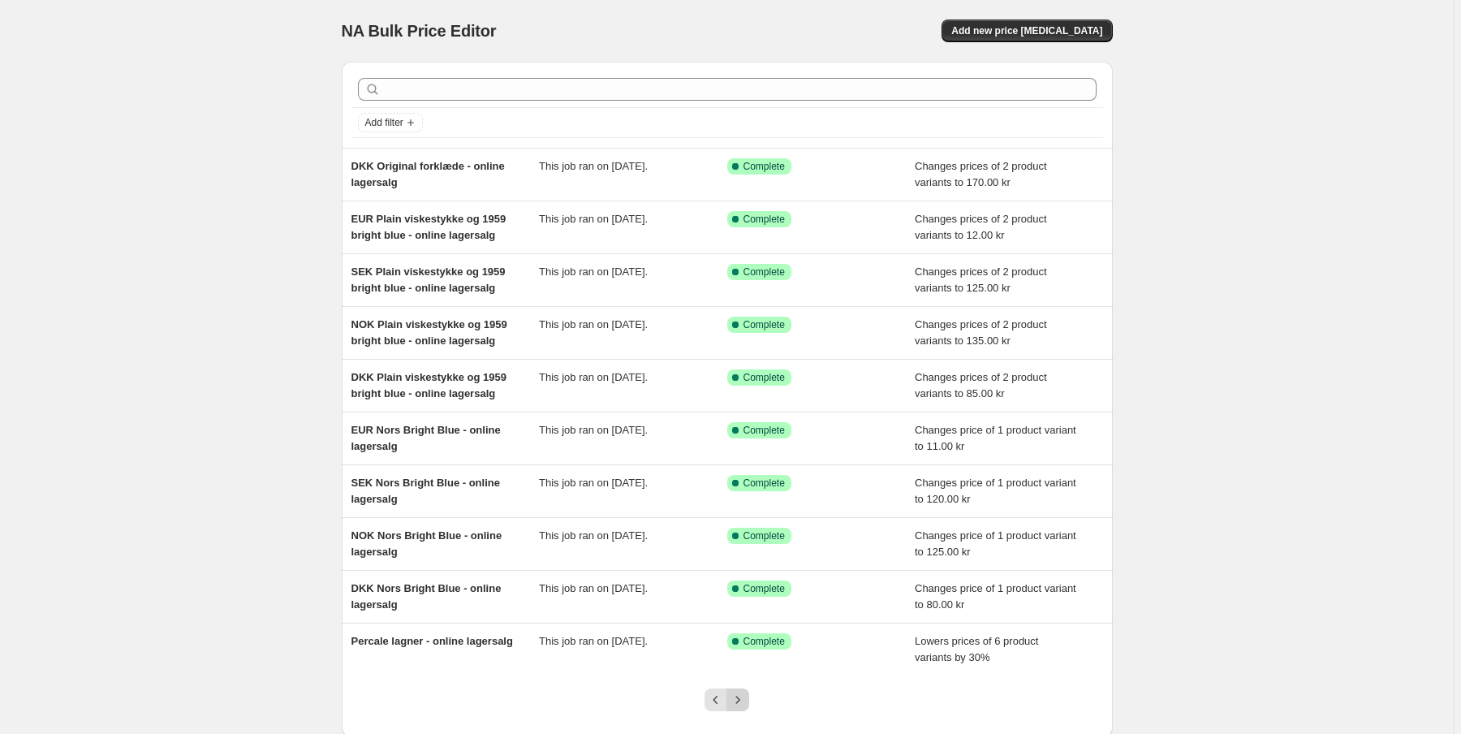
click at [742, 695] on icon "Next" at bounding box center [737, 699] width 16 height 16
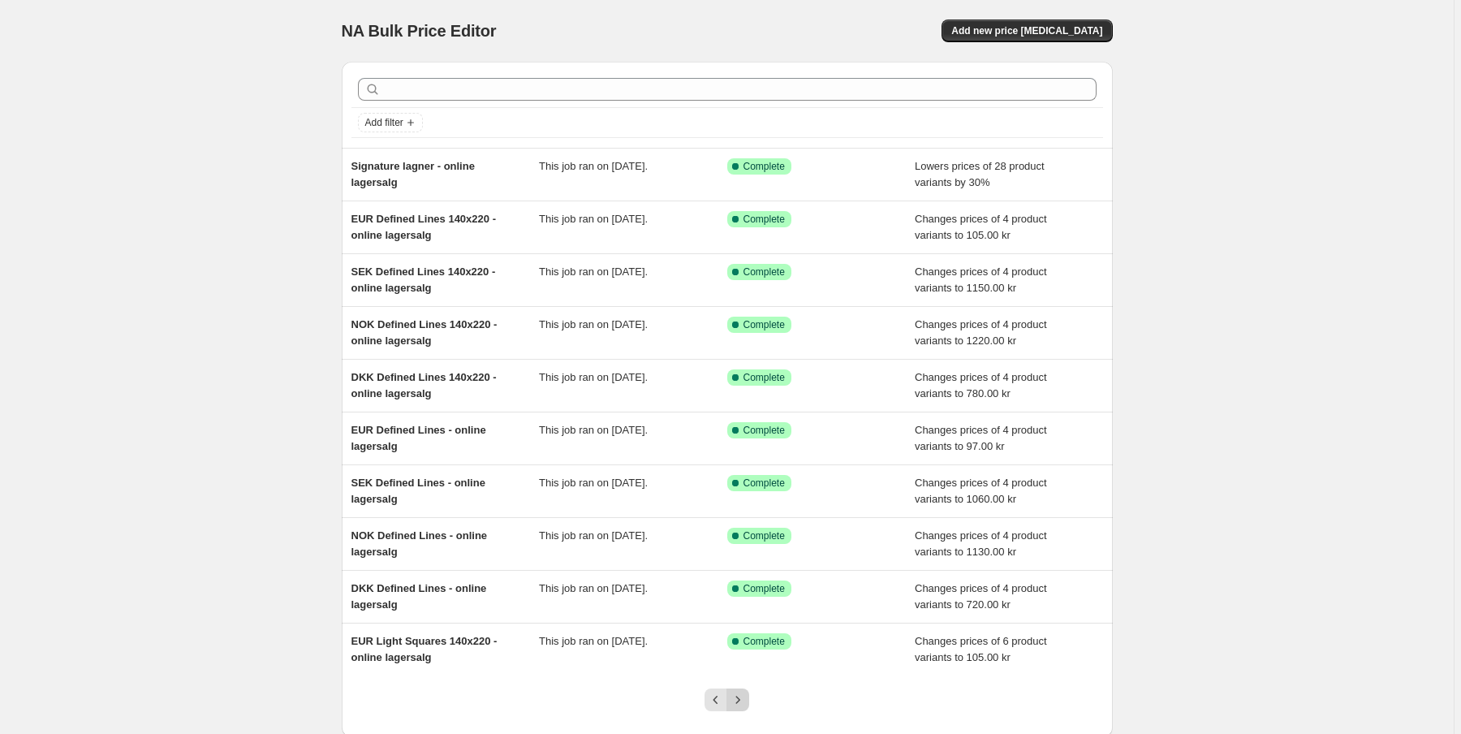
click at [746, 701] on icon "Next" at bounding box center [737, 699] width 16 height 16
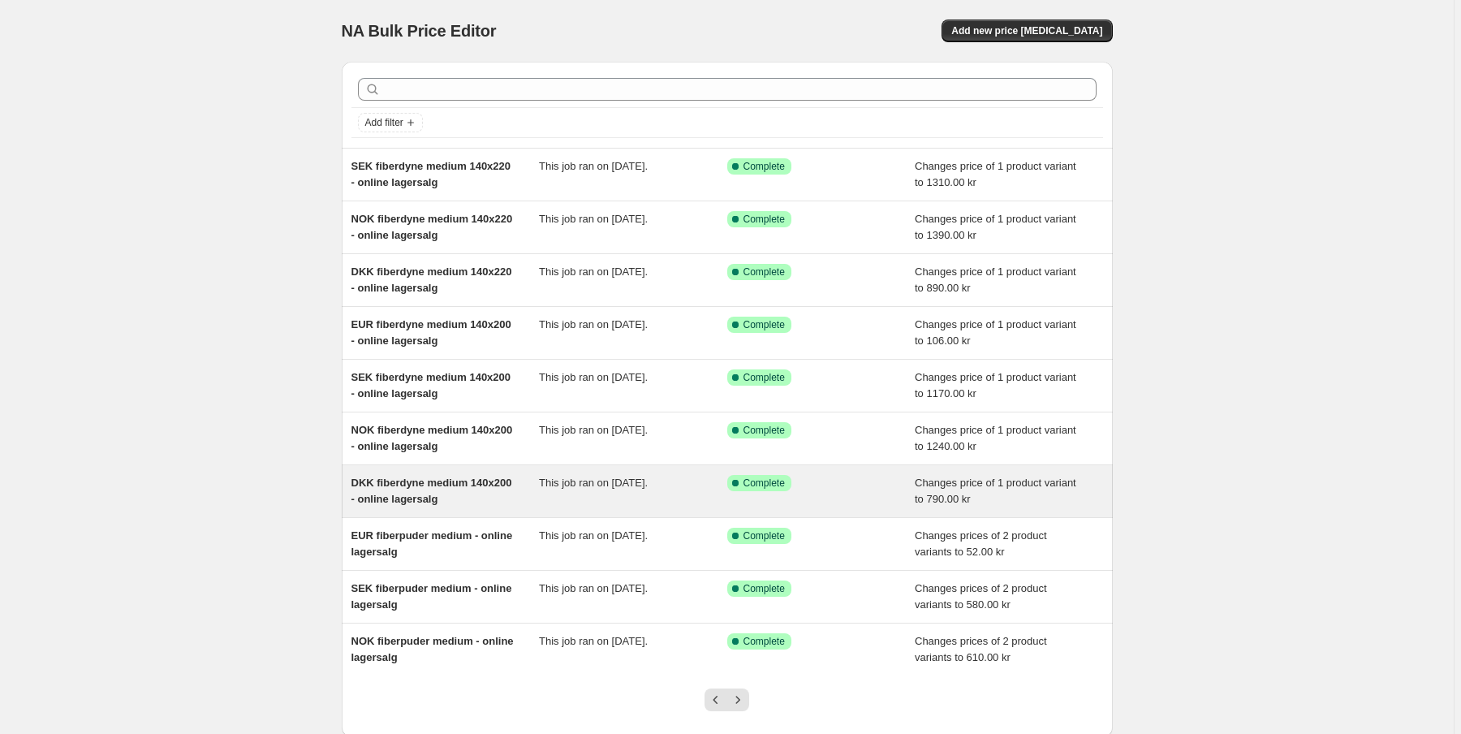
scroll to position [65, 0]
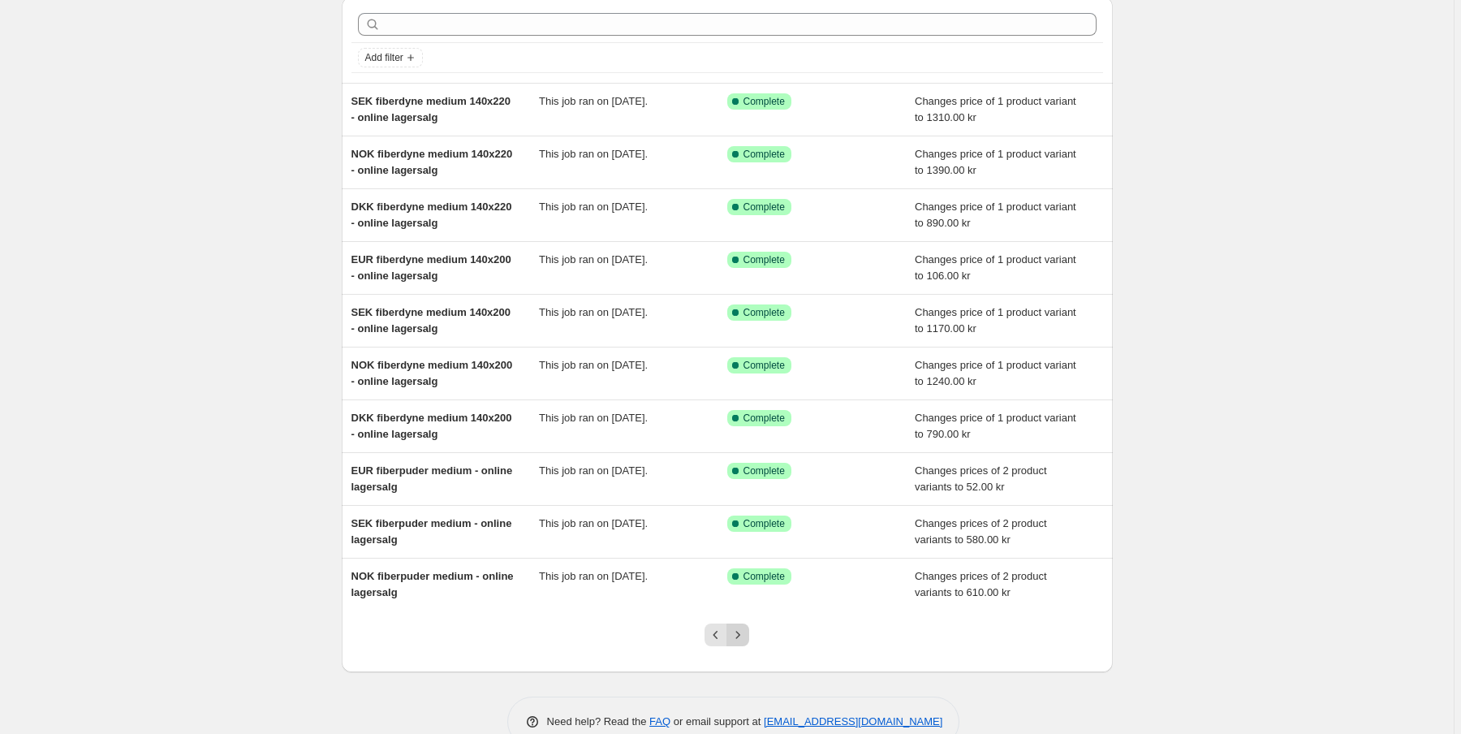
click at [741, 633] on icon "Next" at bounding box center [737, 634] width 16 height 16
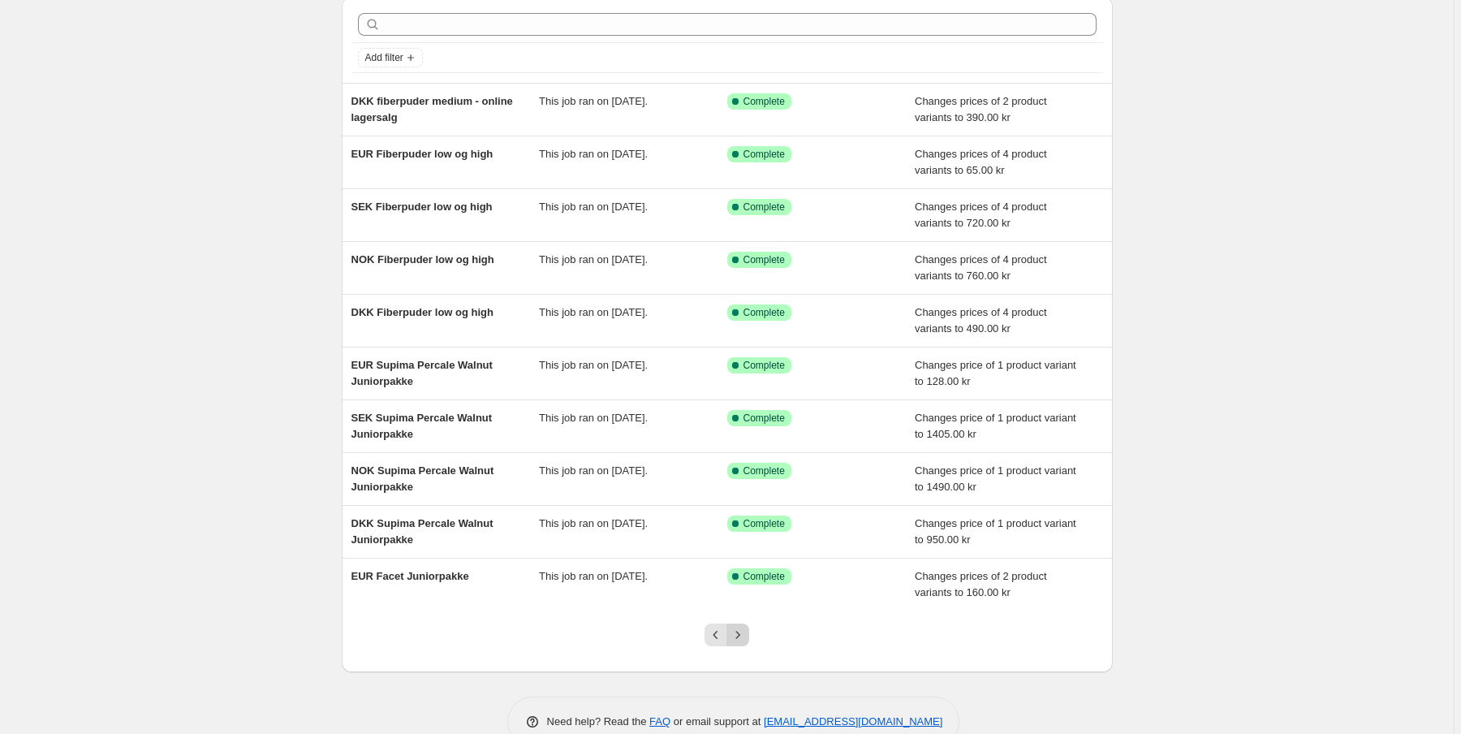
click at [741, 632] on icon "Next" at bounding box center [737, 634] width 16 height 16
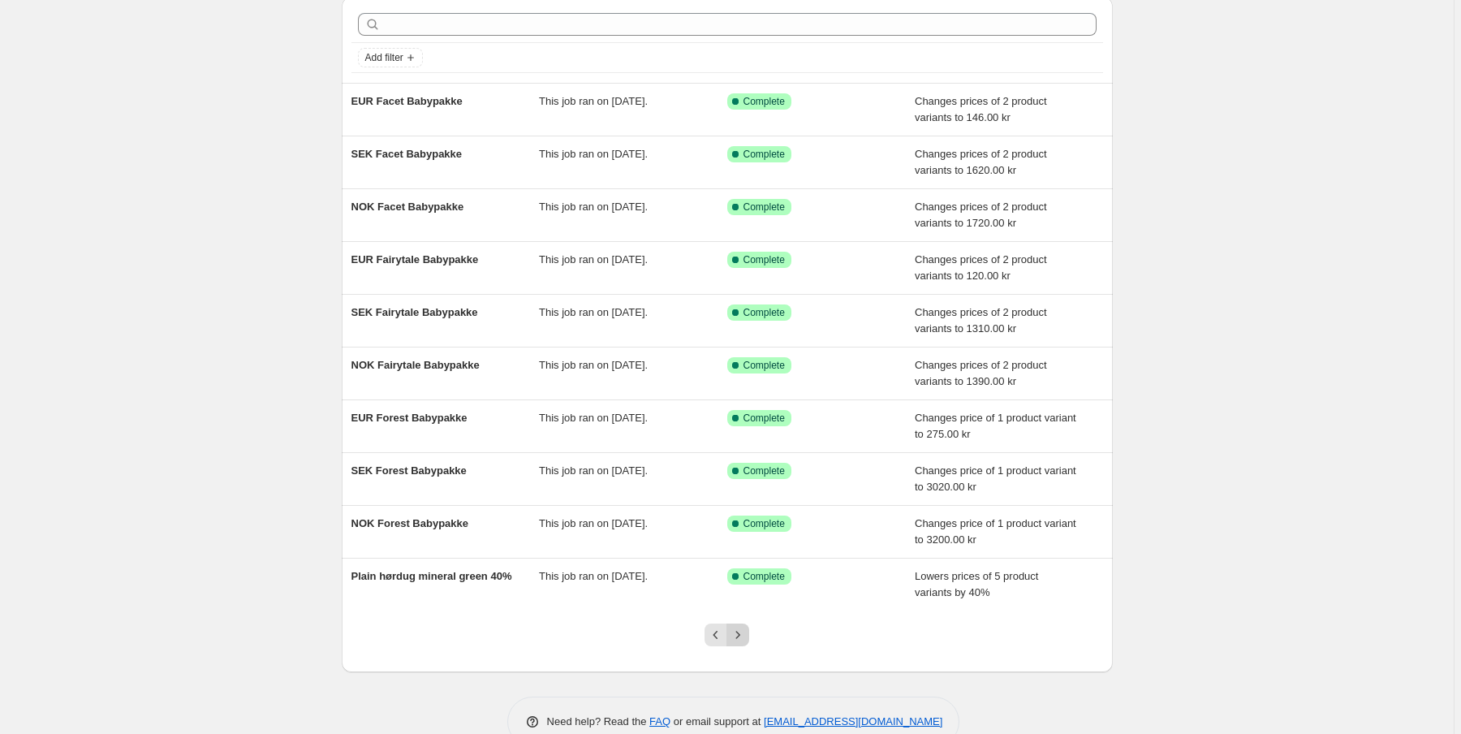
click at [740, 630] on icon "Next" at bounding box center [738, 633] width 4 height 7
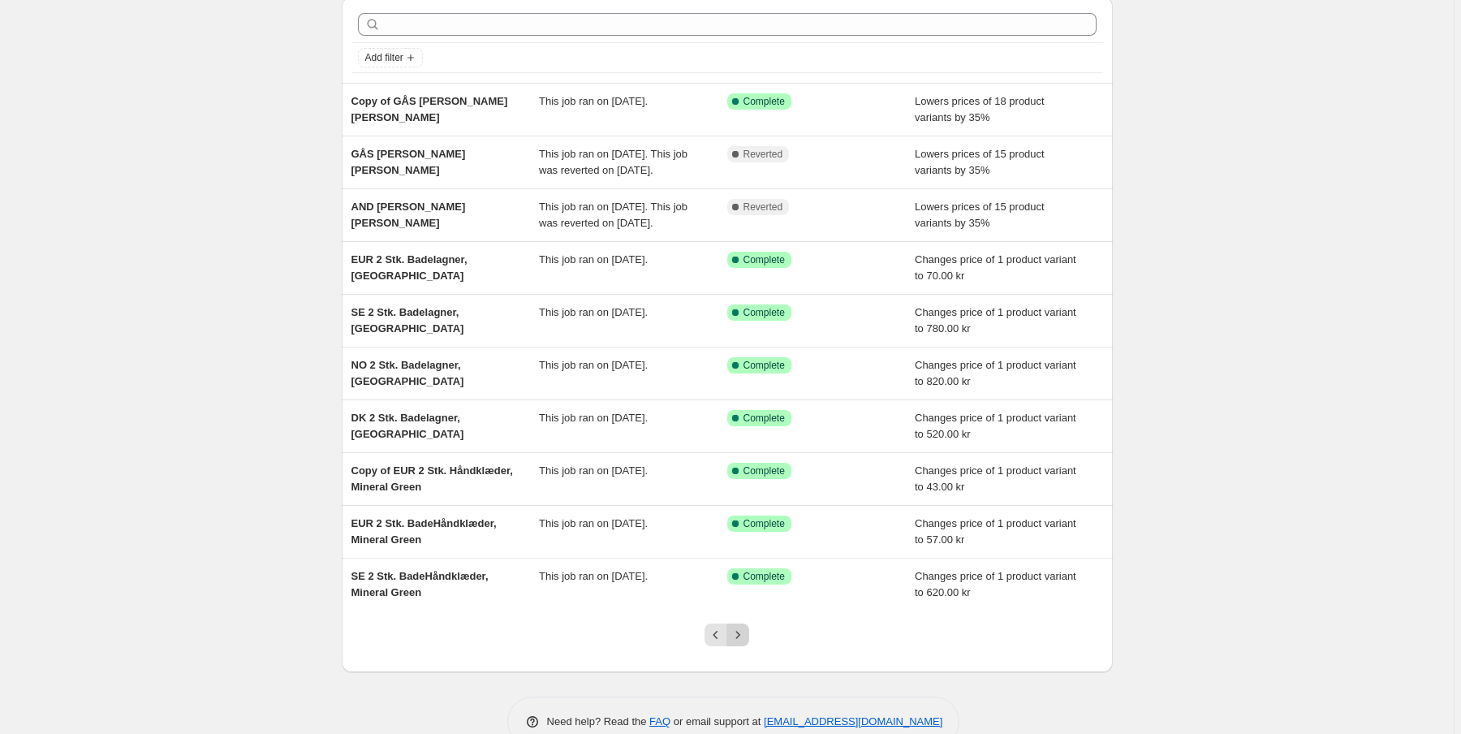
click at [746, 643] on icon "Next" at bounding box center [737, 634] width 16 height 16
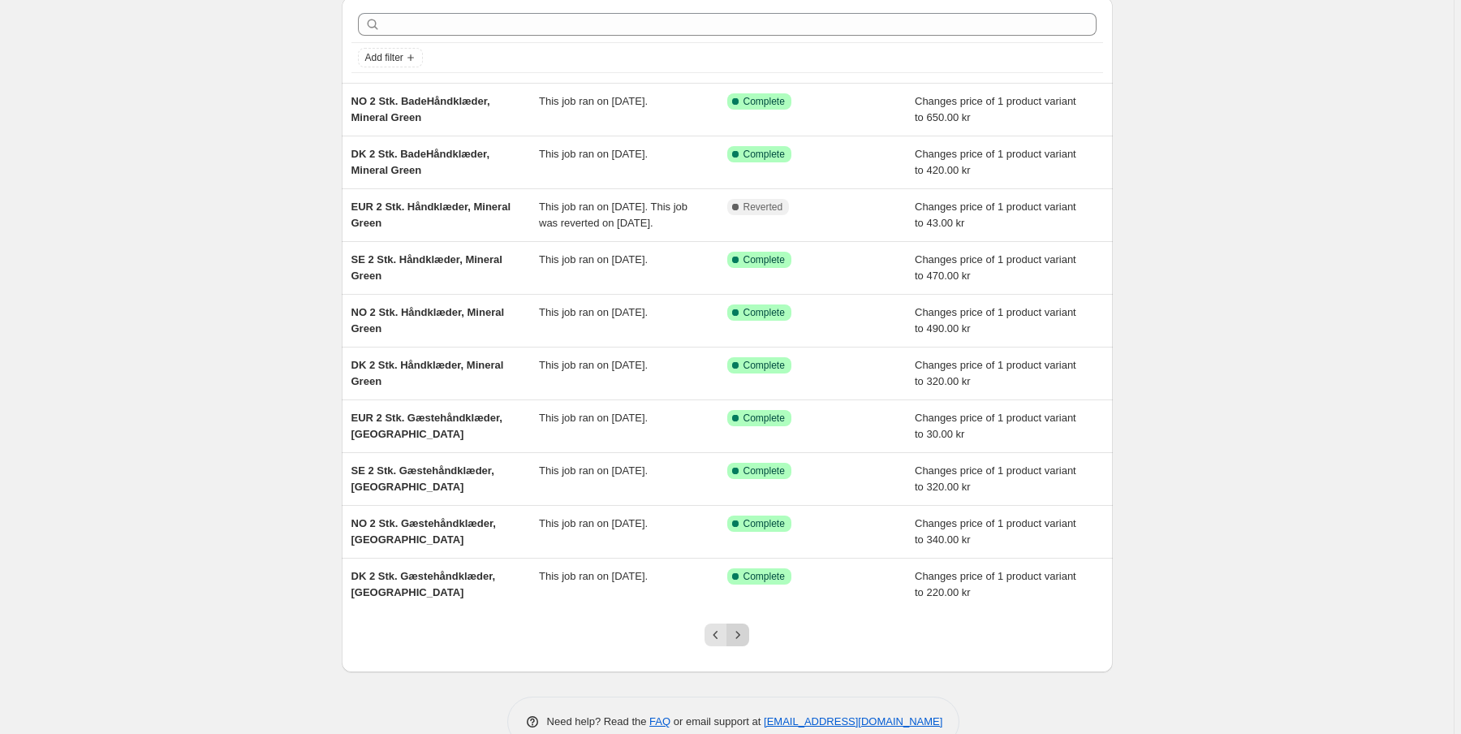
click at [746, 643] on icon "Next" at bounding box center [737, 634] width 16 height 16
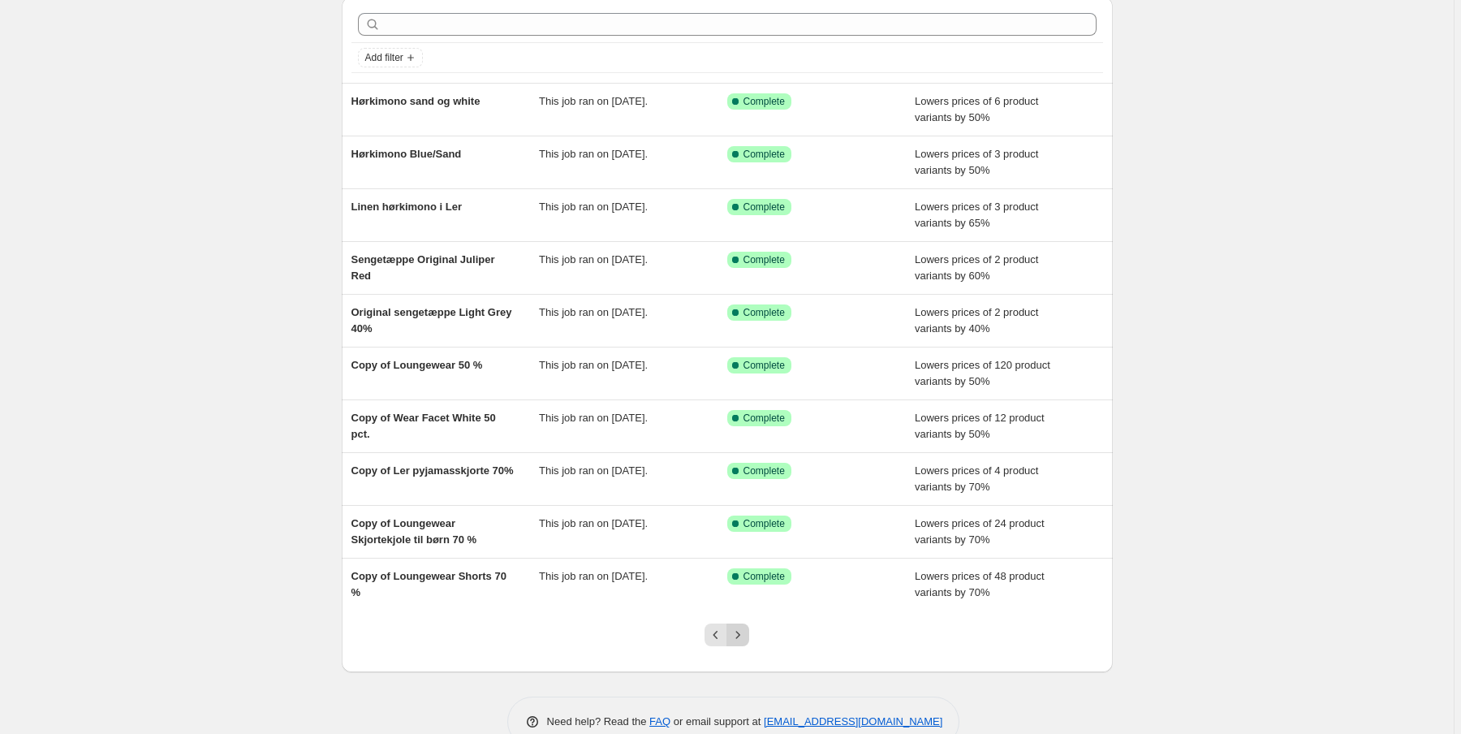
click at [740, 633] on icon "Next" at bounding box center [738, 633] width 4 height 7
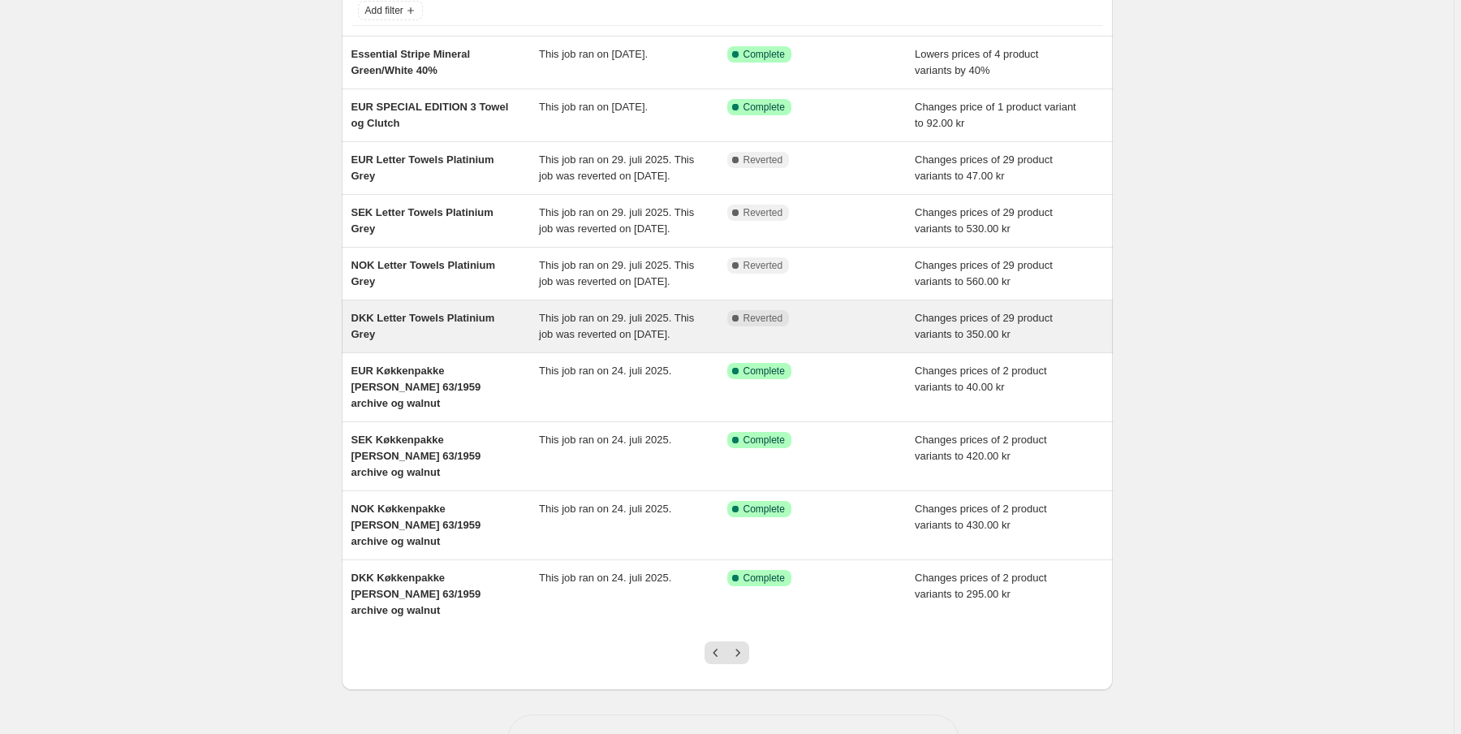
scroll to position [130, 0]
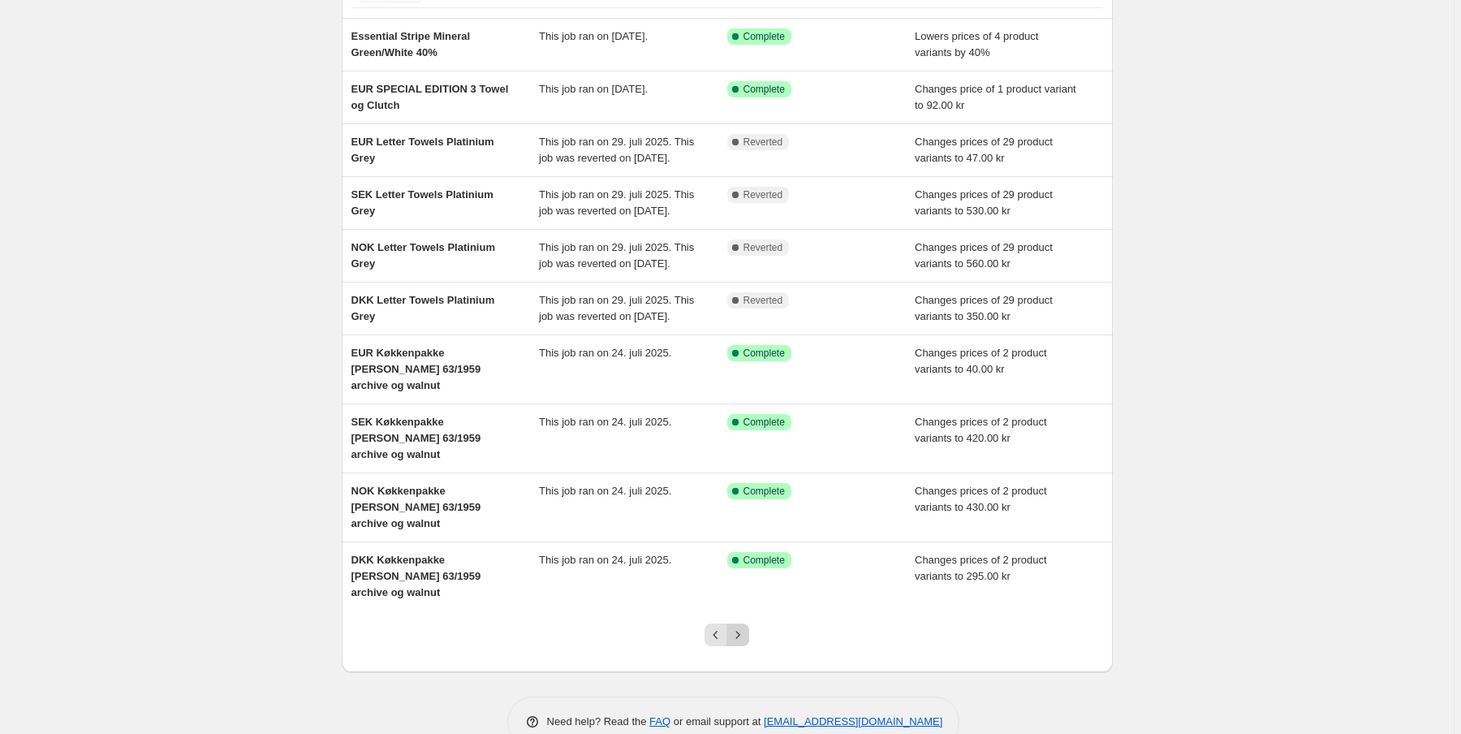
click at [746, 636] on icon "Next" at bounding box center [737, 634] width 16 height 16
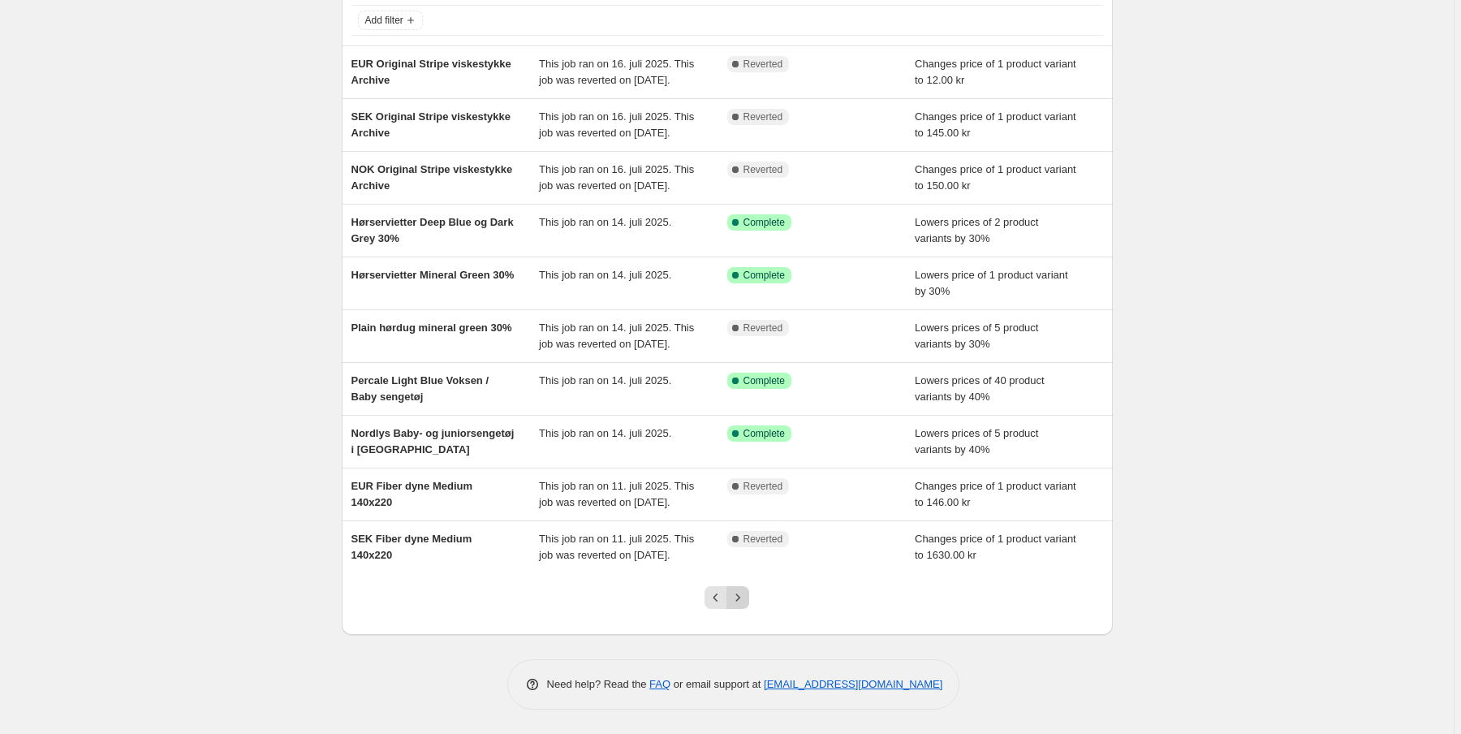
click at [743, 605] on icon "Next" at bounding box center [737, 597] width 16 height 16
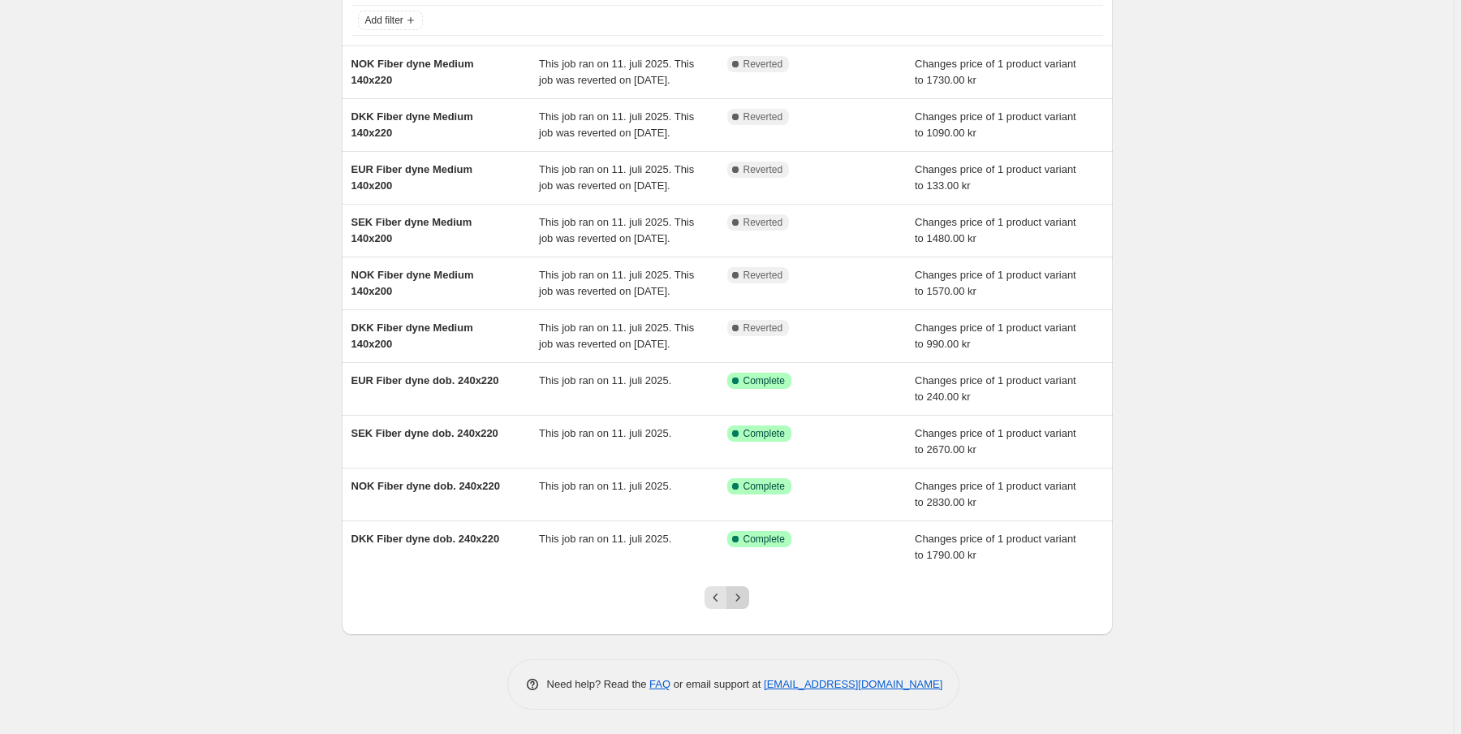
click at [746, 605] on icon "Next" at bounding box center [737, 597] width 16 height 16
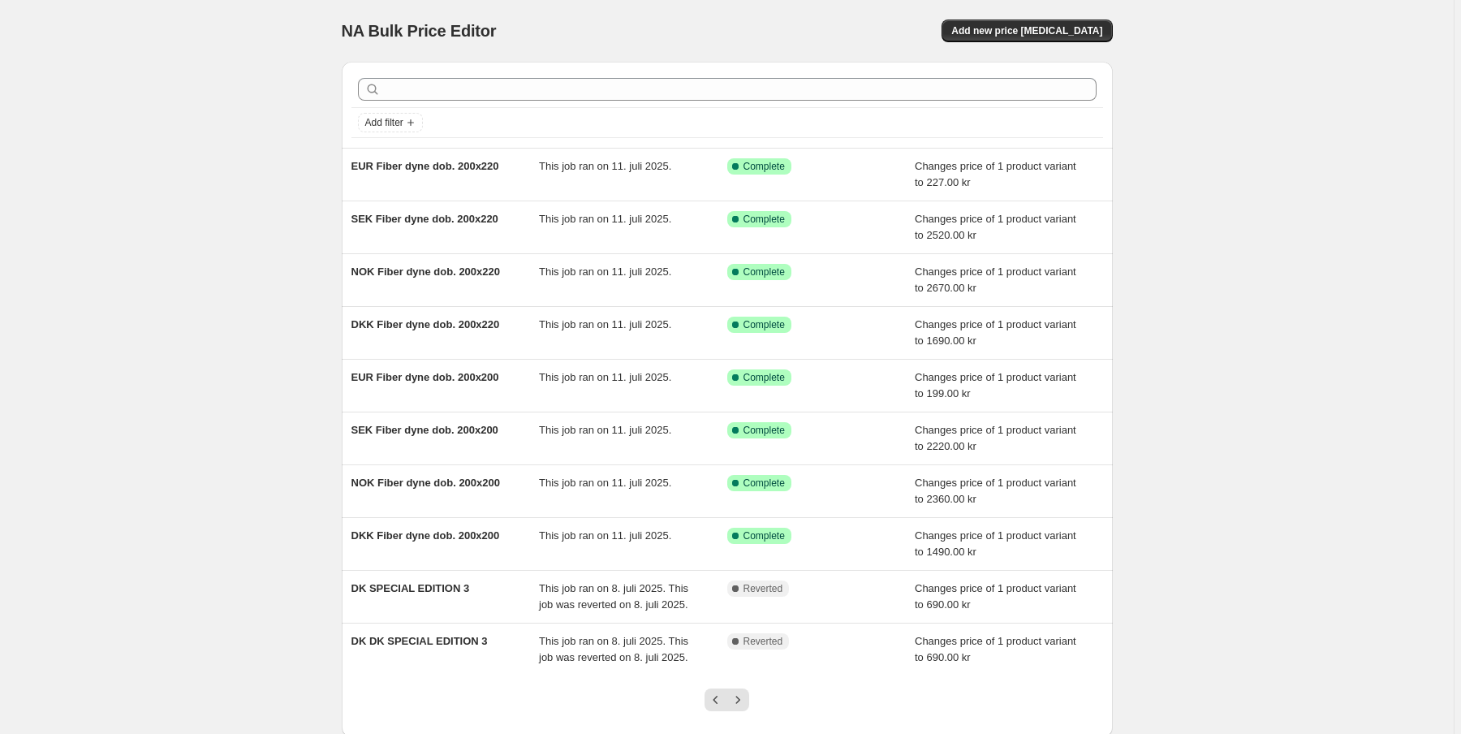
scroll to position [65, 0]
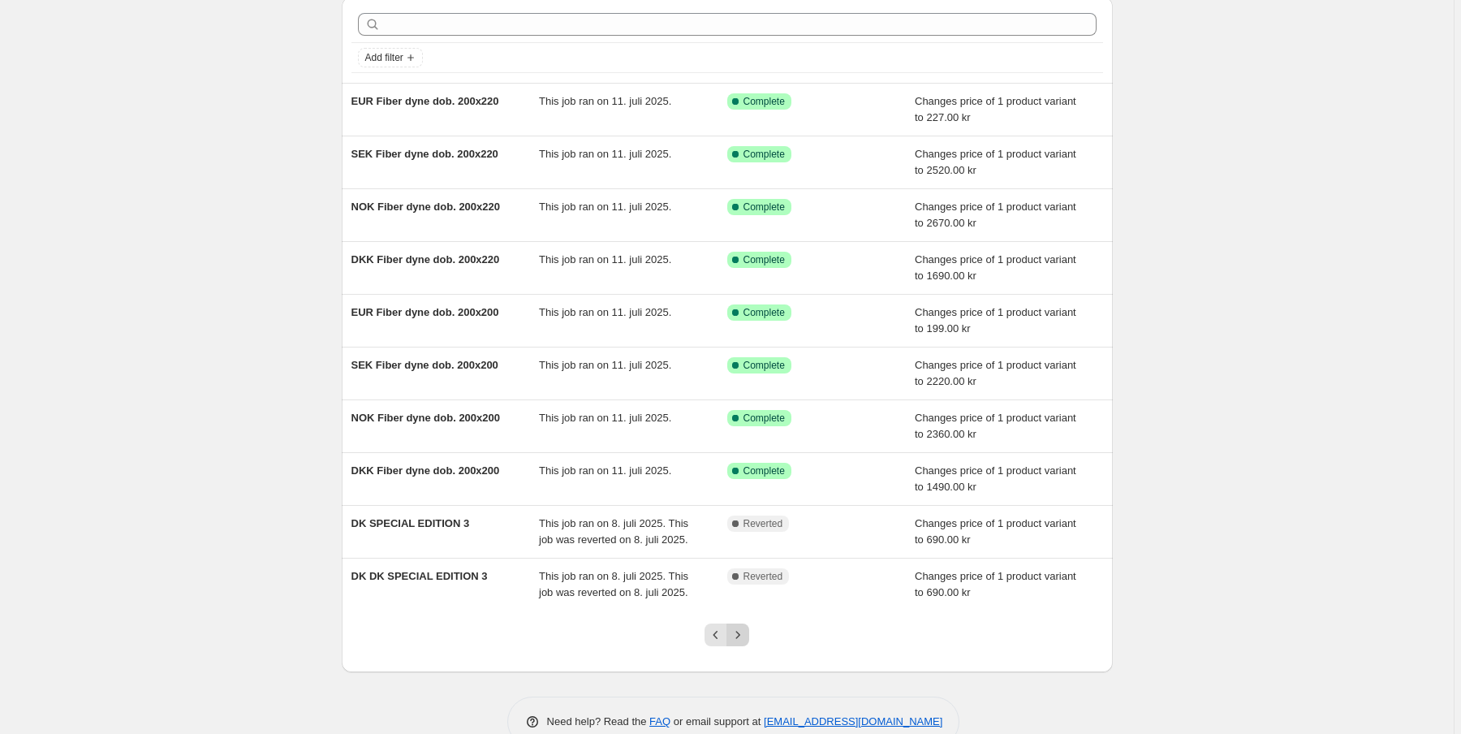
click at [749, 636] on button "Next" at bounding box center [737, 634] width 23 height 23
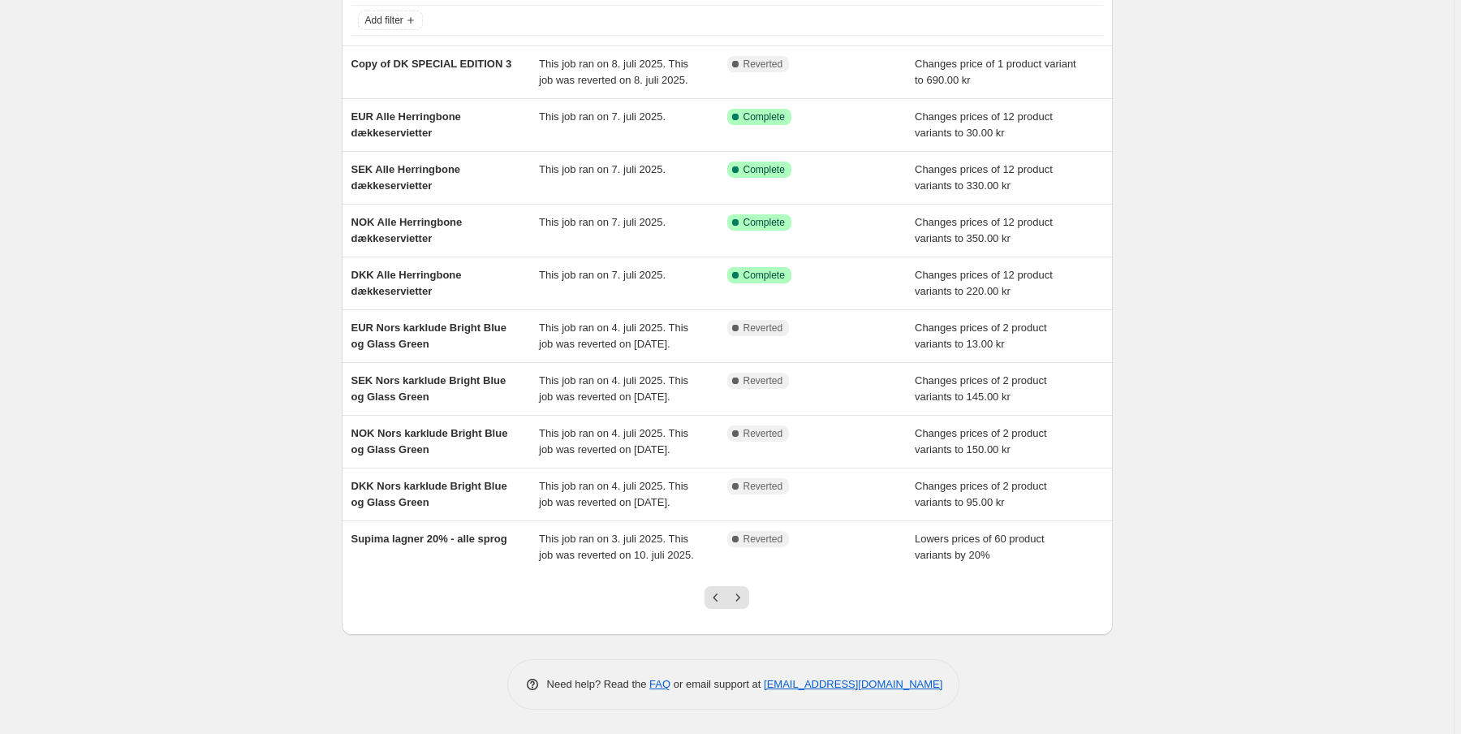
scroll to position [130, 0]
click at [749, 609] on button "Next" at bounding box center [737, 597] width 23 height 23
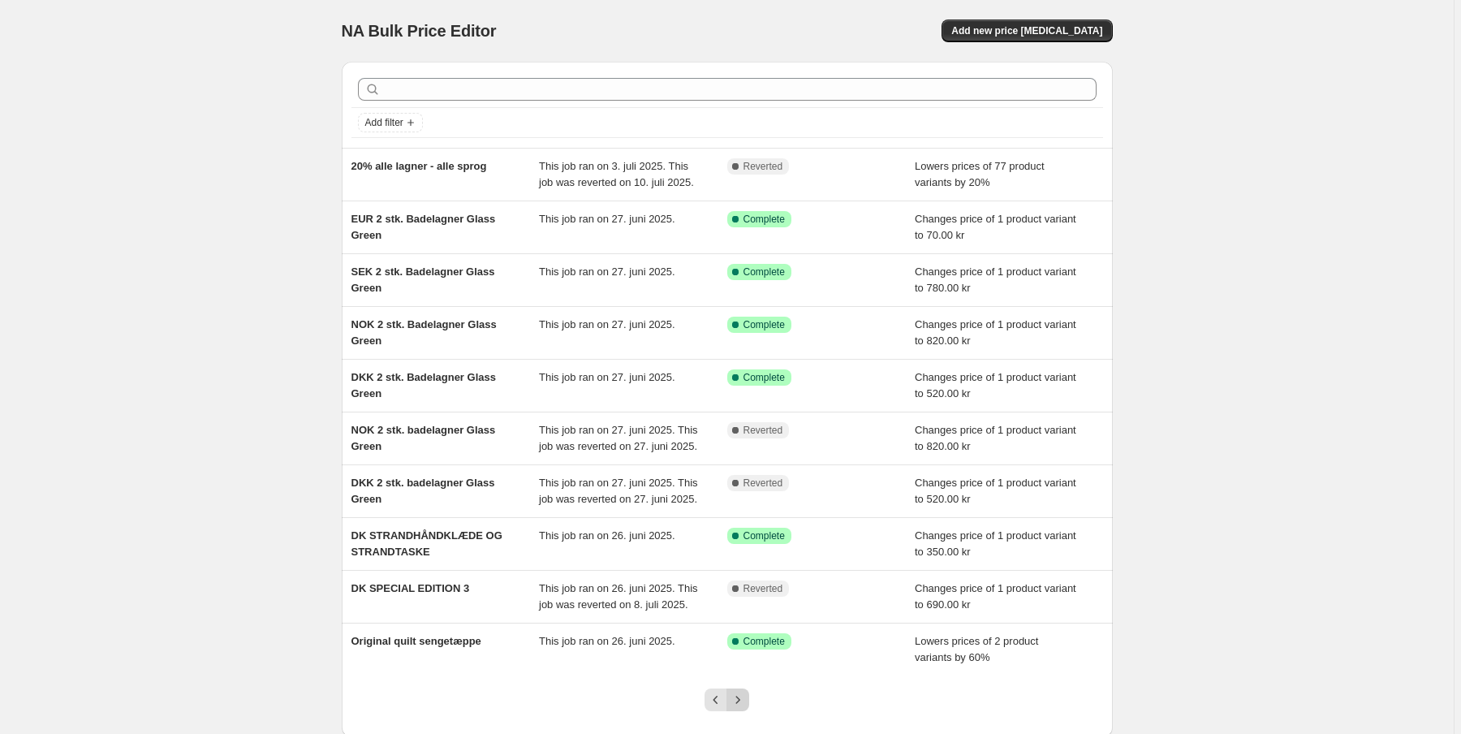
click at [746, 704] on icon "Next" at bounding box center [737, 699] width 16 height 16
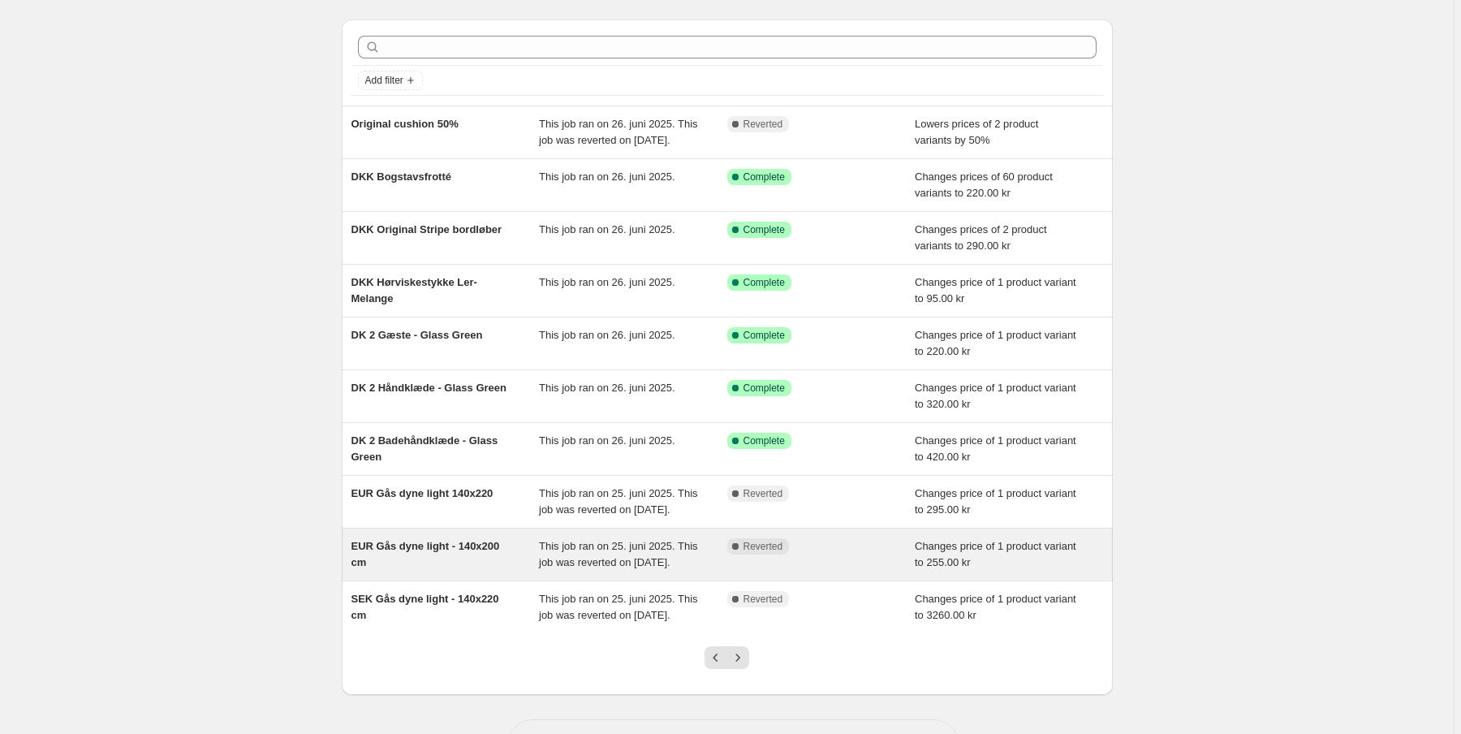
scroll to position [65, 0]
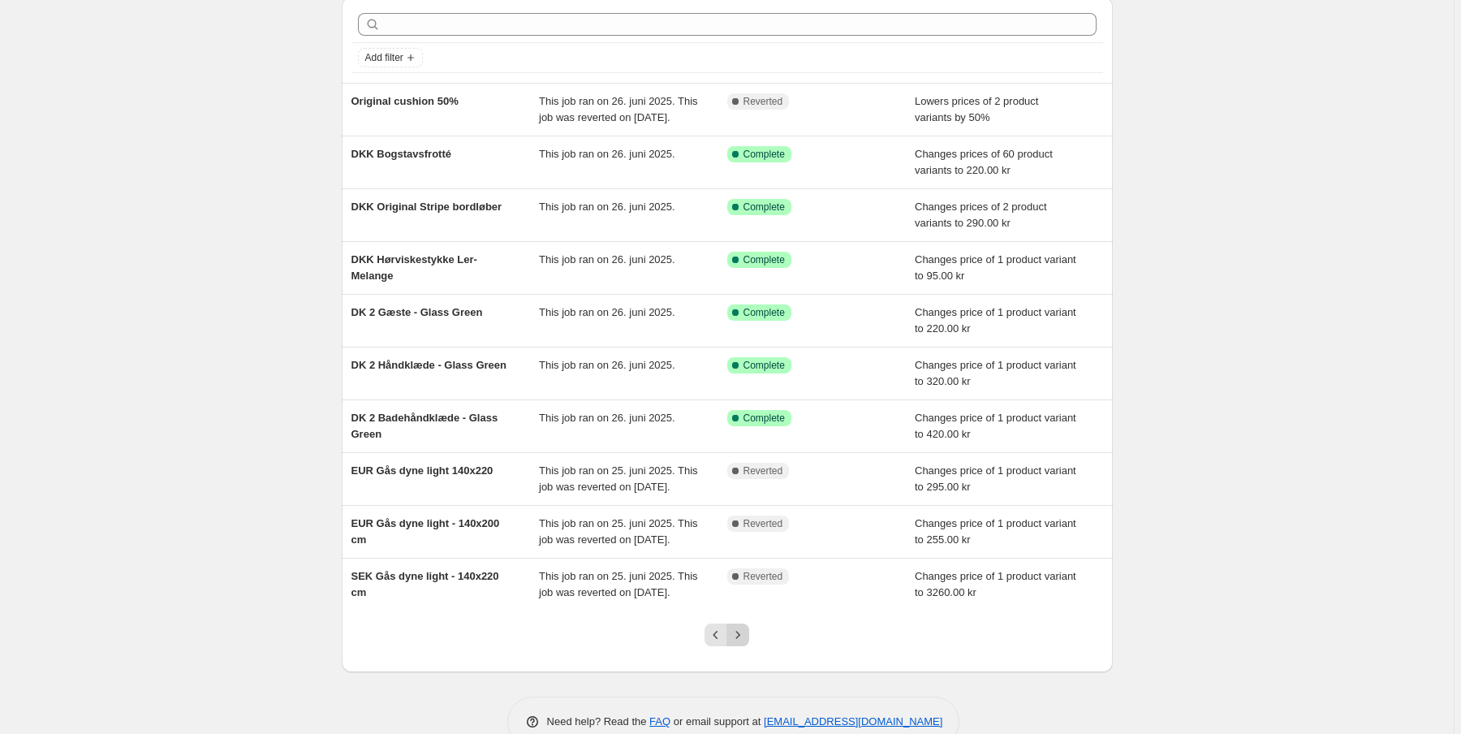
click at [745, 643] on icon "Next" at bounding box center [737, 634] width 16 height 16
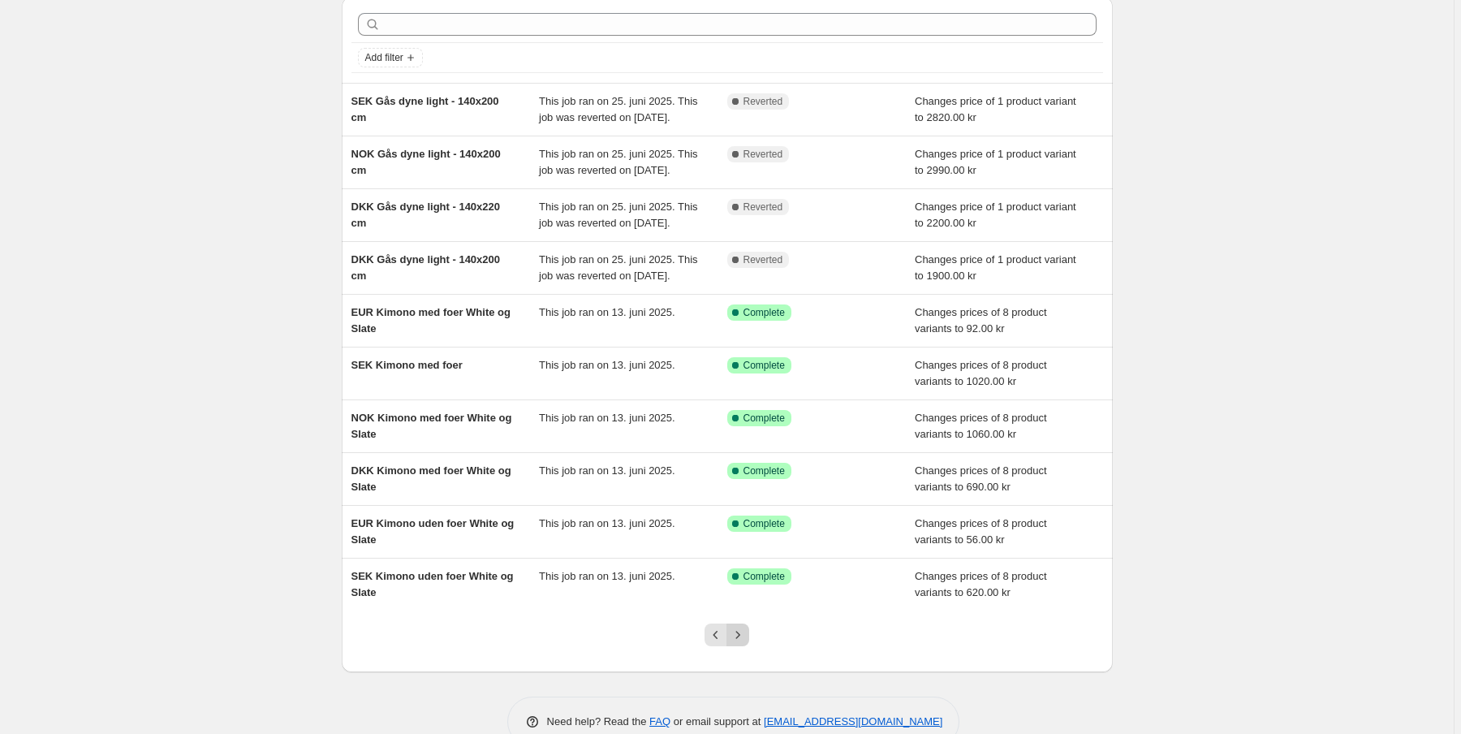
click at [746, 643] on icon "Next" at bounding box center [737, 634] width 16 height 16
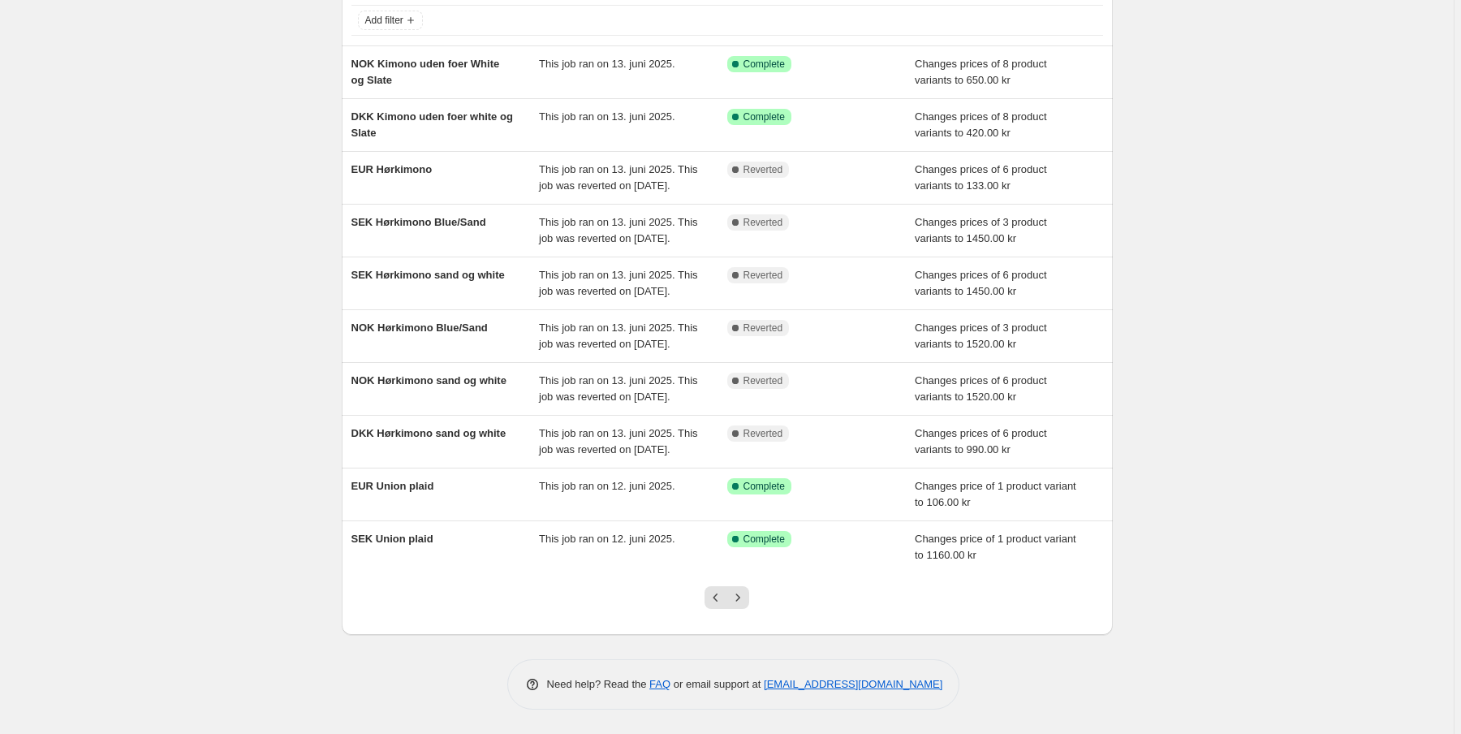
scroll to position [195, 0]
click at [743, 599] on icon "Next" at bounding box center [737, 597] width 16 height 16
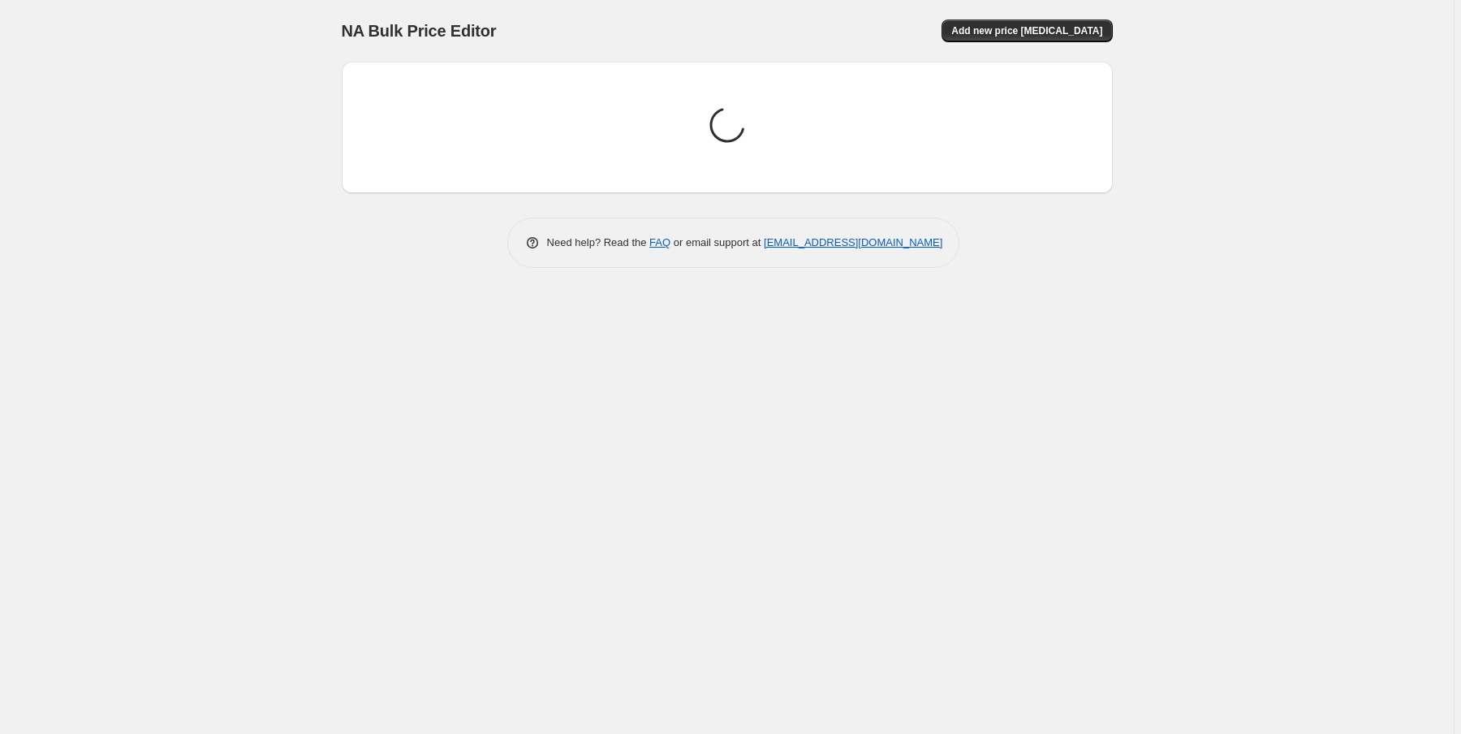
scroll to position [0, 0]
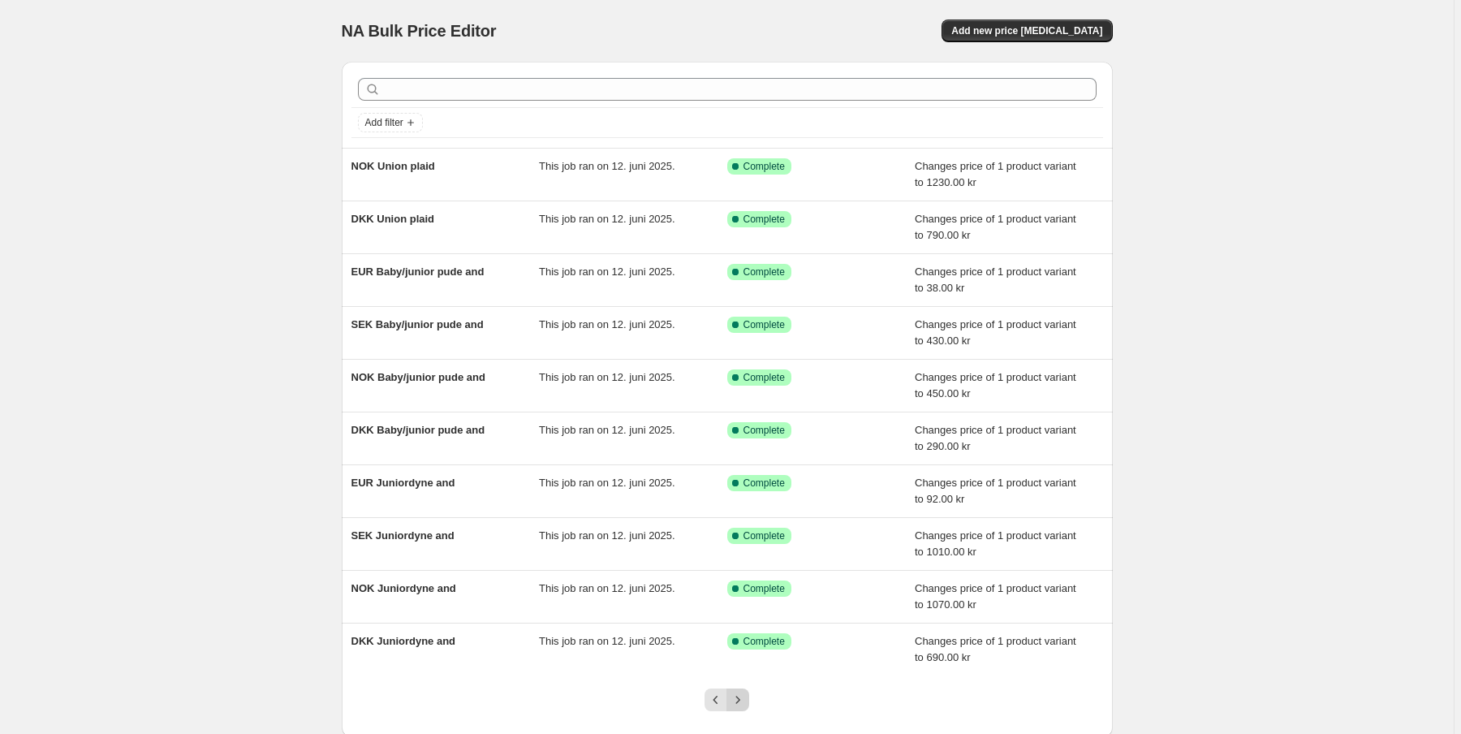
click at [744, 700] on icon "Next" at bounding box center [737, 699] width 16 height 16
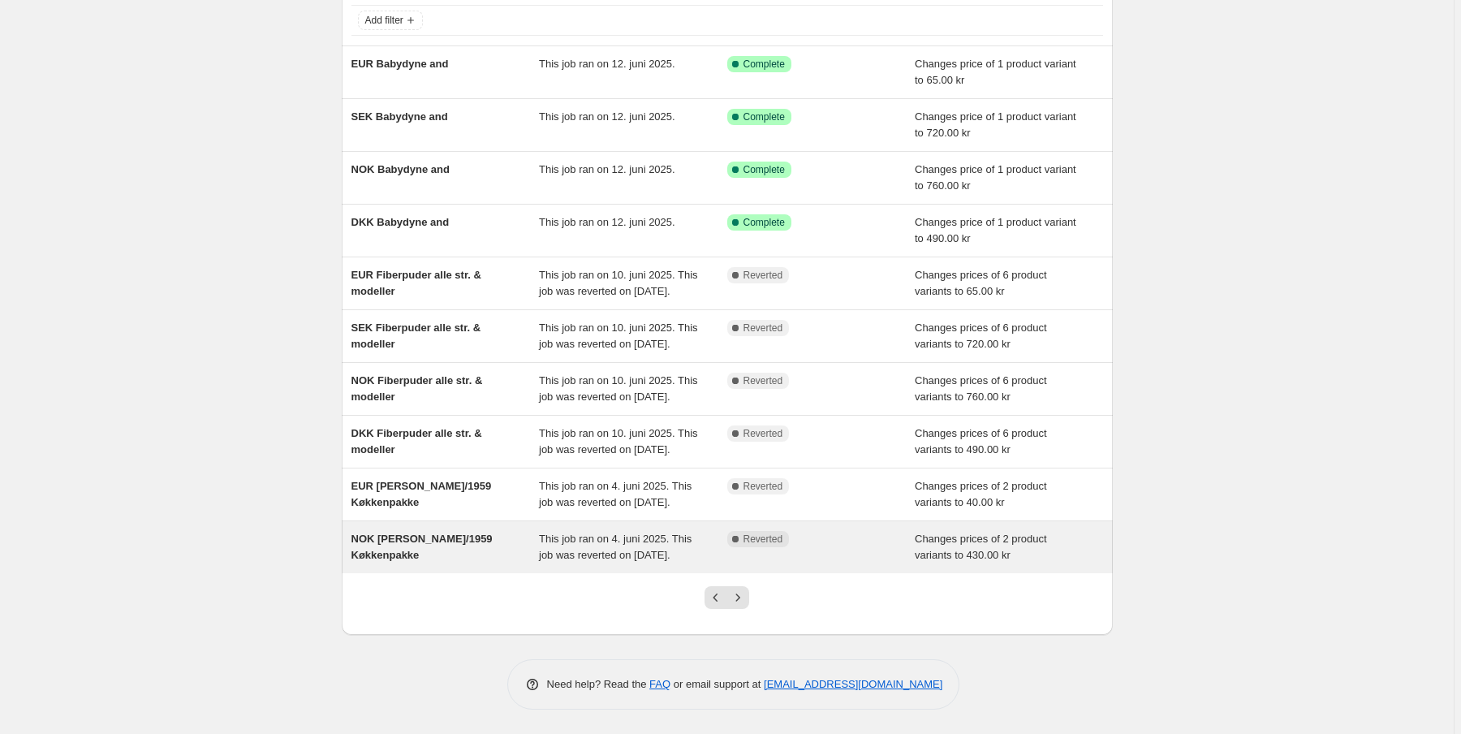
scroll to position [130, 0]
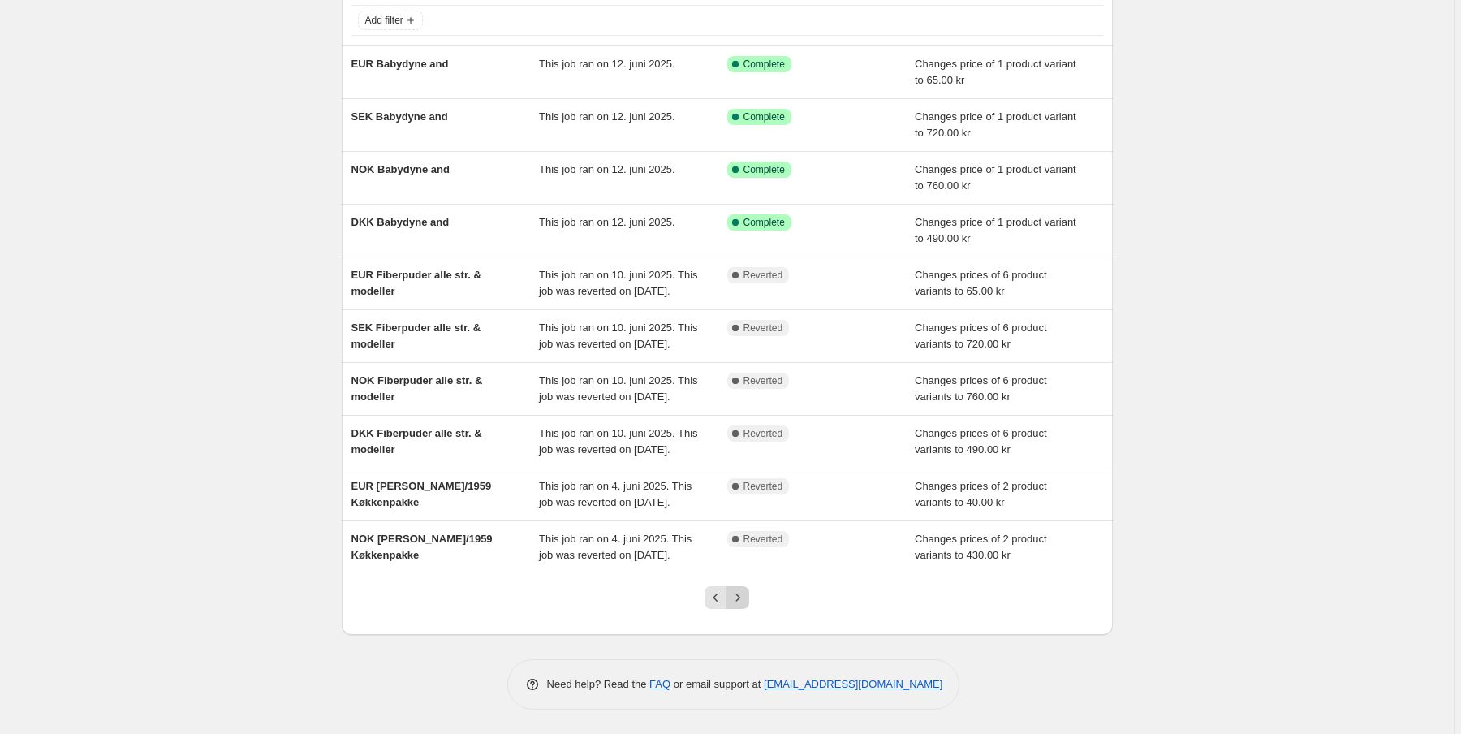
click at [745, 605] on icon "Next" at bounding box center [737, 597] width 16 height 16
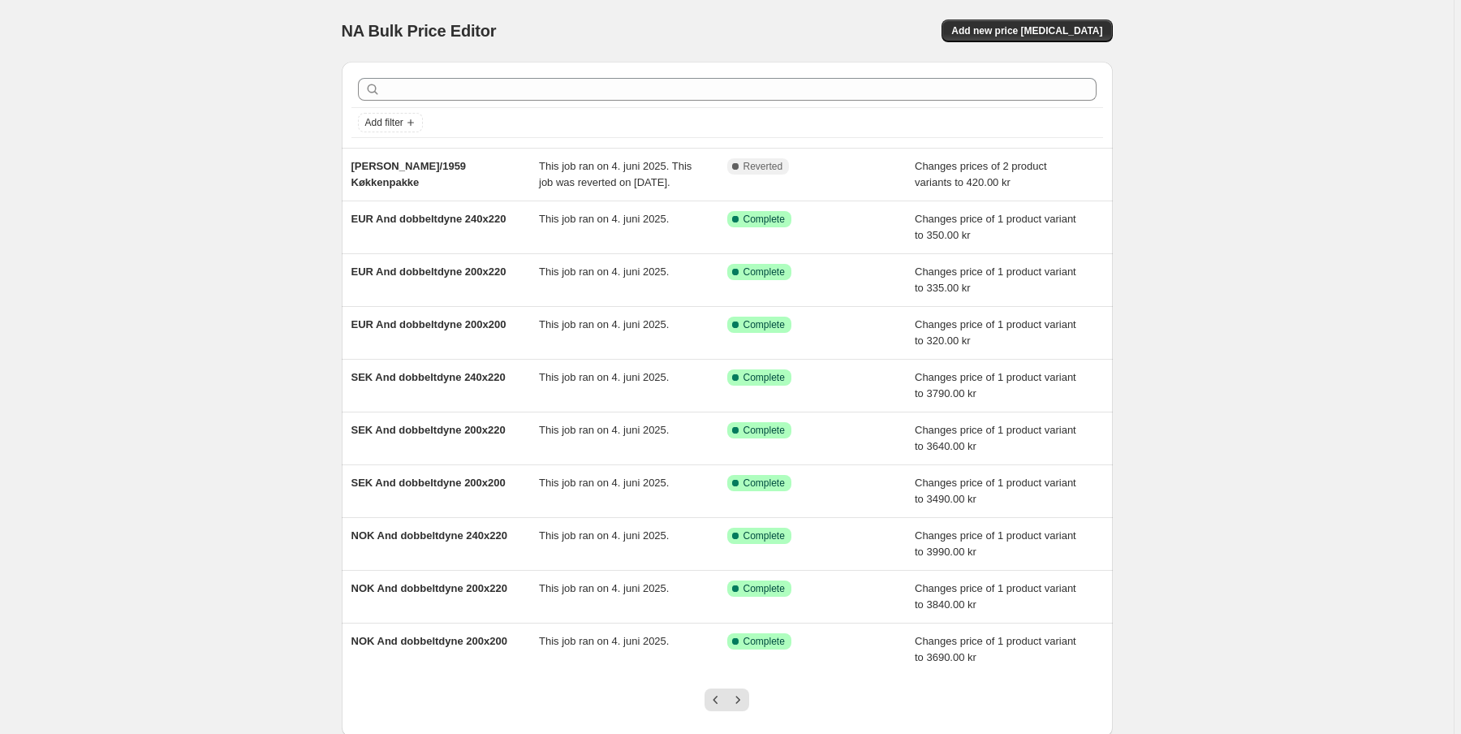
scroll to position [65, 0]
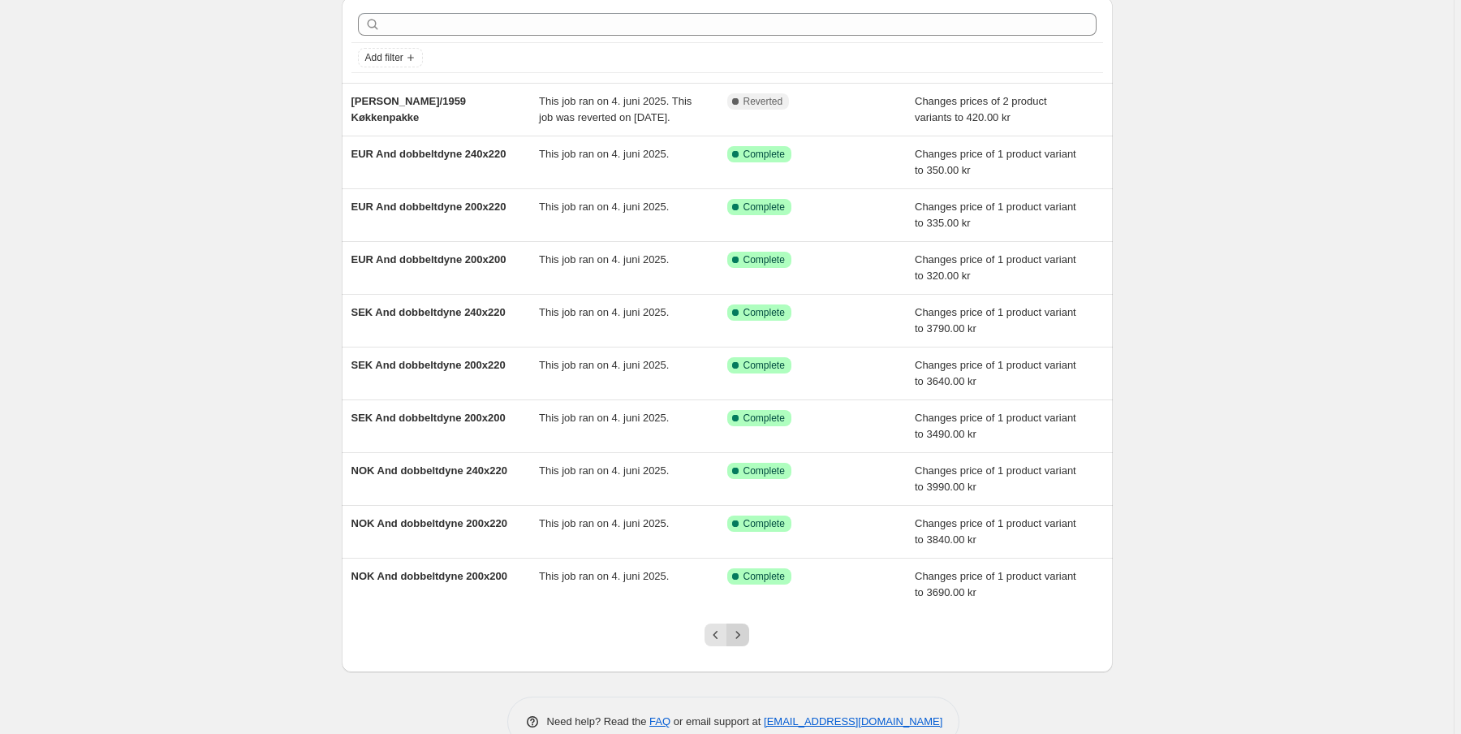
click at [745, 646] on button "Next" at bounding box center [737, 634] width 23 height 23
click at [746, 640] on button "Next" at bounding box center [737, 634] width 23 height 23
click at [738, 634] on icon "Next" at bounding box center [737, 634] width 16 height 16
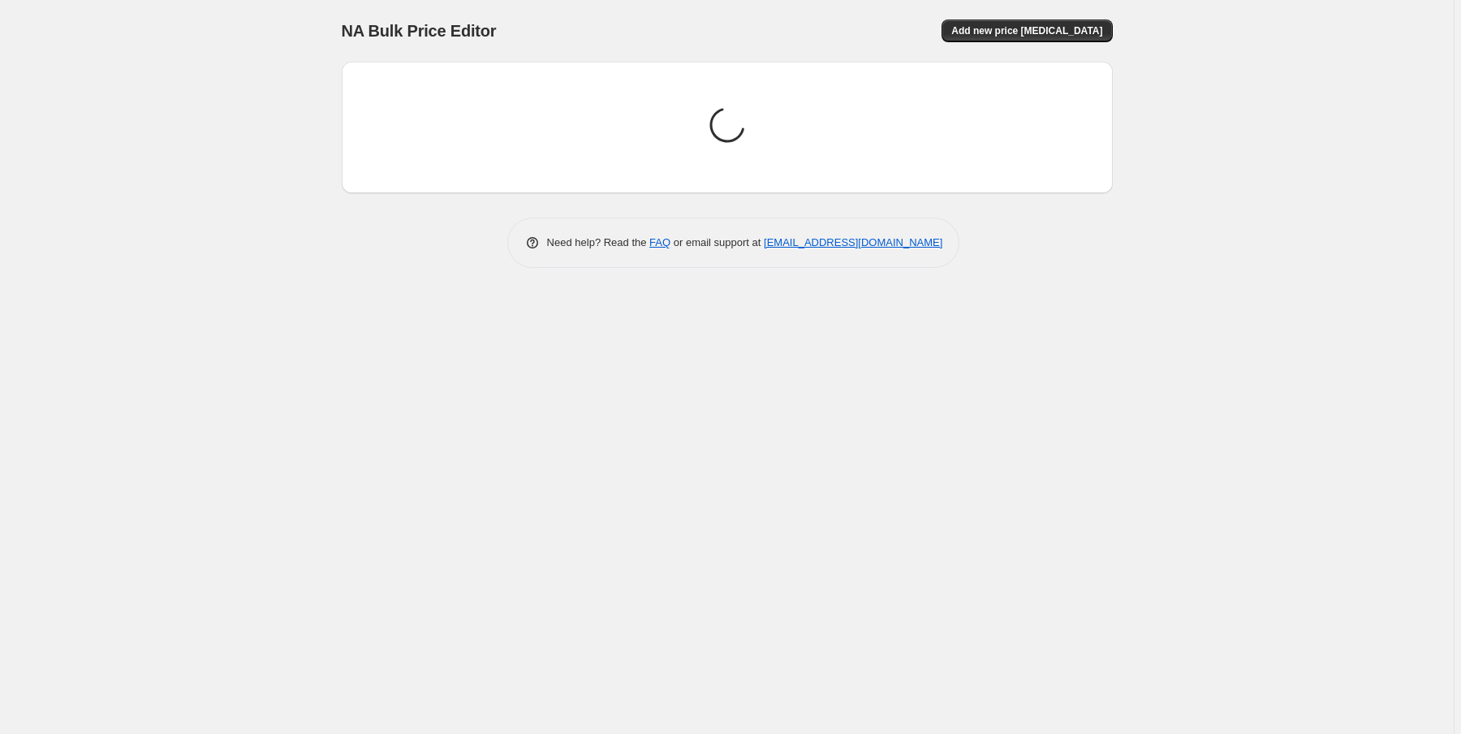
scroll to position [0, 0]
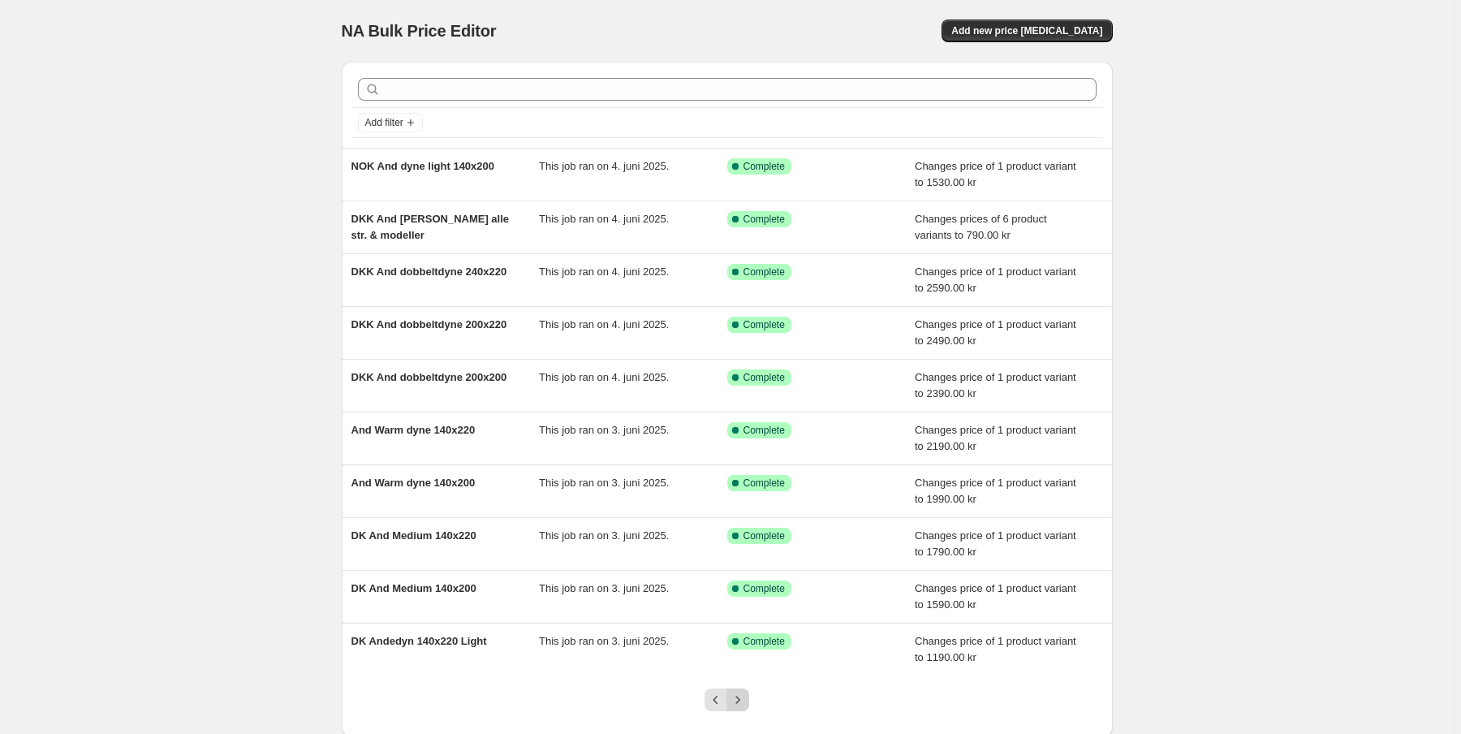
click at [742, 693] on icon "Next" at bounding box center [737, 699] width 16 height 16
click at [742, 703] on icon "Next" at bounding box center [737, 699] width 16 height 16
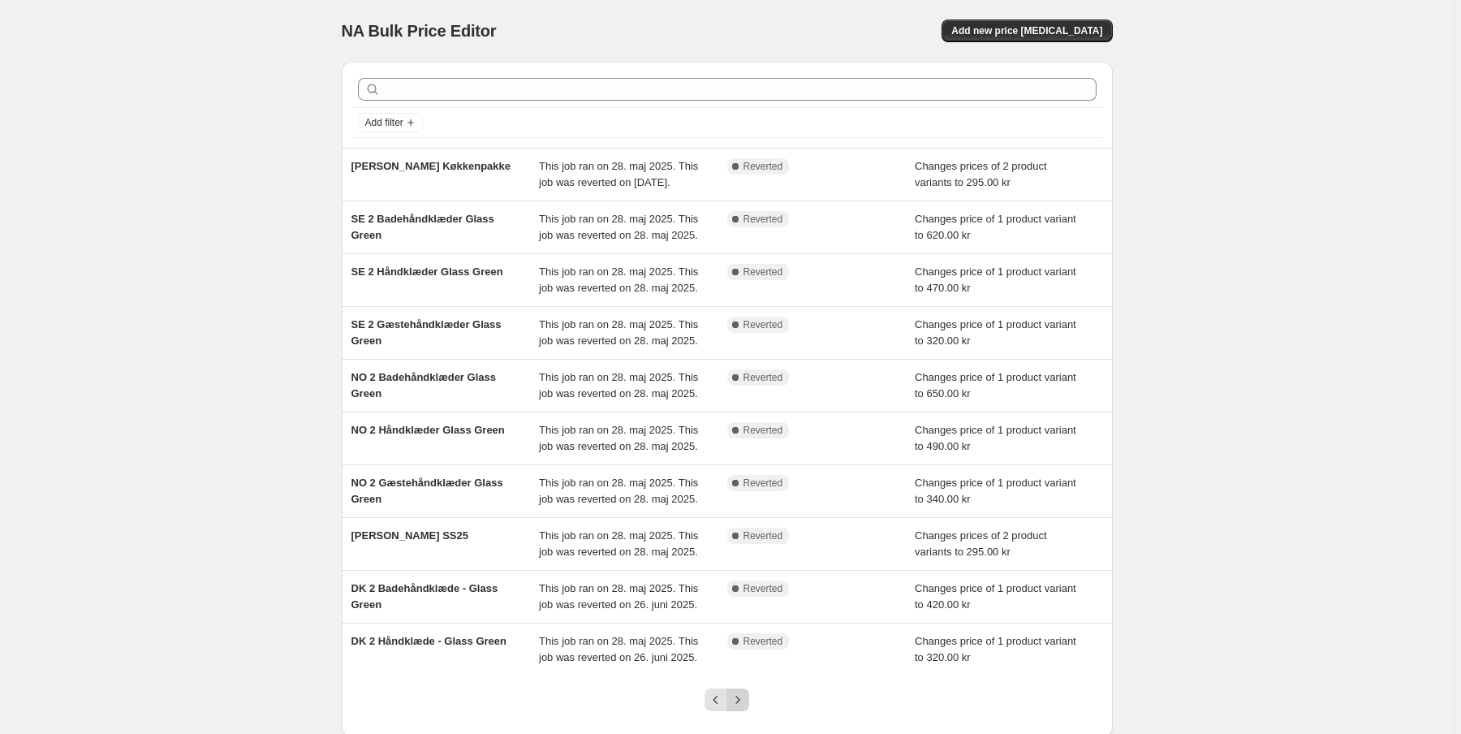
click at [746, 708] on icon "Next" at bounding box center [737, 699] width 16 height 16
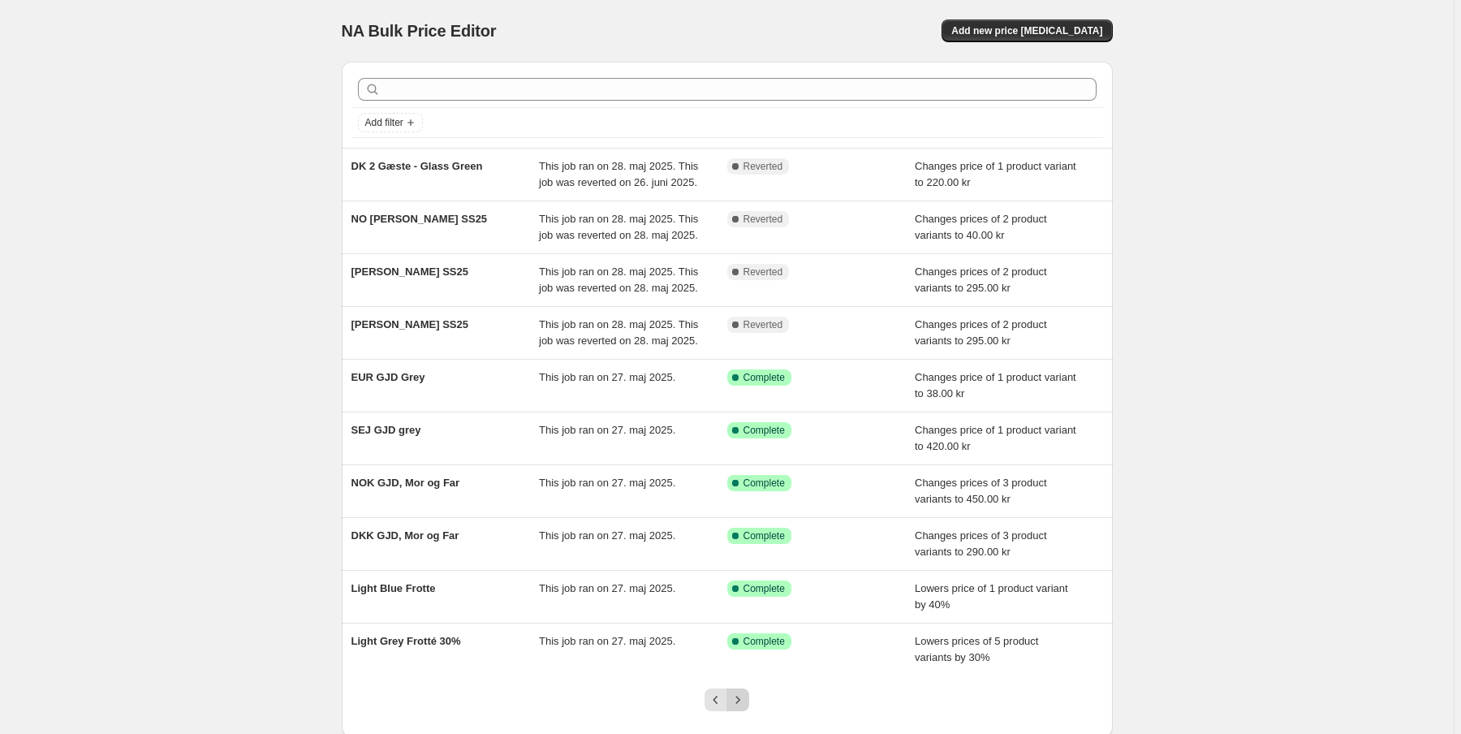
click at [746, 703] on icon "Next" at bounding box center [737, 699] width 16 height 16
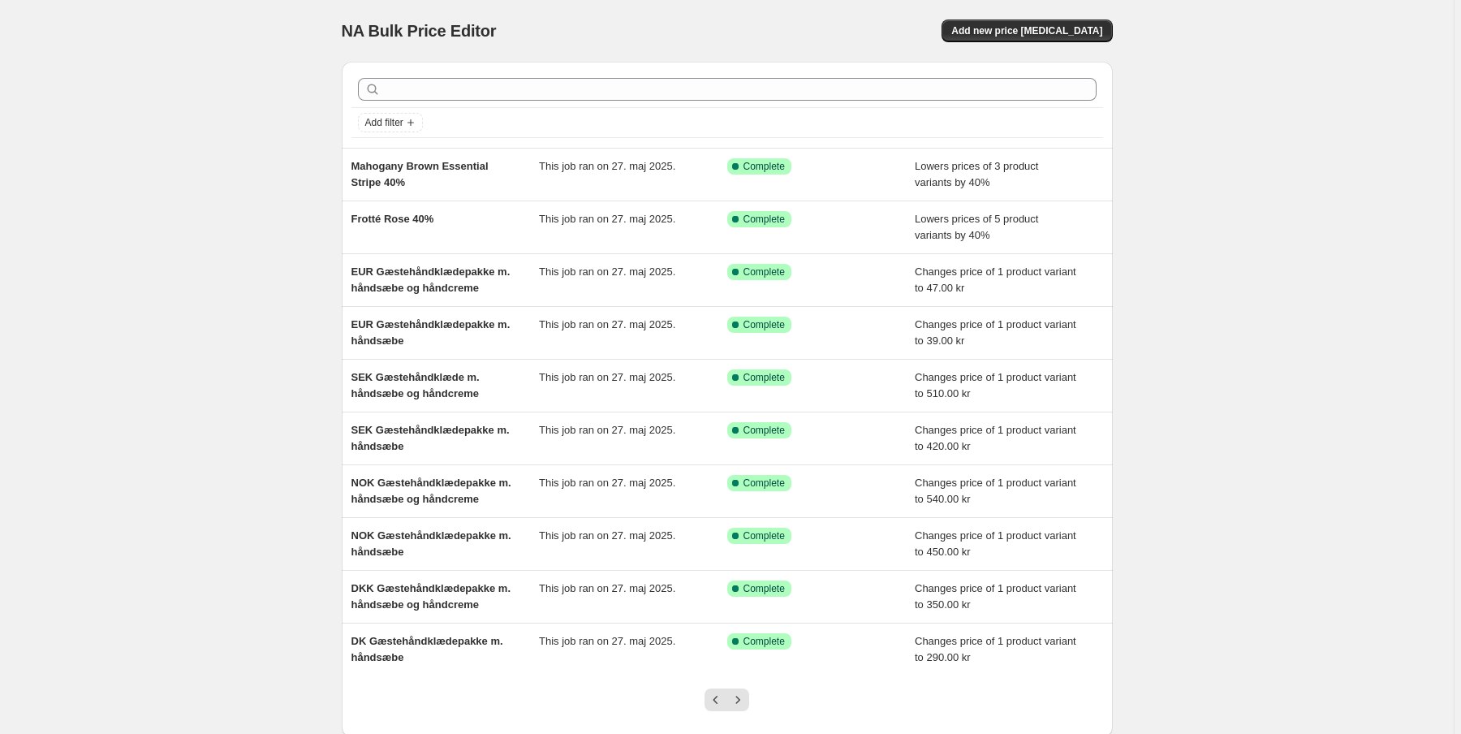
click at [746, 703] on icon "Next" at bounding box center [737, 699] width 16 height 16
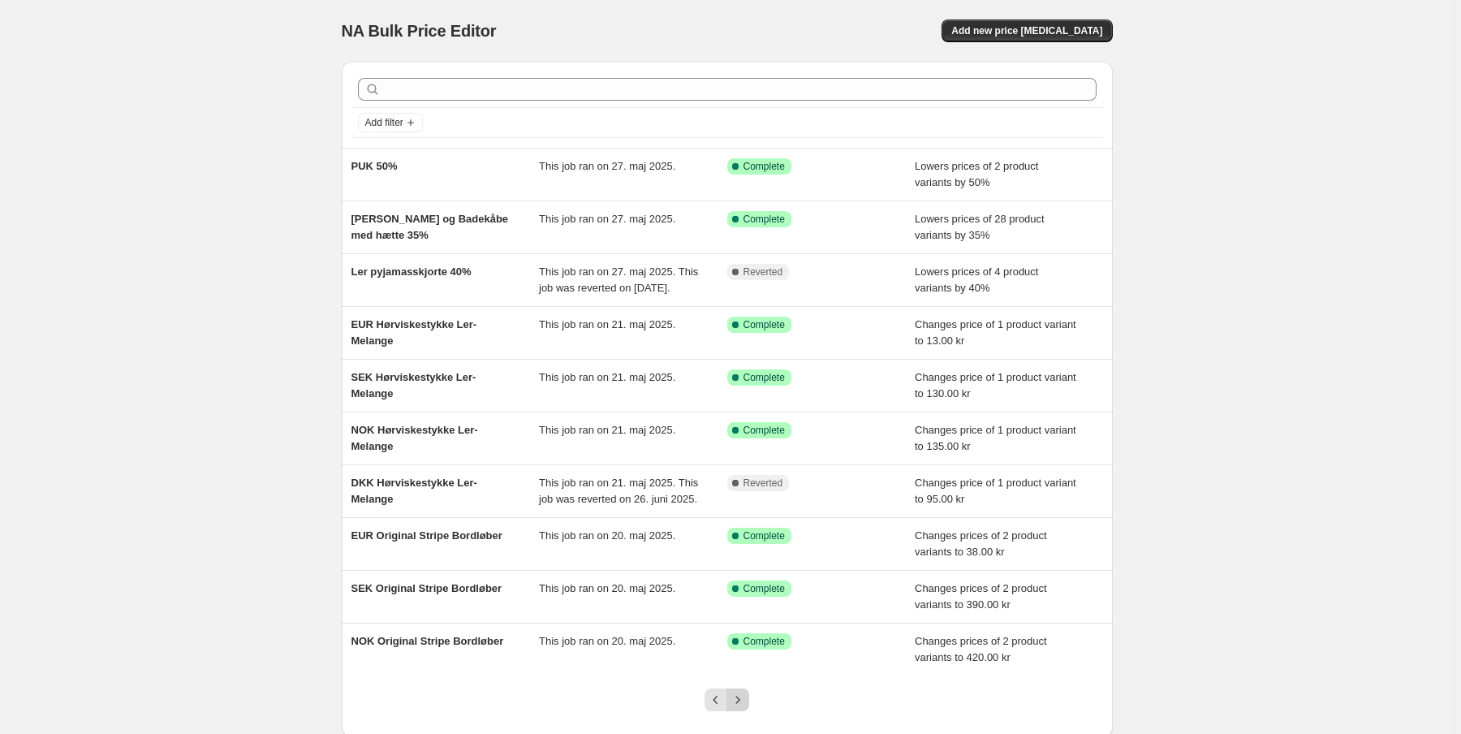
click at [747, 703] on button "Next" at bounding box center [737, 699] width 23 height 23
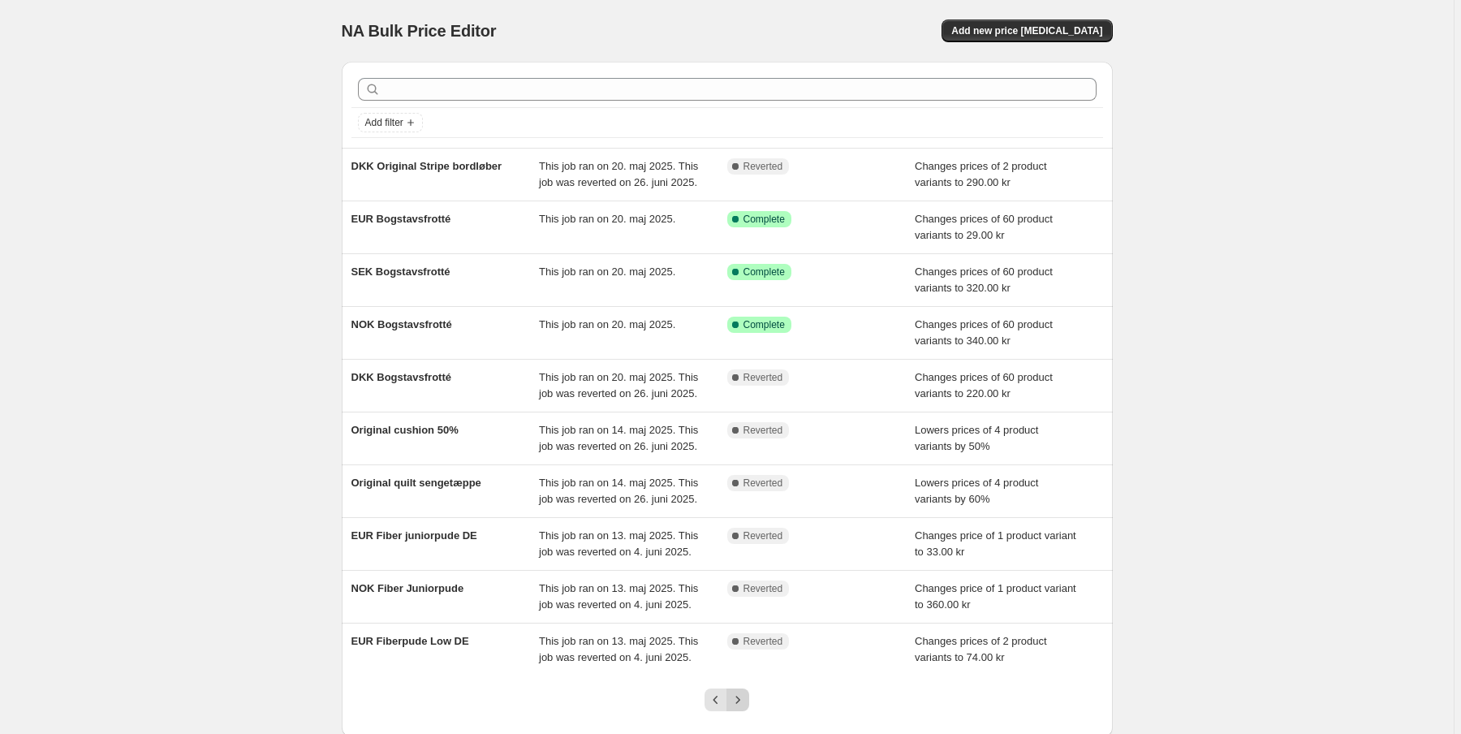
click at [746, 705] on button "Next" at bounding box center [737, 699] width 23 height 23
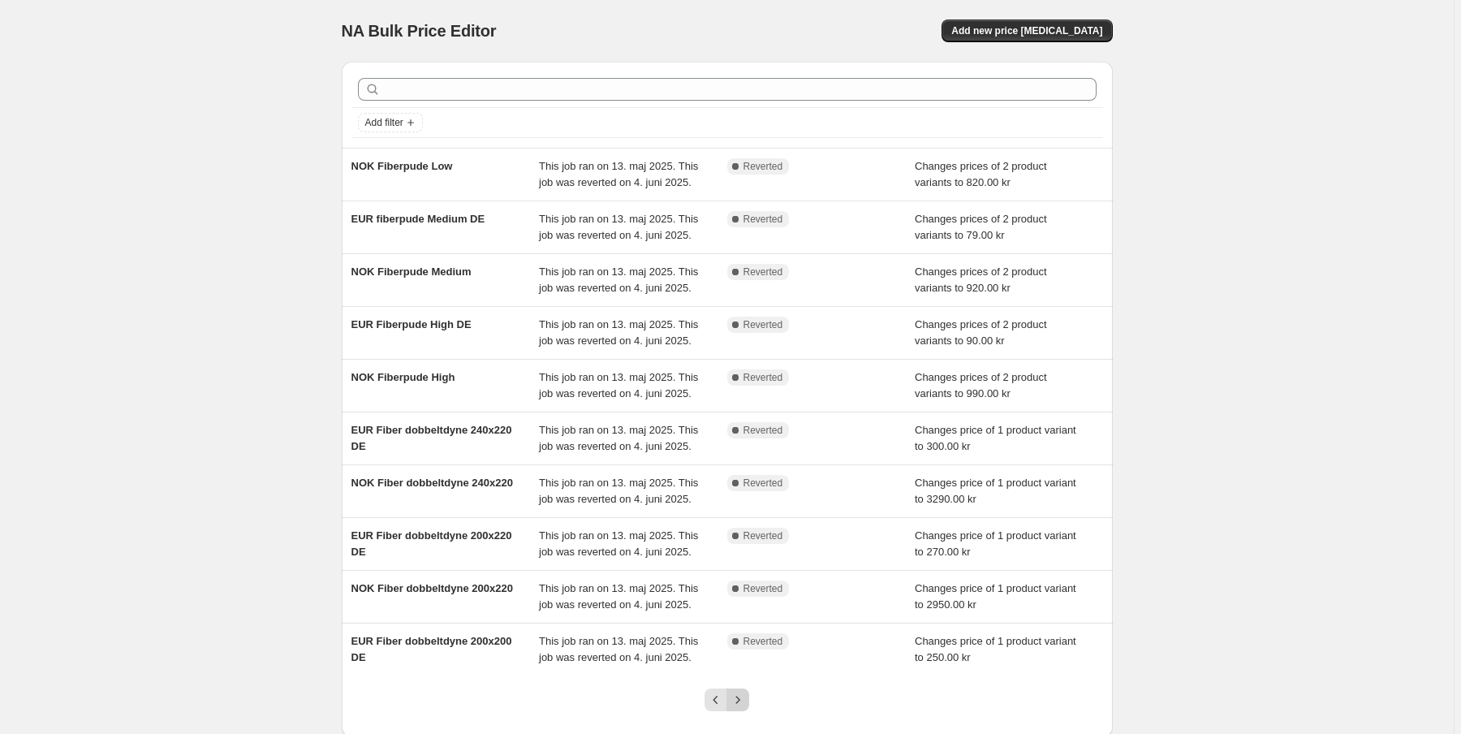
click at [744, 696] on icon "Next" at bounding box center [737, 699] width 16 height 16
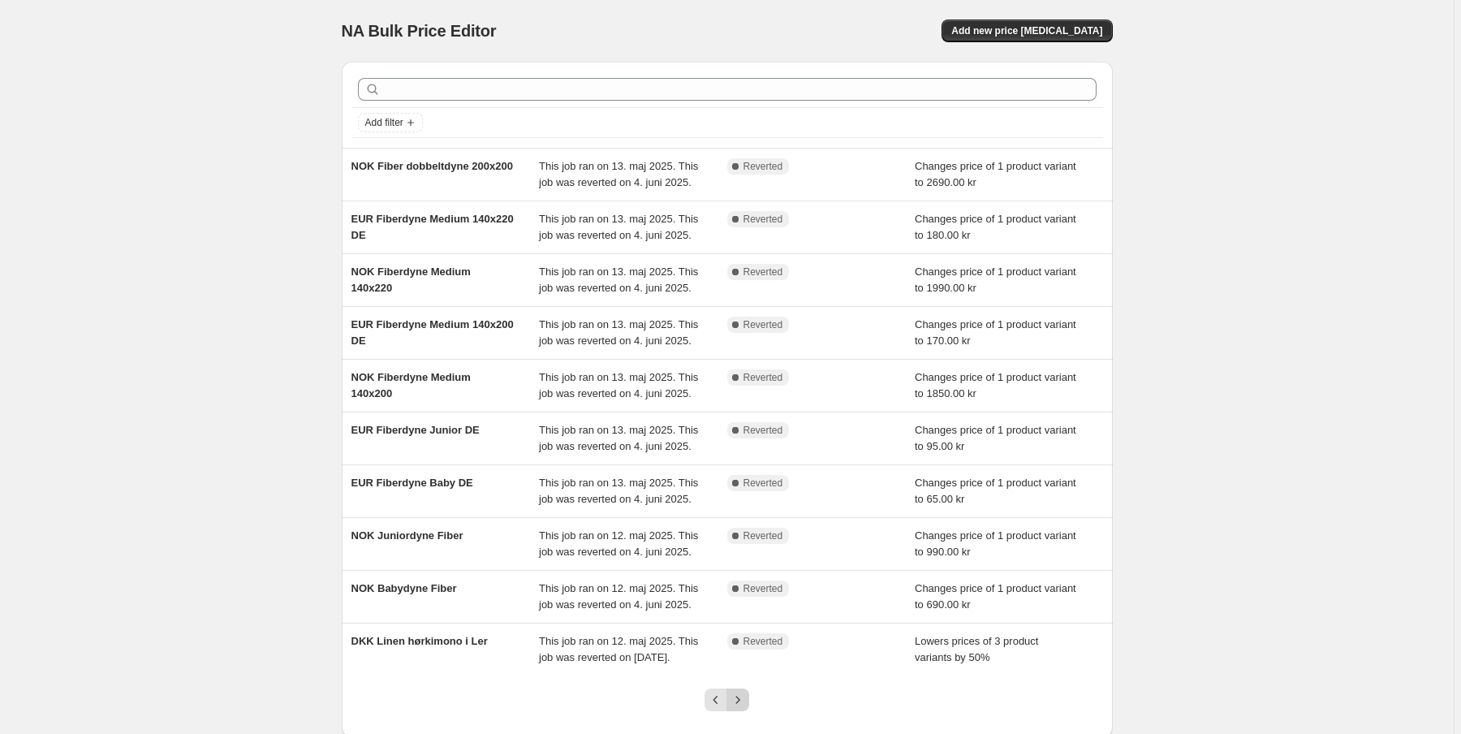
click at [746, 708] on icon "Next" at bounding box center [737, 699] width 16 height 16
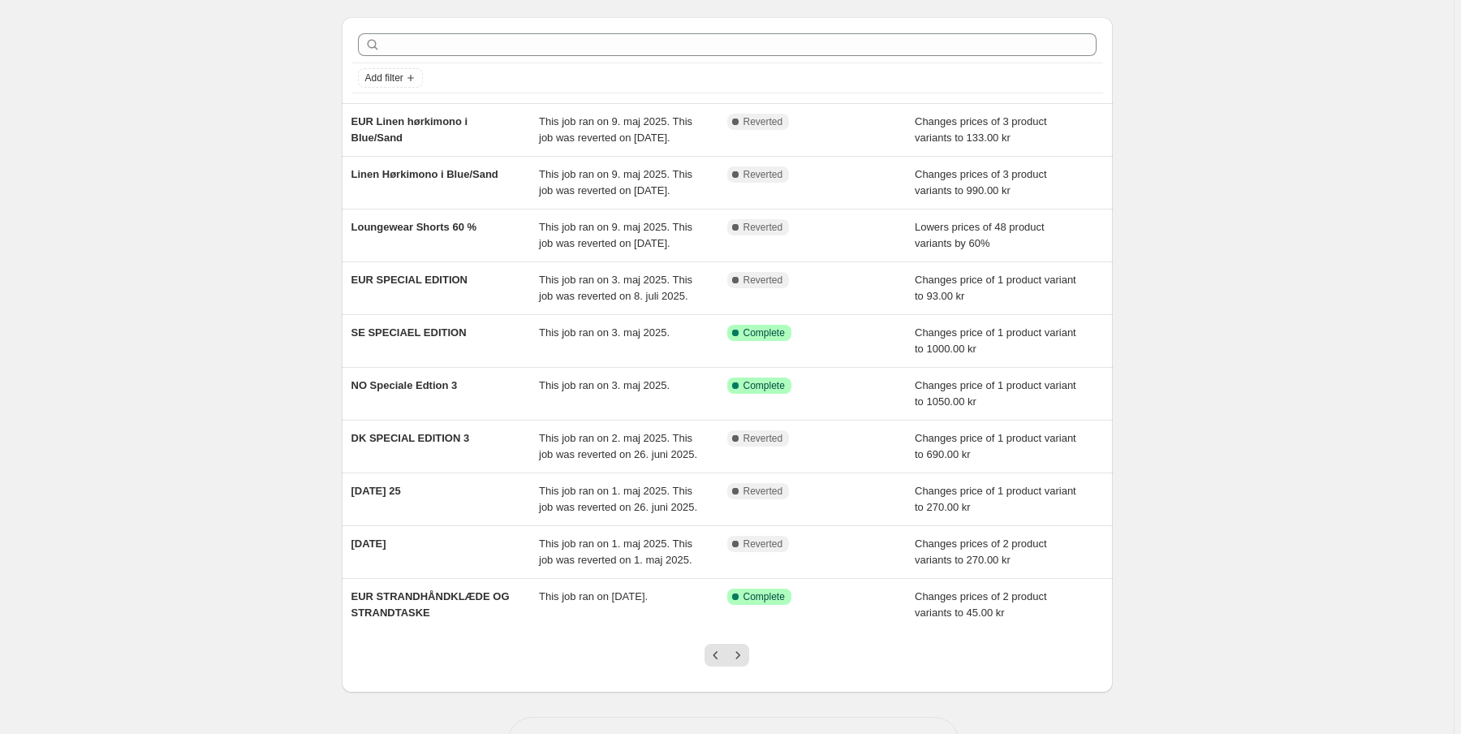
scroll to position [65, 0]
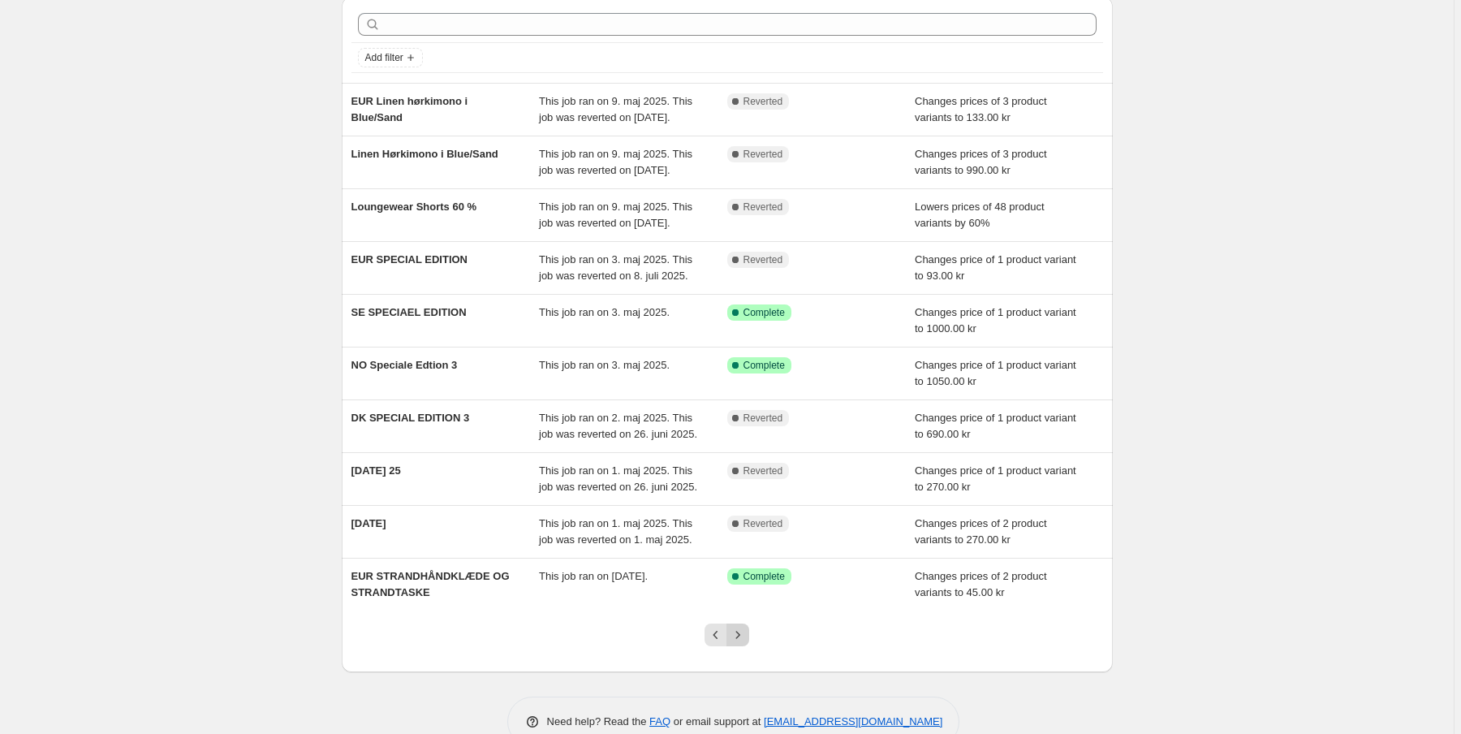
click at [746, 643] on icon "Next" at bounding box center [737, 634] width 16 height 16
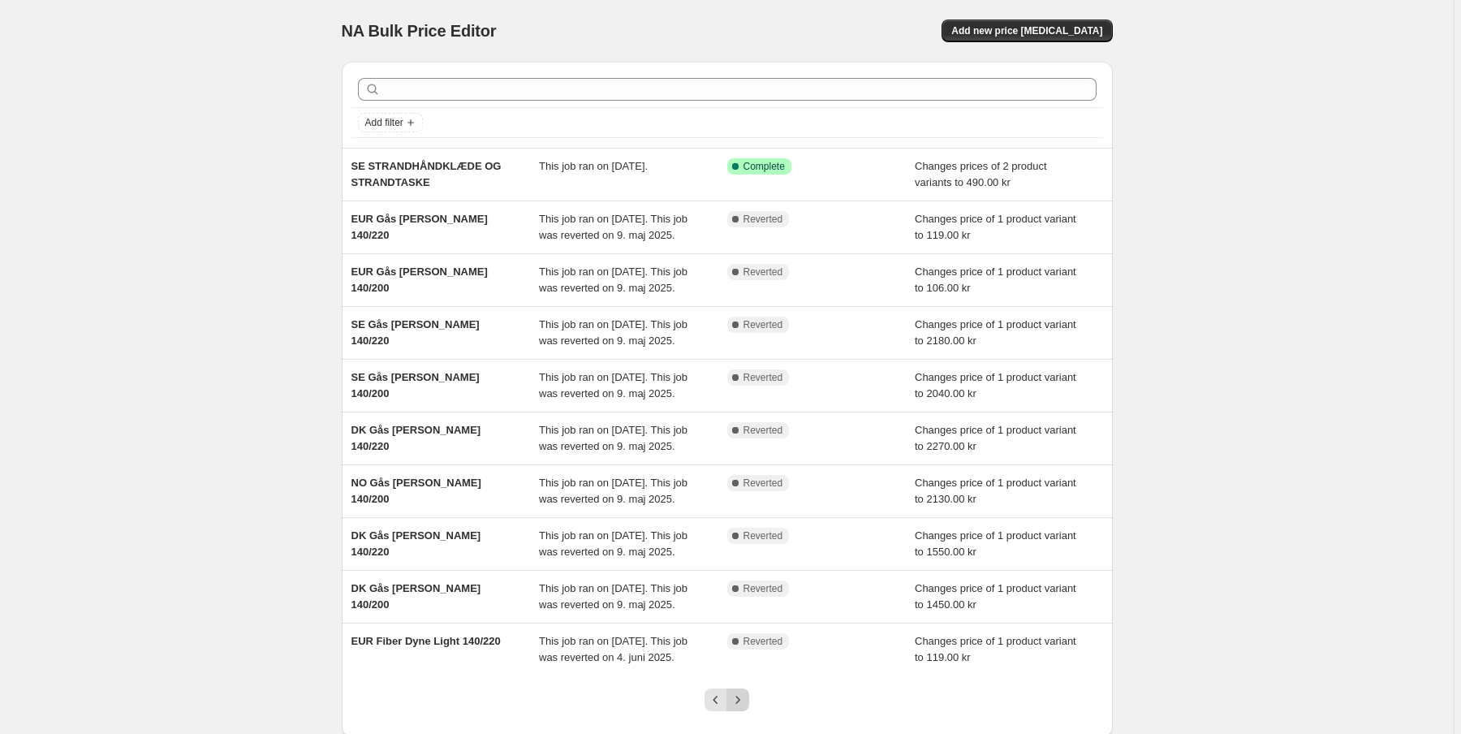
click at [746, 694] on icon "Next" at bounding box center [737, 699] width 16 height 16
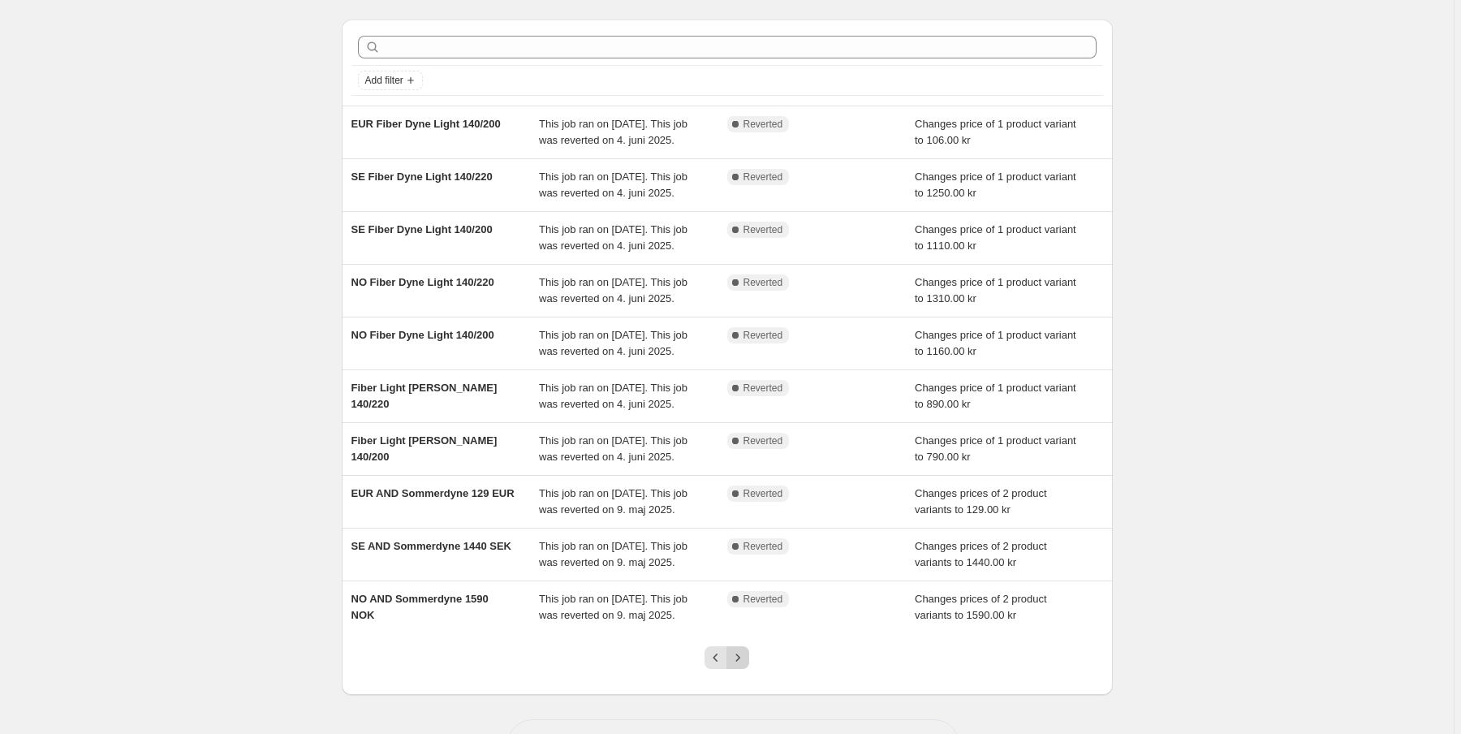
scroll to position [65, 0]
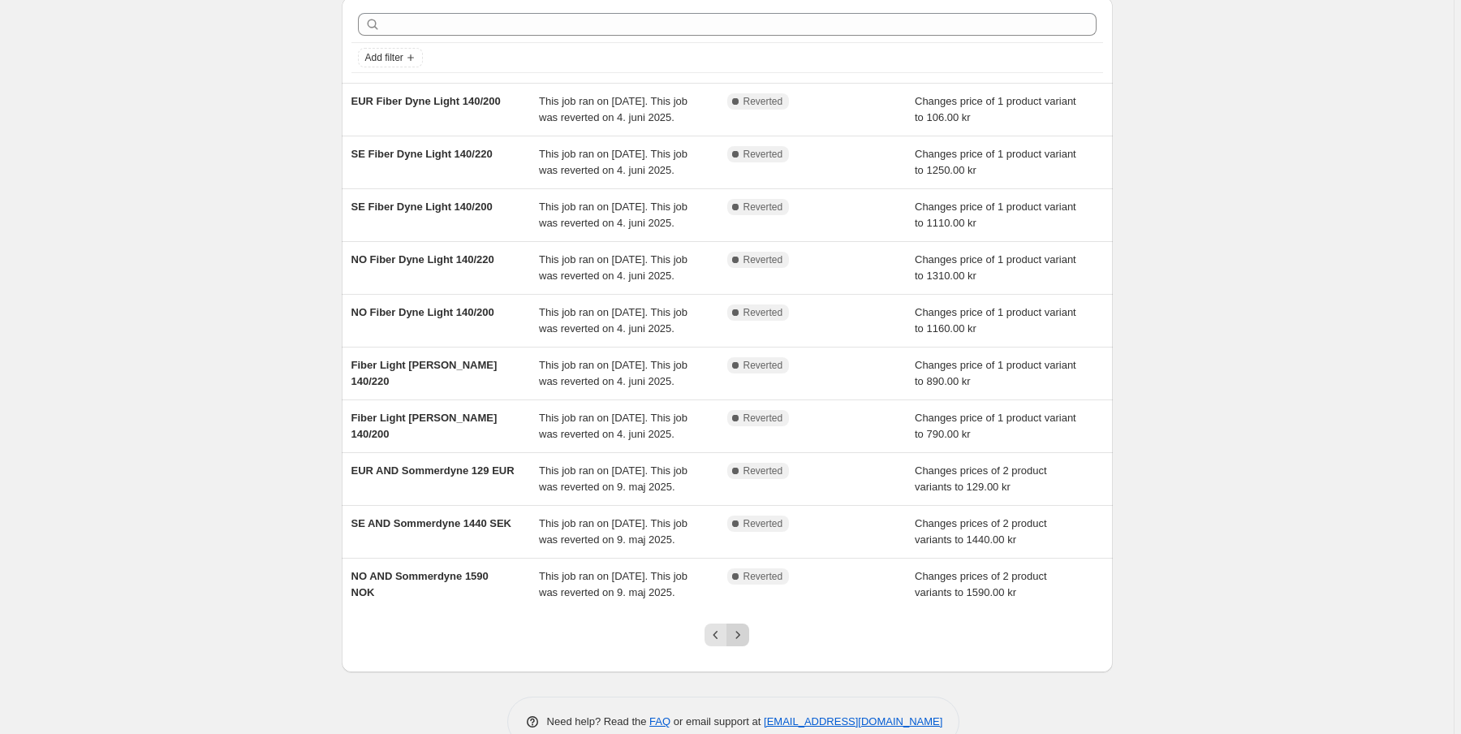
click at [746, 635] on icon "Next" at bounding box center [737, 634] width 16 height 16
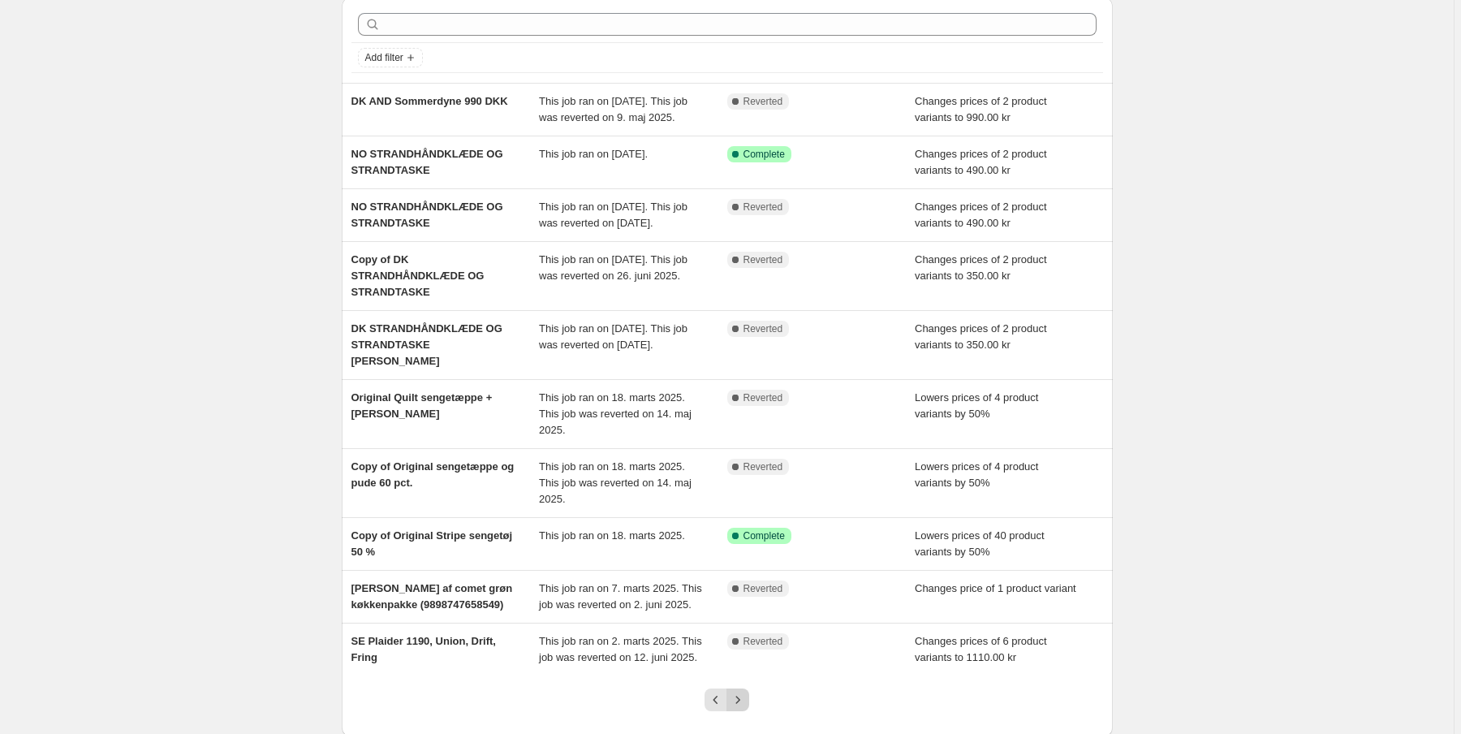
click at [740, 691] on icon "Next" at bounding box center [737, 699] width 16 height 16
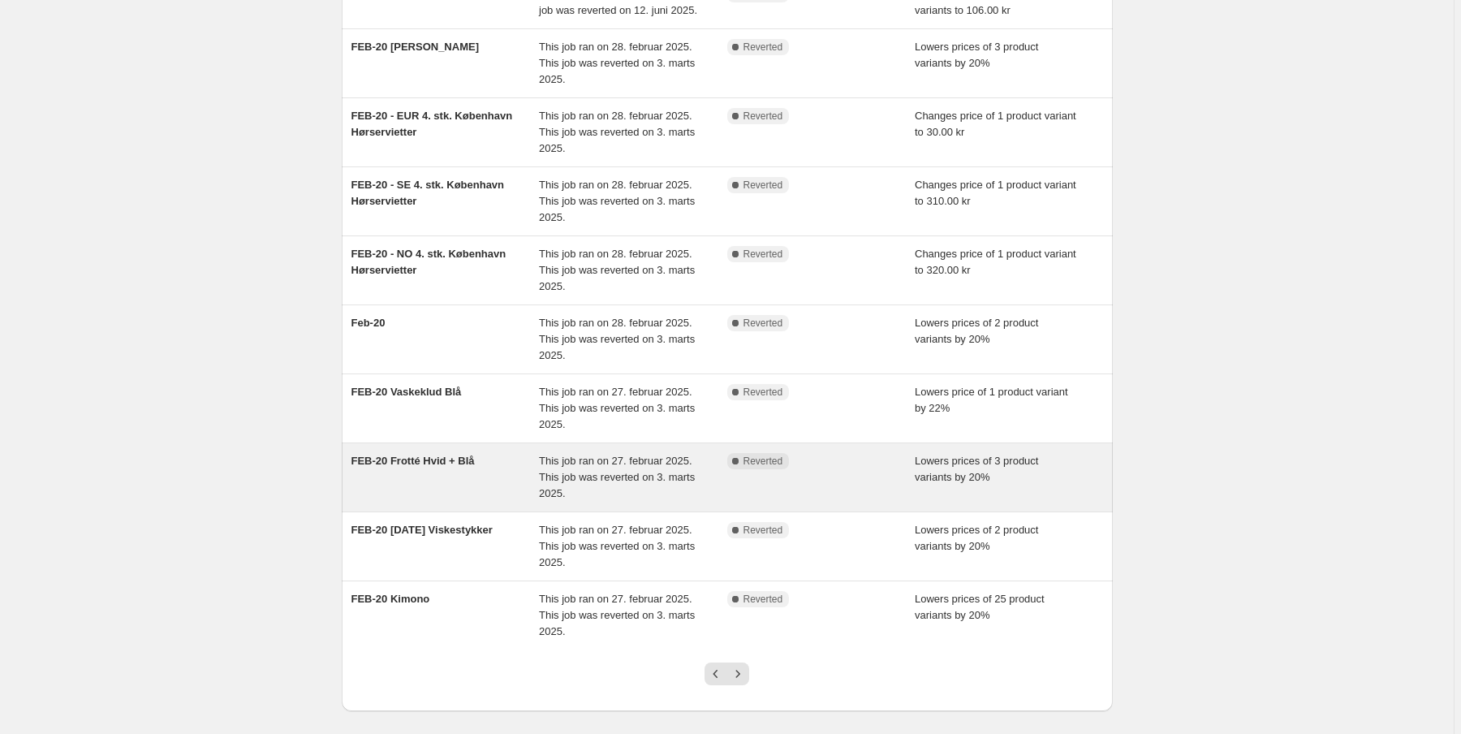
scroll to position [195, 0]
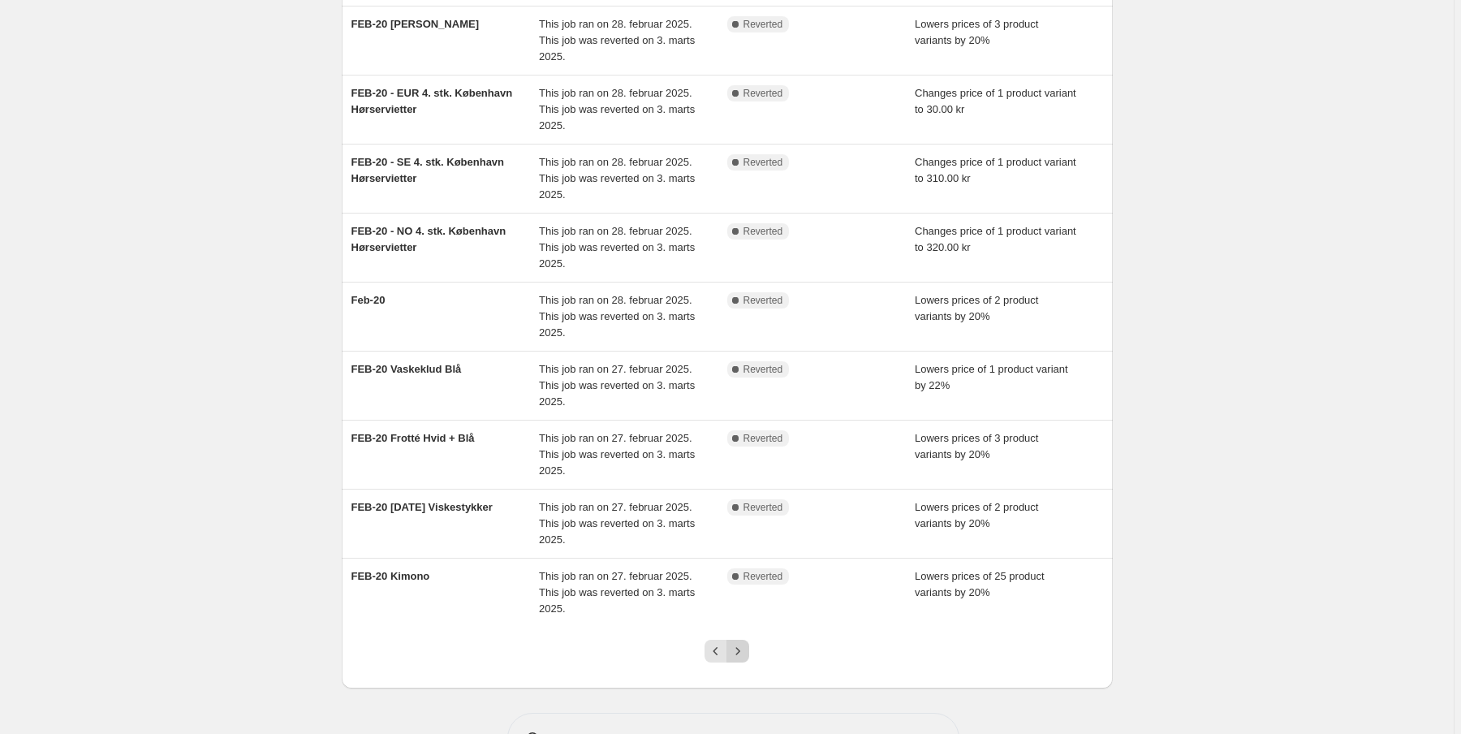
click at [738, 649] on icon "Next" at bounding box center [737, 651] width 16 height 16
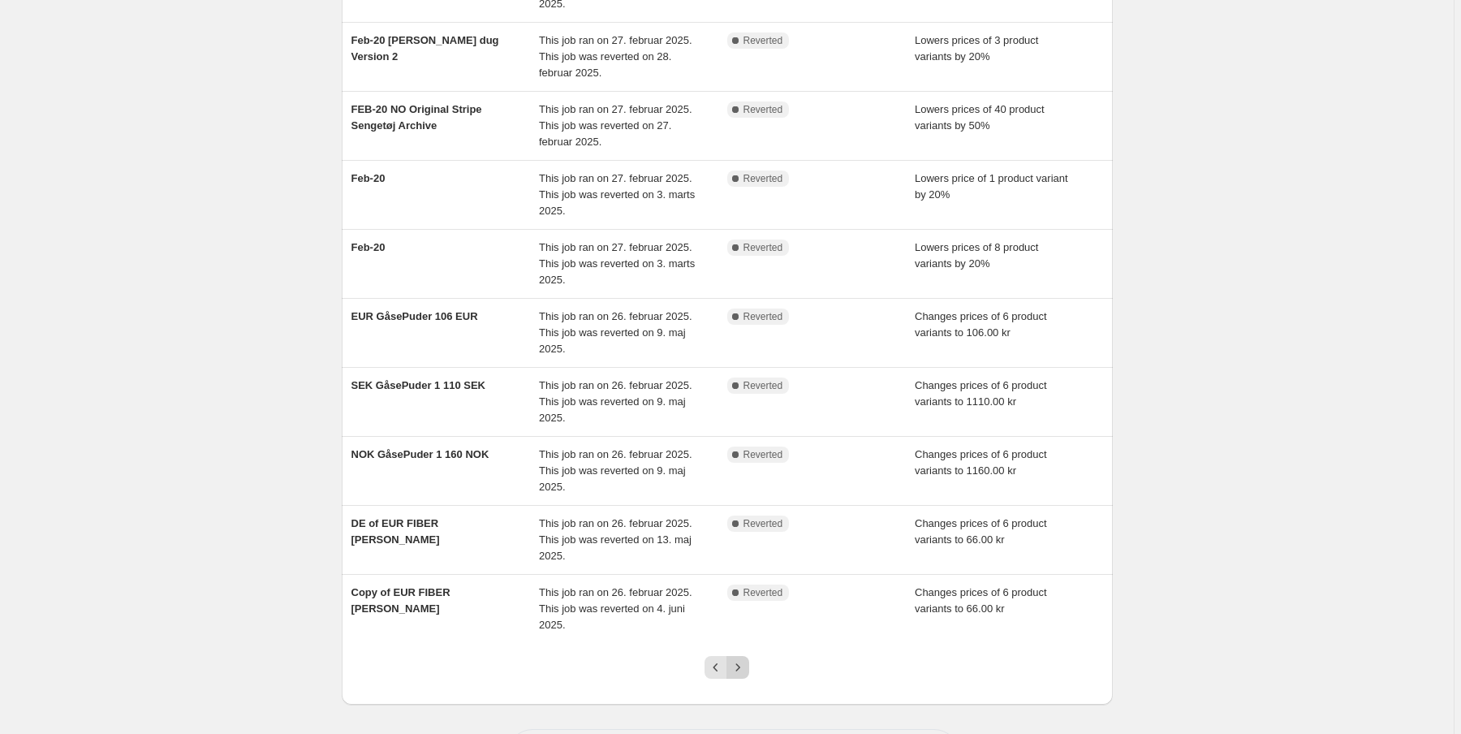
click at [740, 665] on icon "Next" at bounding box center [737, 667] width 16 height 16
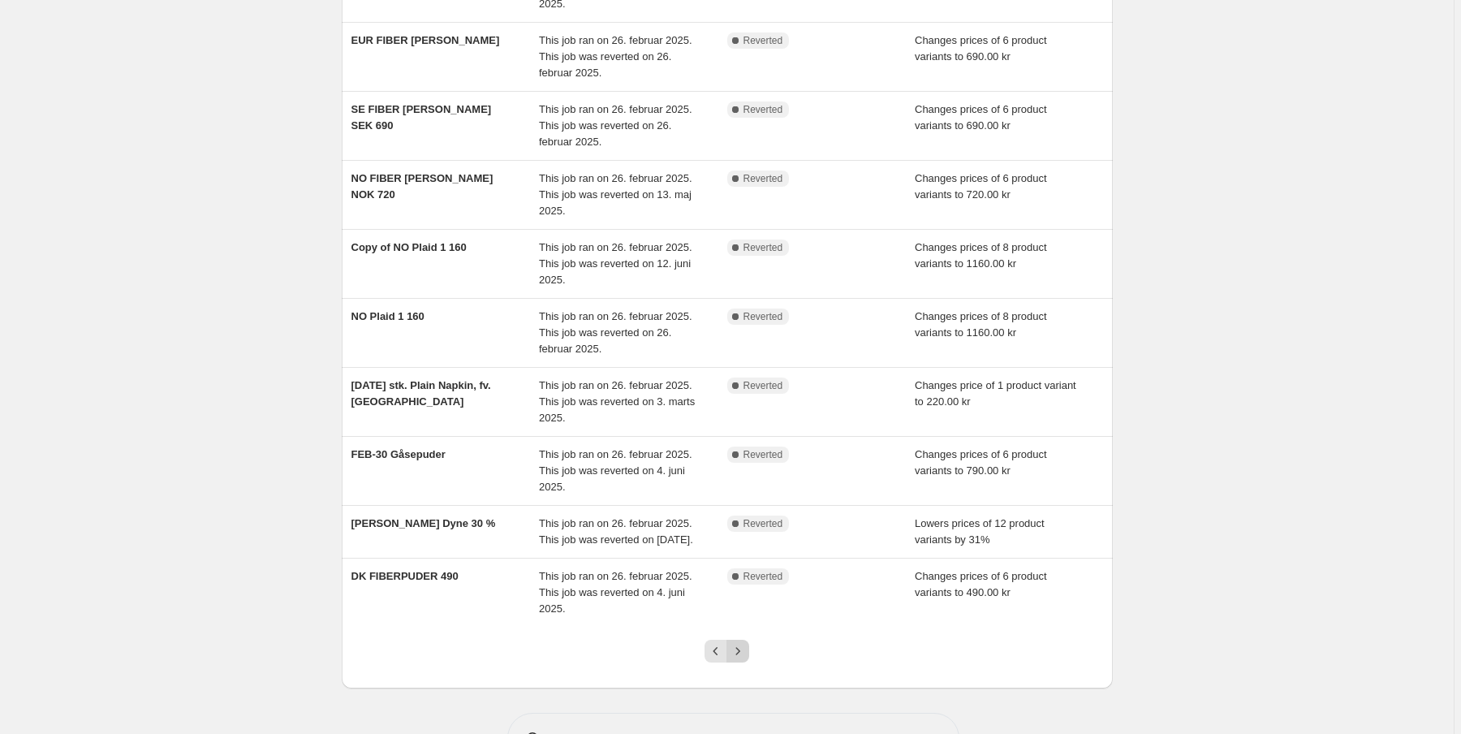
click at [745, 659] on icon "Next" at bounding box center [737, 651] width 16 height 16
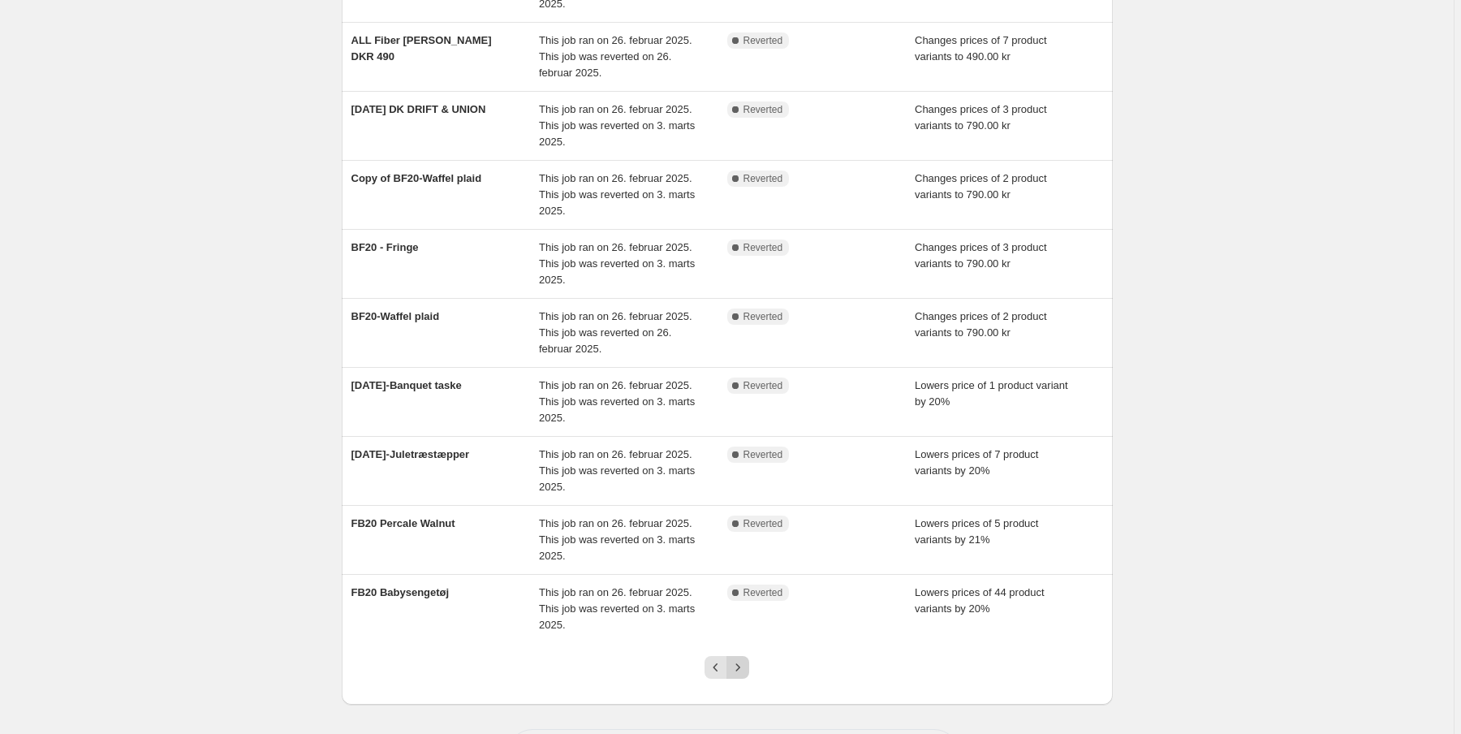
click at [745, 672] on icon "Next" at bounding box center [737, 667] width 16 height 16
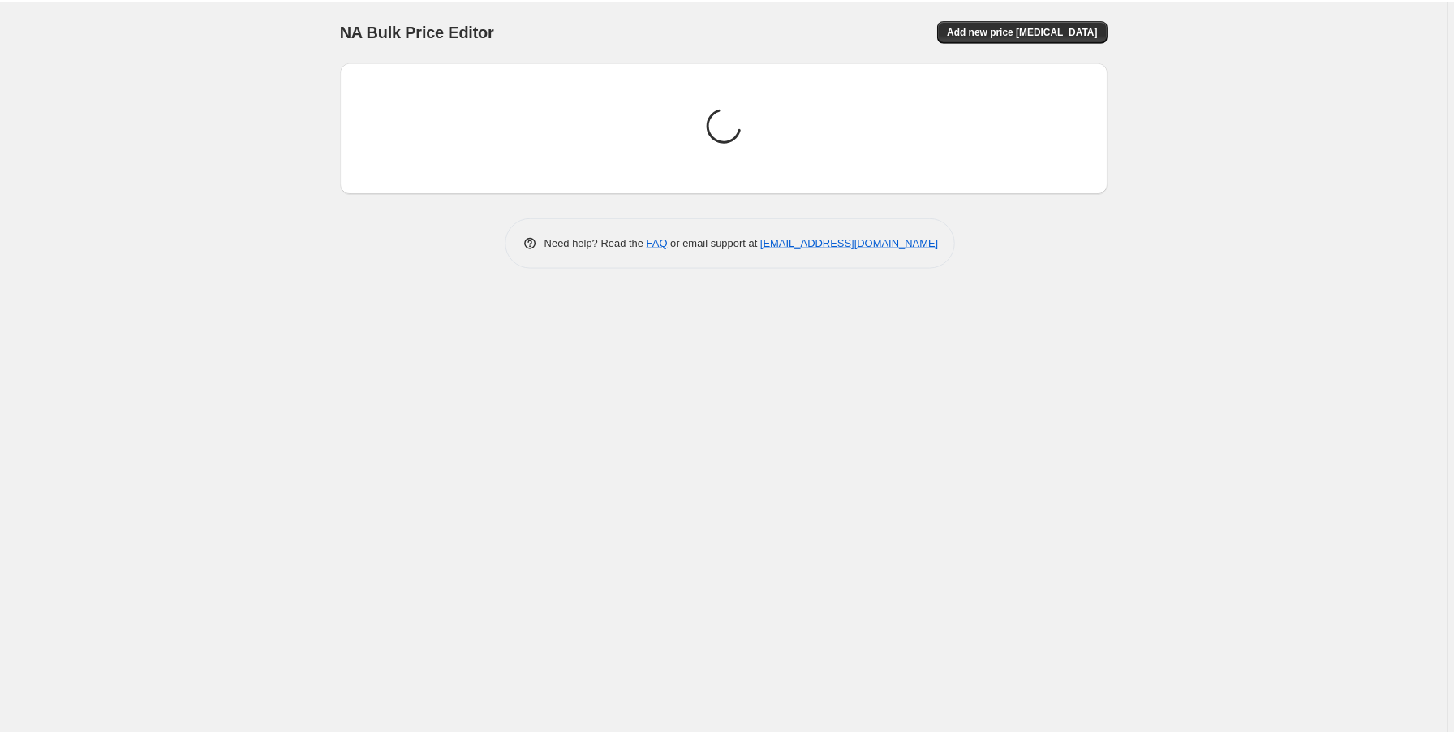
scroll to position [0, 0]
